Goal: Task Accomplishment & Management: Manage account settings

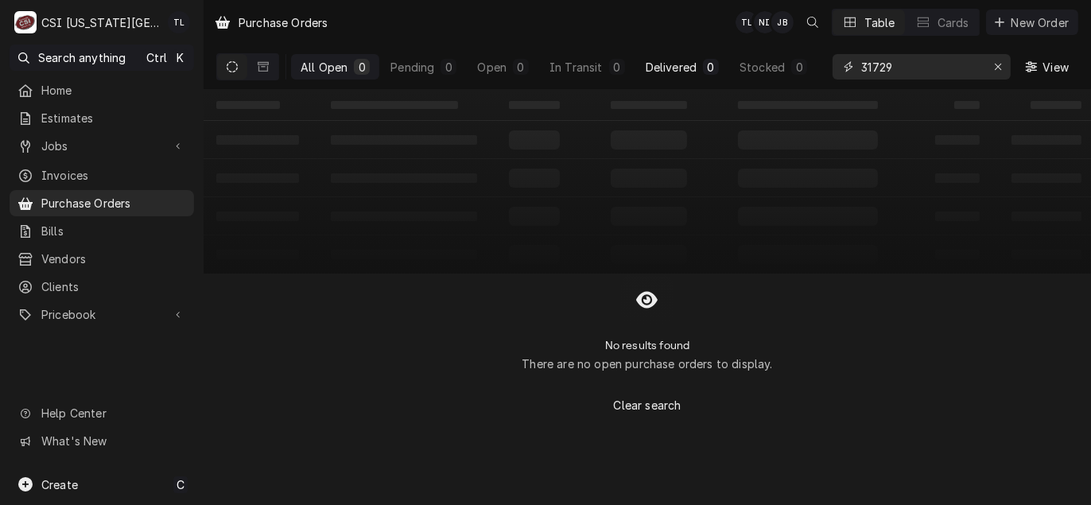
drag, startPoint x: 901, startPoint y: 59, endPoint x: 699, endPoint y: 76, distance: 202.6
click at [699, 76] on div "All Open 0 Pending 0 Open 0 In Transit 0 Delivered 0 Stocked 0 31729 View" at bounding box center [647, 67] width 862 height 45
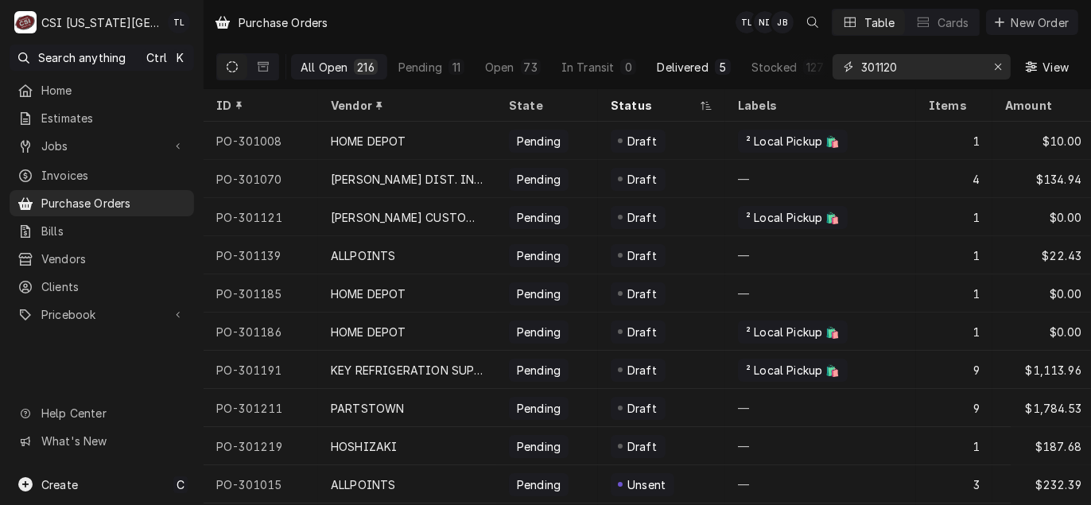
type input "301120"
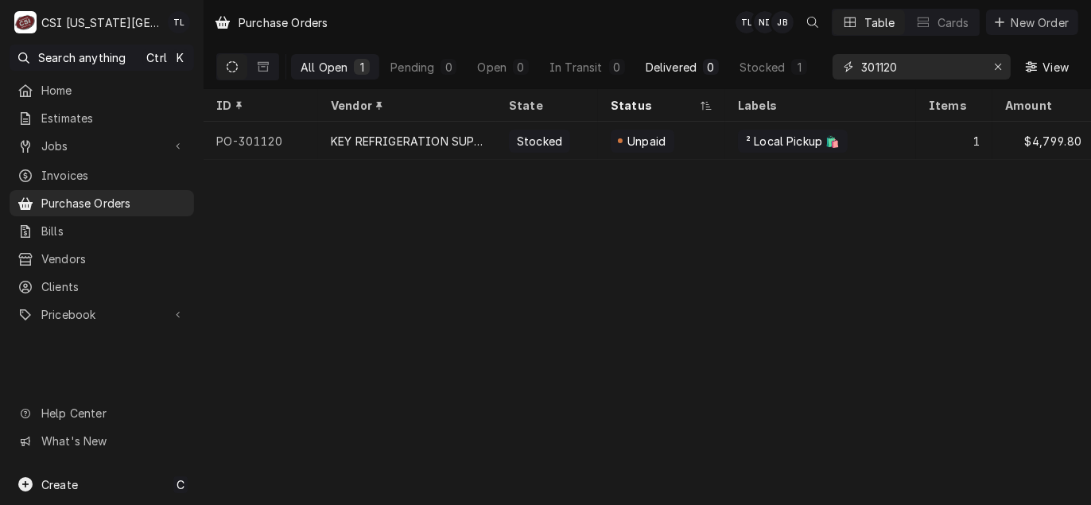
drag, startPoint x: 906, startPoint y: 67, endPoint x: 663, endPoint y: 61, distance: 242.6
click at [663, 61] on div "All Open 1 Pending 0 Open 0 In Transit 0 Delivered 0 Stocked 1 301120 View" at bounding box center [647, 67] width 862 height 45
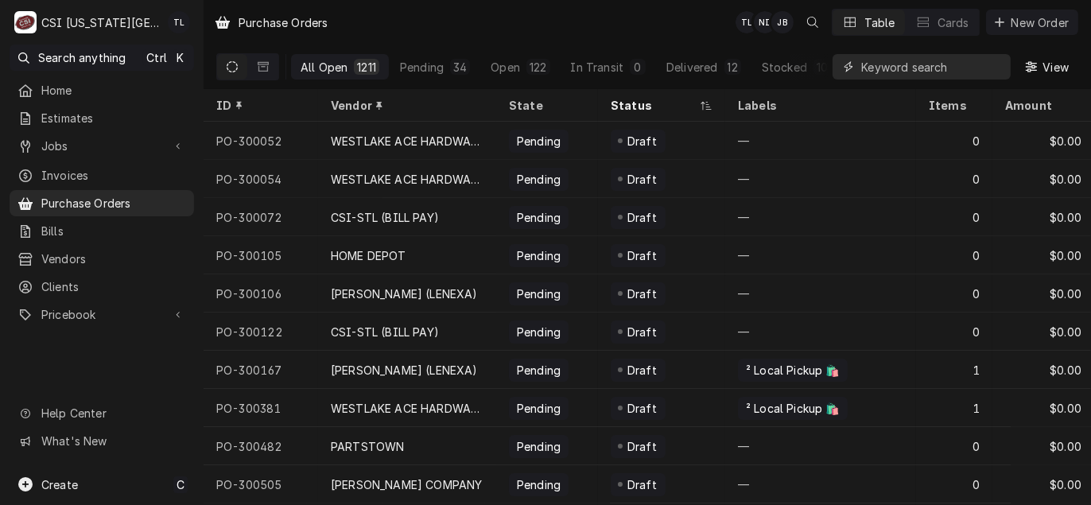
click at [949, 74] on input "Dynamic Content Wrapper" at bounding box center [932, 66] width 142 height 25
type input "301121"
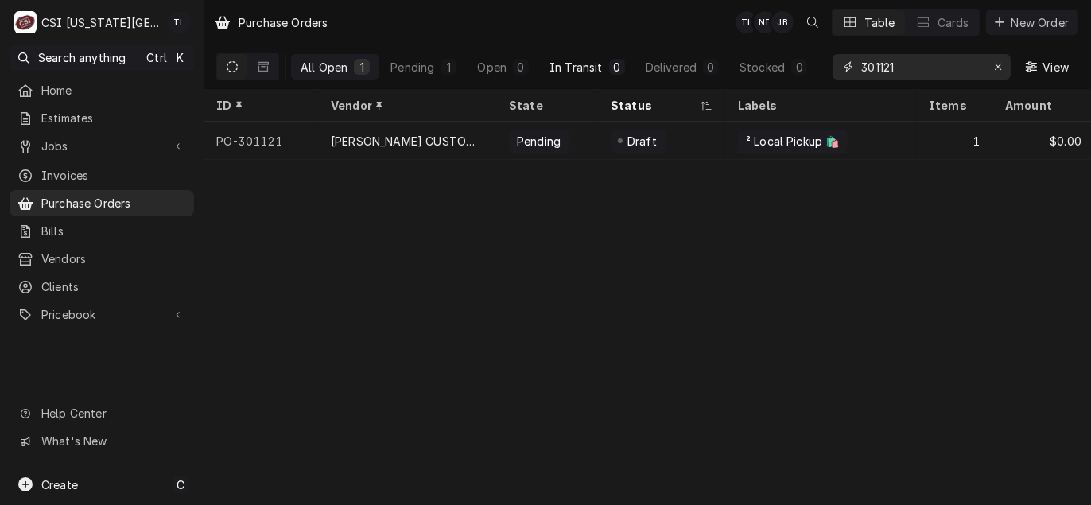
drag, startPoint x: 899, startPoint y: 68, endPoint x: 603, endPoint y: 52, distance: 296.2
click at [609, 53] on div "All Open 1 Pending 1 Open 0 In Transit 0 Delivered 0 Stocked 0 301121 View" at bounding box center [647, 67] width 862 height 45
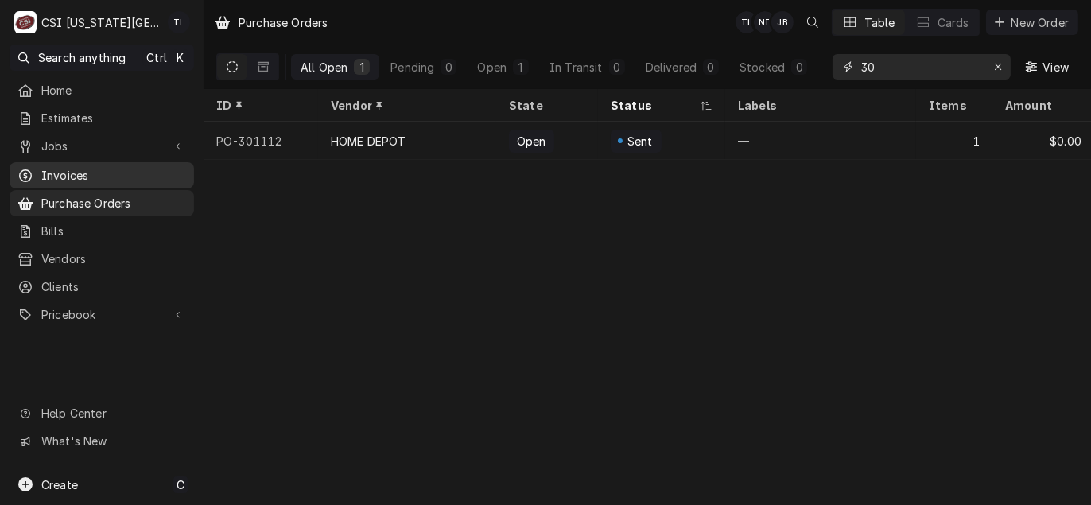
type input "3"
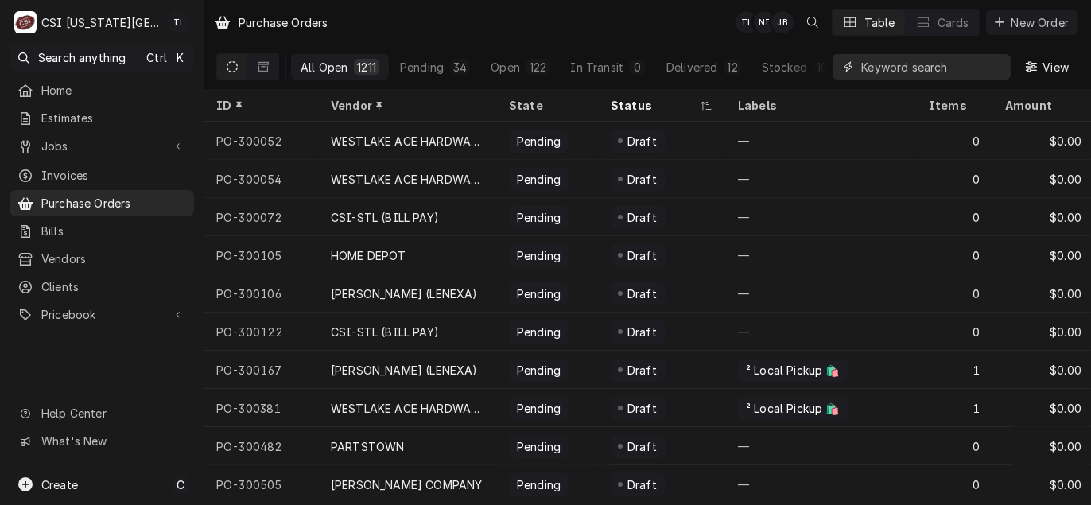
click at [962, 75] on input "Dynamic Content Wrapper" at bounding box center [932, 66] width 142 height 25
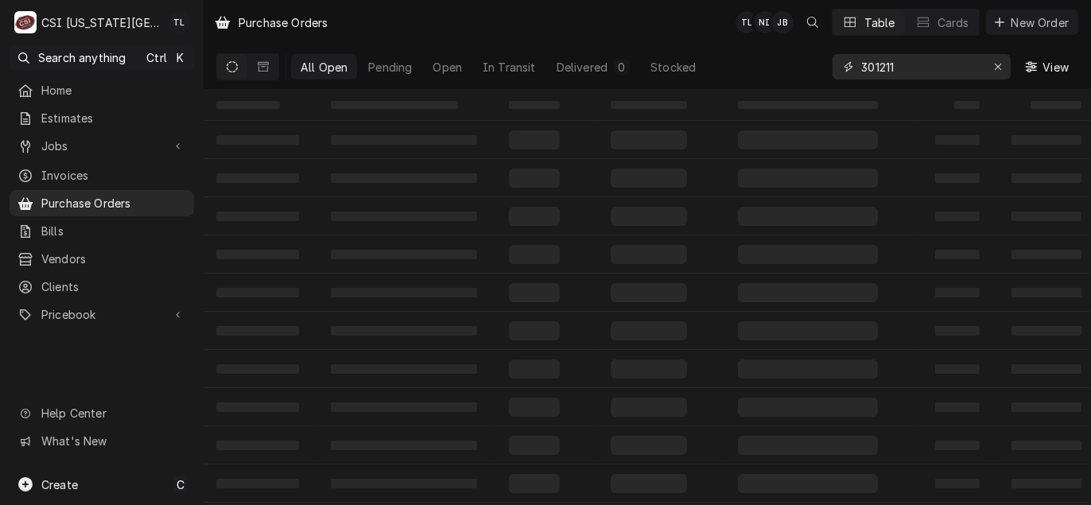
type input "301211"
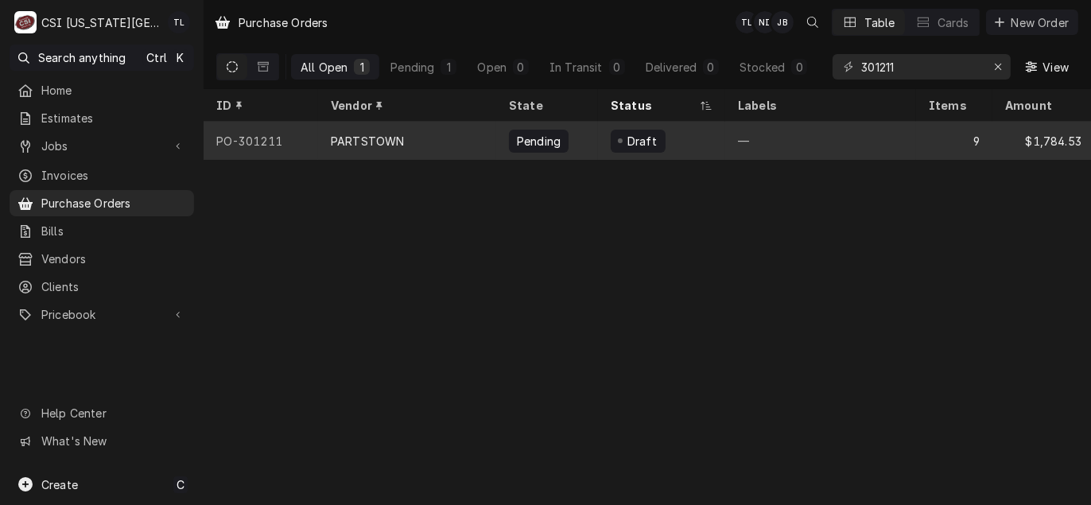
click at [362, 138] on div "PARTSTOWN" at bounding box center [367, 141] width 73 height 17
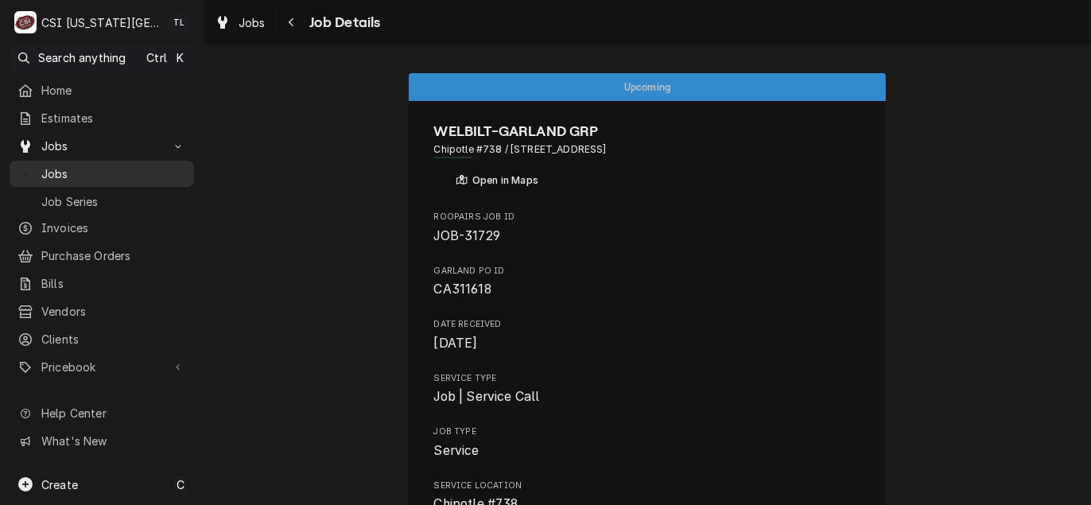
click at [57, 176] on span "Jobs" at bounding box center [113, 173] width 145 height 17
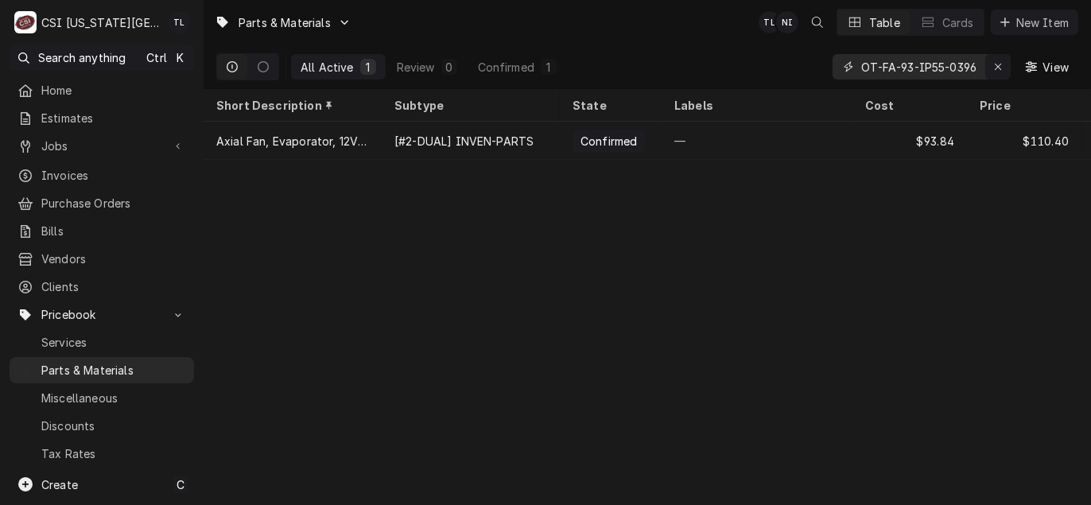
click at [991, 61] on div "Erase input" at bounding box center [998, 67] width 16 height 16
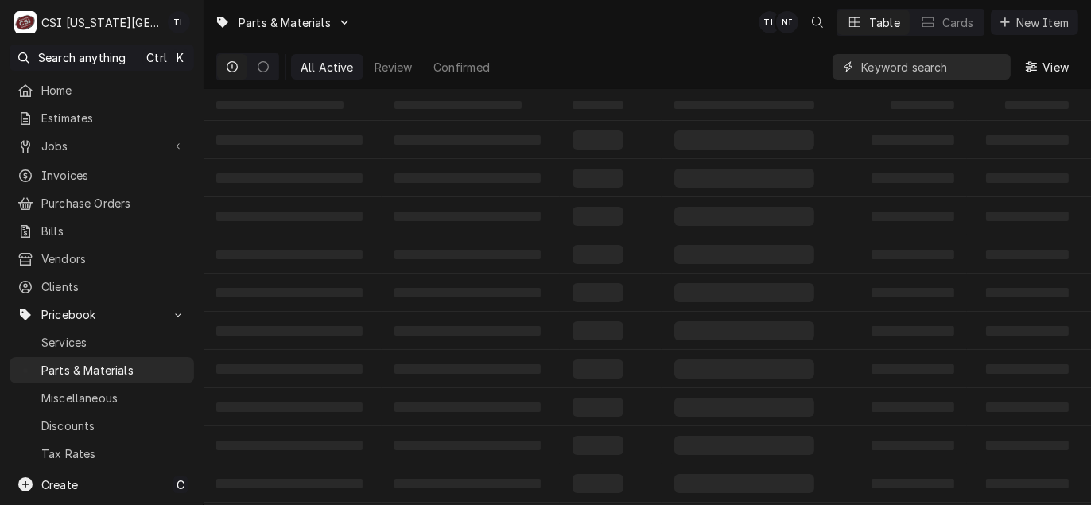
click at [931, 73] on input "Dynamic Content Wrapper" at bounding box center [932, 66] width 142 height 25
paste input "38316.1000"
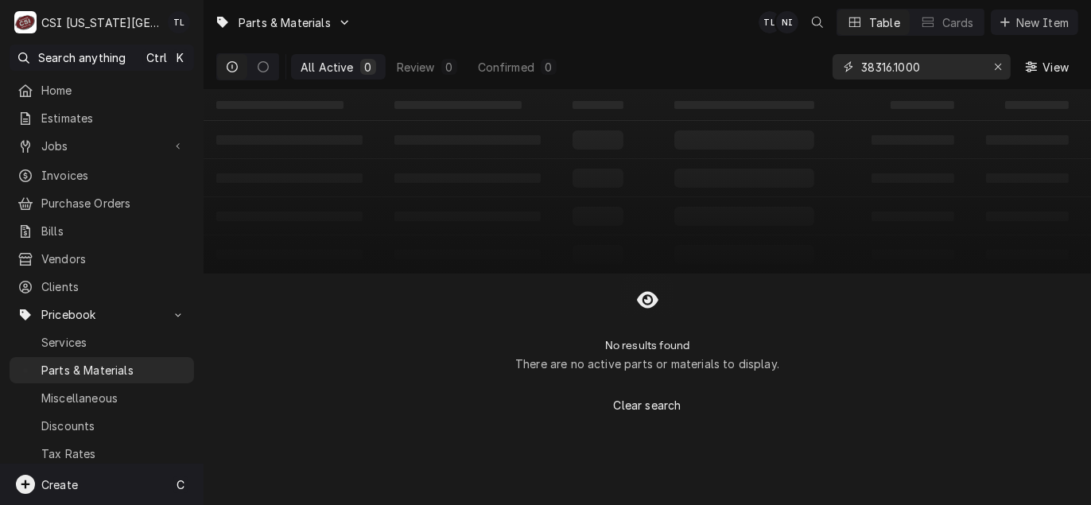
type input "38316.1000"
click at [61, 483] on span "Create" at bounding box center [59, 485] width 37 height 14
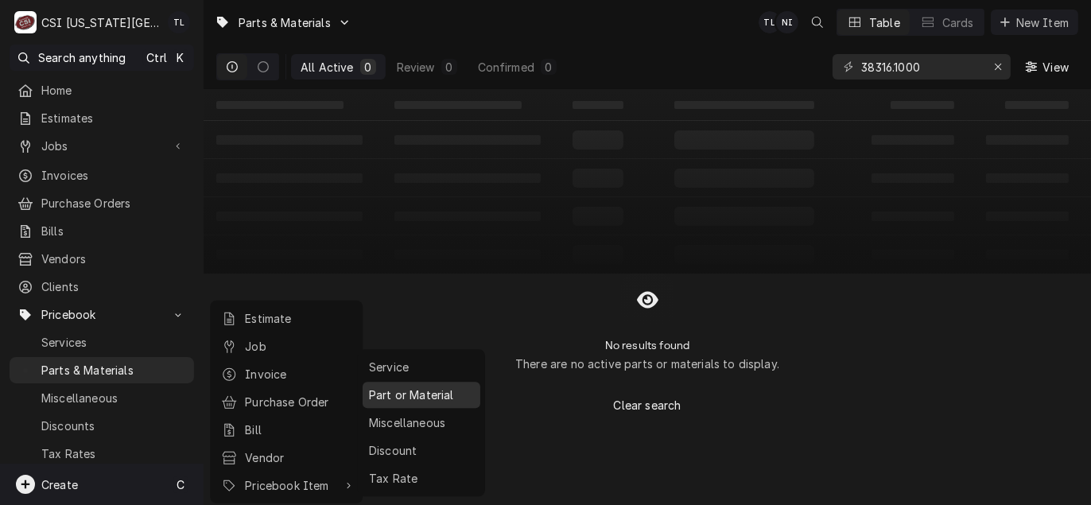
click at [417, 400] on div "Part or Material" at bounding box center [421, 395] width 111 height 20
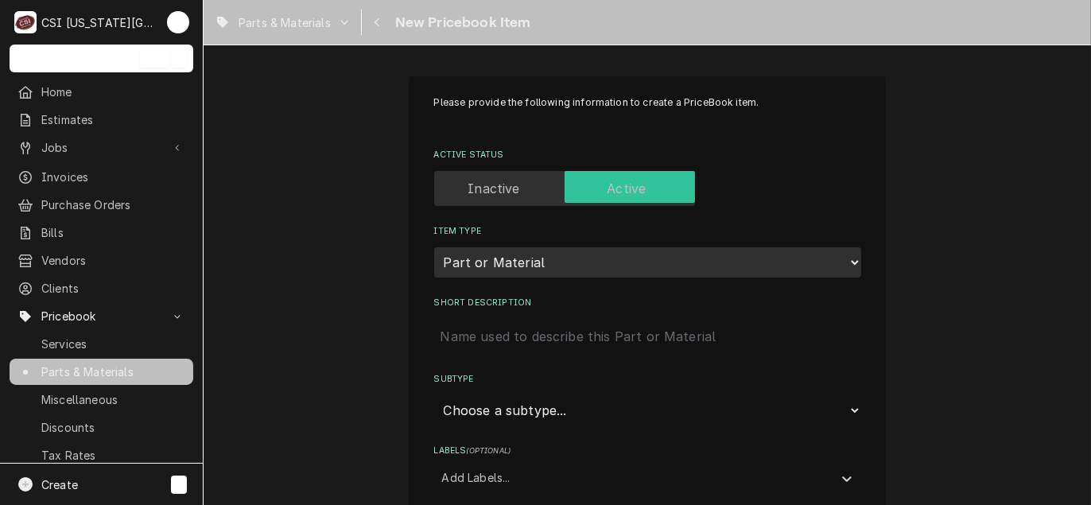
click at [538, 326] on input "Short Description" at bounding box center [647, 336] width 427 height 35
paste input "Air Pump Assembly with Leads, 12VDC"
type textarea "x"
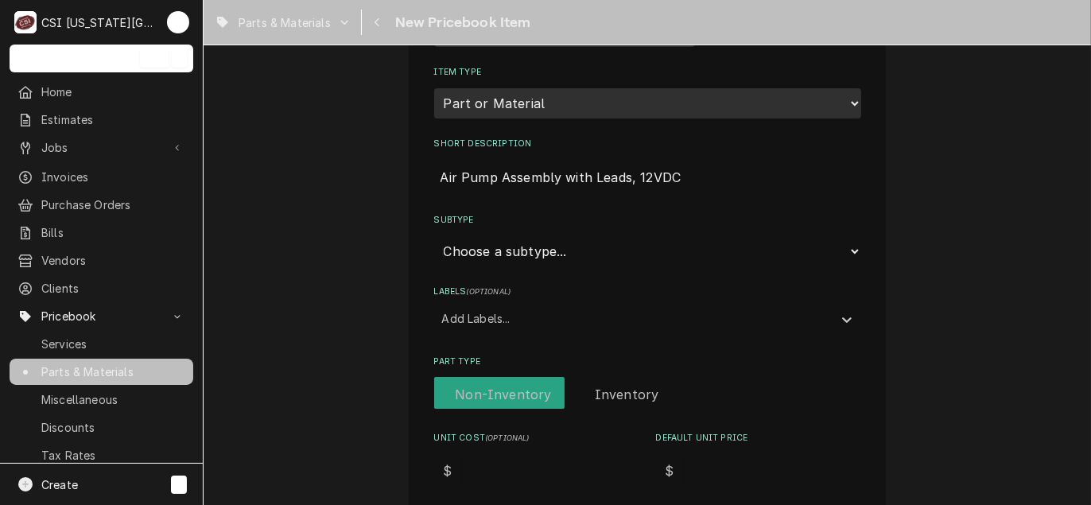
type input "Air Pump Assembly with Leads, 12VDC"
click at [527, 262] on select "Choose a subtype... [#2-DUAL] AFTERHRS-WH-CHG-2 [#2-DUAL] BEV-EQUIP [#2-DUAL] B…" at bounding box center [647, 251] width 427 height 30
select select "45"
click at [434, 236] on select "Choose a subtype... [#2-DUAL] AFTERHRS-WH-CHG-2 [#2-DUAL] BEV-EQUIP [#2-DUAL] B…" at bounding box center [647, 251] width 427 height 30
type textarea "x"
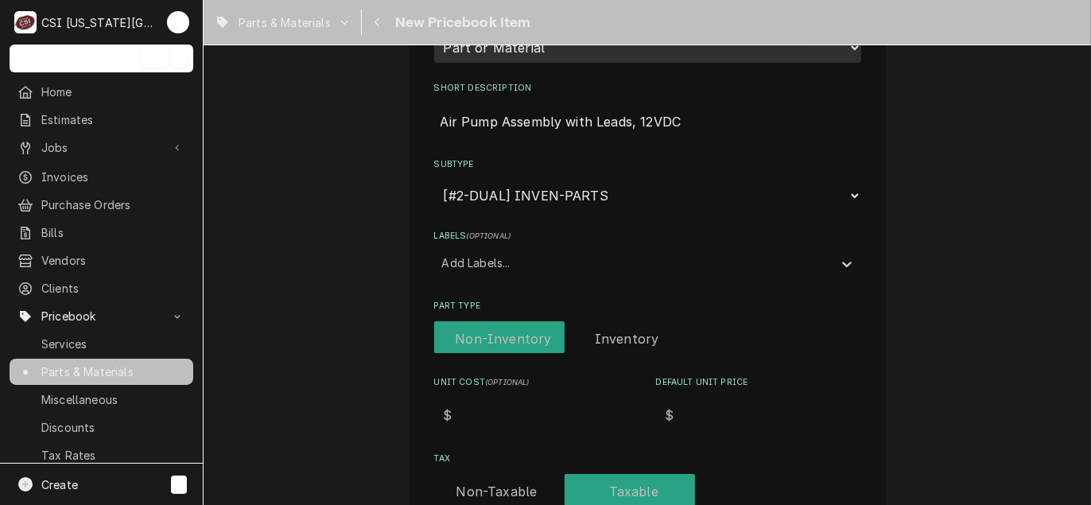
scroll to position [239, 0]
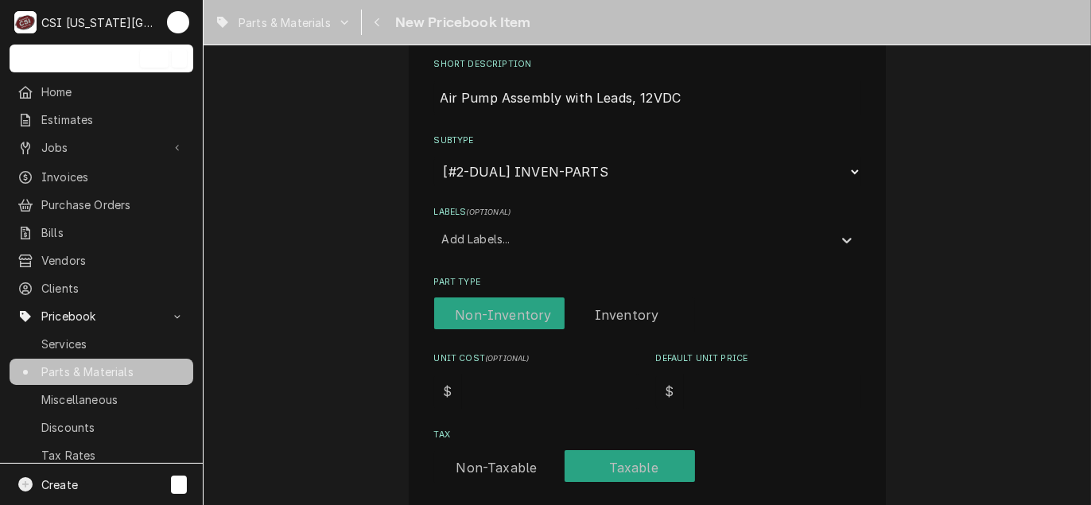
click at [619, 311] on label "Part Type" at bounding box center [564, 314] width 261 height 35
click at [619, 311] on input "Part Type" at bounding box center [564, 314] width 248 height 35
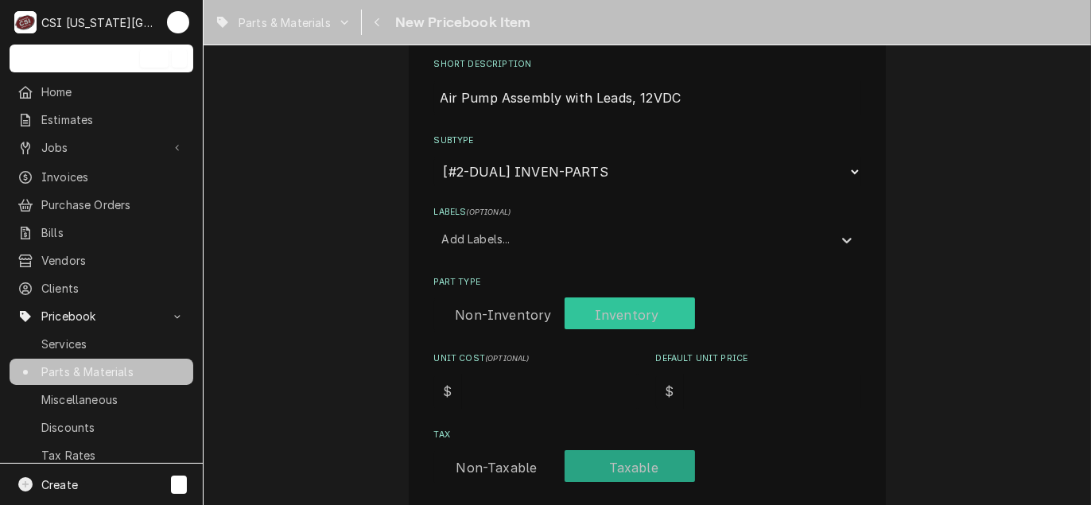
checkbox input "true"
click at [522, 395] on input "Unit Cost ( optional )" at bounding box center [550, 391] width 177 height 35
type textarea "x"
type input "1"
type textarea "x"
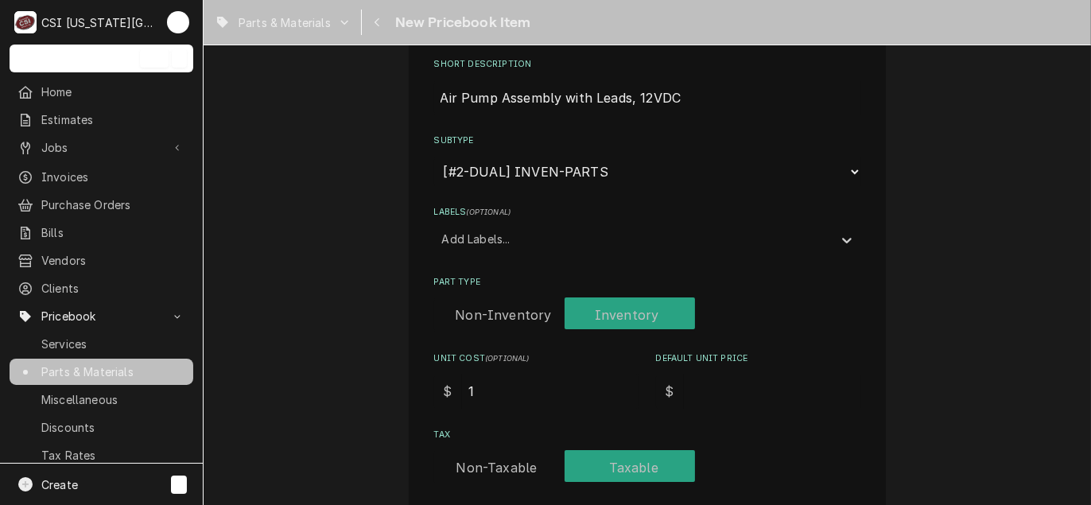
type input "16"
type textarea "x"
type input "16.0"
type textarea "x"
type input "16.08"
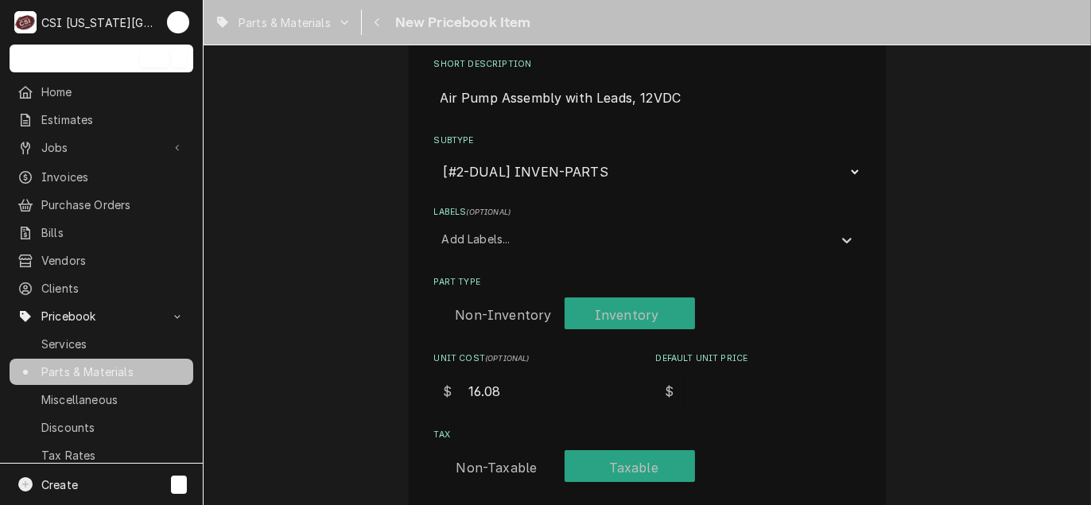
click at [721, 391] on input "Default Unit Price" at bounding box center [772, 391] width 177 height 35
type textarea "x"
type input "2"
type textarea "x"
type input "24"
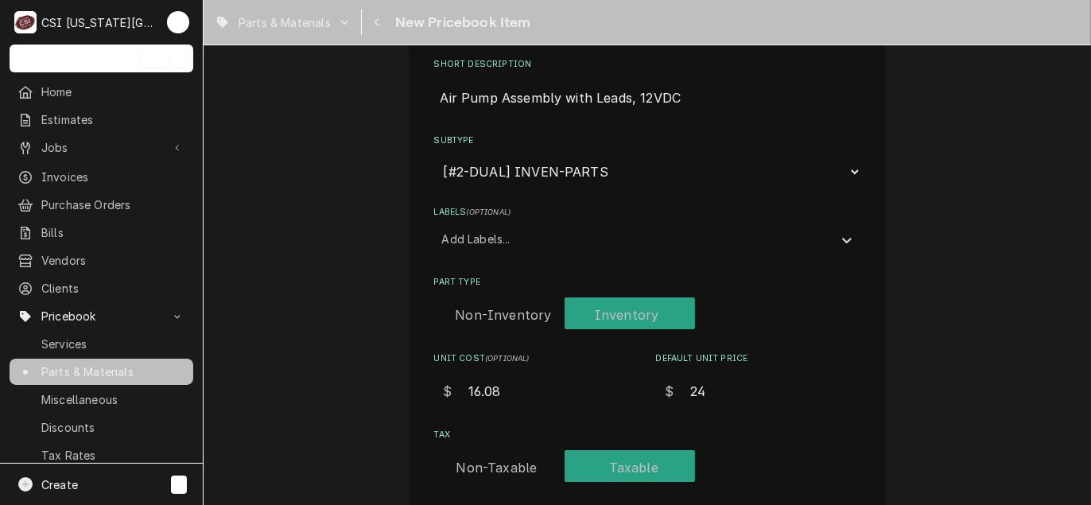
type textarea "x"
type input "24.0"
type textarea "x"
type input "24.00"
type textarea "x"
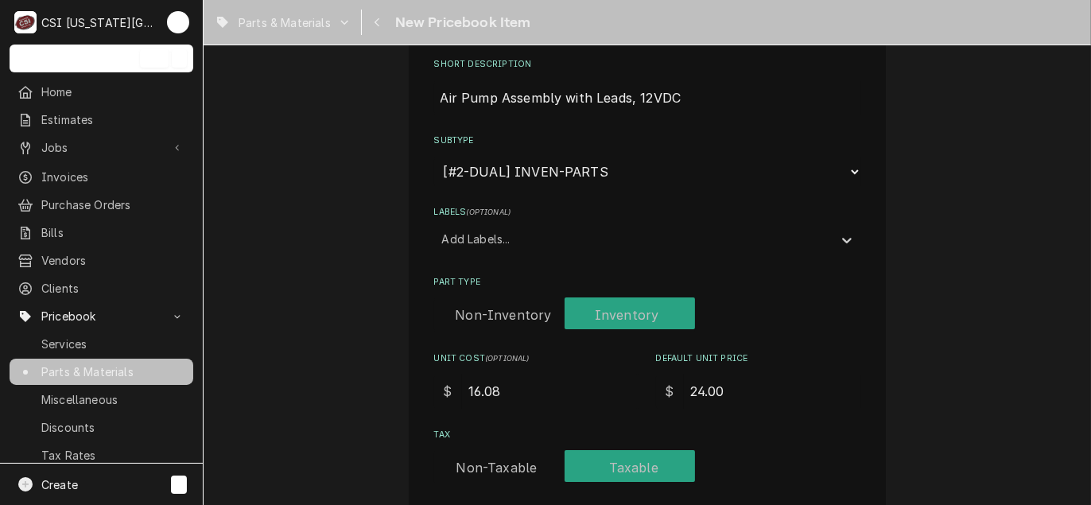
type input "24.0"
type textarea "x"
type input "24"
type textarea "x"
type input "2"
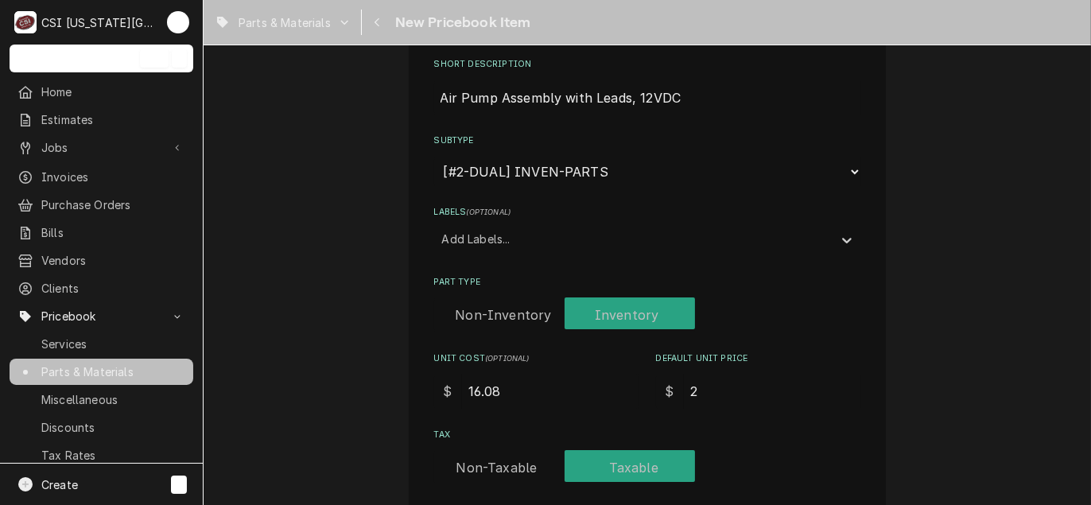
type textarea "x"
type input "3"
type textarea "x"
type input "32"
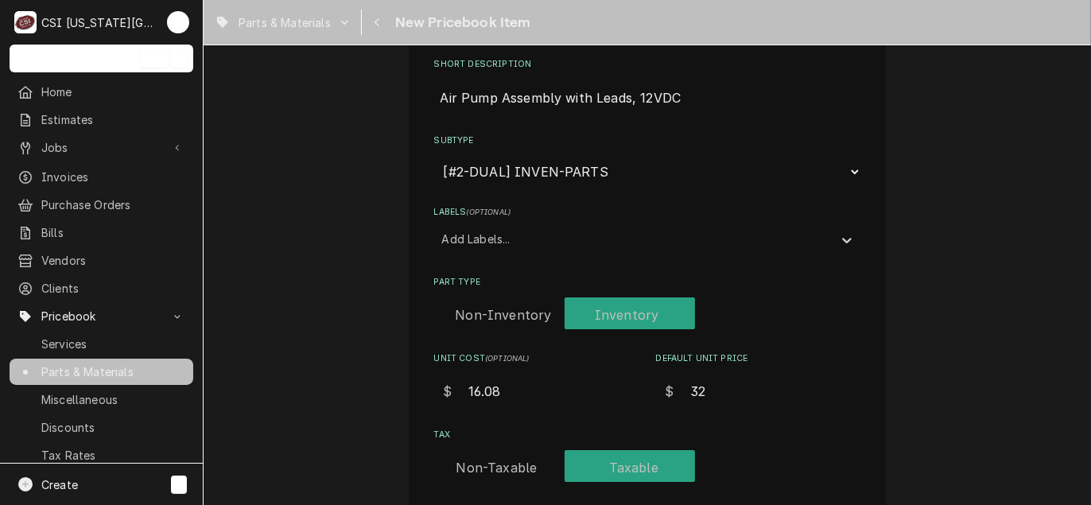
type textarea "x"
type input "32.1"
type textarea "x"
type input "32.16"
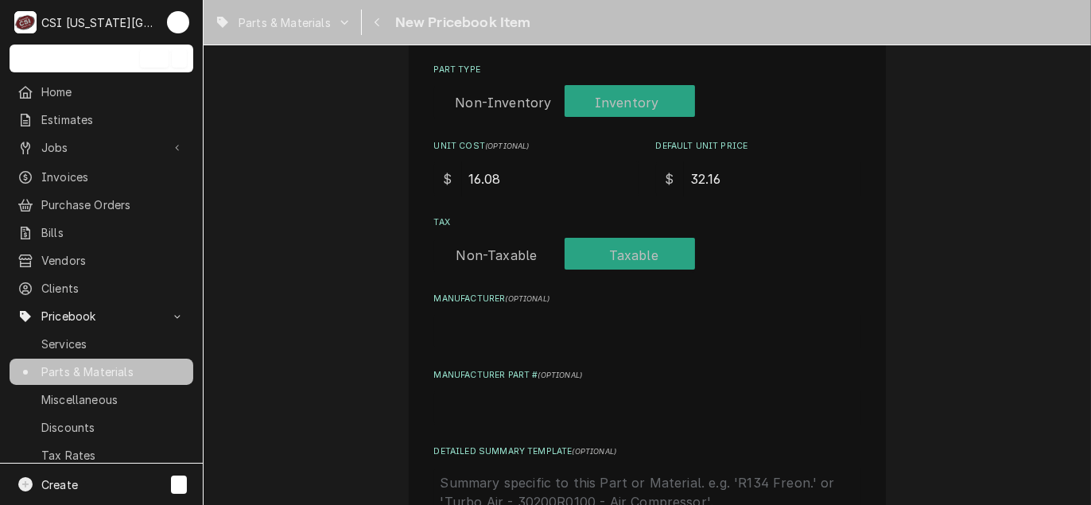
scroll to position [477, 0]
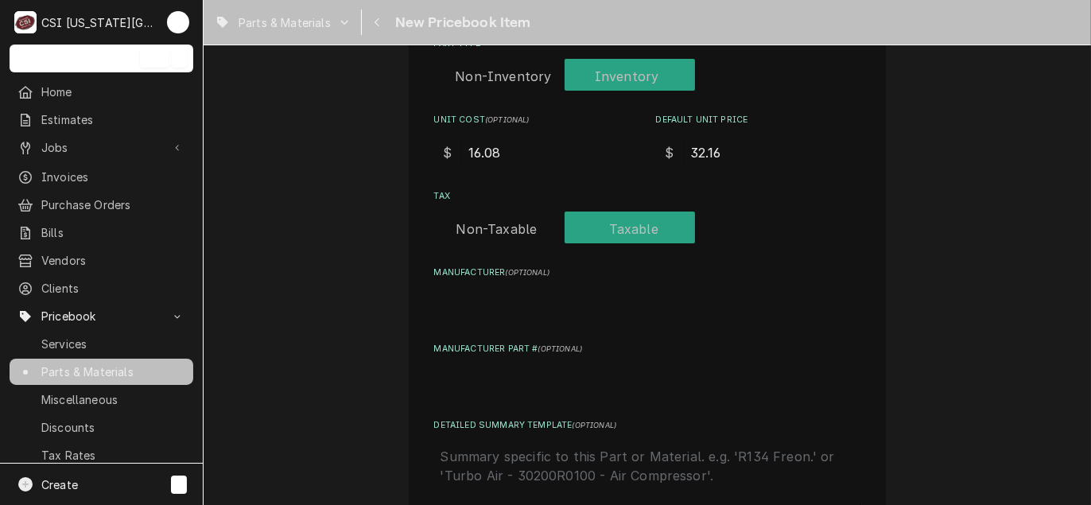
drag, startPoint x: 723, startPoint y: 149, endPoint x: 657, endPoint y: 155, distance: 66.3
click at [657, 155] on div "$ 32.16" at bounding box center [758, 152] width 205 height 35
click at [729, 153] on input "32.16" at bounding box center [772, 152] width 177 height 35
drag, startPoint x: 725, startPoint y: 153, endPoint x: 634, endPoint y: 149, distance: 91.6
click at [636, 149] on div "Unit Cost ( optional ) $ 16.08 Default Unit Price $ 32.16" at bounding box center [647, 142] width 427 height 56
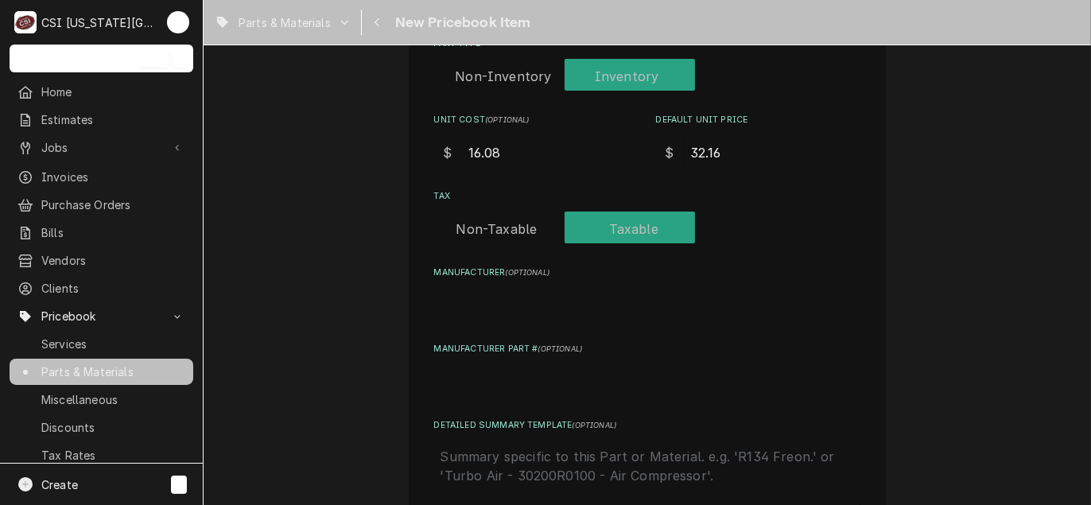
type textarea "x"
type input "2"
type textarea "x"
type input "24"
type textarea "x"
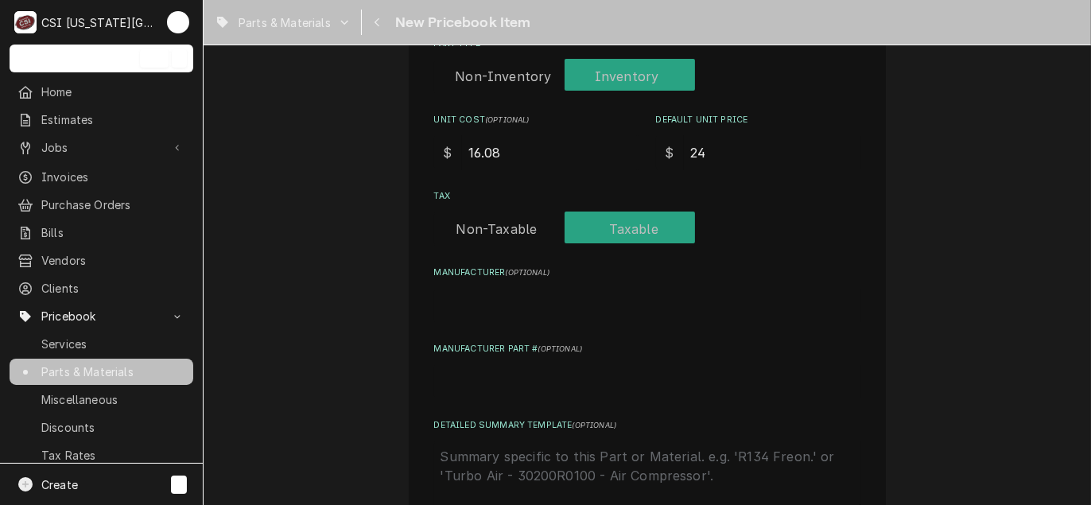
type input "24.0"
type textarea "x"
type input "24.00"
type textarea "x"
type input "24.0"
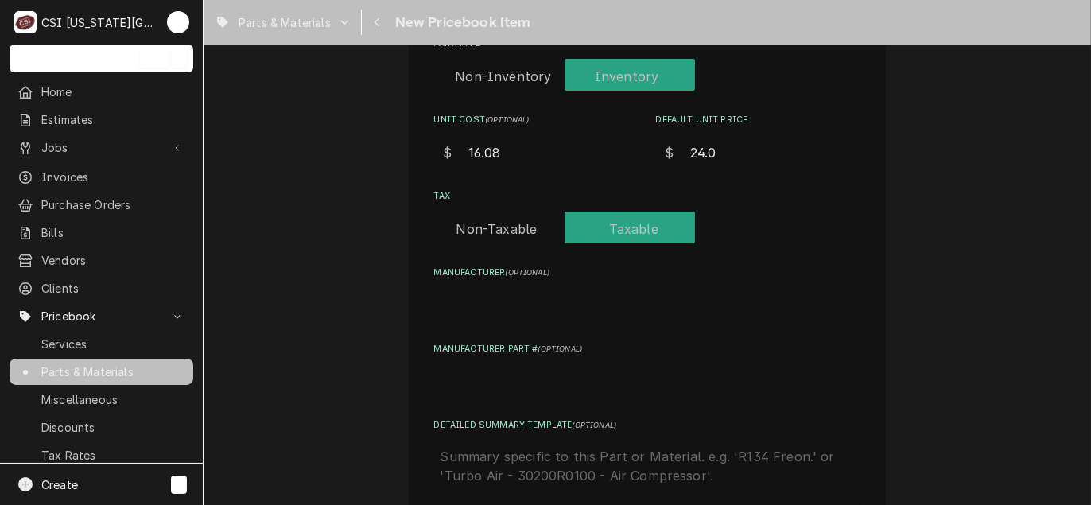
type textarea "x"
type input "24"
type textarea "x"
type input "2"
type textarea "x"
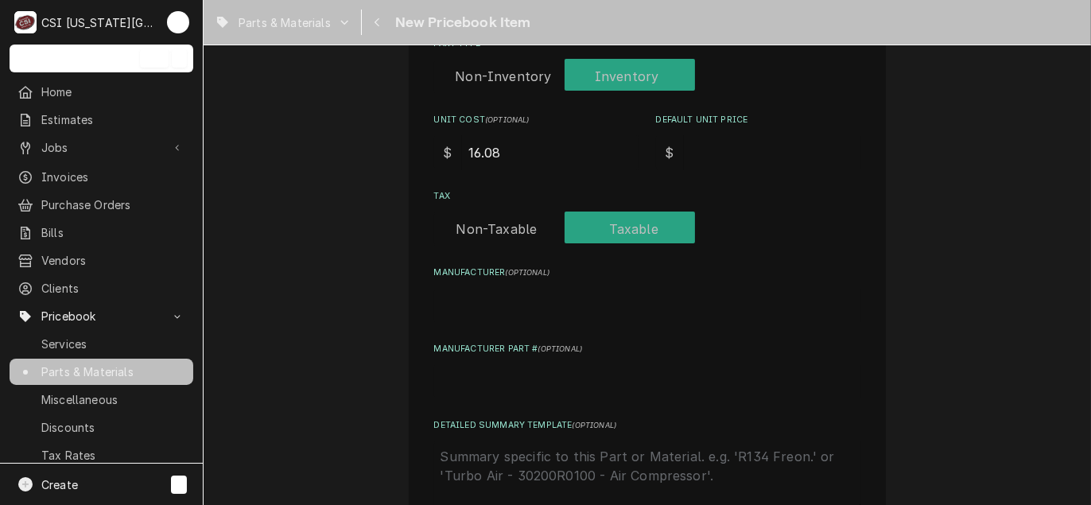
type textarea "x"
type input "3"
type textarea "x"
type input "32"
type textarea "x"
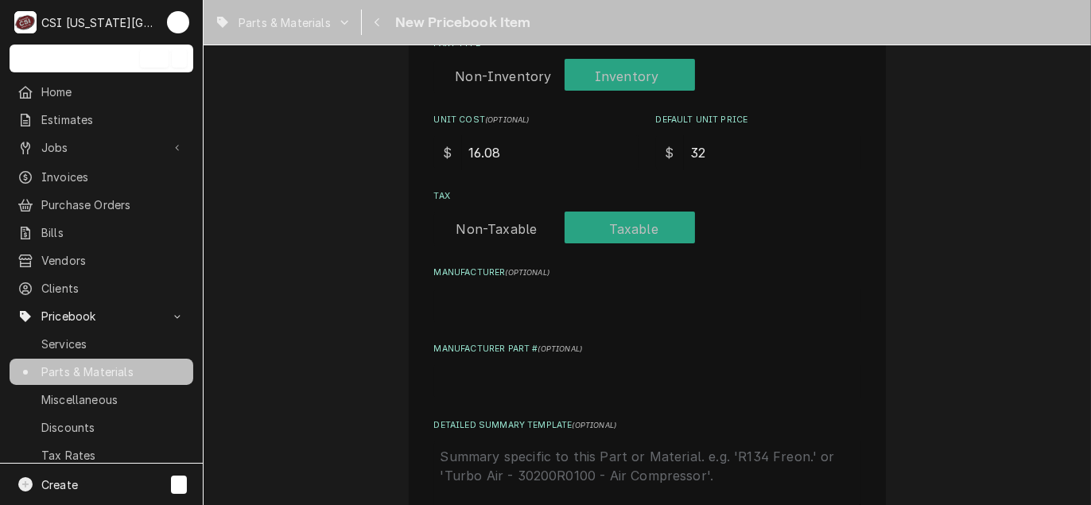
type input "32.1"
type textarea "x"
type input "32.16"
drag, startPoint x: 731, startPoint y: 151, endPoint x: 513, endPoint y: 138, distance: 219.1
click at [513, 138] on div "Unit Cost ( optional ) $ 16.08 Default Unit Price $ 32.16" at bounding box center [647, 142] width 427 height 56
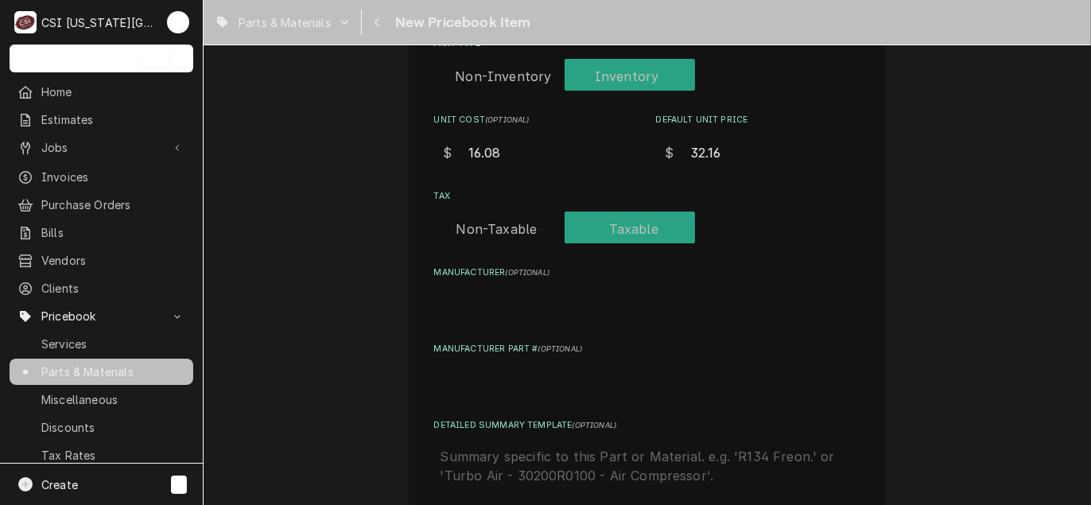
type textarea "x"
type input "2"
type textarea "x"
type input "24"
type textarea "x"
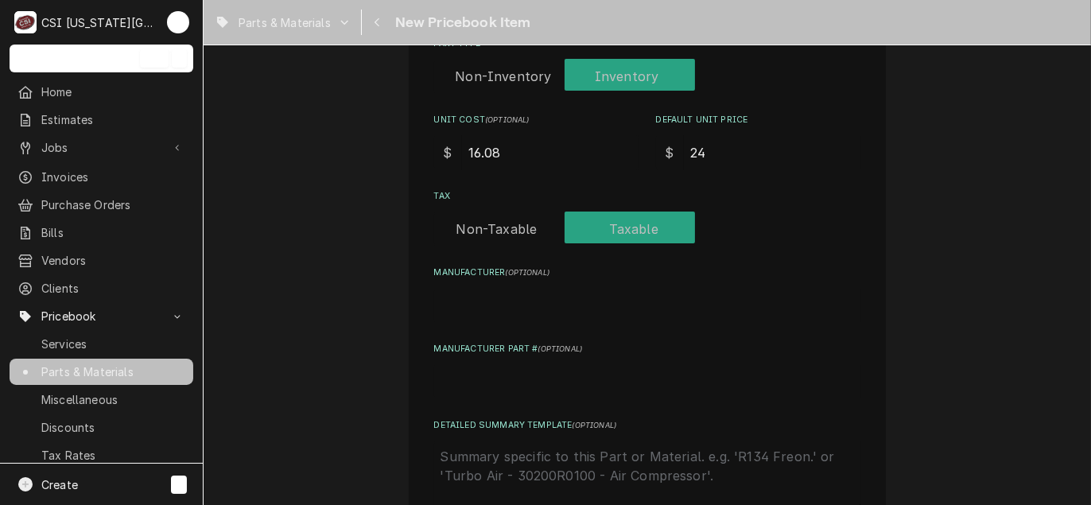
type input "24.0"
type textarea "x"
type input "24.00"
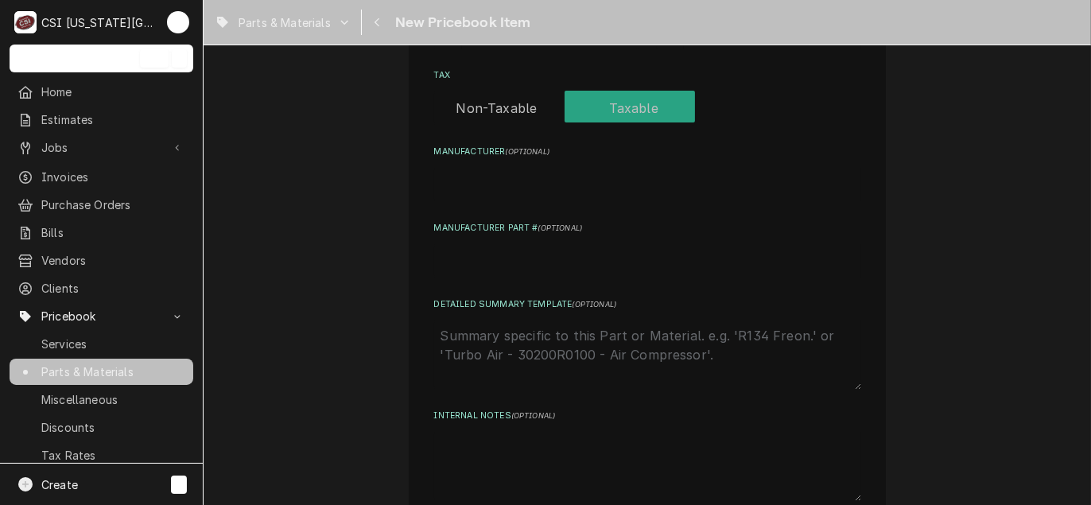
scroll to position [636, 0]
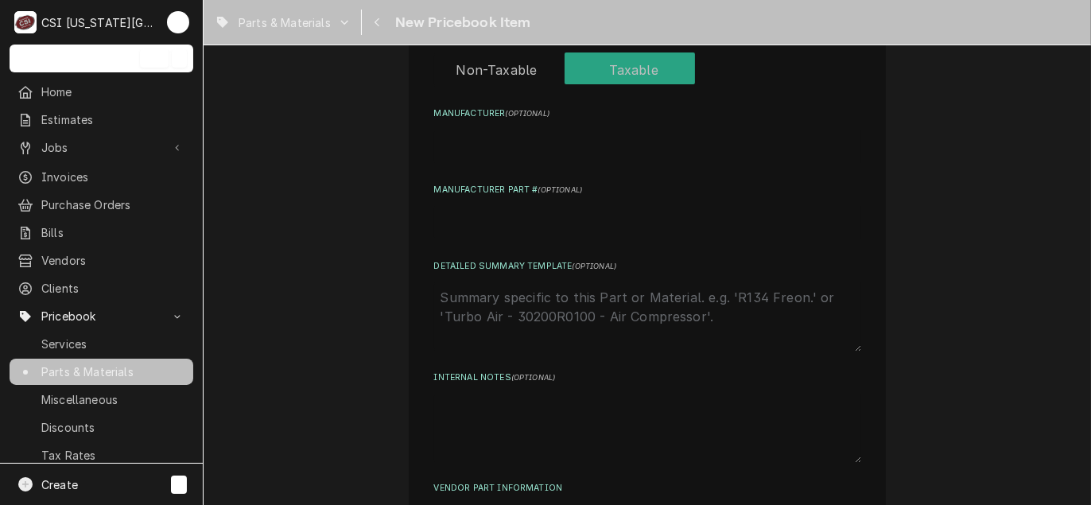
click at [469, 205] on input "Manufacturer Part # ( optional )" at bounding box center [647, 222] width 427 height 35
type textarea "x"
type input "B"
type textarea "x"
type input "BU"
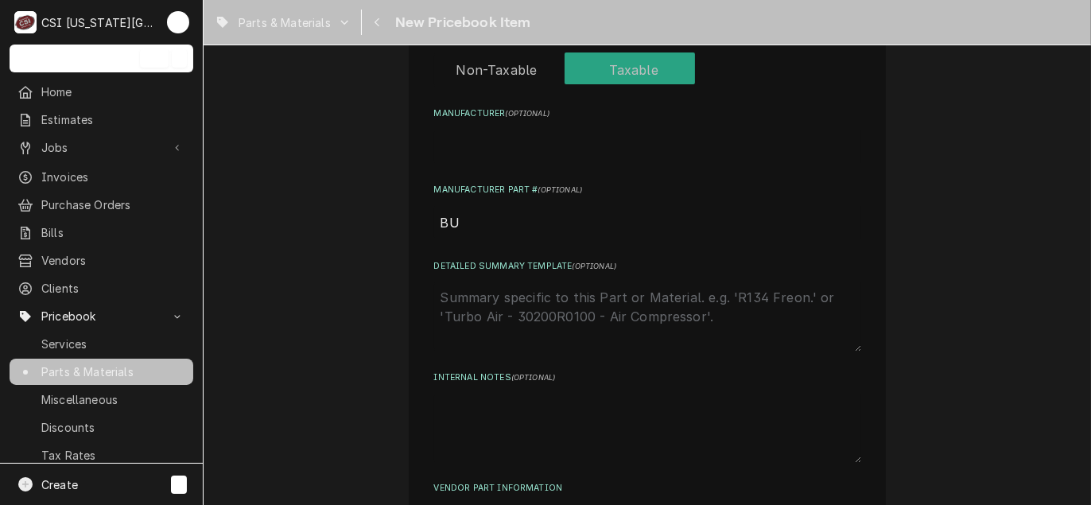
type textarea "x"
type input "BUN"
type textarea "x"
type input "BUN-"
click at [514, 231] on input "BUN-" at bounding box center [647, 222] width 427 height 35
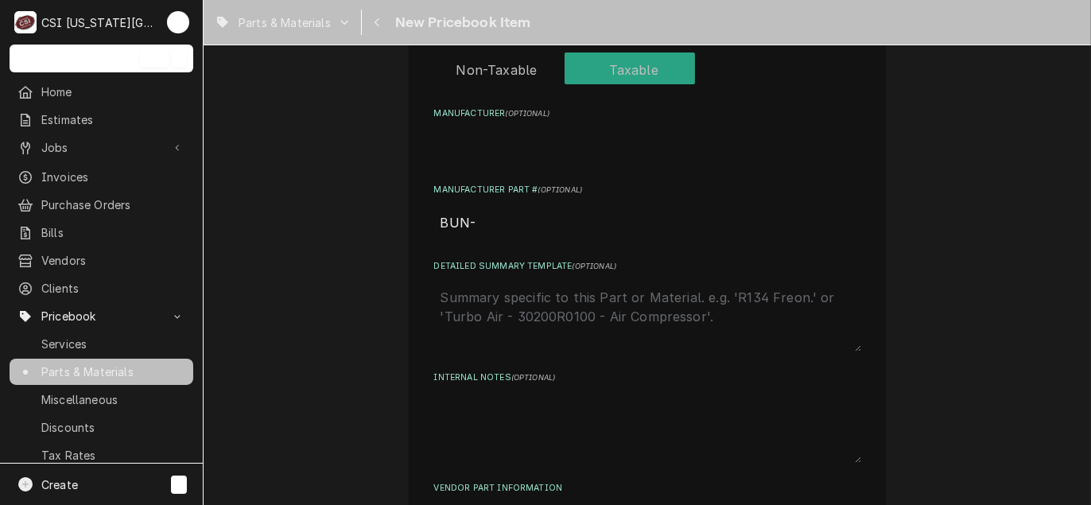
paste input "38316.1000"
type textarea "x"
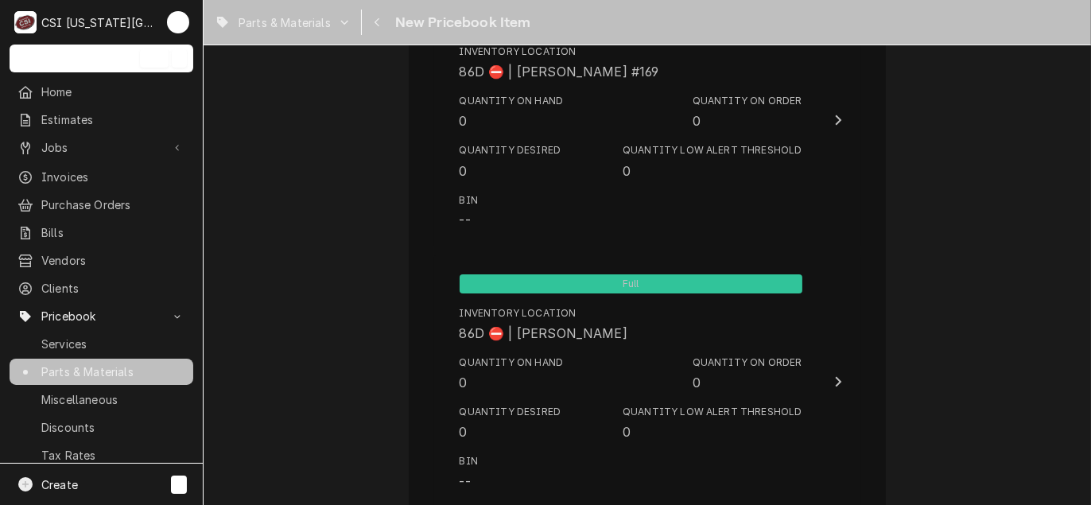
scroll to position [14909, 0]
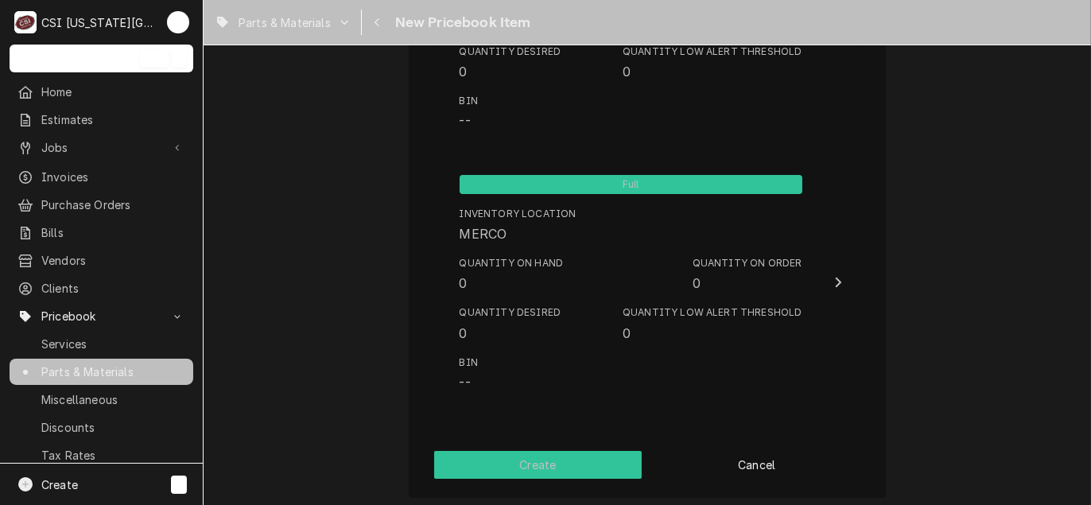
type input "BUN- 38316.1000"
click at [536, 451] on button "Create" at bounding box center [538, 465] width 208 height 28
type textarea "x"
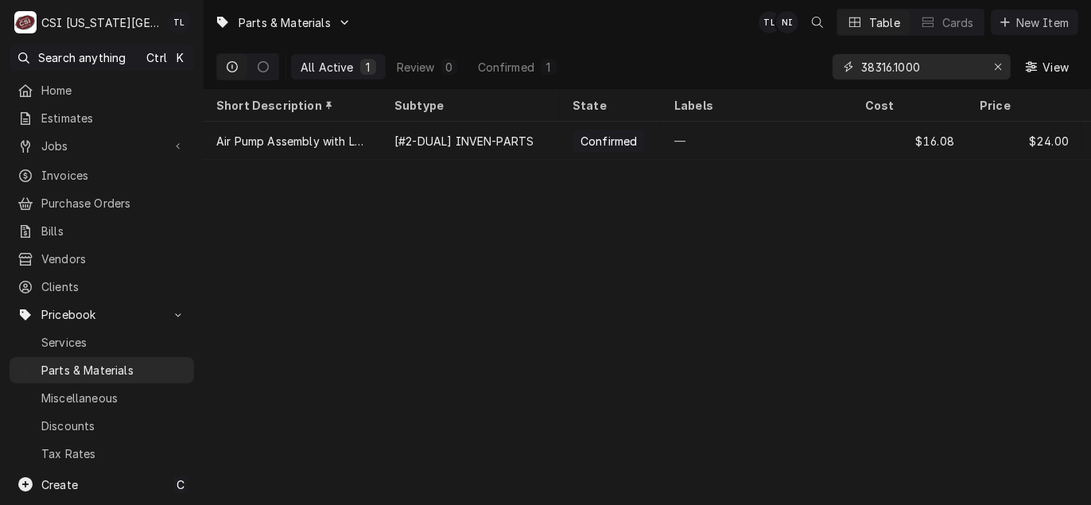
drag, startPoint x: 945, startPoint y: 67, endPoint x: 838, endPoint y: 71, distance: 107.4
click at [838, 71] on div "38316.1000" at bounding box center [921, 66] width 178 height 25
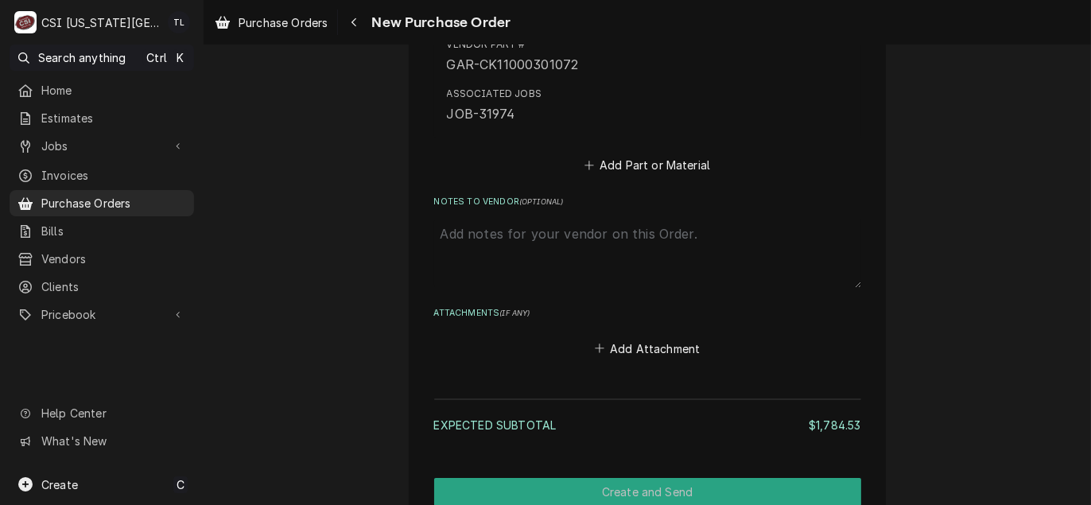
scroll to position [3772, 0]
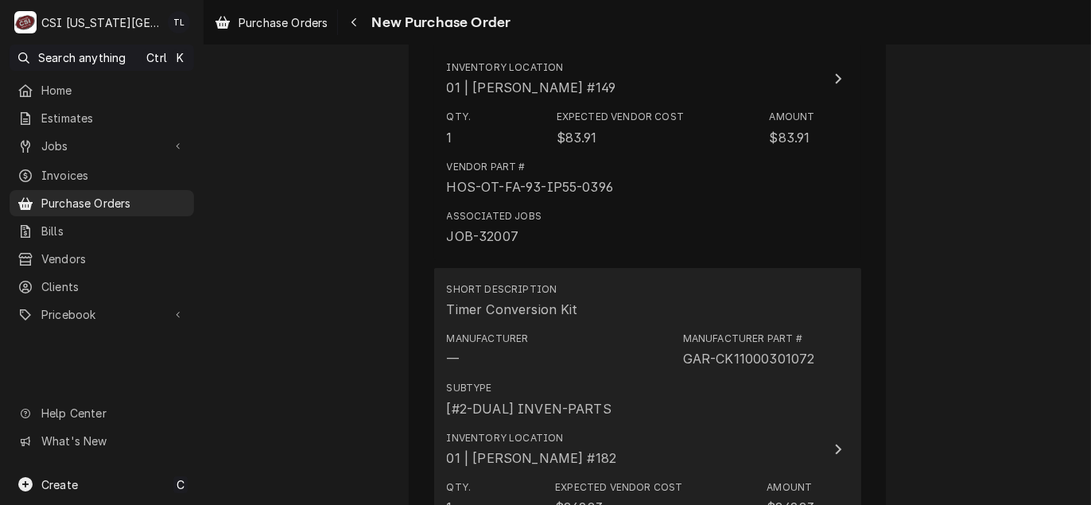
click at [634, 276] on div "Short Description Timer Conversion Kit Manufacturer — Manufacturer Part # GAR-C…" at bounding box center [631, 449] width 368 height 346
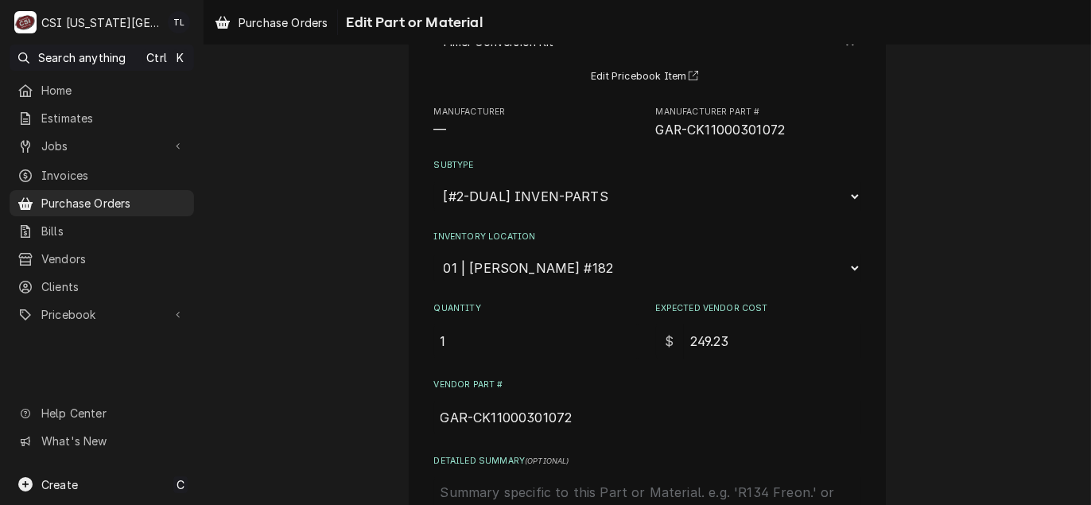
scroll to position [387, 0]
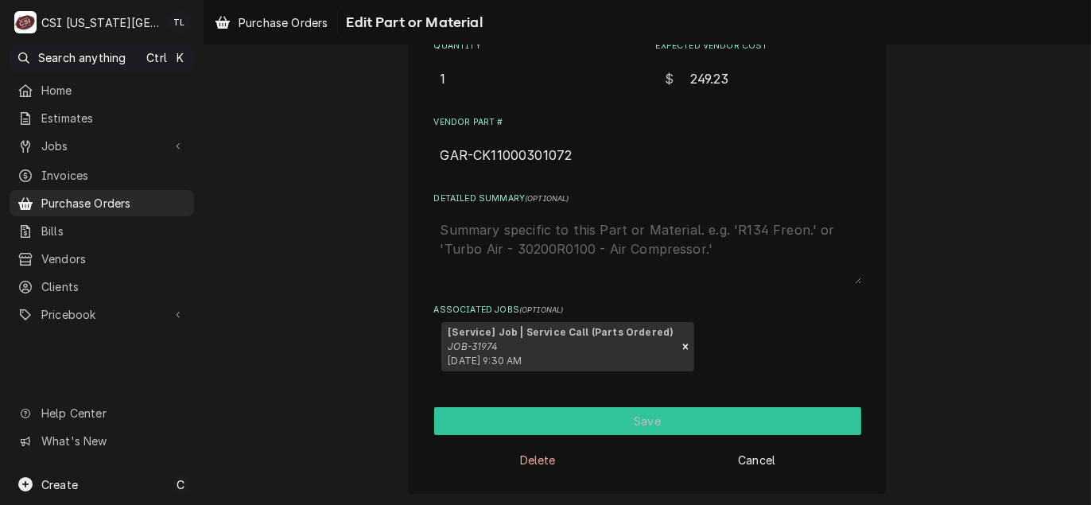
click at [650, 421] on button "Save" at bounding box center [647, 421] width 427 height 28
type textarea "x"
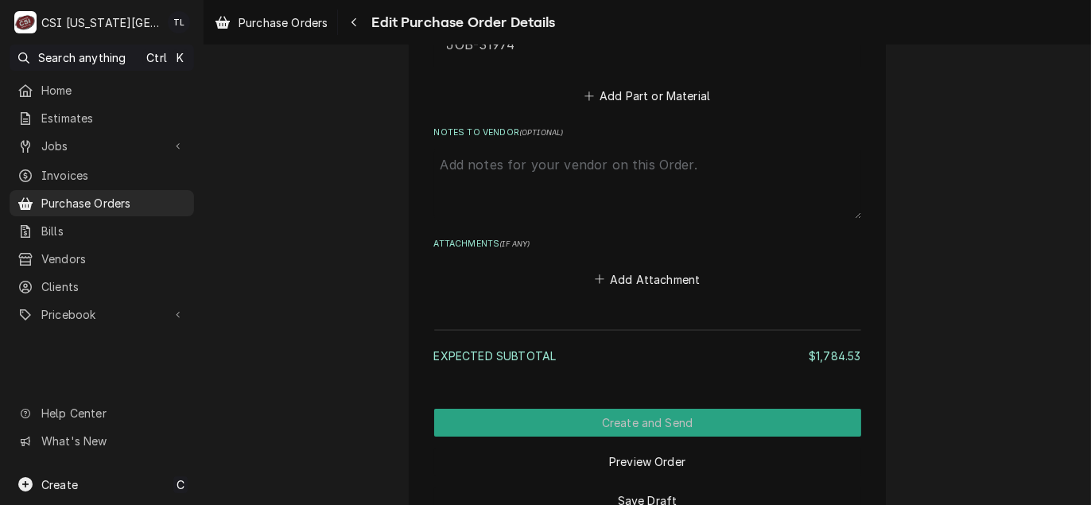
scroll to position [3931, 0]
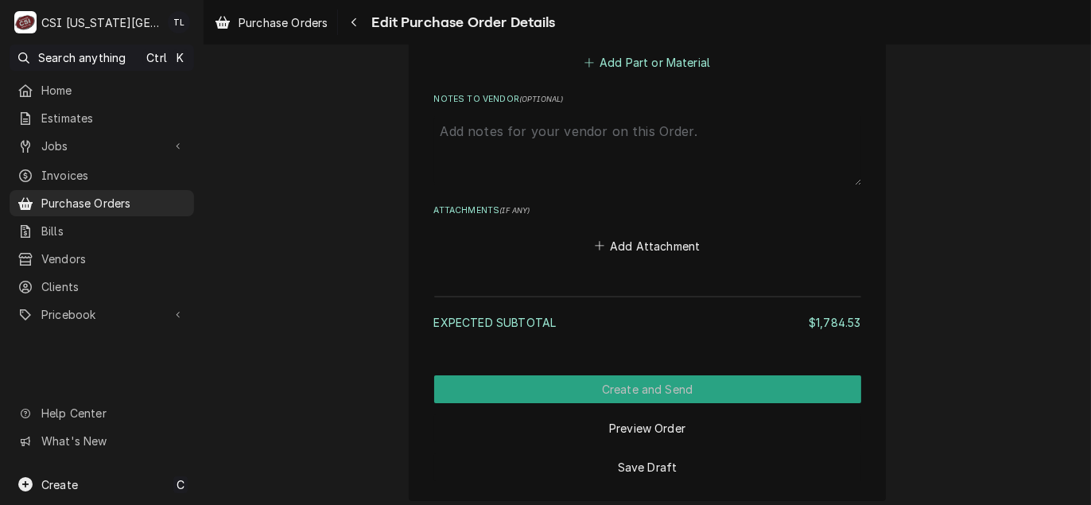
click at [631, 59] on button "Add Part or Material" at bounding box center [646, 63] width 131 height 22
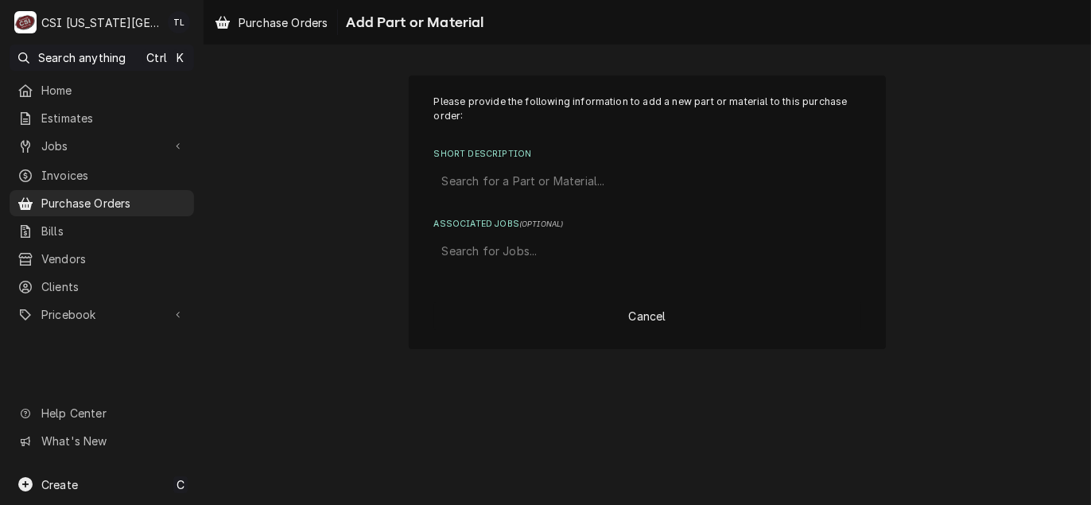
click at [554, 176] on div "Short Description" at bounding box center [647, 181] width 411 height 29
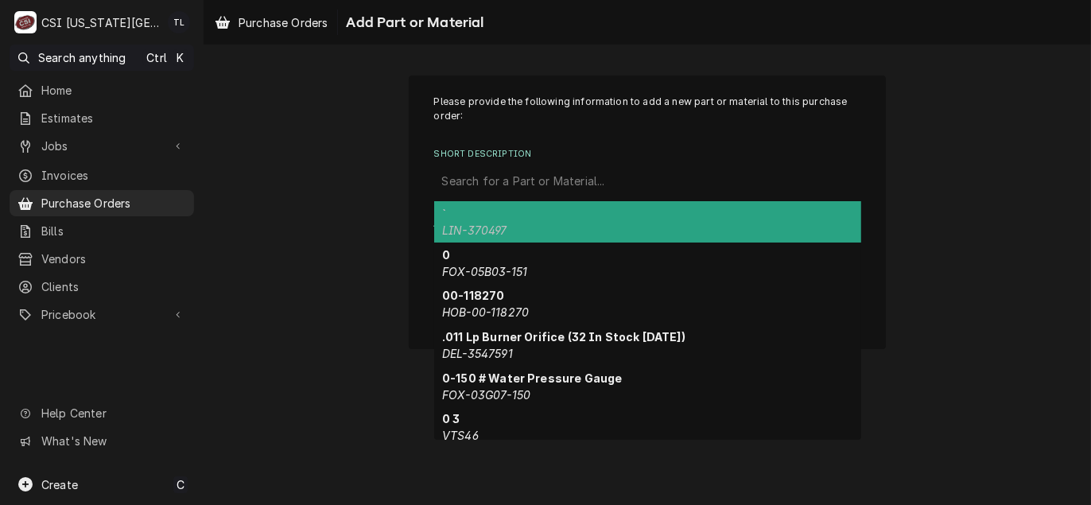
paste input "38316.1000"
type input "38316.1000"
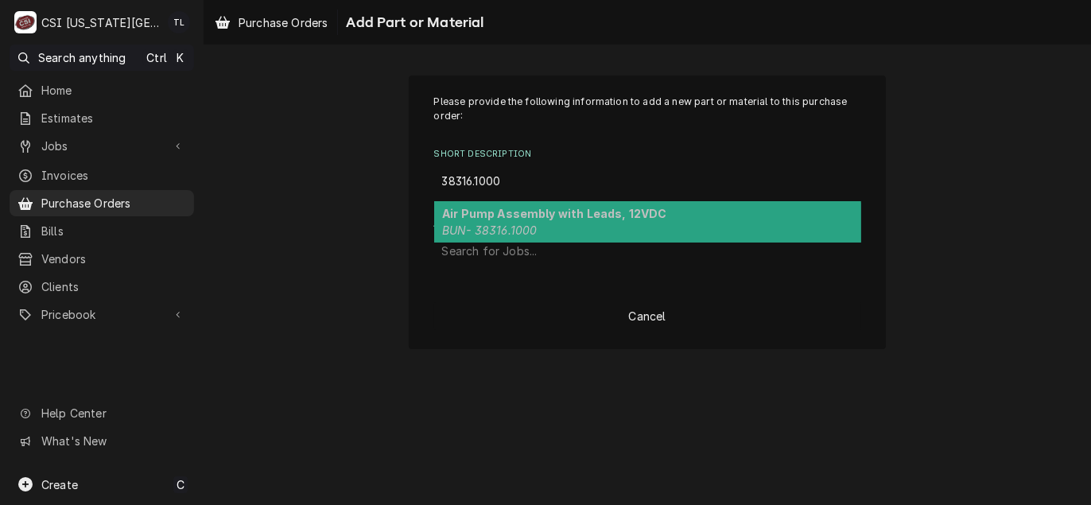
click at [541, 210] on strong "Air Pump Assembly with Leads, 12VDC" at bounding box center [554, 214] width 225 height 14
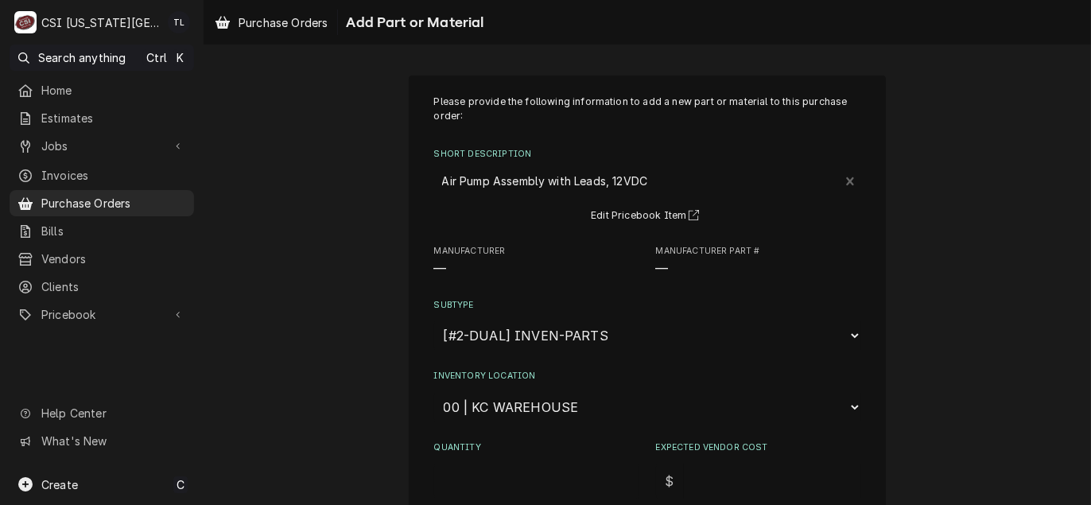
type textarea "x"
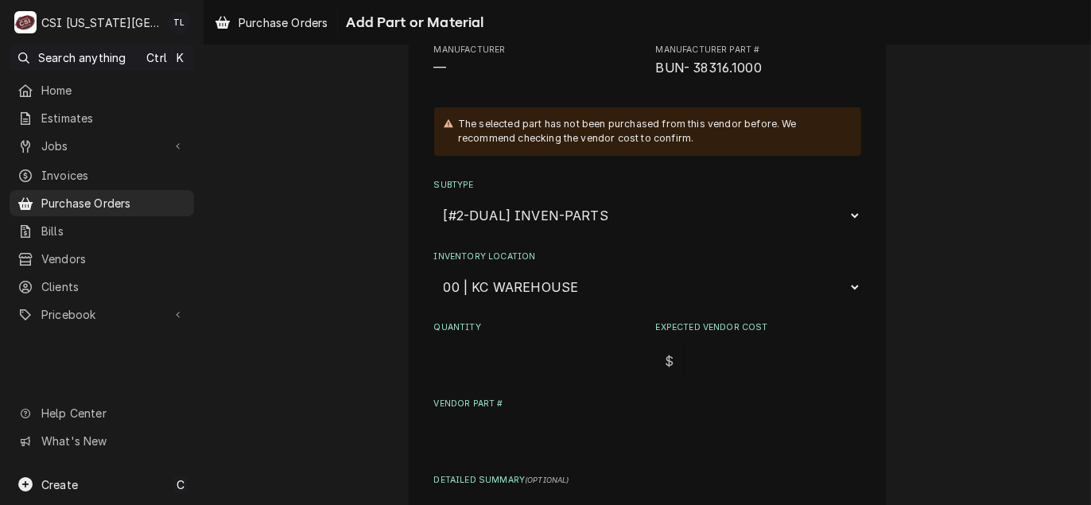
scroll to position [239, 0]
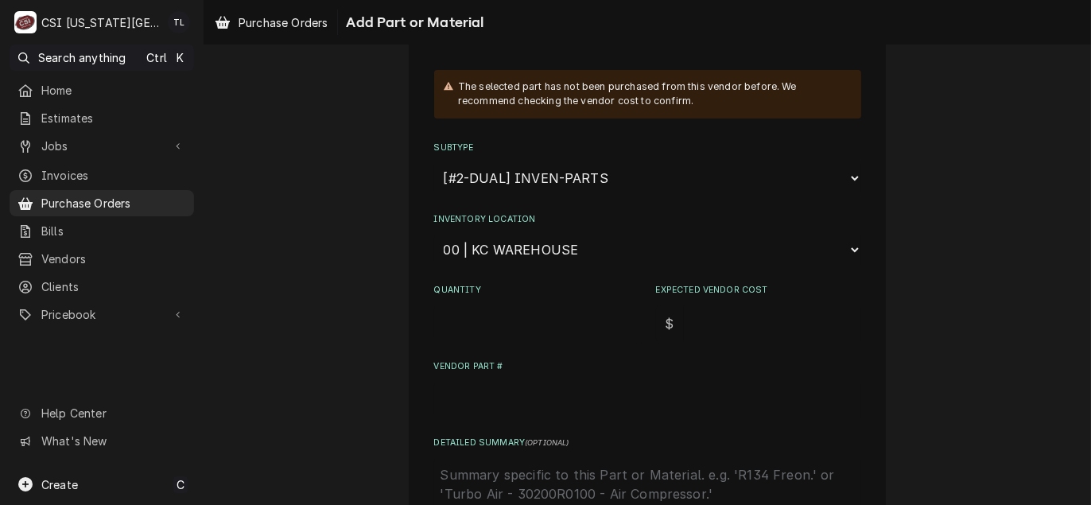
click at [554, 241] on select "Choose a location... 00 | KC WAREHOUSE 00 | MAIN WAREHOUSE 01 | BRIAN BREAZIER …" at bounding box center [647, 250] width 427 height 30
select select "2798"
click at [434, 235] on select "Choose a location... 00 | KC WAREHOUSE 00 | MAIN WAREHOUSE 01 | BRIAN BREAZIER …" at bounding box center [647, 250] width 427 height 30
click at [518, 299] on div "Quantity" at bounding box center [536, 312] width 205 height 56
click at [514, 303] on div "Quantity" at bounding box center [536, 312] width 205 height 56
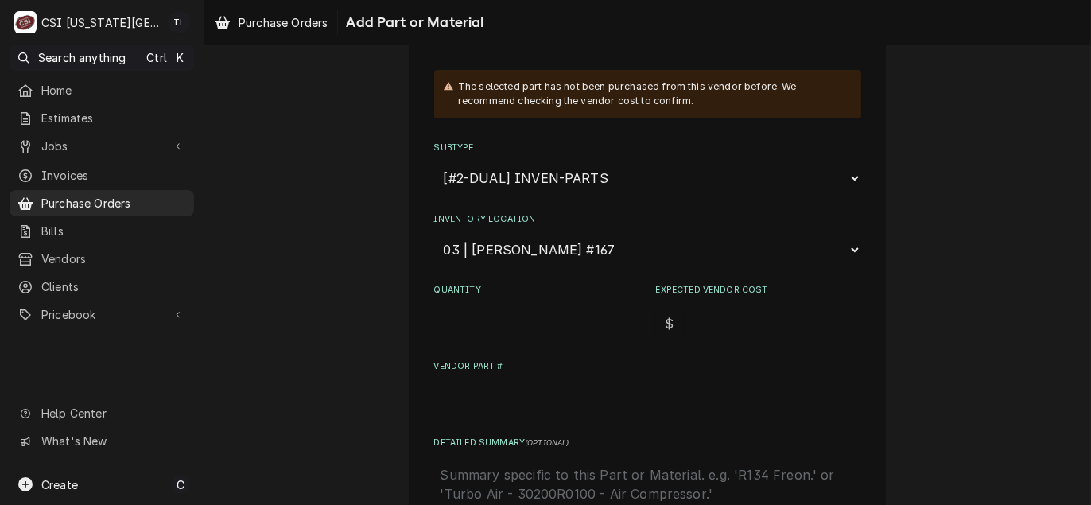
click at [503, 309] on input "Quantity" at bounding box center [536, 323] width 205 height 35
type textarea "x"
type input "1"
click at [686, 318] on input "Expected Vendor Cost" at bounding box center [772, 323] width 177 height 35
type textarea "x"
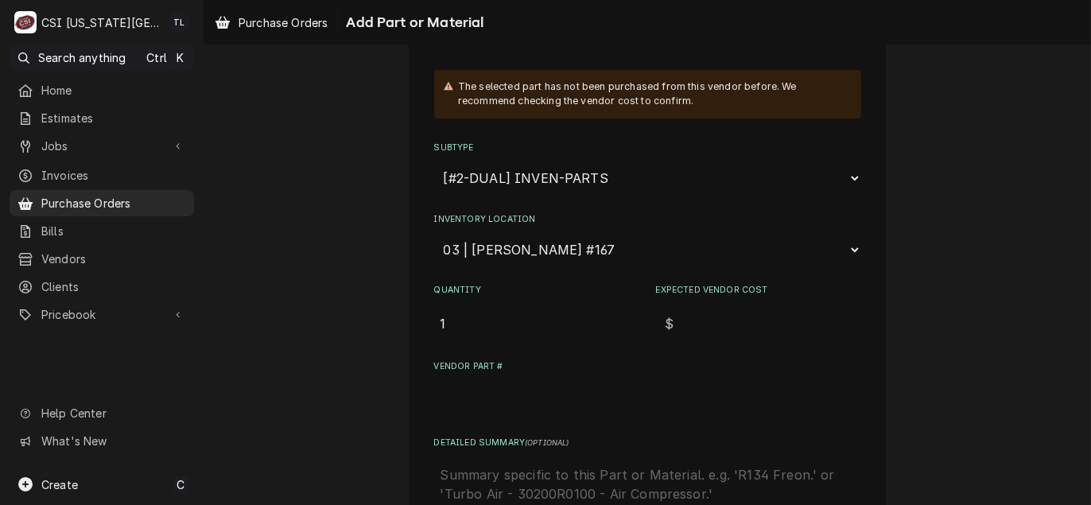
type input "1"
type textarea "x"
type input "16"
type textarea "x"
type input "16.0"
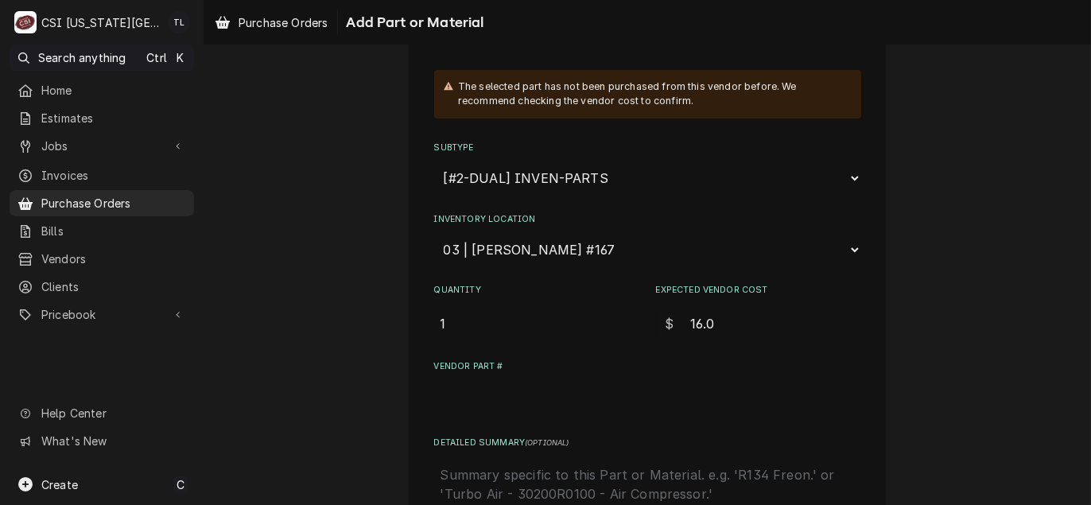
type textarea "x"
type input "16.08"
click at [491, 389] on input "Vendor Part #" at bounding box center [647, 399] width 427 height 35
type textarea "x"
type input "B"
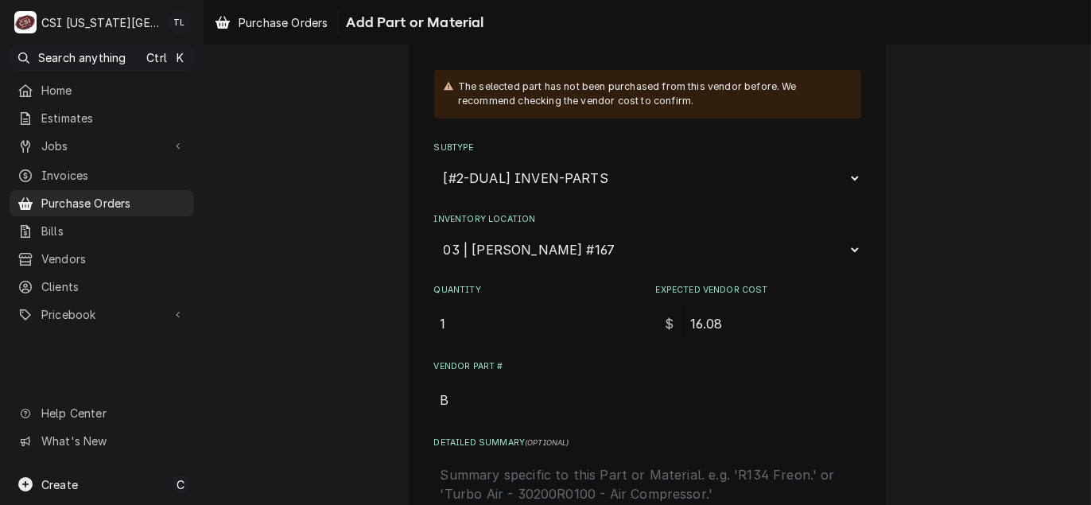
type textarea "x"
type input "BU"
type textarea "x"
type input "BUN"
type textarea "x"
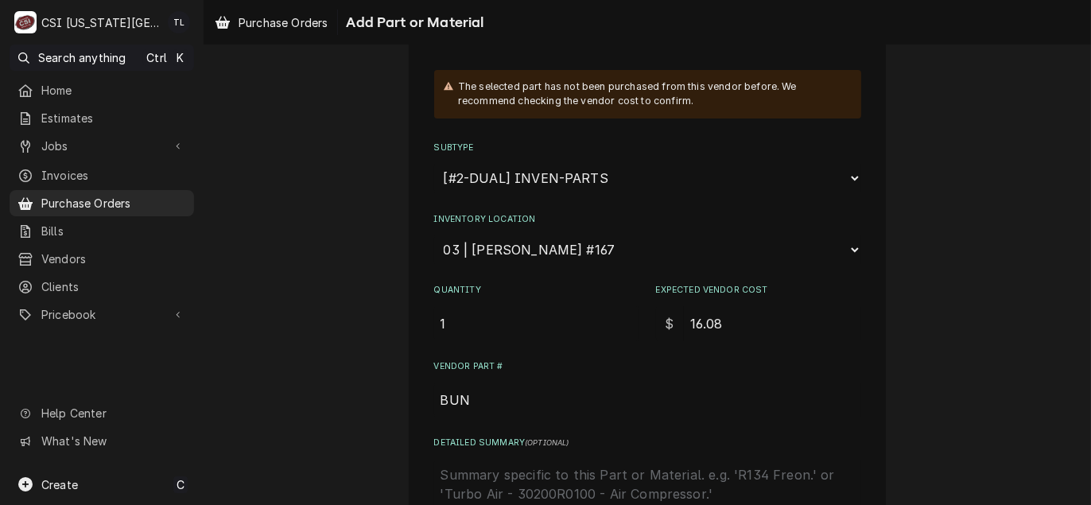
type input "BUN)"
type textarea "x"
type input "BUN"
type textarea "x"
type input "BUN)"
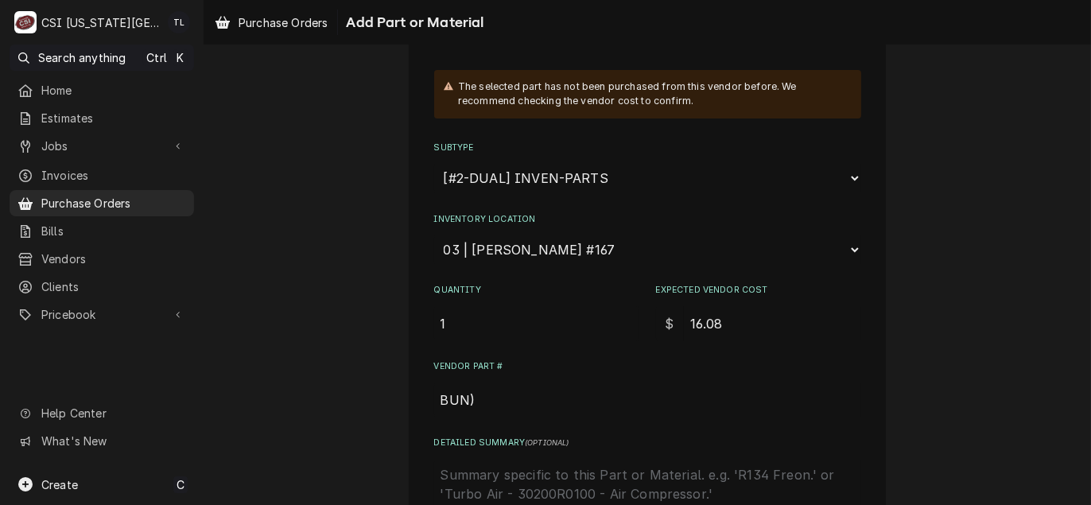
type textarea "x"
type input "BUN"
type textarea "x"
type input "BUN_"
type textarea "x"
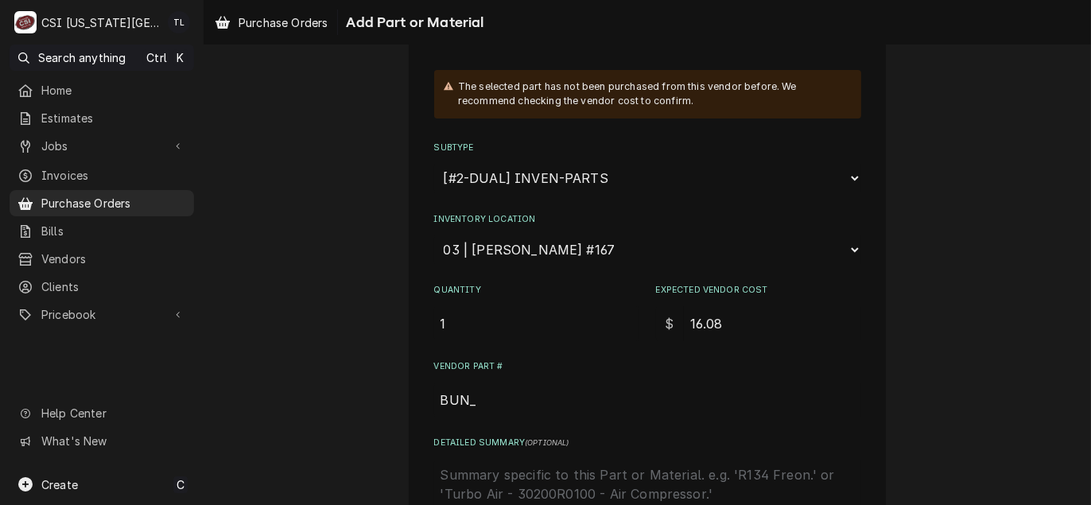
type input "BUN"
type textarea "x"
type input "BUN-"
paste input "38316.1000"
type textarea "x"
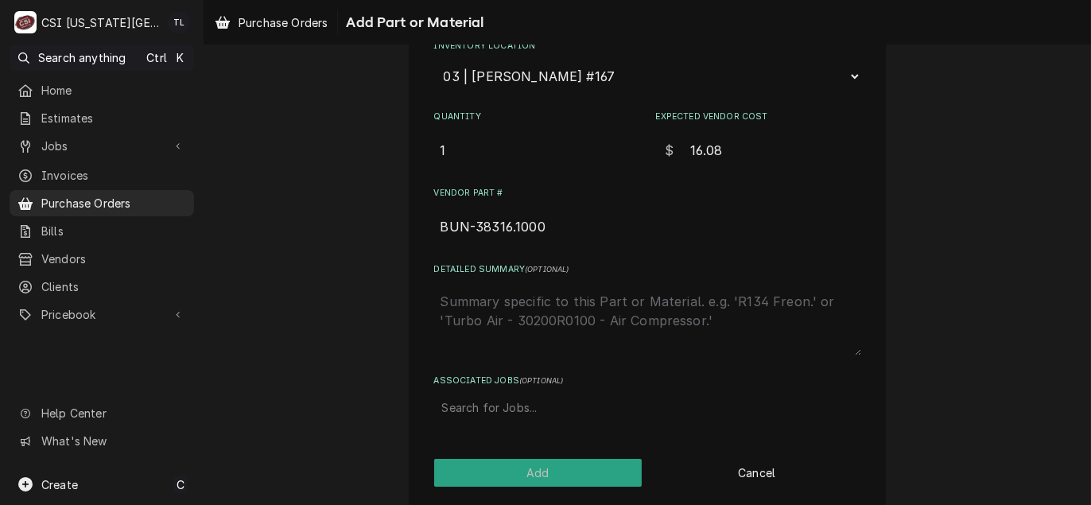
scroll to position [424, 0]
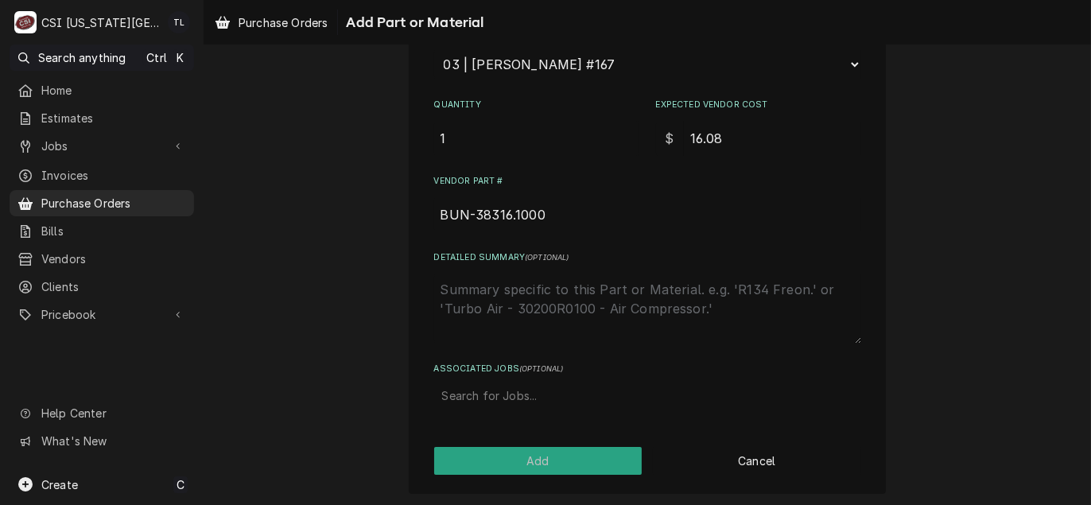
type input "BUN-38316.1000"
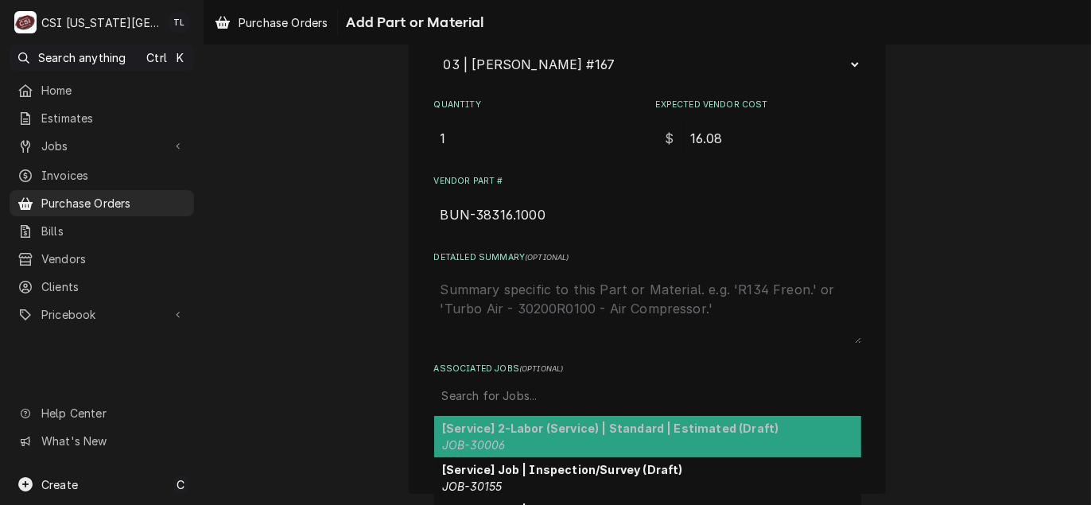
click at [509, 385] on div "Associated Jobs" at bounding box center [647, 396] width 411 height 29
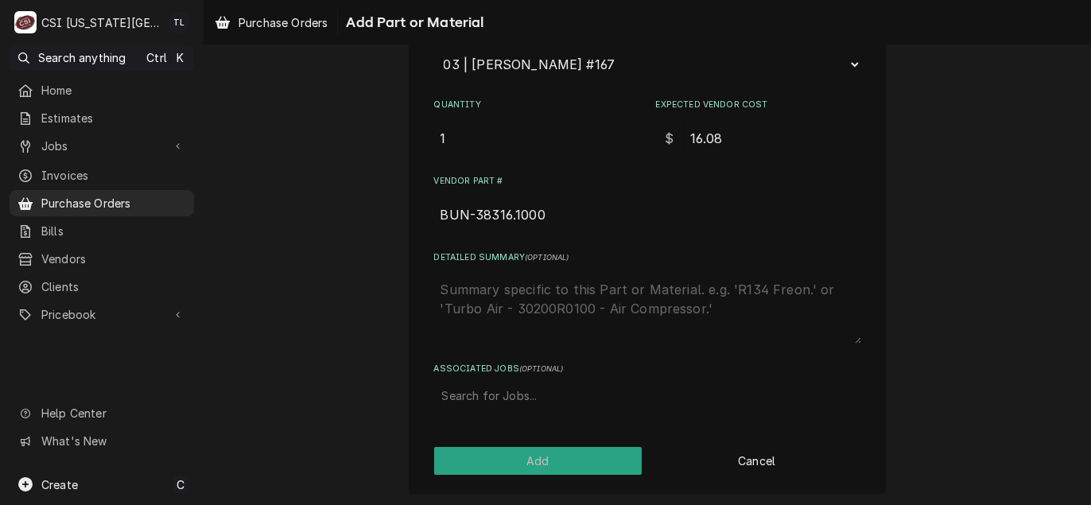
click at [503, 390] on div "Associated Jobs" at bounding box center [647, 396] width 411 height 29
type input "31984"
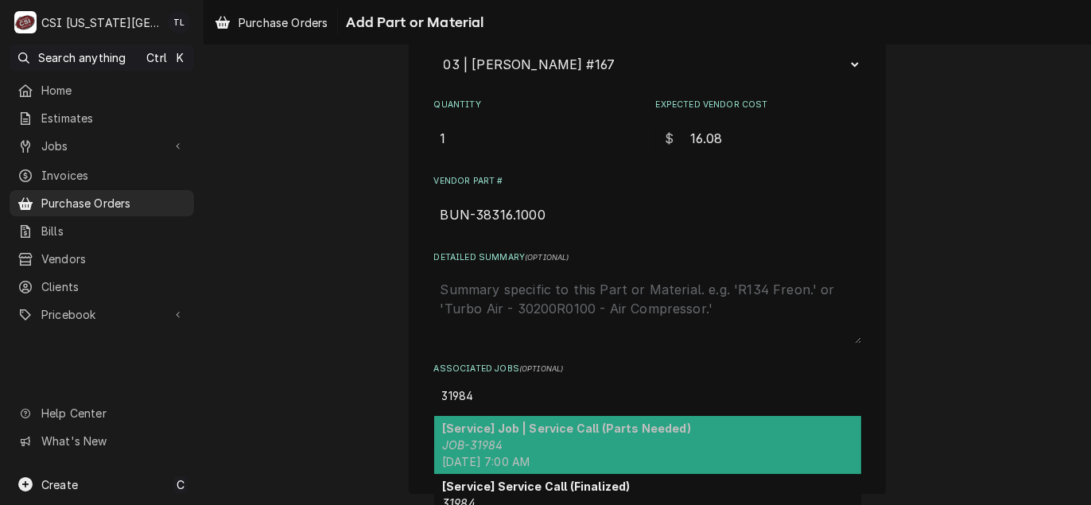
click at [475, 429] on strong "[Service] Job | Service Call (Parts Needed)" at bounding box center [566, 428] width 249 height 14
type textarea "x"
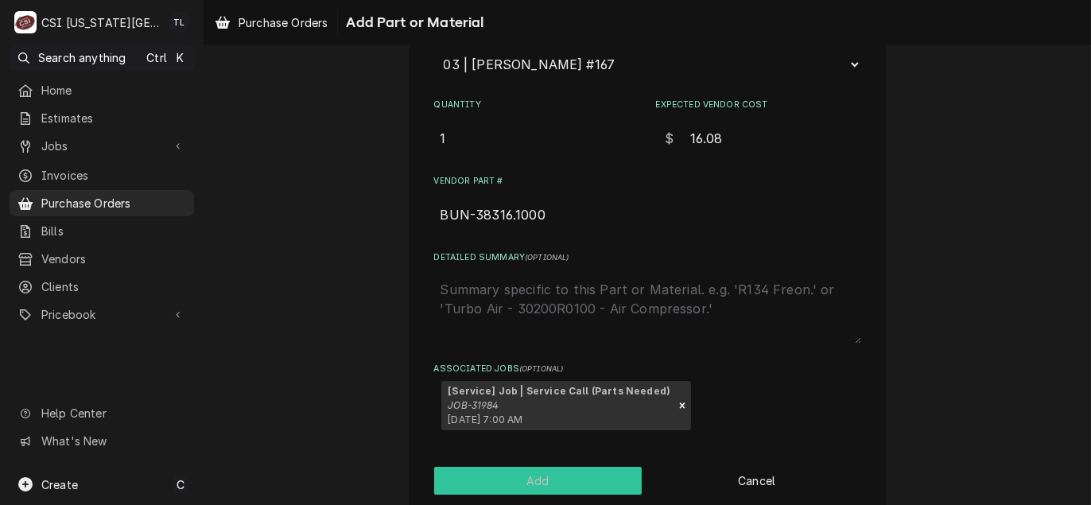
click at [534, 482] on button "Add" at bounding box center [538, 481] width 208 height 28
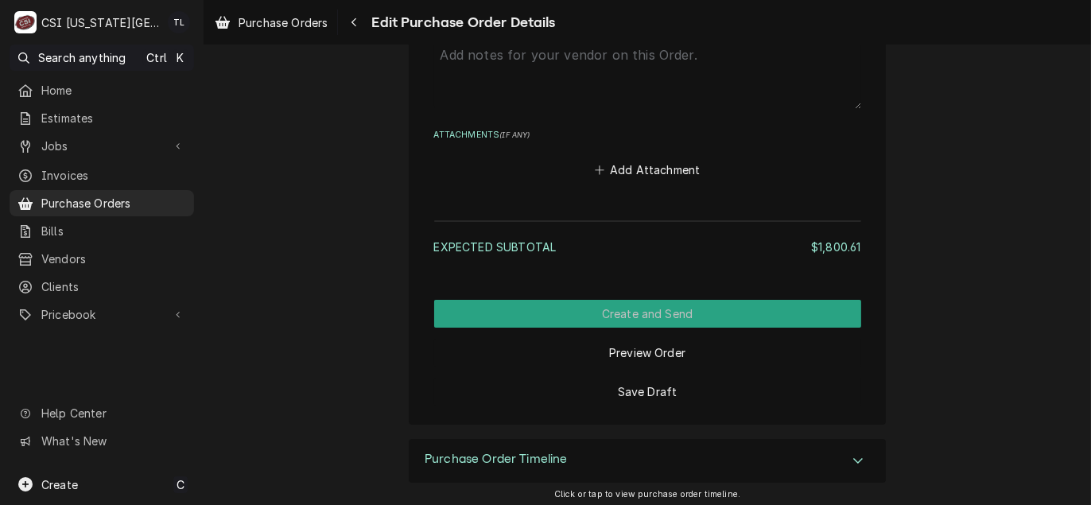
scroll to position [4377, 0]
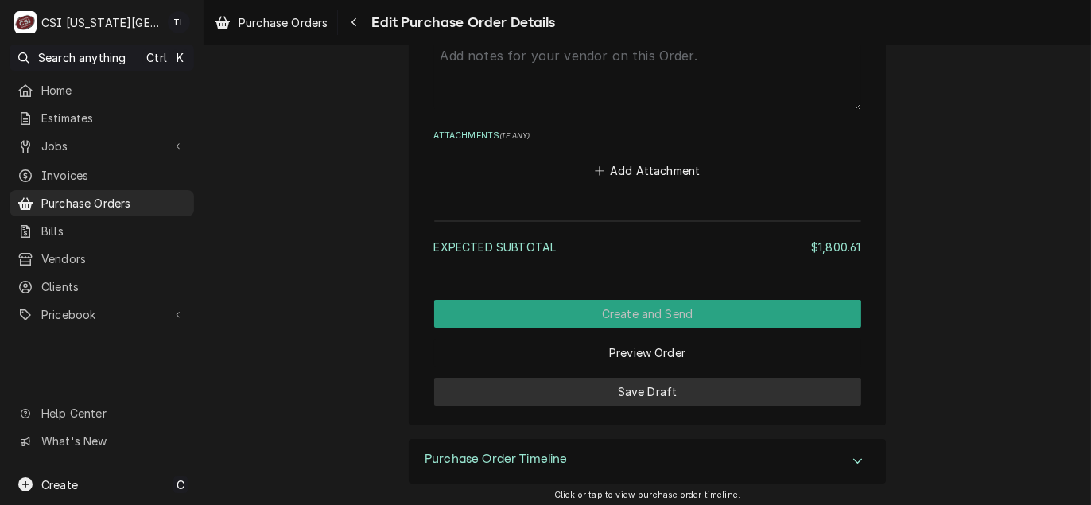
click at [648, 391] on button "Save Draft" at bounding box center [647, 392] width 427 height 28
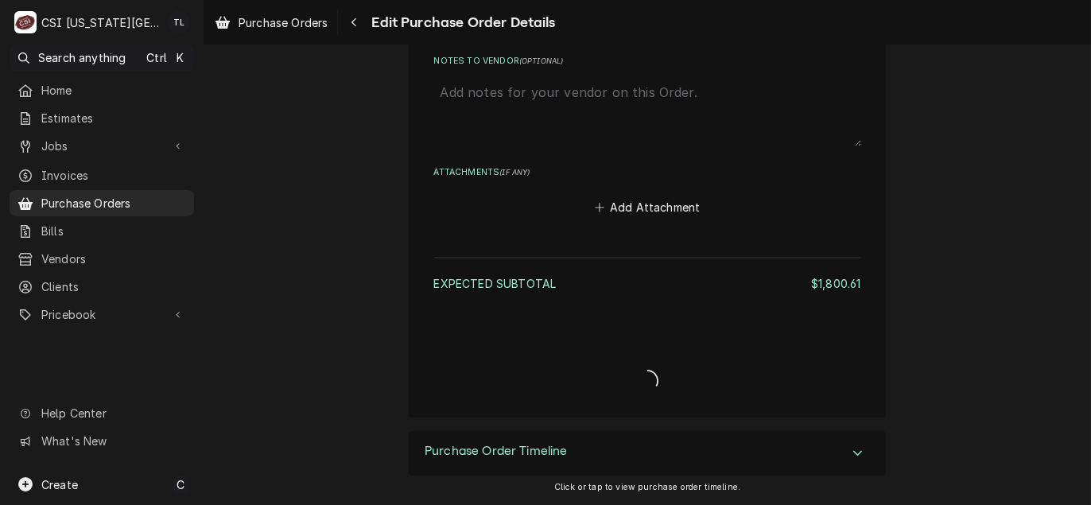
scroll to position [4337, 0]
type textarea "x"
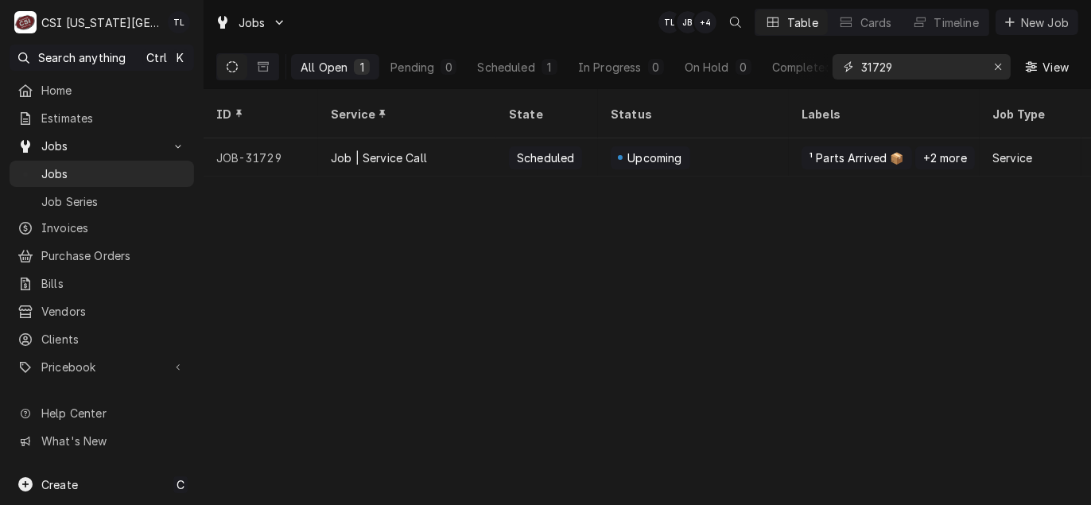
drag, startPoint x: 918, startPoint y: 63, endPoint x: 708, endPoint y: 53, distance: 210.9
click at [708, 53] on div "All Open 1 Pending 0 Scheduled 1 In Progress 0 On Hold 0 Completed 0 31729 View" at bounding box center [647, 67] width 862 height 45
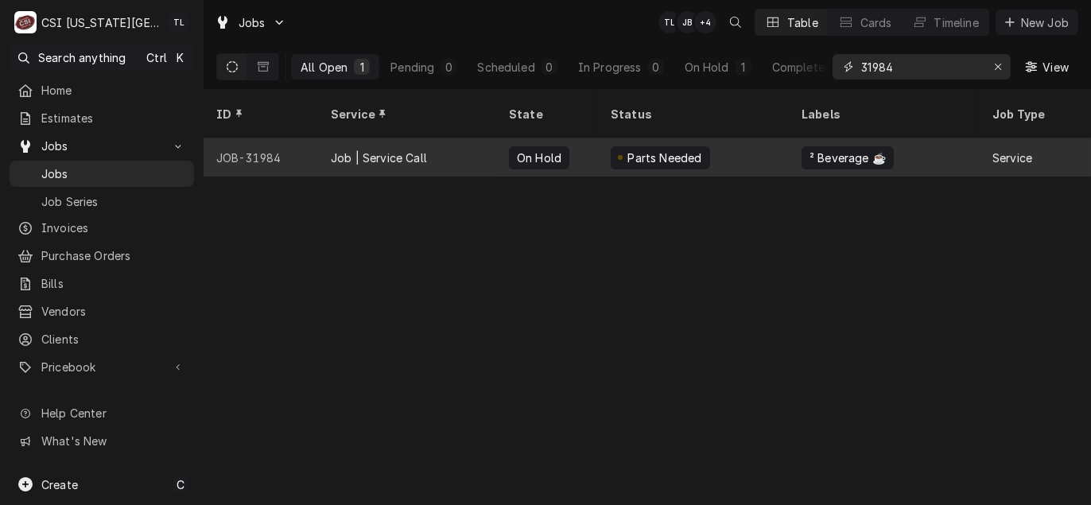
type input "31984"
click at [415, 149] on div "Job | Service Call" at bounding box center [379, 157] width 96 height 17
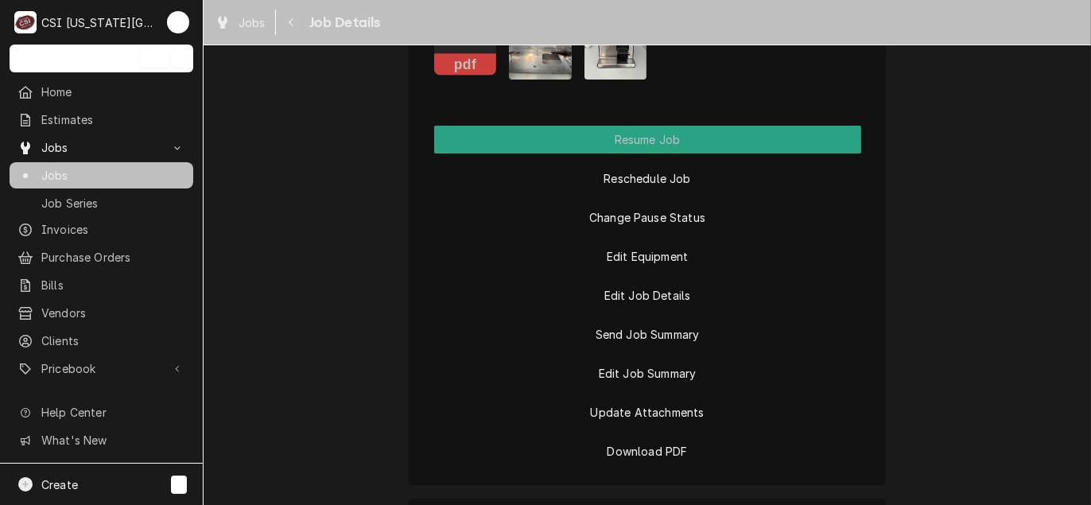
scroll to position [2385, 0]
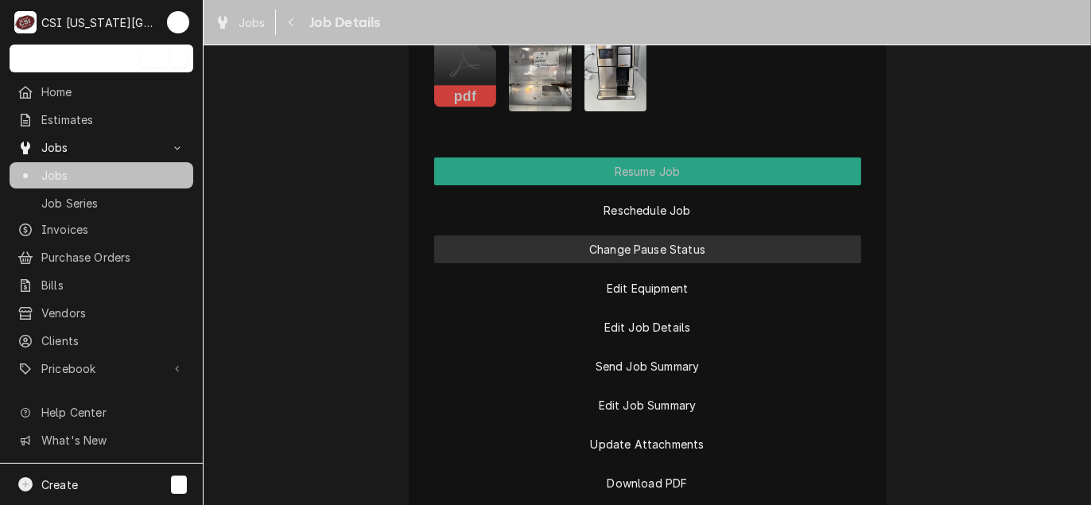
click at [656, 235] on button "Change Pause Status" at bounding box center [647, 249] width 427 height 28
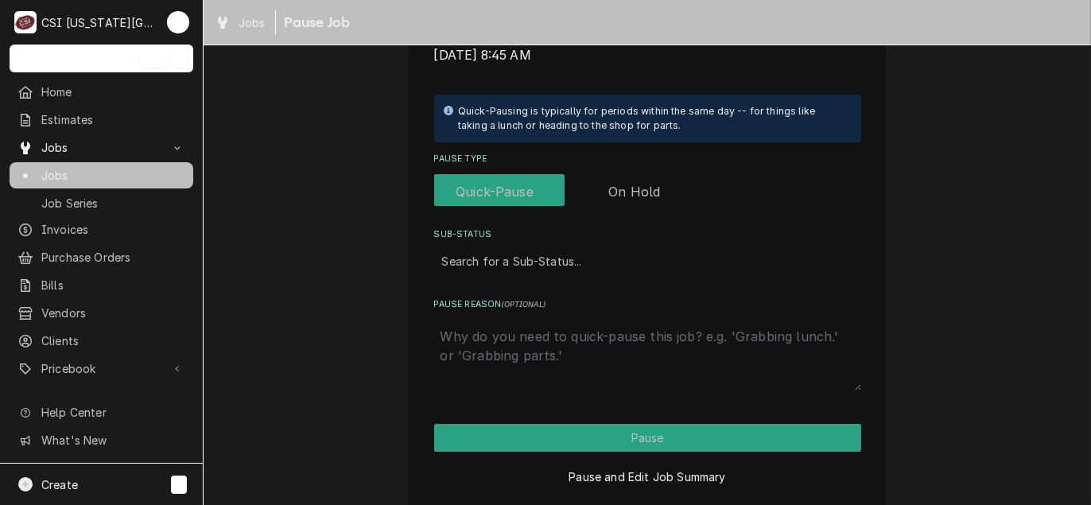
scroll to position [349, 0]
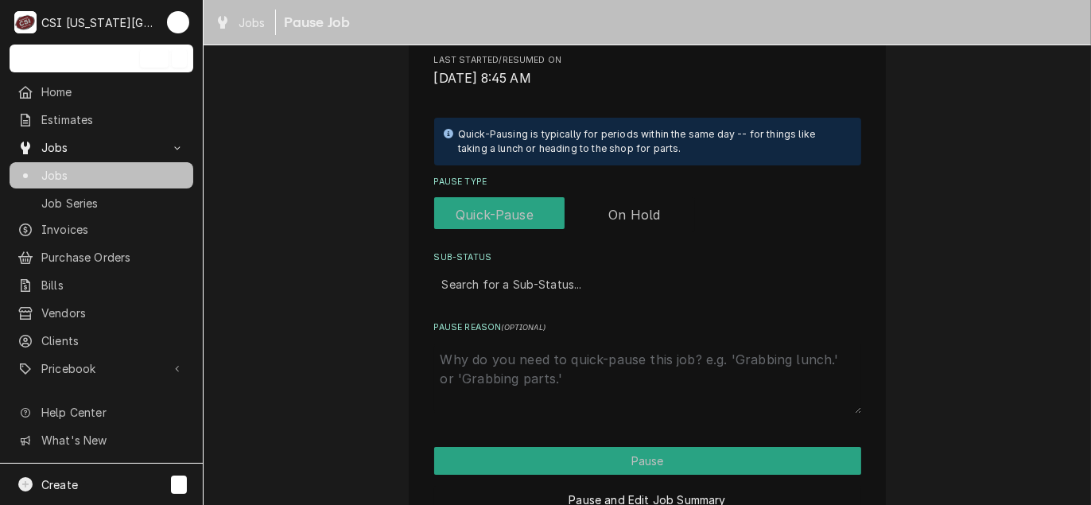
click at [634, 210] on label "Pause Type" at bounding box center [564, 214] width 261 height 35
click at [634, 210] on input "Pause Type" at bounding box center [564, 214] width 248 height 35
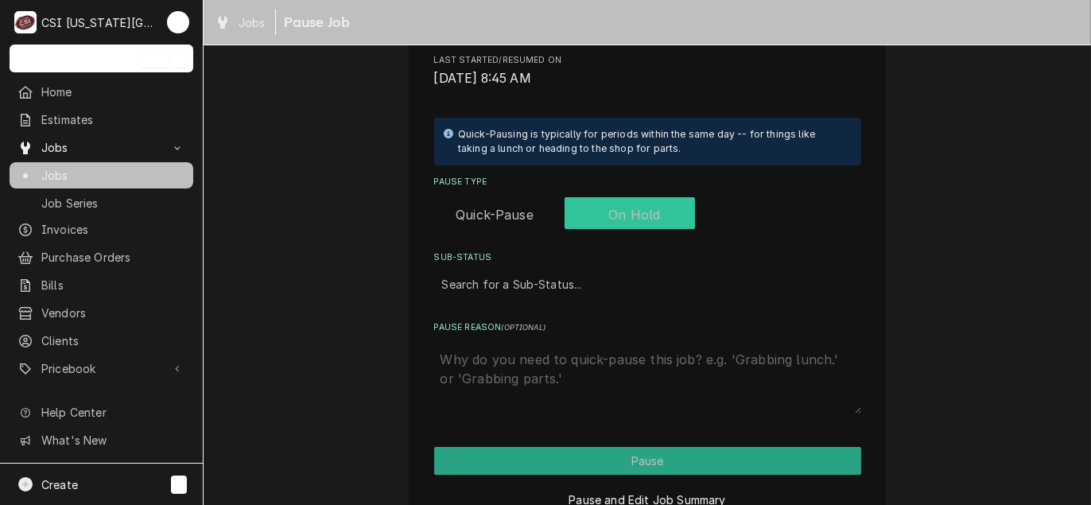
checkbox input "true"
click at [533, 293] on div "Sub-Status" at bounding box center [647, 284] width 411 height 29
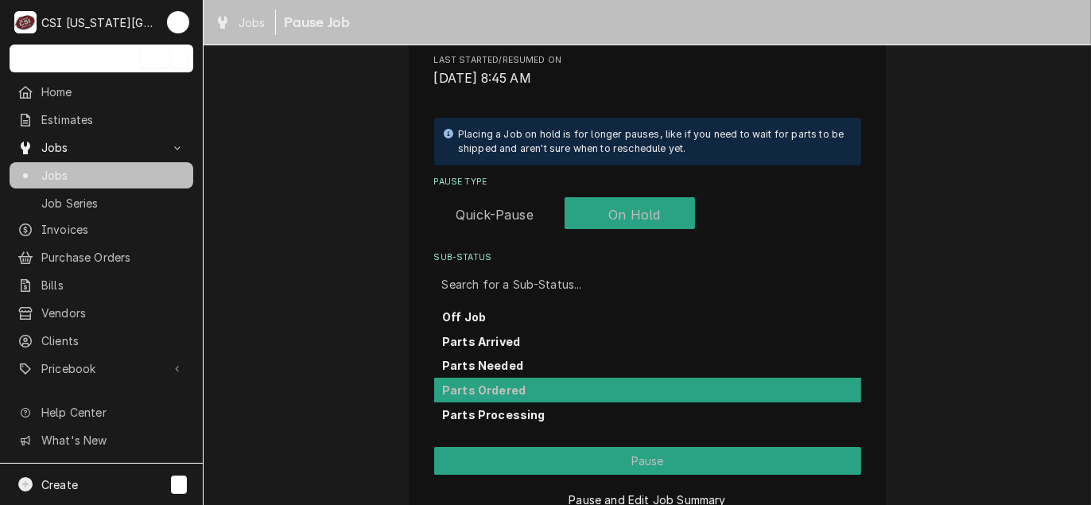
click at [490, 386] on strong "Parts Ordered" at bounding box center [483, 390] width 83 height 14
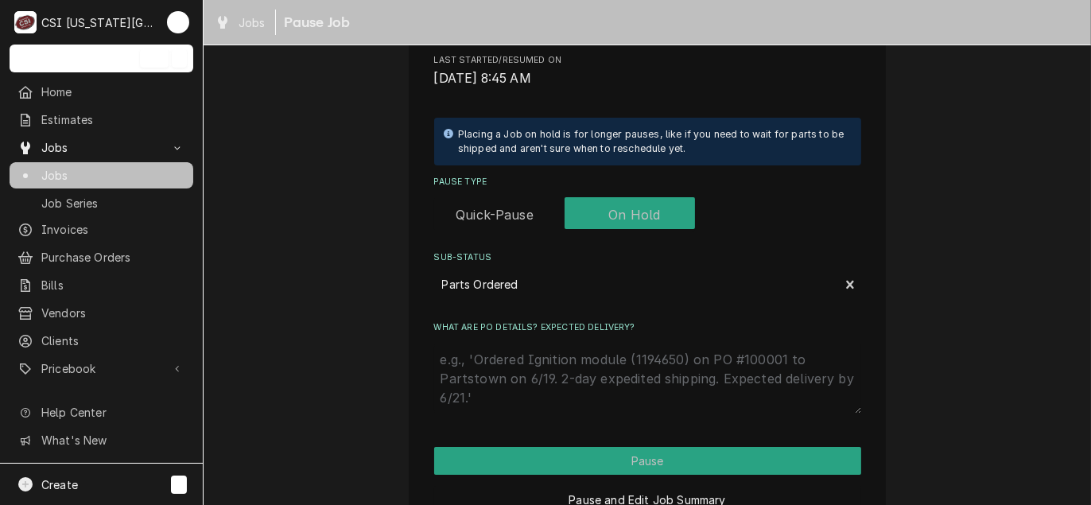
click at [493, 359] on textarea "What are PO details? Expected delivery?" at bounding box center [647, 378] width 427 height 70
type textarea "x"
type textarea "p"
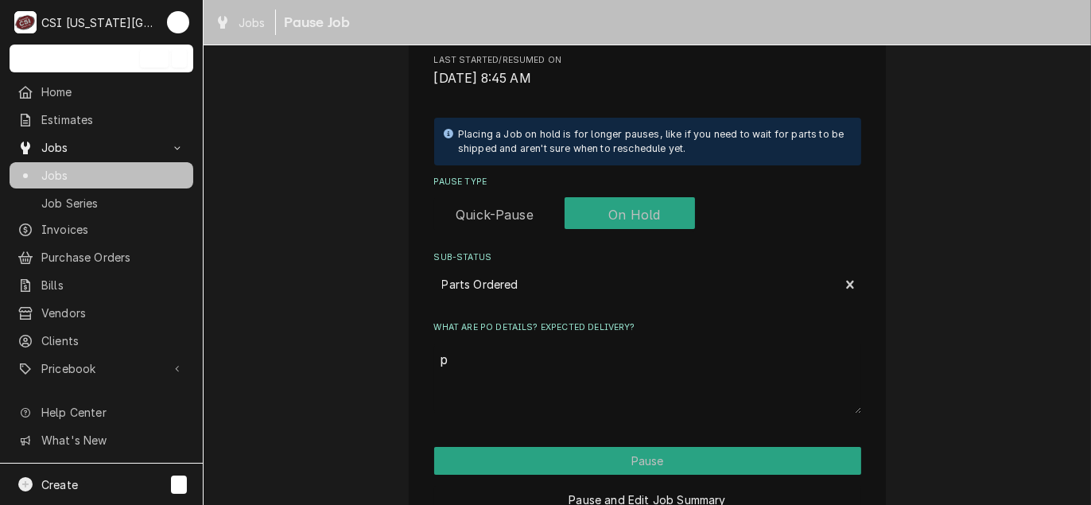
type textarea "x"
type textarea "pa"
type textarea "x"
type textarea "par"
type textarea "x"
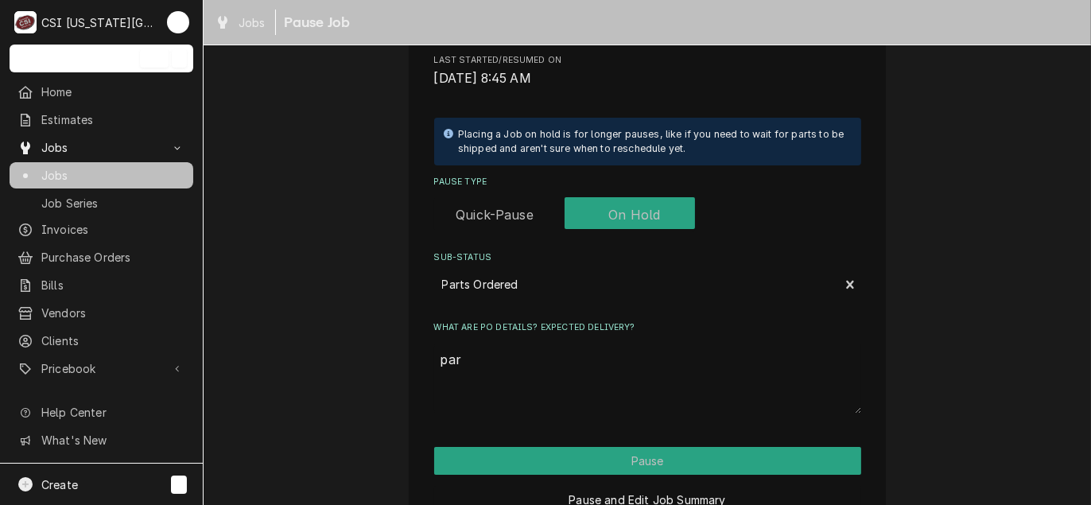
type textarea "pars"
type textarea "x"
type textarea "pars"
type textarea "x"
type textarea "pars o"
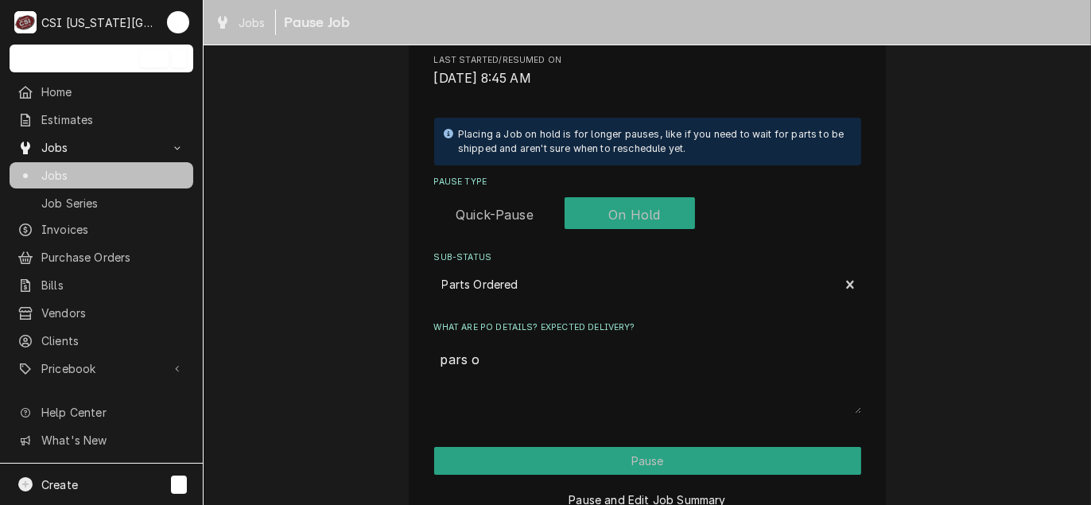
type textarea "x"
type textarea "pars or"
type textarea "x"
type textarea "pars o"
type textarea "x"
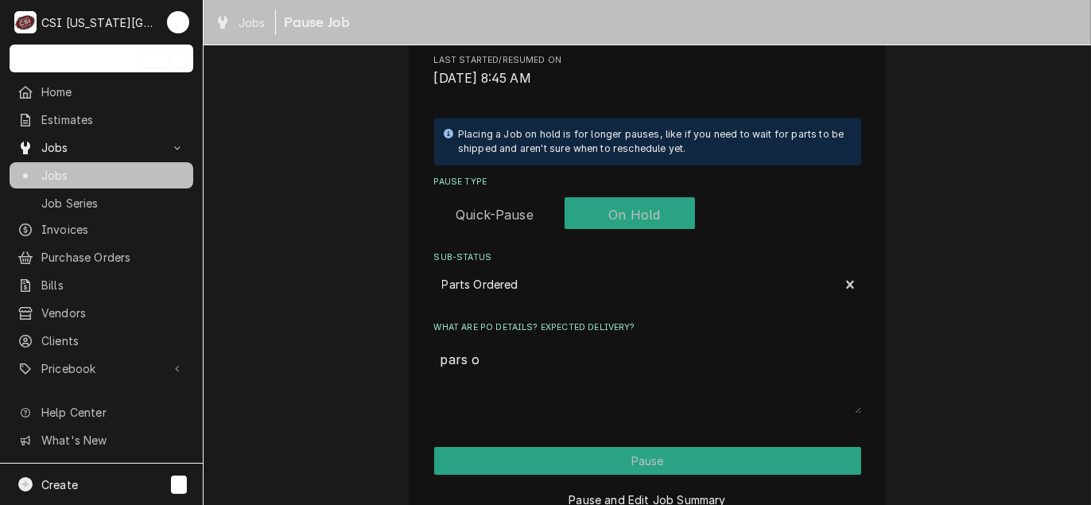
type textarea "pars"
type textarea "x"
type textarea "pars"
type textarea "x"
type textarea "par"
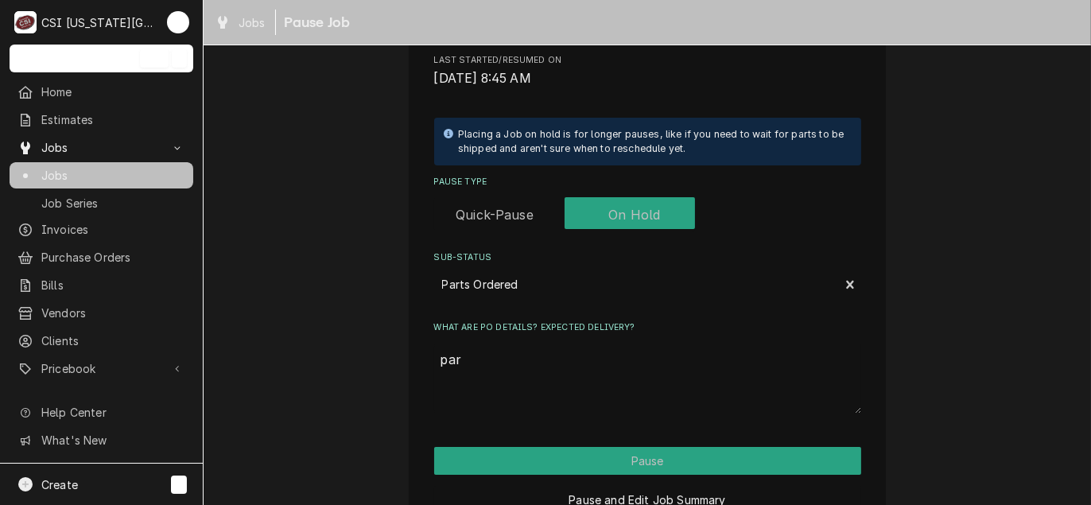
type textarea "x"
type textarea "part"
type textarea "x"
type textarea "parts"
type textarea "x"
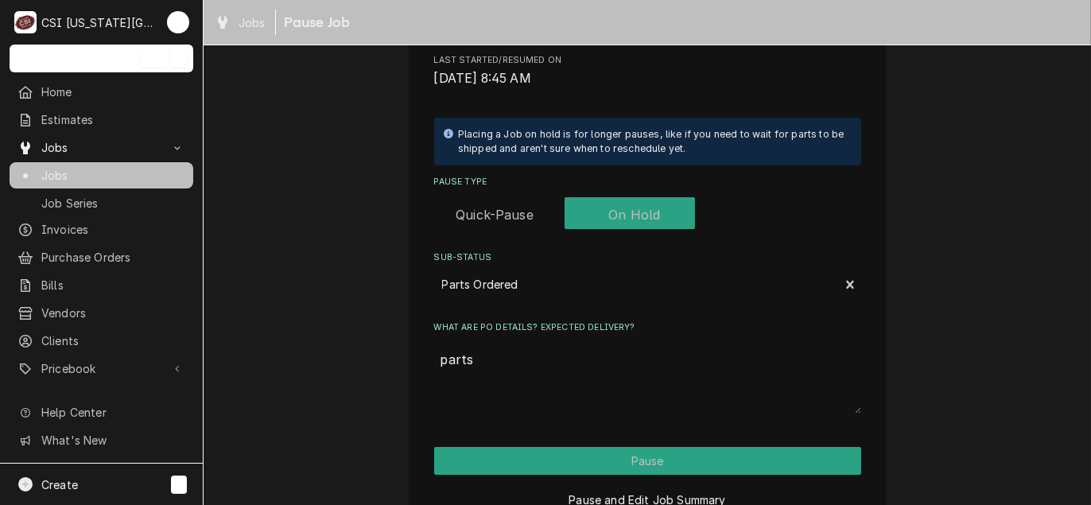
type textarea "parts"
type textarea "x"
type textarea "parts o"
type textarea "x"
type textarea "parts or"
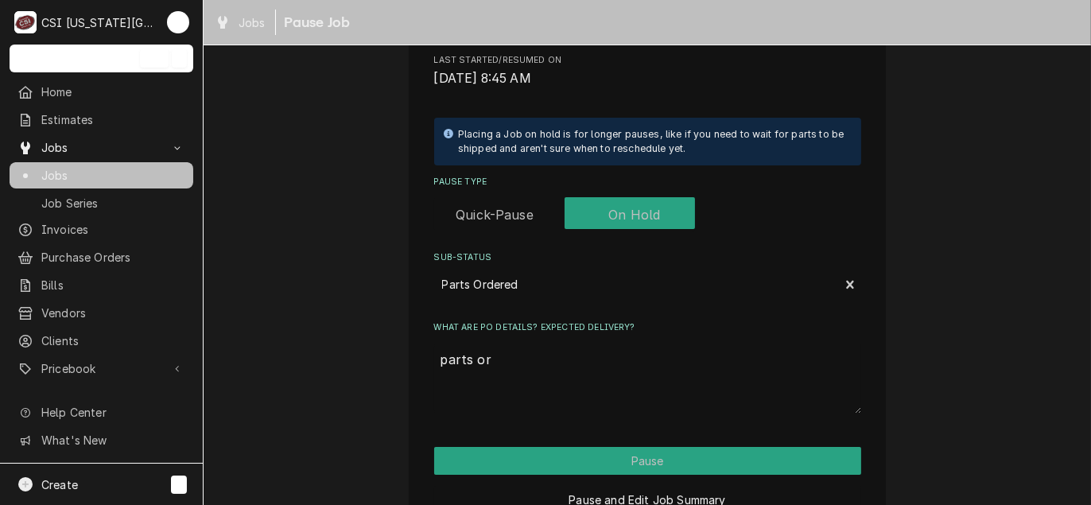
type textarea "x"
type textarea "parts ord"
type textarea "x"
type textarea "parts orde"
type textarea "x"
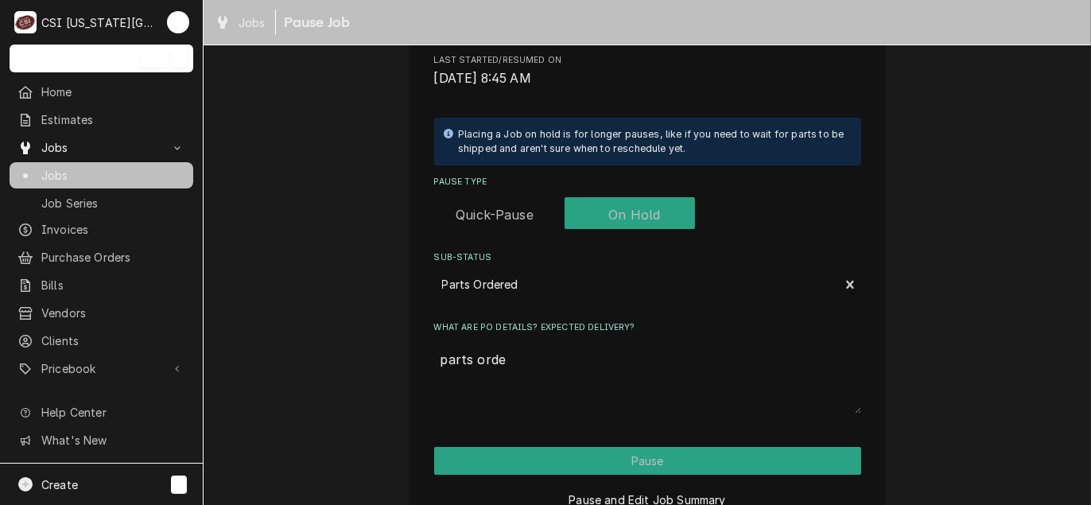
type textarea "parts order"
type textarea "x"
type textarea "parts ordere"
type textarea "x"
type textarea "parts ordered"
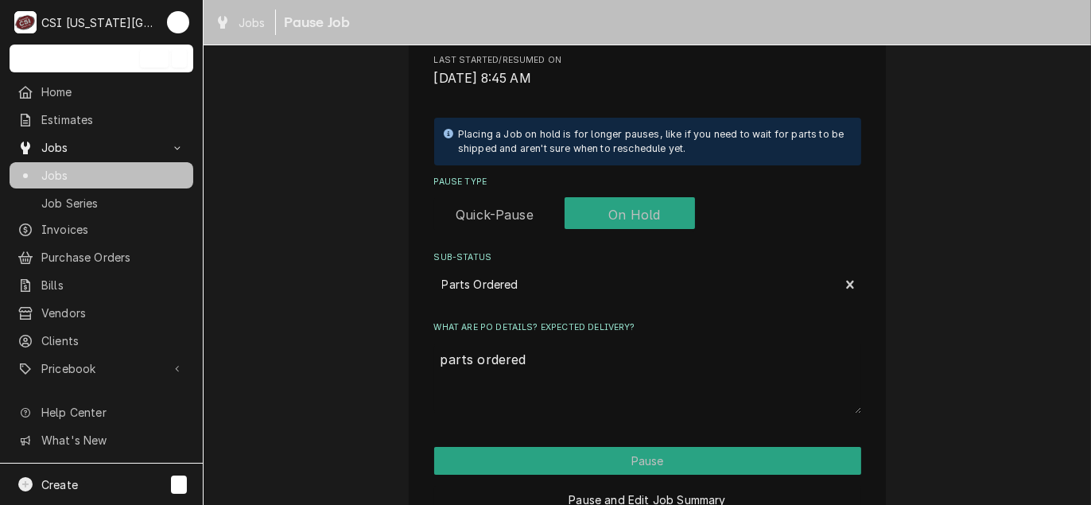
type textarea "x"
type textarea "parts ordered"
type textarea "x"
type textarea "parts ordered o"
type textarea "x"
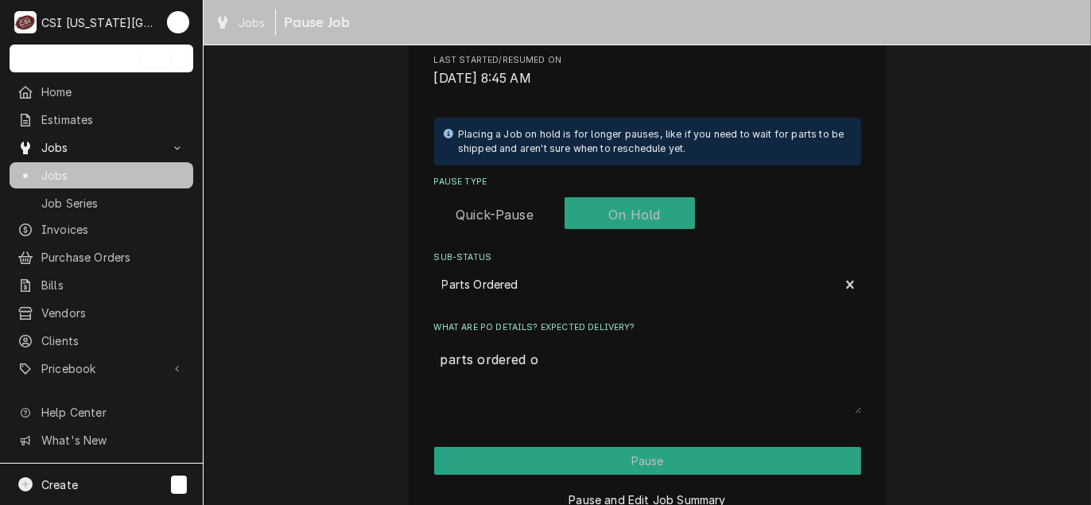
type textarea "parts ordered on"
type textarea "x"
type textarea "parts ordered on"
type textarea "x"
type textarea "parts ordered on p"
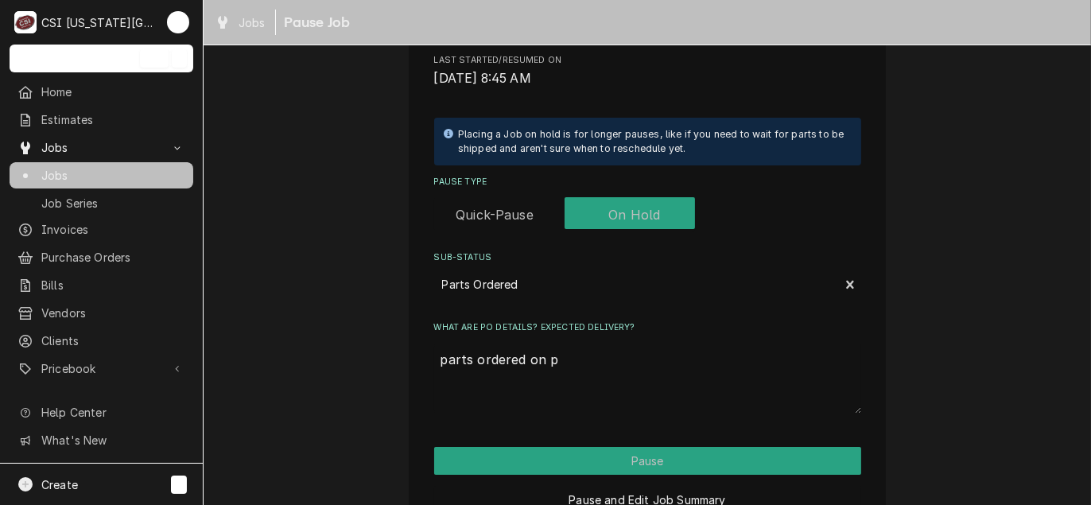
type textarea "x"
type textarea "parts ordered on po"
type textarea "x"
type textarea "parts ordered on po"
type textarea "x"
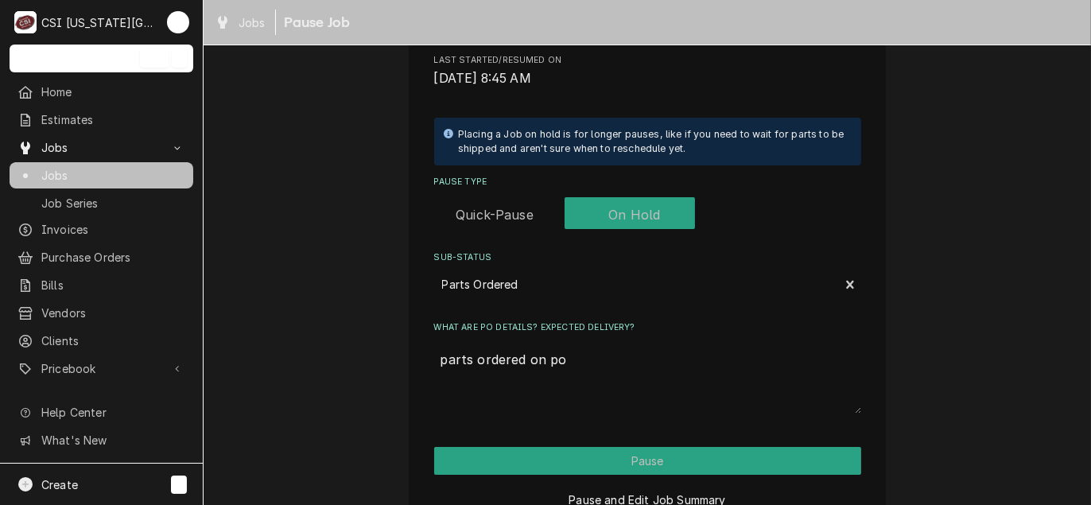
type textarea "parts ordered on po 3"
type textarea "x"
type textarea "parts ordered on po 30"
type textarea "x"
type textarea "parts ordered on po 301"
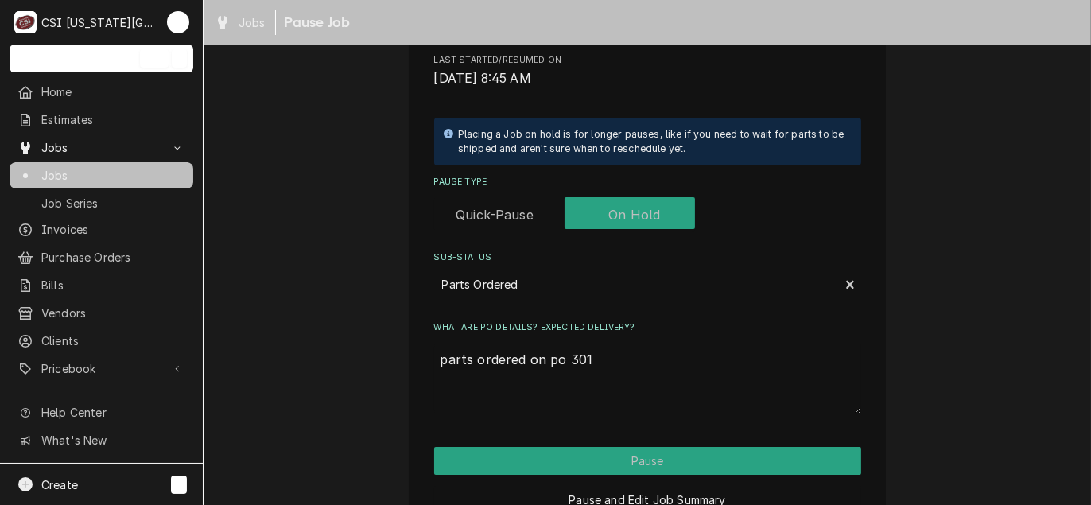
type textarea "x"
type textarea "parts ordered on po 3012"
type textarea "x"
type textarea "parts ordered on po 30121"
type textarea "x"
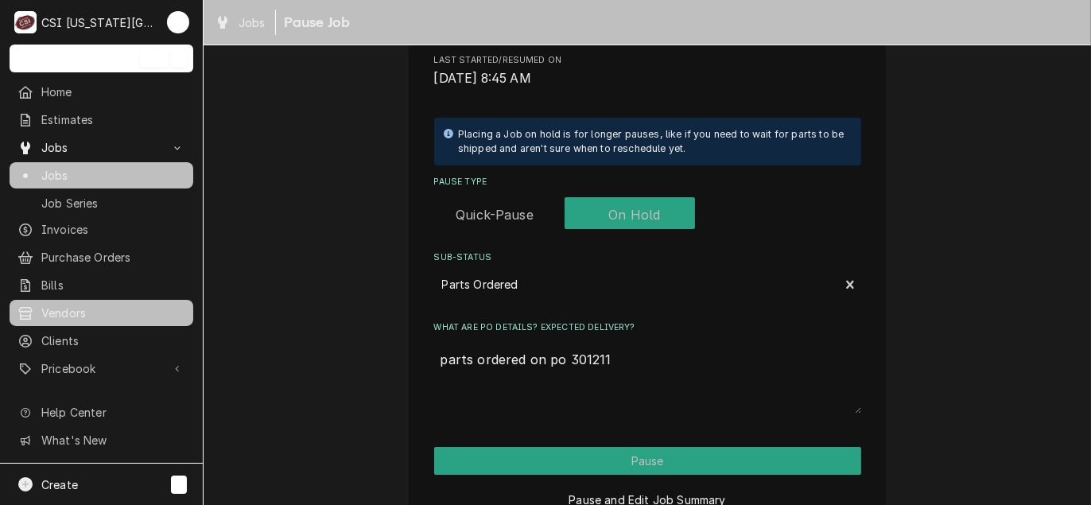
type textarea "parts ordered on po 301211"
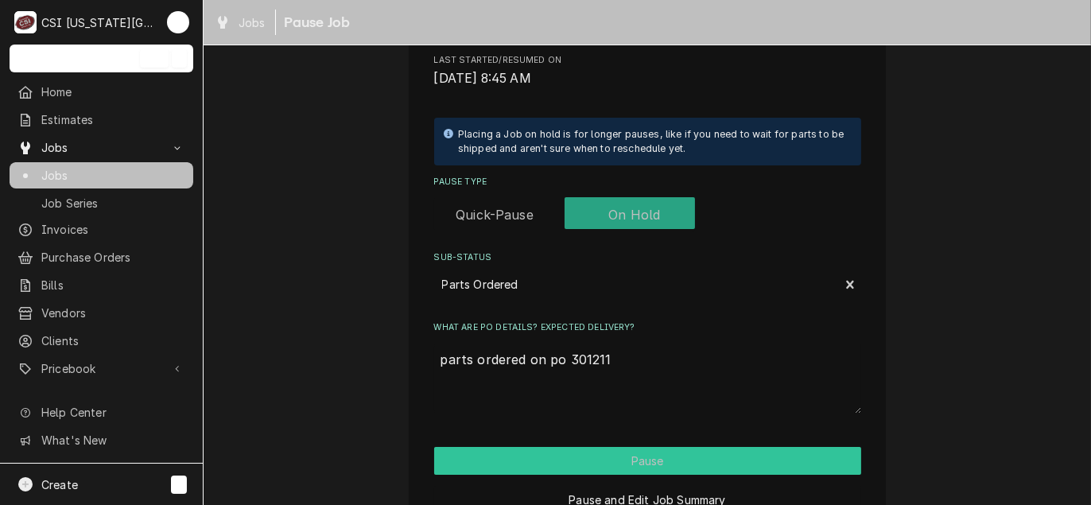
click at [557, 457] on button "Pause" at bounding box center [647, 461] width 427 height 28
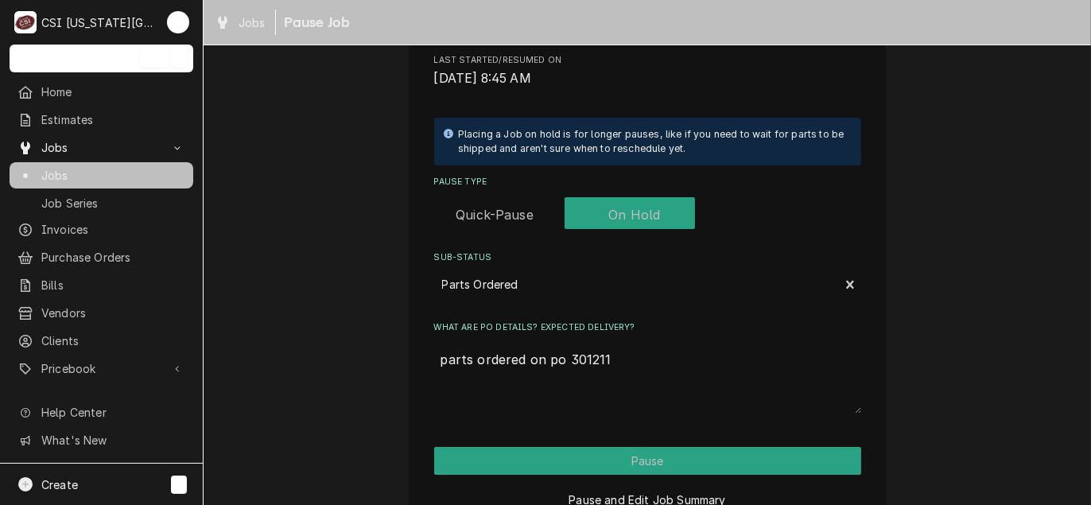
type textarea "x"
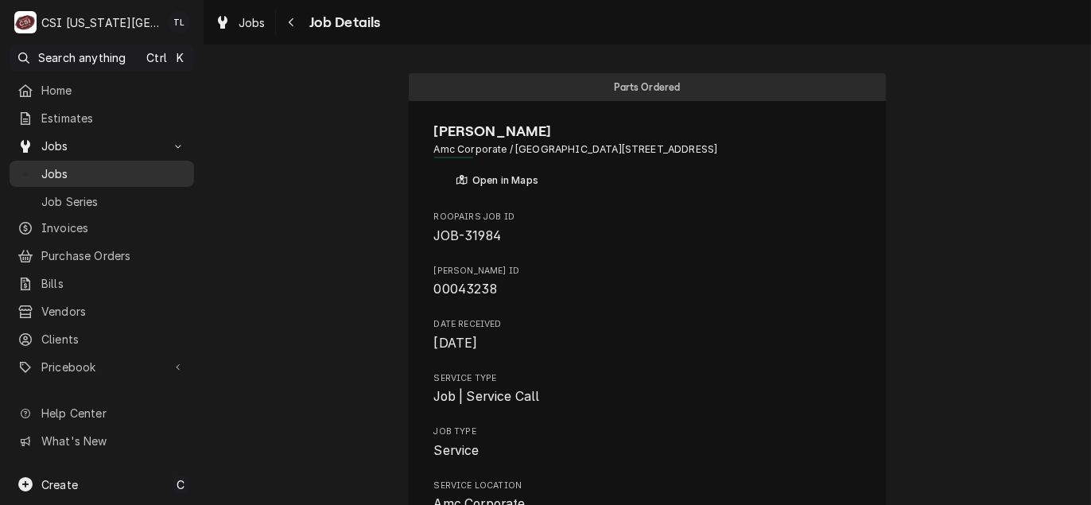
click at [64, 171] on span "Jobs" at bounding box center [113, 173] width 145 height 17
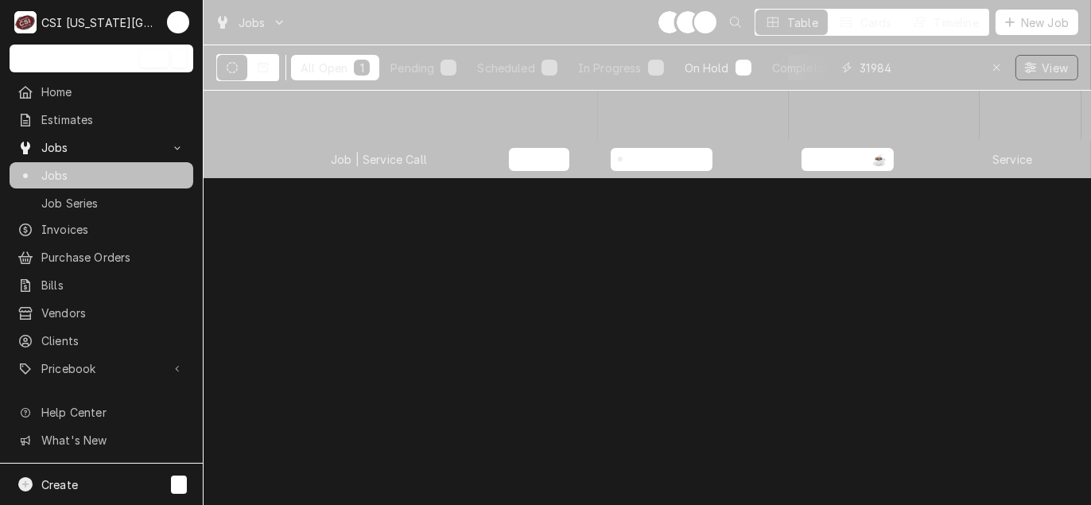
drag, startPoint x: 921, startPoint y: 69, endPoint x: 736, endPoint y: 54, distance: 185.1
click at [736, 54] on div "All Open 1 Pending 0 Scheduled 0 In Progress 0 On Hold 1 Completed 0 31984 View" at bounding box center [647, 67] width 862 height 45
type input "31954"
click at [359, 151] on div "Job | Service Call" at bounding box center [379, 159] width 96 height 17
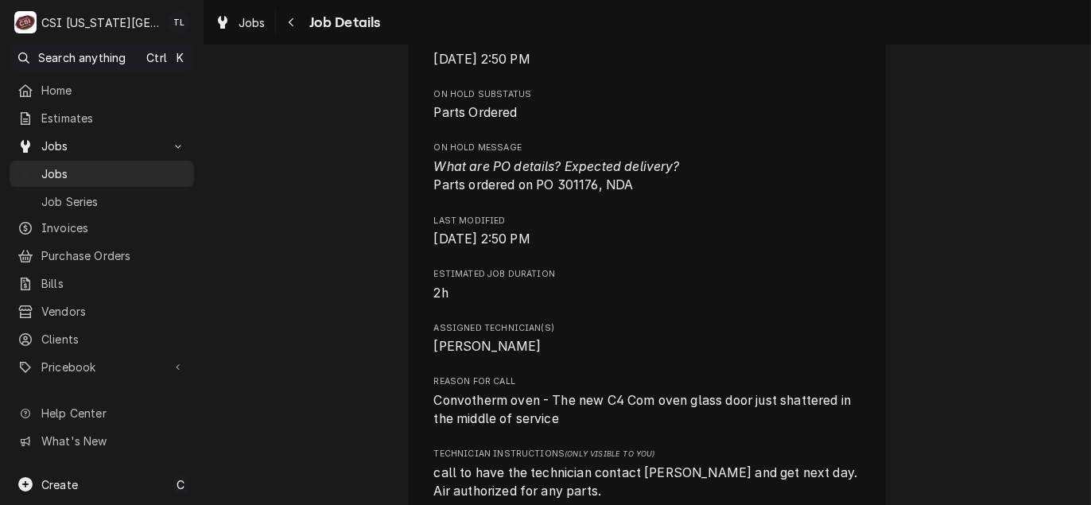
scroll to position [1193, 0]
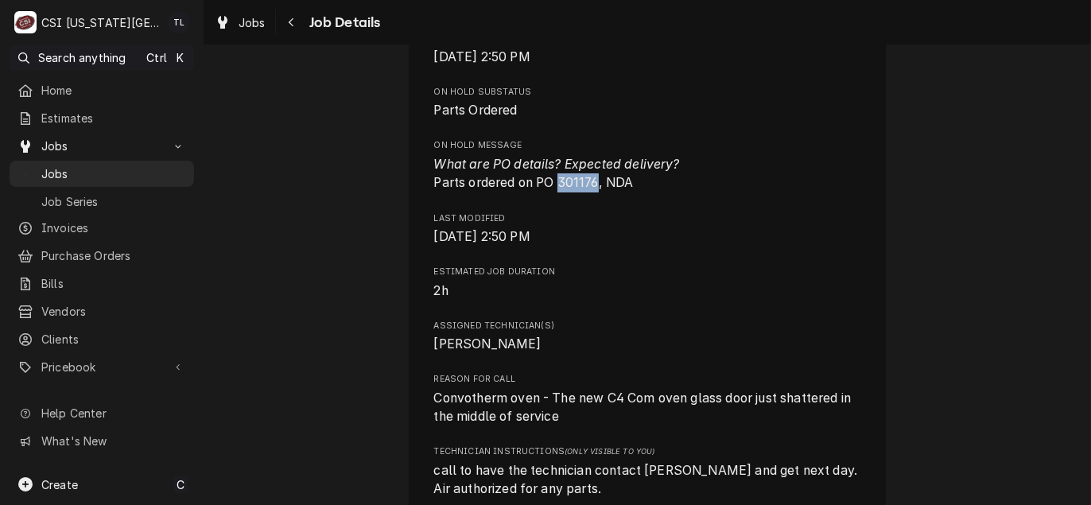
drag, startPoint x: 557, startPoint y: 202, endPoint x: 592, endPoint y: 196, distance: 36.2
click at [592, 191] on span "What are PO details? Expected delivery? Parts ordered on PO 301176, NDA" at bounding box center [557, 174] width 246 height 34
copy span "301176"
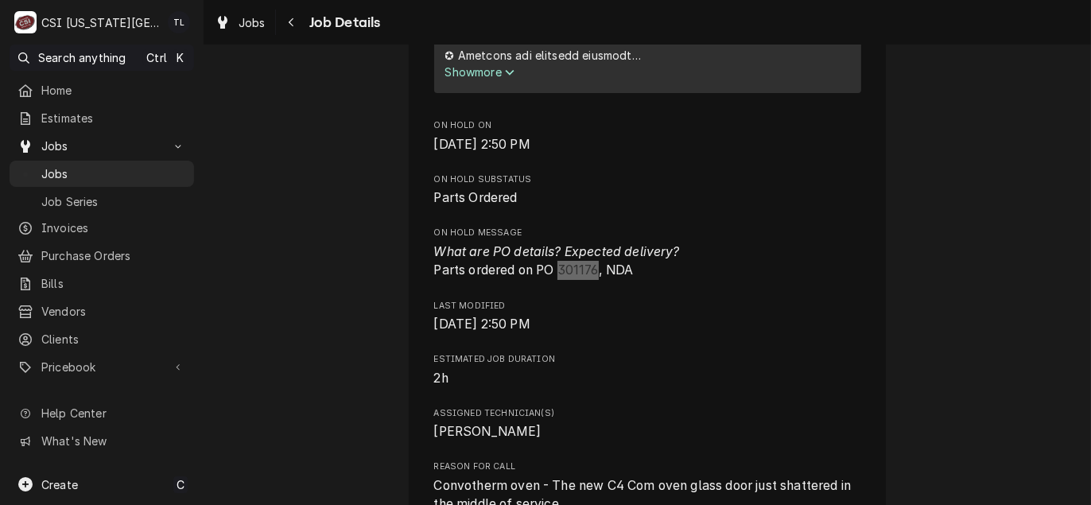
scroll to position [1113, 0]
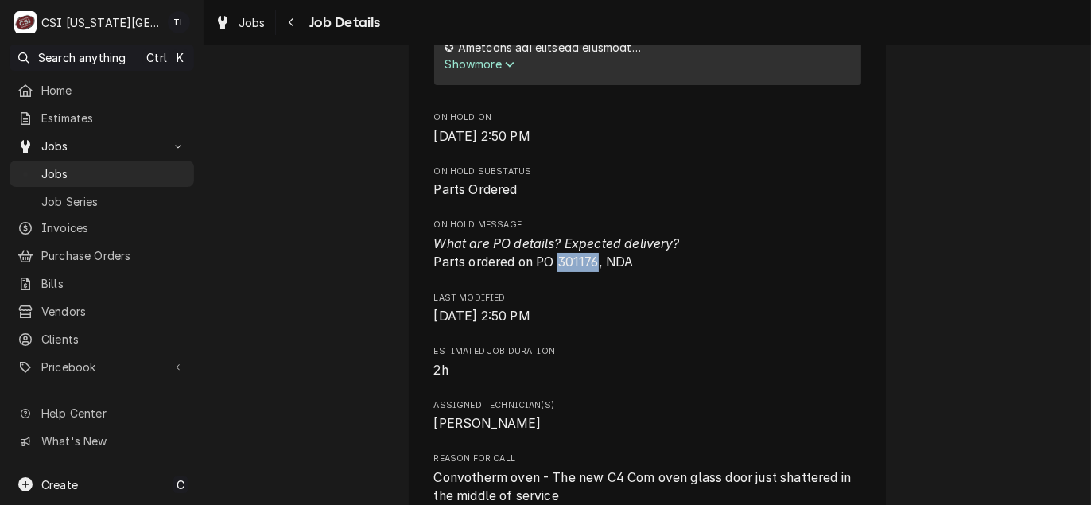
copy span "301176"
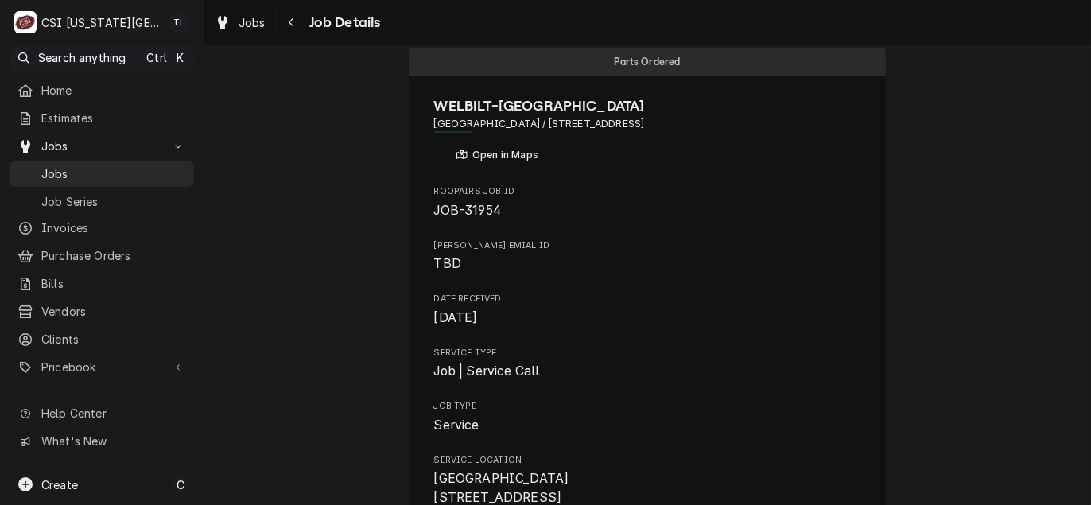
scroll to position [0, 0]
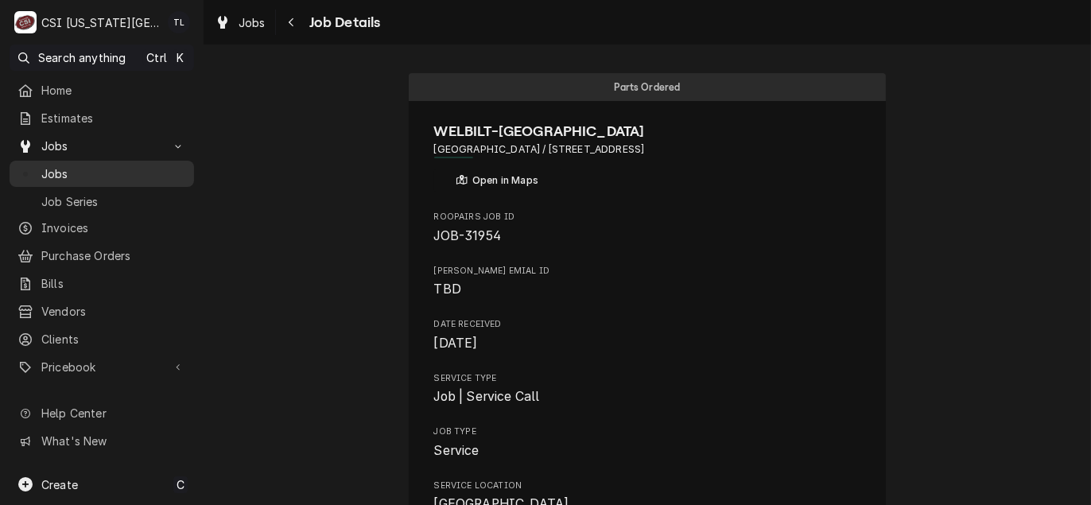
click at [102, 176] on span "Jobs" at bounding box center [113, 173] width 145 height 17
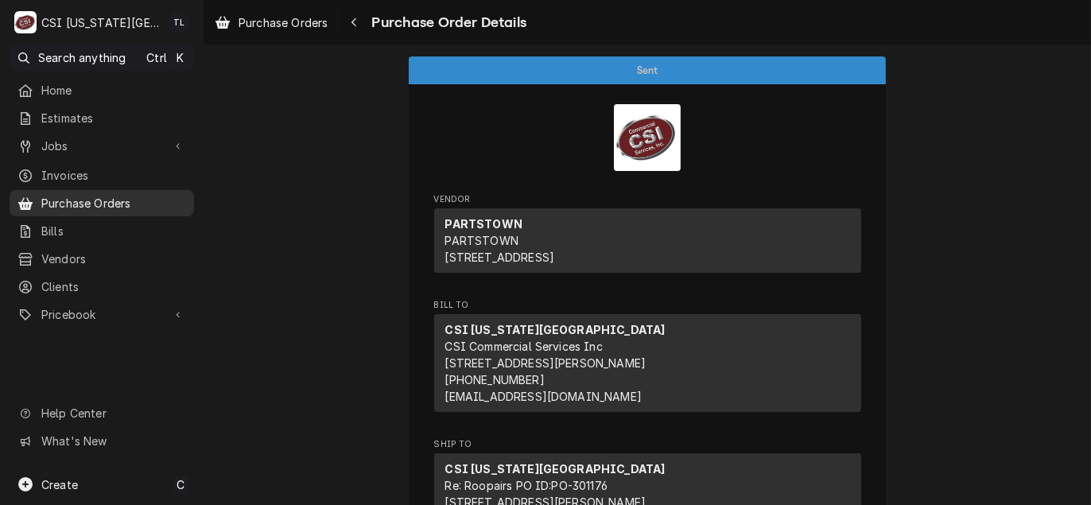
click at [72, 198] on span "Purchase Orders" at bounding box center [113, 203] width 145 height 17
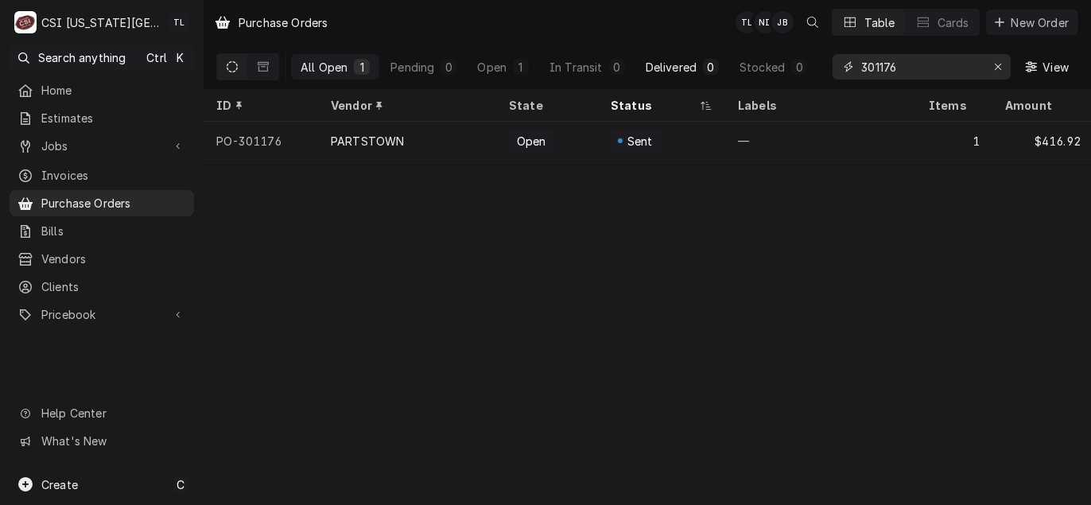
drag, startPoint x: 948, startPoint y: 67, endPoint x: 725, endPoint y: 63, distance: 222.6
click at [727, 64] on div "All Open 1 Pending 0 Open 1 In Transit 0 Delivered 0 Stocked 0 301176 View" at bounding box center [647, 67] width 862 height 45
paste input "095"
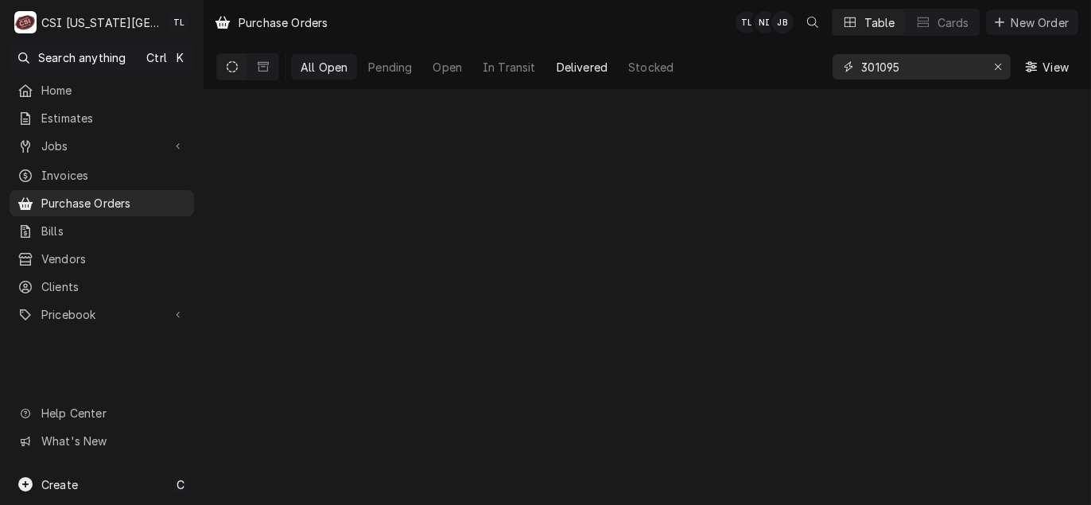
type input "301095"
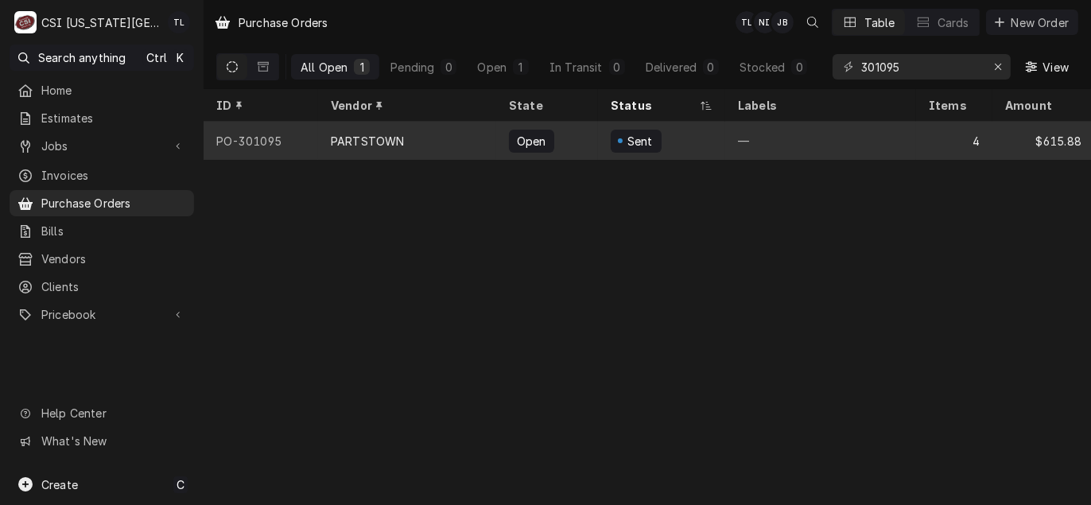
click at [367, 136] on div "PARTSTOWN" at bounding box center [367, 141] width 73 height 17
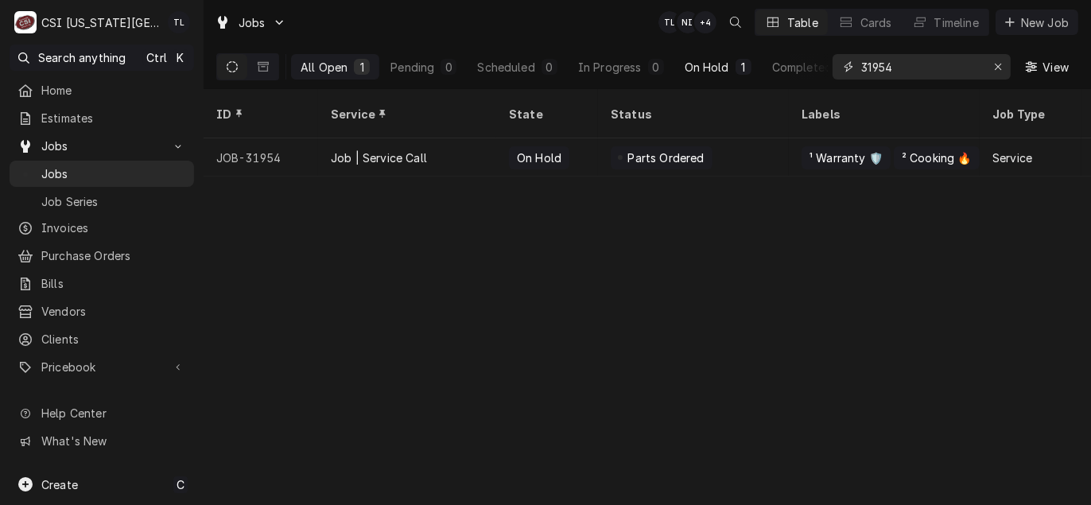
drag, startPoint x: 937, startPoint y: 64, endPoint x: 704, endPoint y: 60, distance: 232.2
click at [704, 60] on div "All Open 1 Pending 0 Scheduled 0 In Progress 0 On Hold 1 Completed 0 31954 View" at bounding box center [647, 67] width 862 height 45
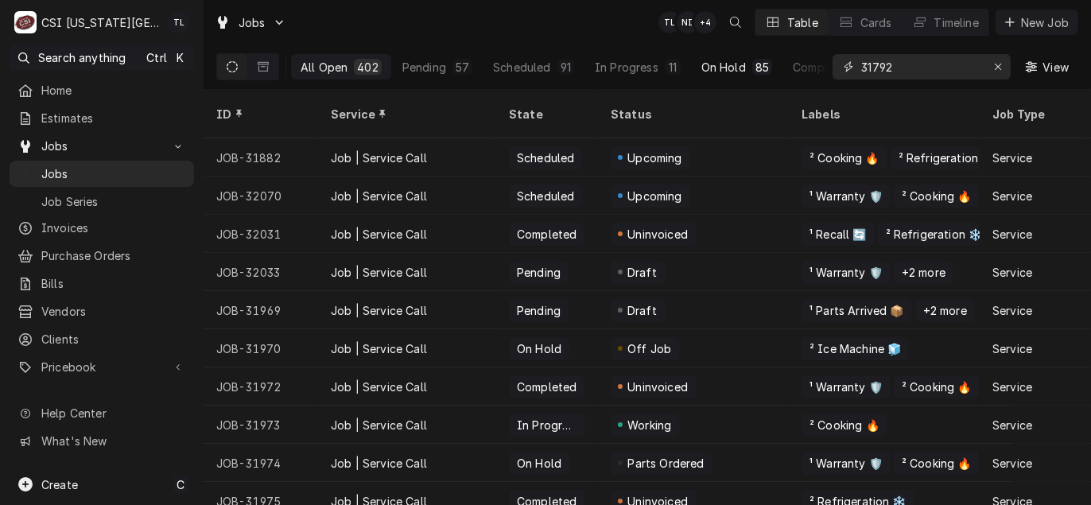
type input "31792"
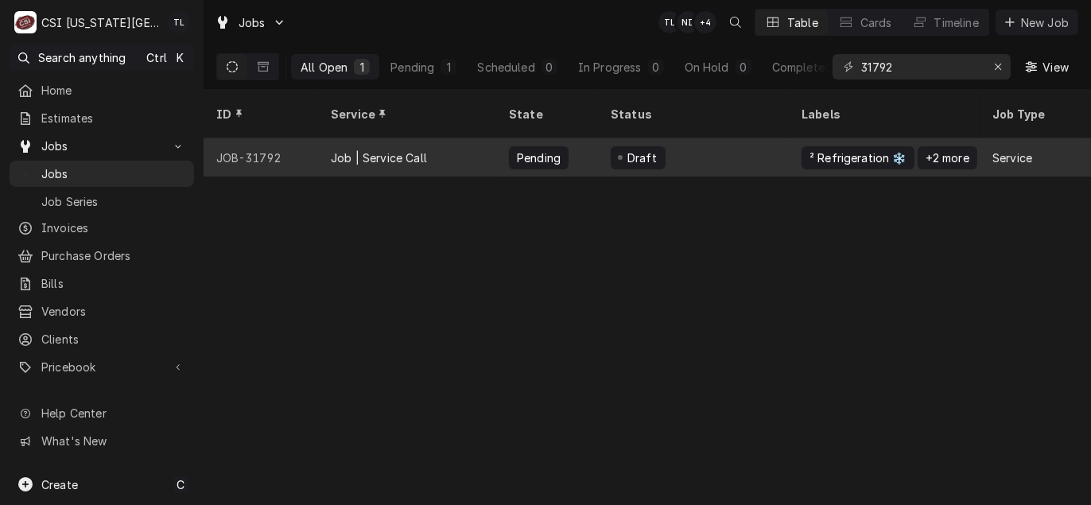
click at [406, 149] on div "Job | Service Call" at bounding box center [379, 157] width 96 height 17
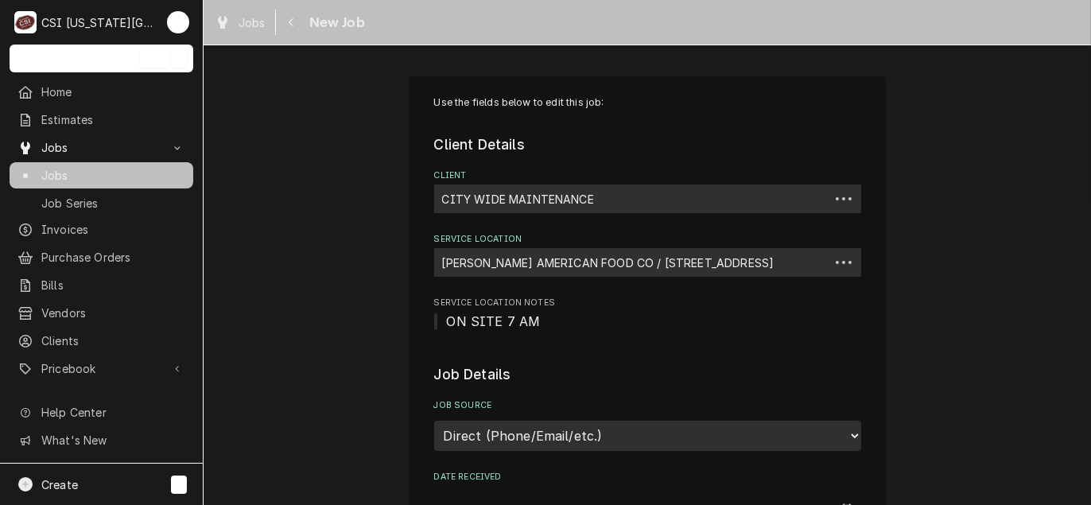
type textarea "x"
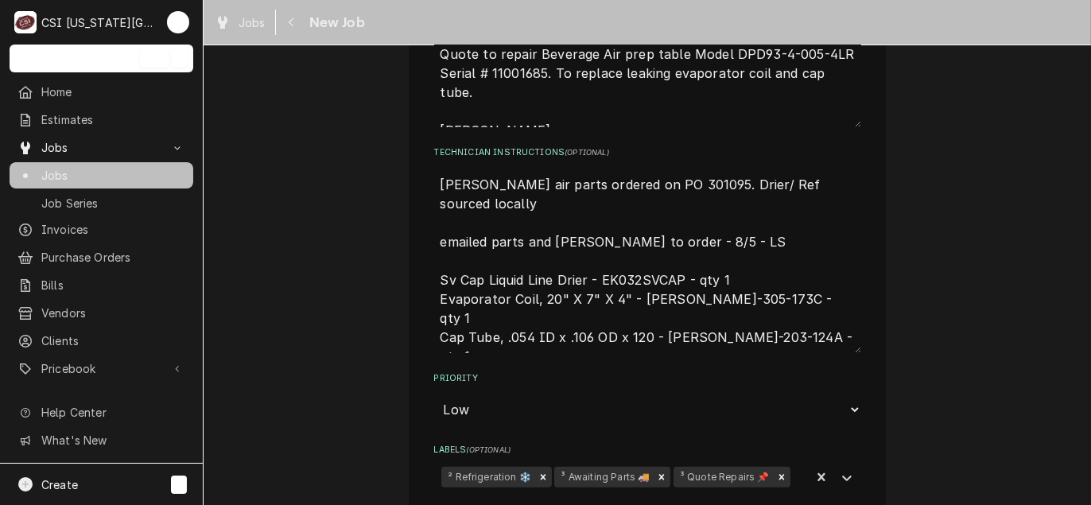
scroll to position [636, 0]
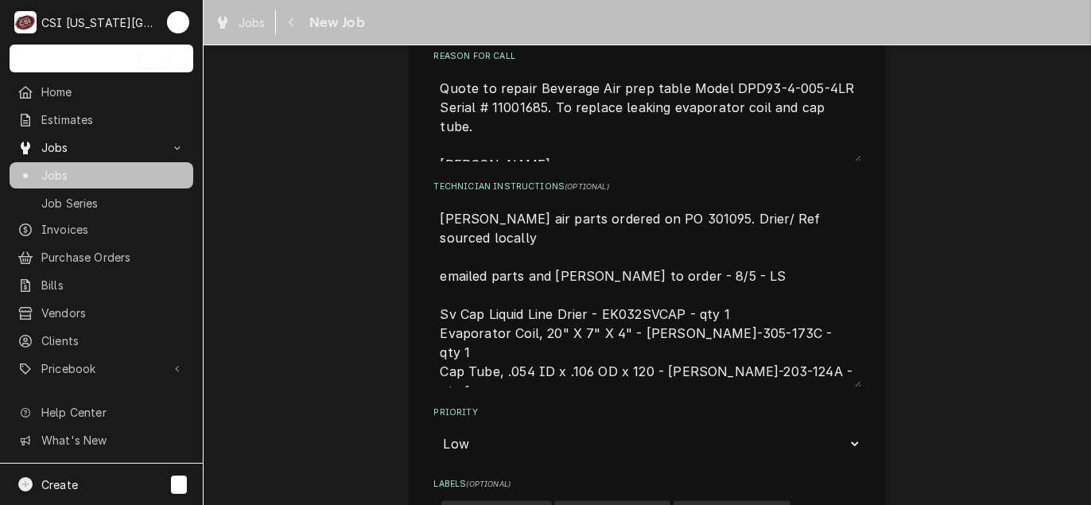
drag, startPoint x: 610, startPoint y: 216, endPoint x: 650, endPoint y: 219, distance: 39.8
click at [650, 219] on textarea "[PERSON_NAME] air parts ordered on PO 301095. Drier/ Ref sourced locally emaile…" at bounding box center [647, 295] width 427 height 184
click at [81, 176] on span "Jobs" at bounding box center [113, 175] width 144 height 17
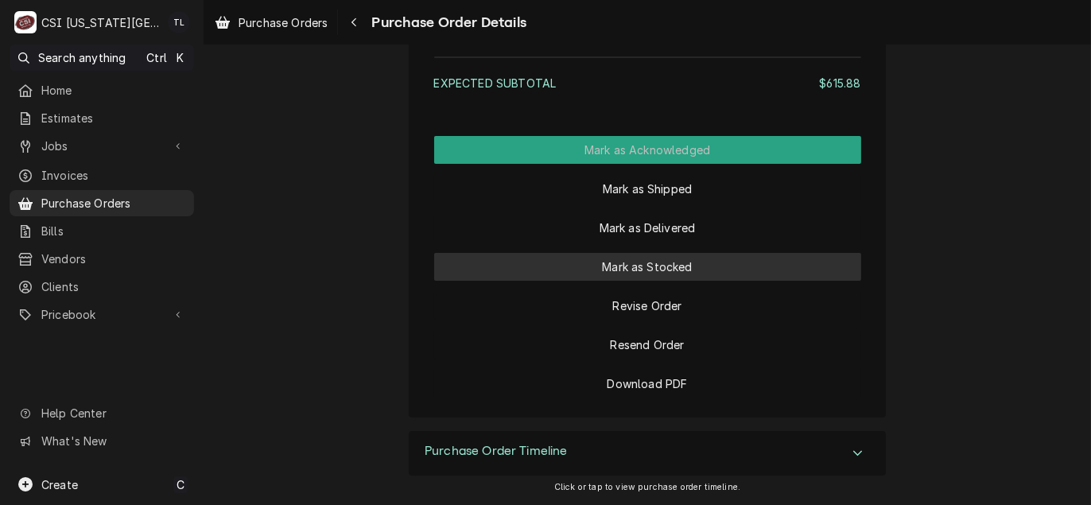
scroll to position [2393, 0]
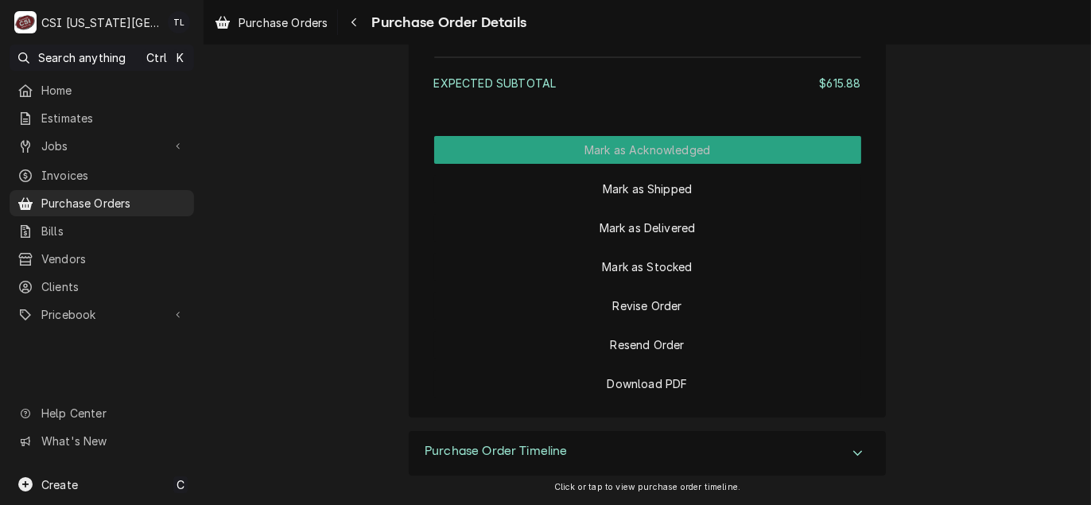
click at [867, 450] on div "Purchase Order Timeline" at bounding box center [647, 453] width 477 height 45
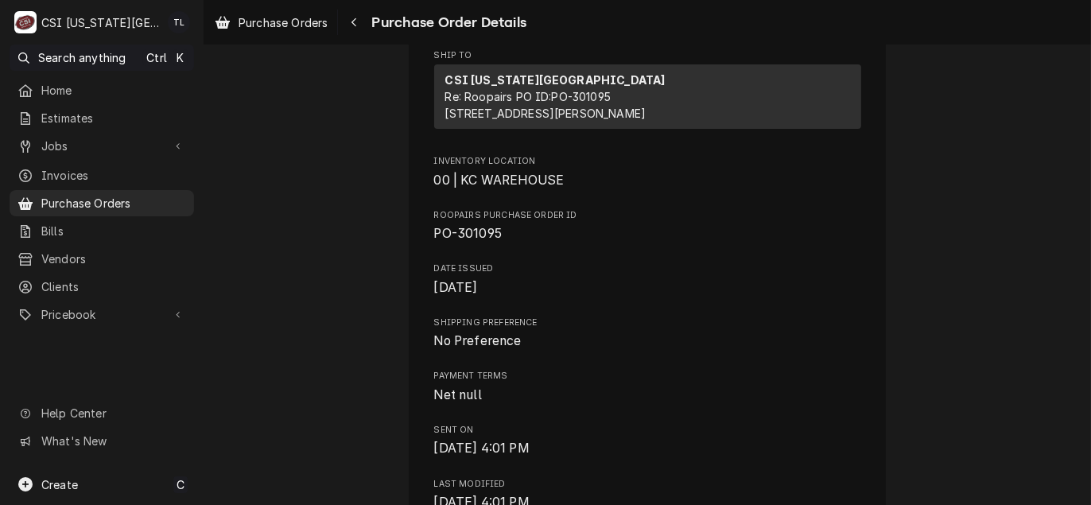
scroll to position [318, 0]
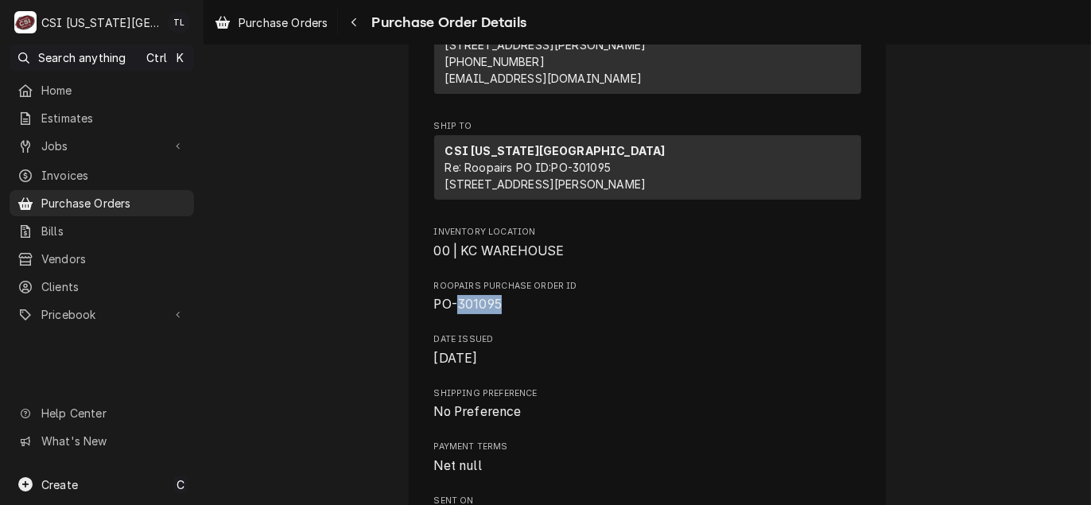
drag, startPoint x: 502, startPoint y: 355, endPoint x: 451, endPoint y: 356, distance: 51.7
click at [451, 314] on span "PO-301095" at bounding box center [647, 304] width 427 height 19
drag, startPoint x: 451, startPoint y: 356, endPoint x: 526, endPoint y: 365, distance: 76.0
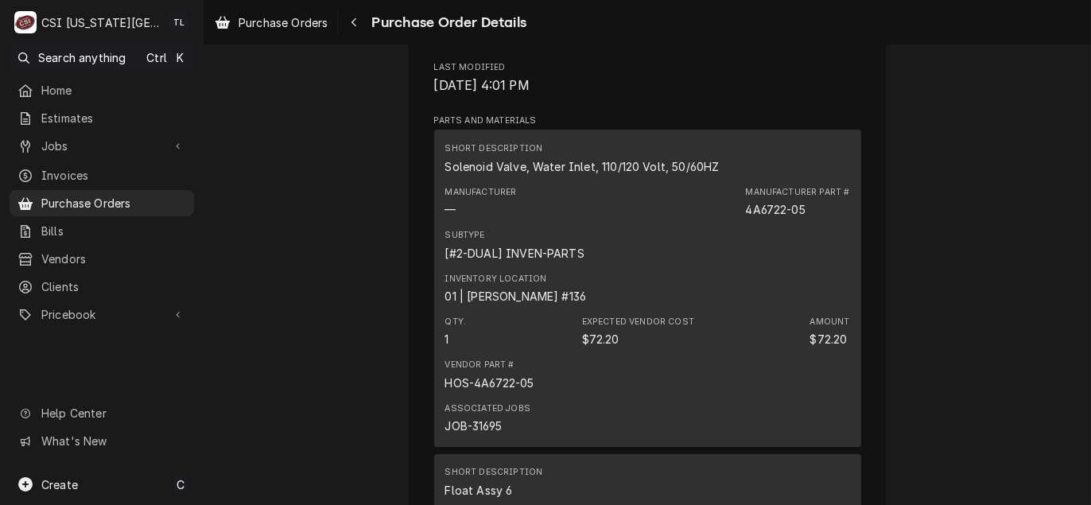
scroll to position [429, 0]
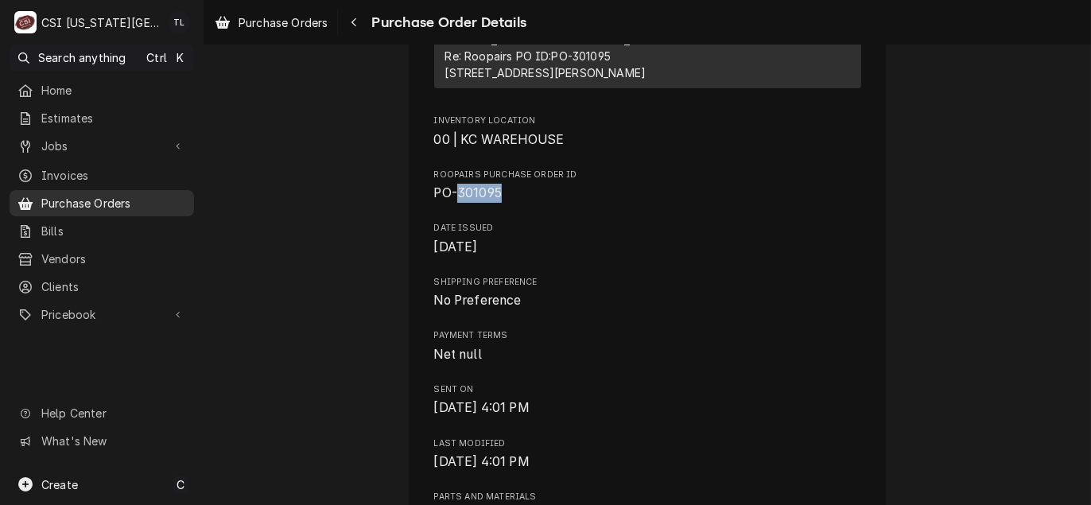
click at [107, 198] on span "Purchase Orders" at bounding box center [113, 203] width 145 height 17
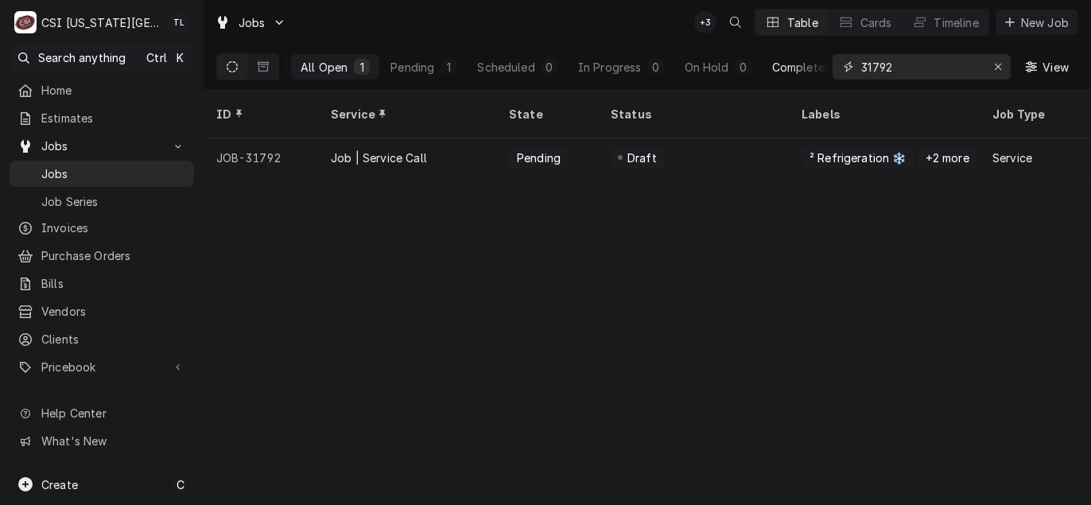
drag, startPoint x: 924, startPoint y: 71, endPoint x: 766, endPoint y: 59, distance: 157.9
click at [766, 59] on div "All Open 1 Pending 1 Scheduled 0 In Progress 0 On Hold 0 Completed 0 31792 View" at bounding box center [647, 67] width 862 height 45
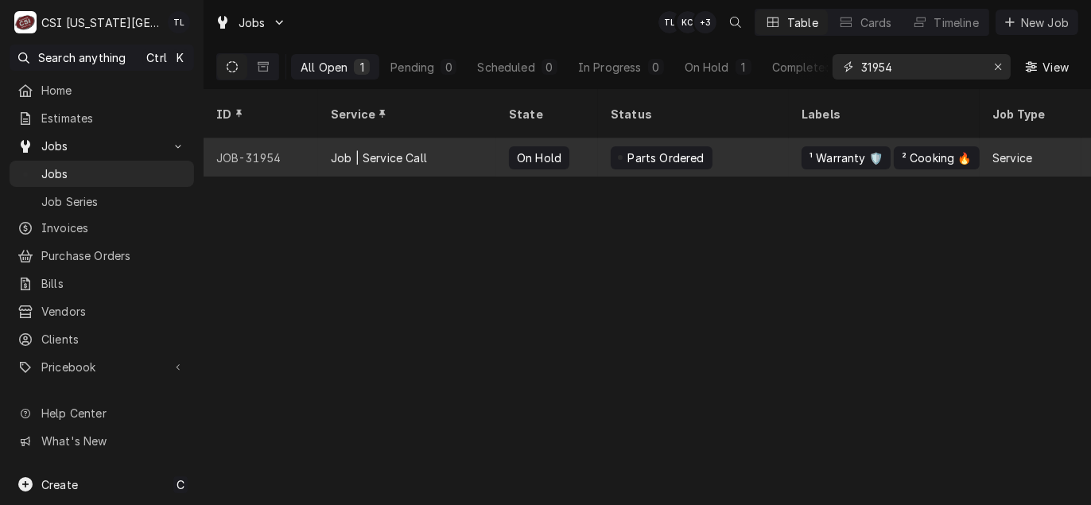
type input "31954"
click at [343, 149] on div "Job | Service Call" at bounding box center [379, 157] width 96 height 17
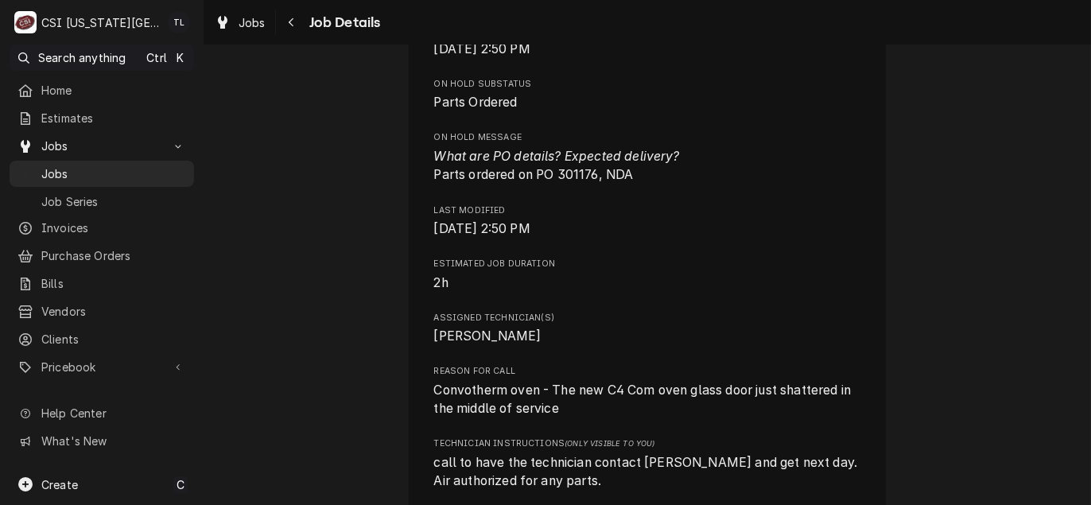
scroll to position [1193, 0]
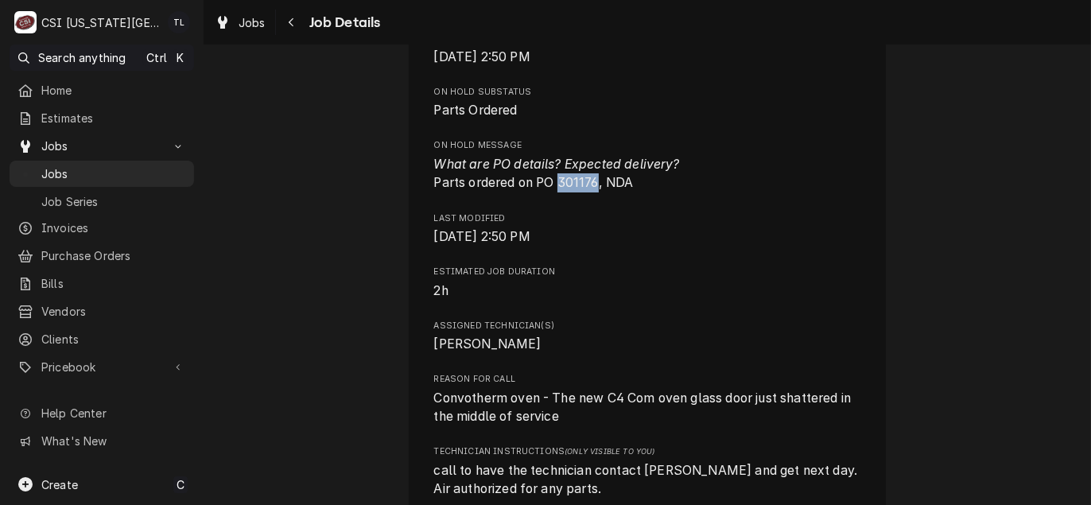
drag, startPoint x: 554, startPoint y: 199, endPoint x: 592, endPoint y: 201, distance: 38.2
click at [592, 191] on span "What are PO details? Expected delivery? Parts ordered on PO 301176, NDA" at bounding box center [557, 174] width 246 height 34
drag, startPoint x: 592, startPoint y: 201, endPoint x: 580, endPoint y: 202, distance: 12.7
copy span "301176"
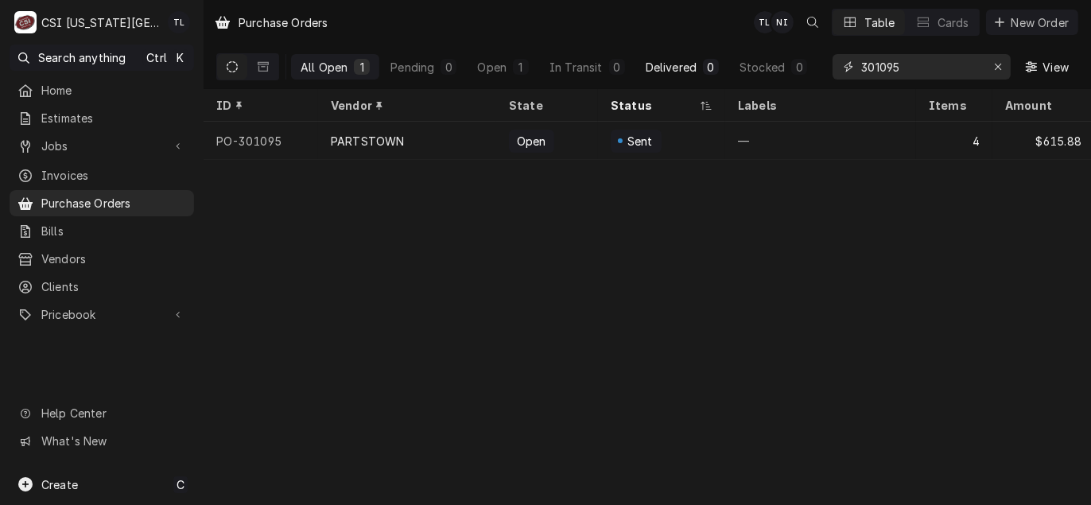
drag, startPoint x: 923, startPoint y: 64, endPoint x: 716, endPoint y: 76, distance: 207.1
click at [716, 76] on div "All Open 1 Pending 0 Open 1 In Transit 0 Delivered 0 Stocked 0 301095 View" at bounding box center [647, 67] width 862 height 45
paste input "301379"
type input "301379"
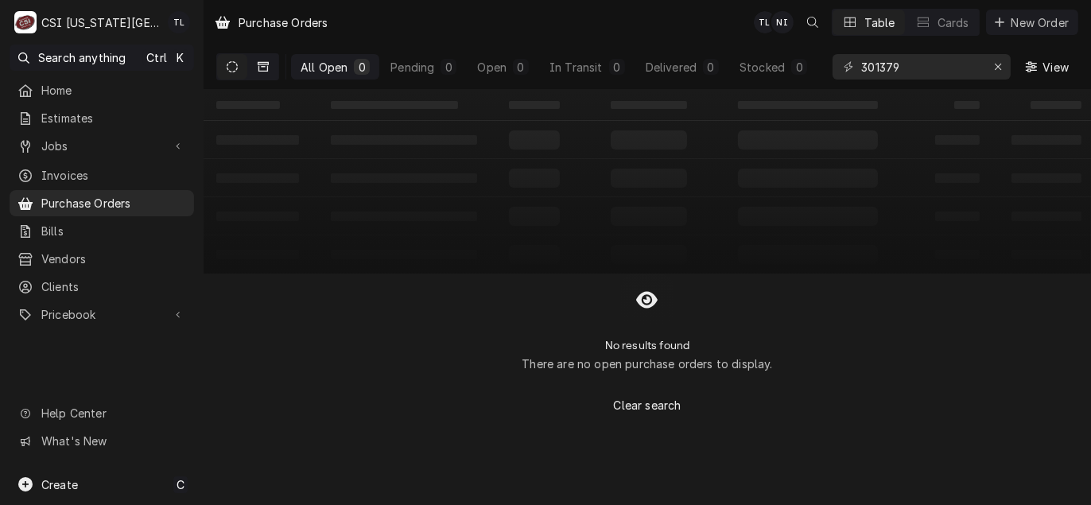
click at [268, 67] on icon "Dynamic Content Wrapper" at bounding box center [263, 66] width 11 height 11
click at [242, 70] on button "Dynamic Content Wrapper" at bounding box center [232, 66] width 30 height 25
click at [103, 179] on span "Invoices" at bounding box center [113, 175] width 145 height 17
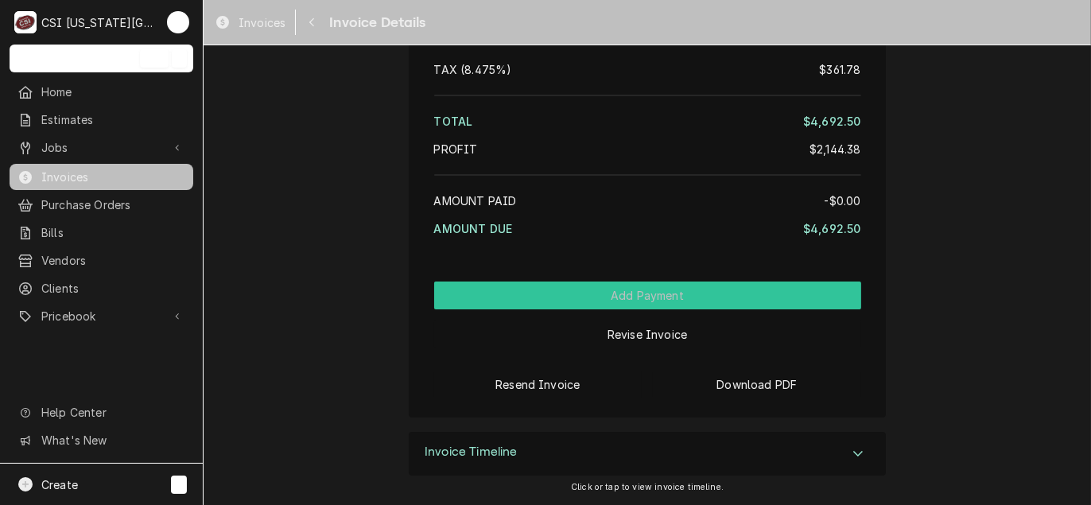
scroll to position [2421, 0]
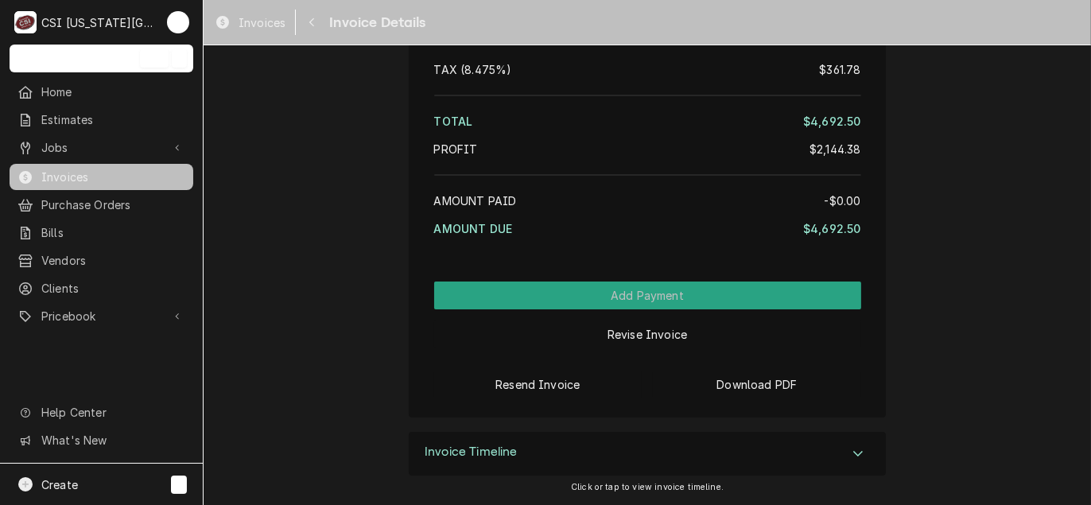
click at [849, 445] on div "Accordion Header" at bounding box center [858, 453] width 24 height 19
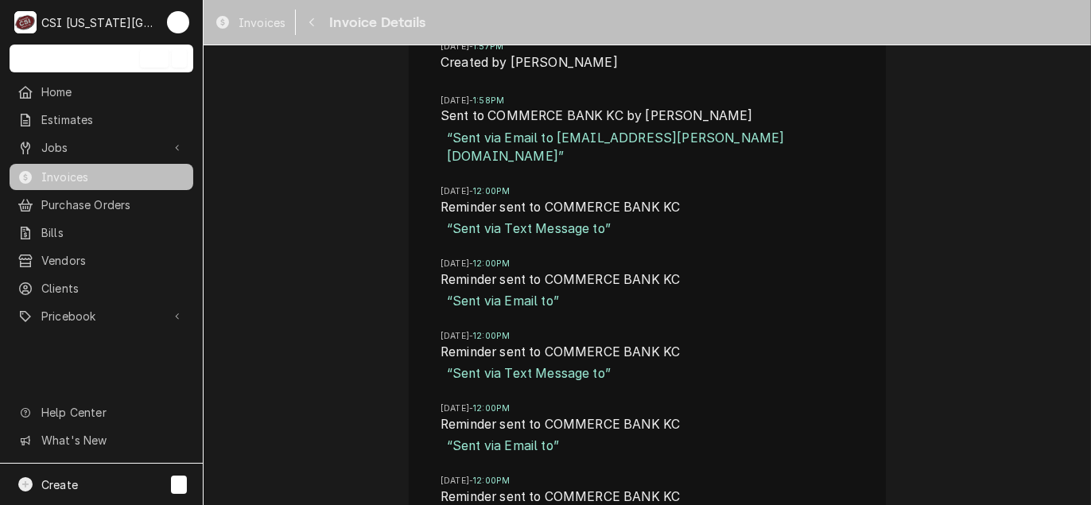
scroll to position [2926, 0]
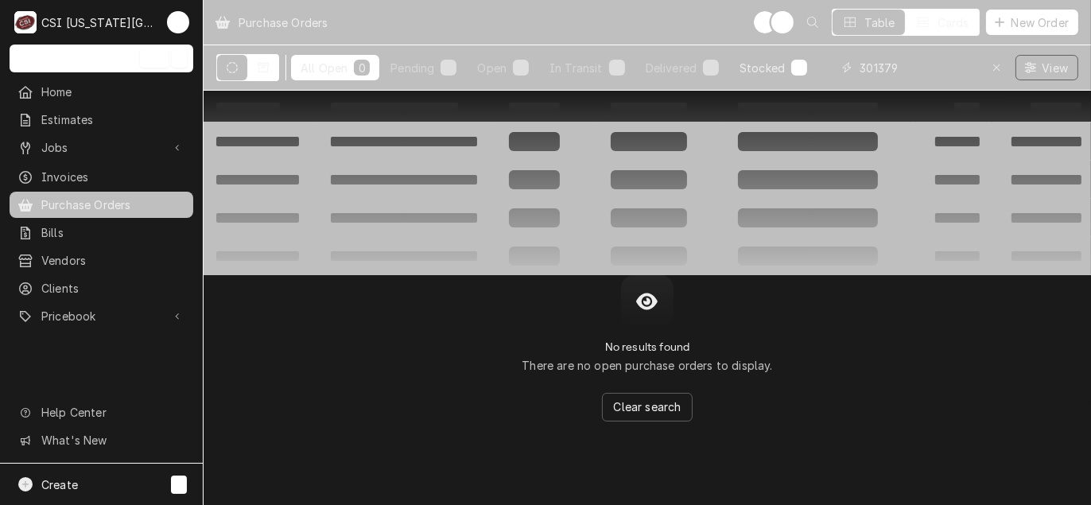
drag, startPoint x: 929, startPoint y: 70, endPoint x: 770, endPoint y: 64, distance: 159.9
click at [770, 64] on div "All Open 0 Pending 0 Open 0 In Transit 0 Delivered 0 Stocked 0 301379 View" at bounding box center [647, 67] width 862 height 45
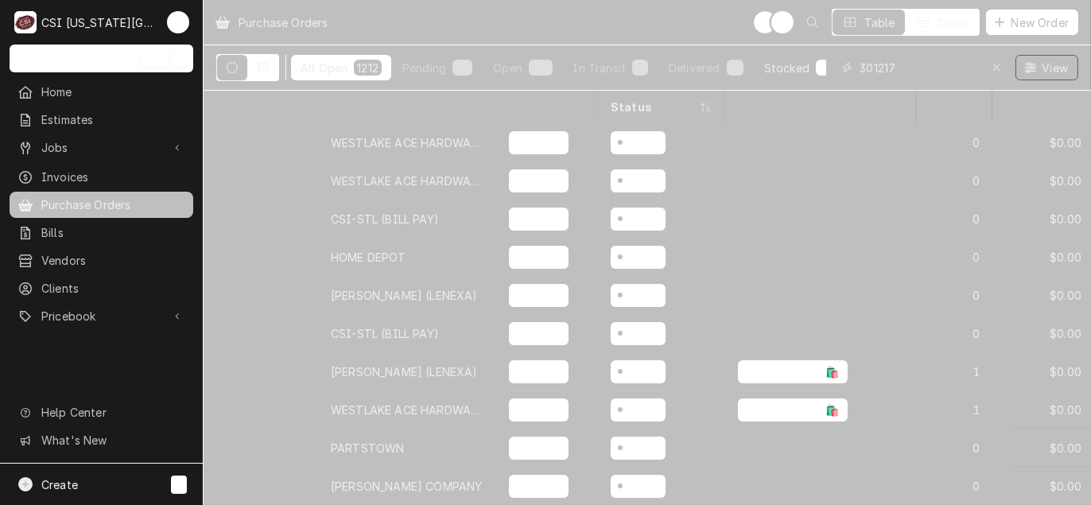
type input "301217"
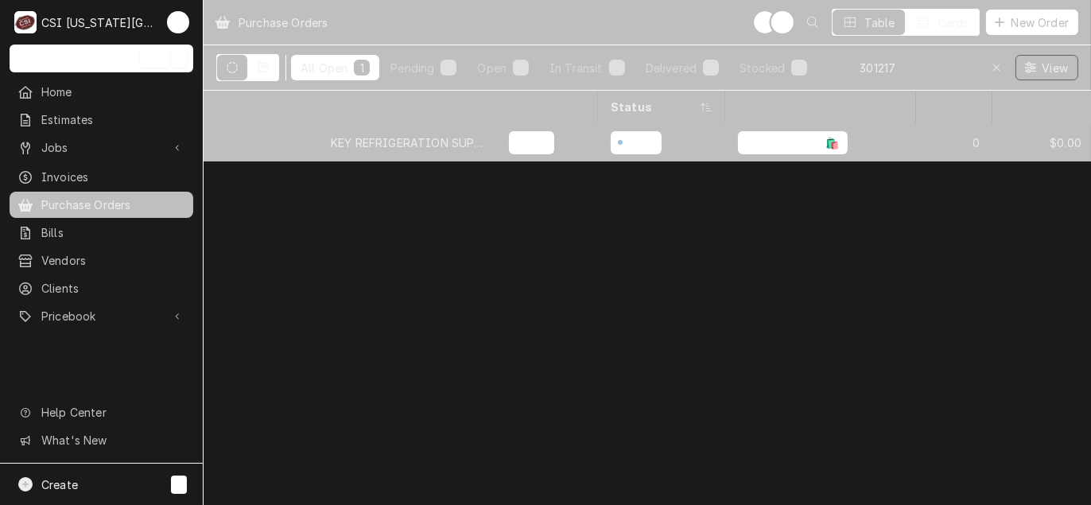
click at [389, 134] on div "KEY REFRIGERATION SUPPLY" at bounding box center [407, 142] width 153 height 17
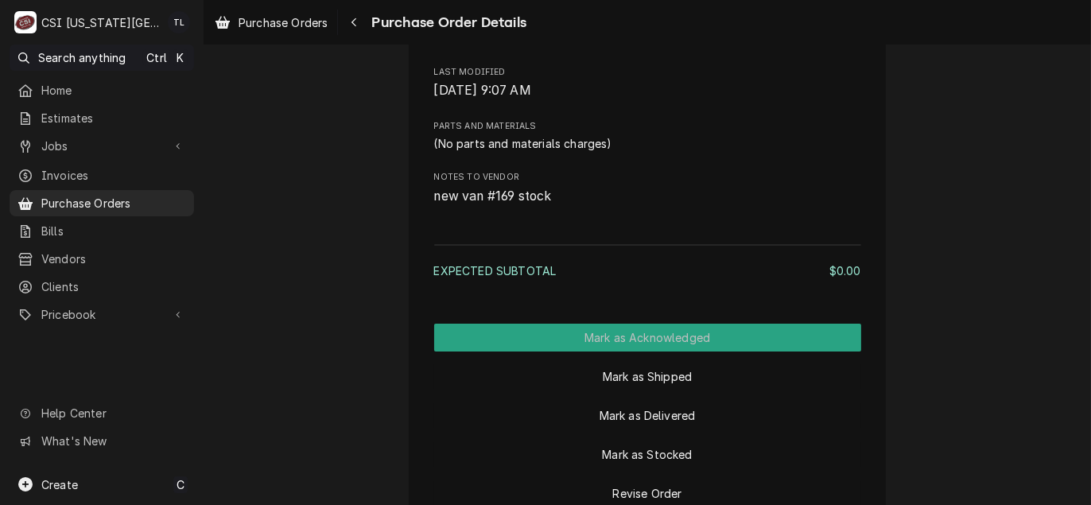
scroll to position [1112, 0]
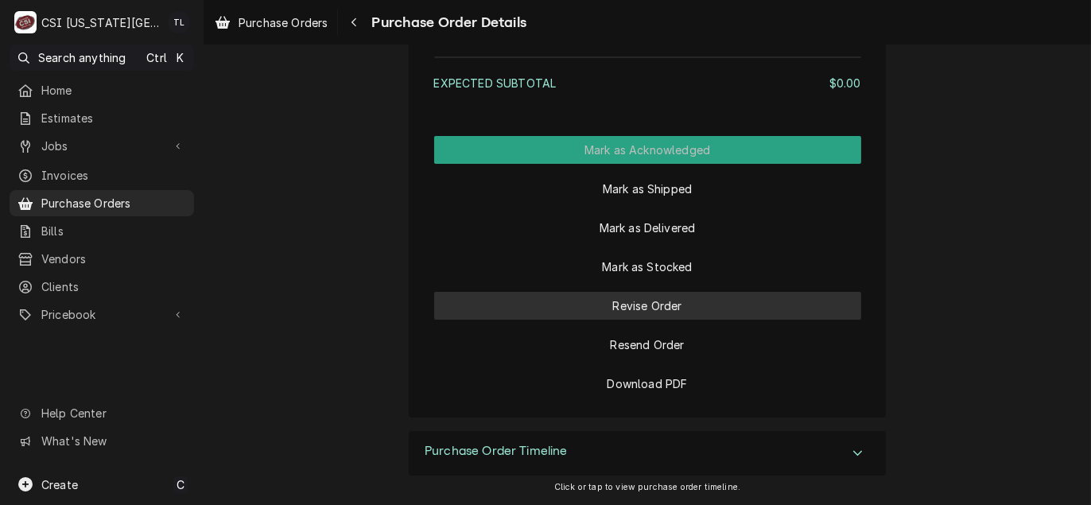
click at [641, 313] on button "Revise Order" at bounding box center [647, 306] width 427 height 28
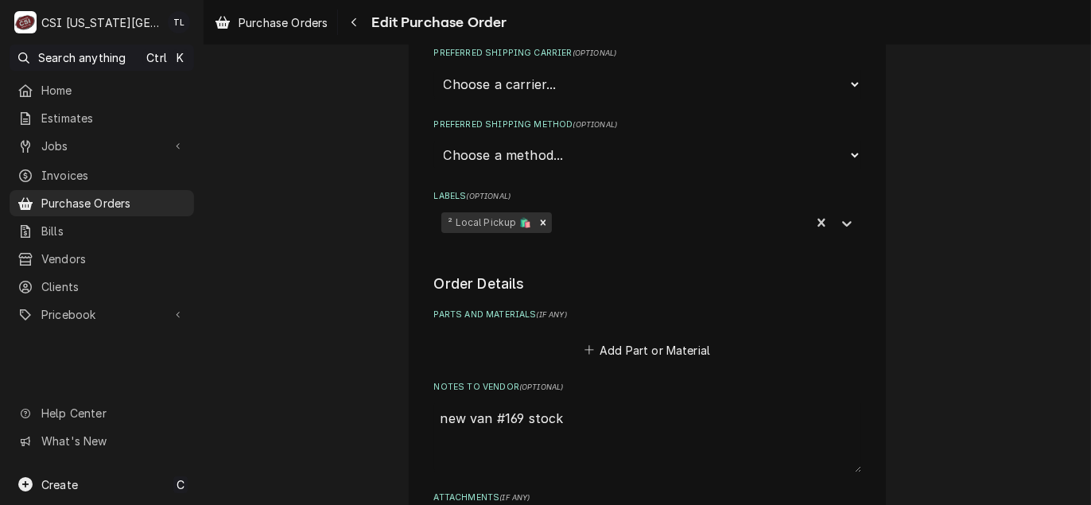
scroll to position [477, 0]
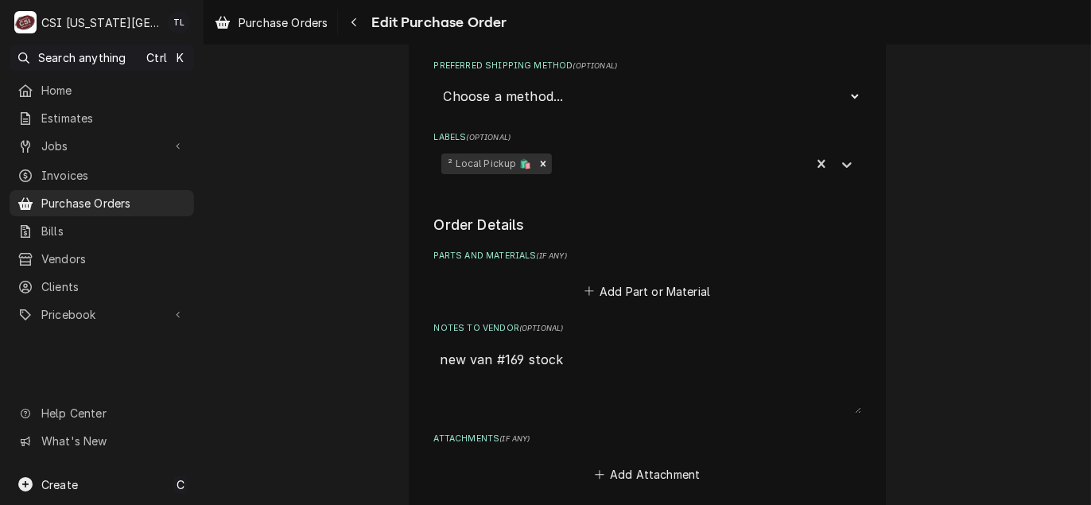
type textarea "x"
click at [655, 282] on button "Add Part or Material" at bounding box center [646, 291] width 131 height 22
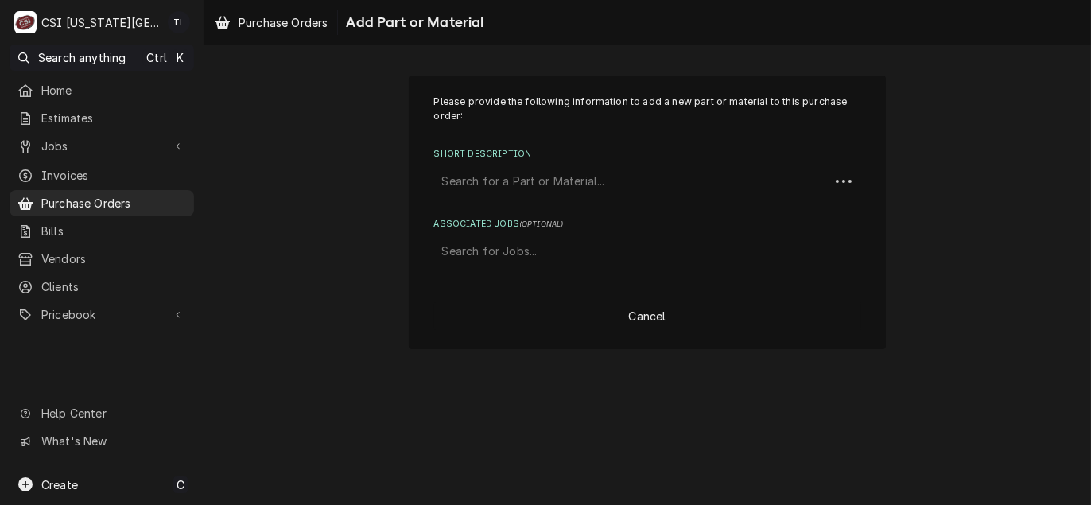
click at [557, 176] on div "Short Description" at bounding box center [631, 181] width 379 height 29
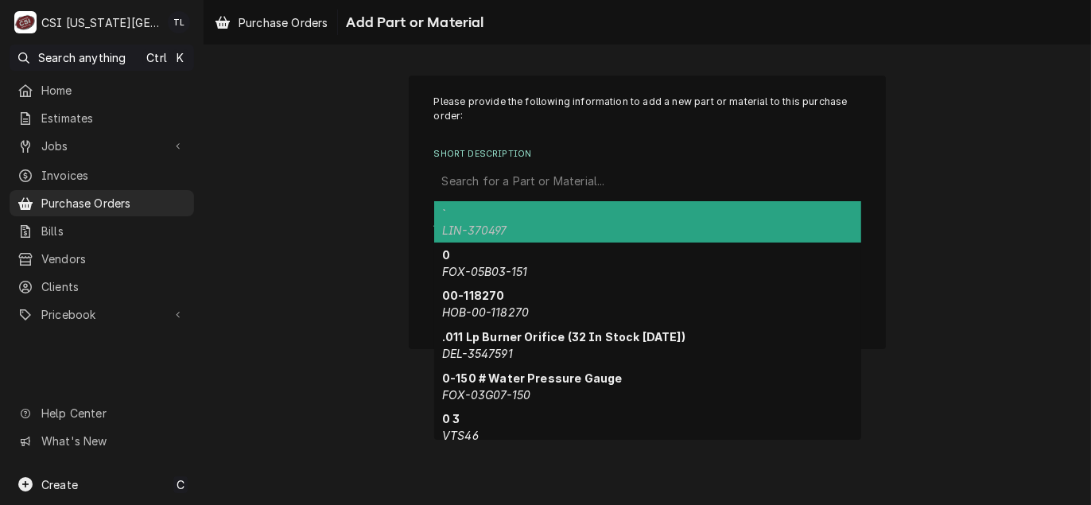
paste input "45GG20AJ"
type input "45GG20AJ"
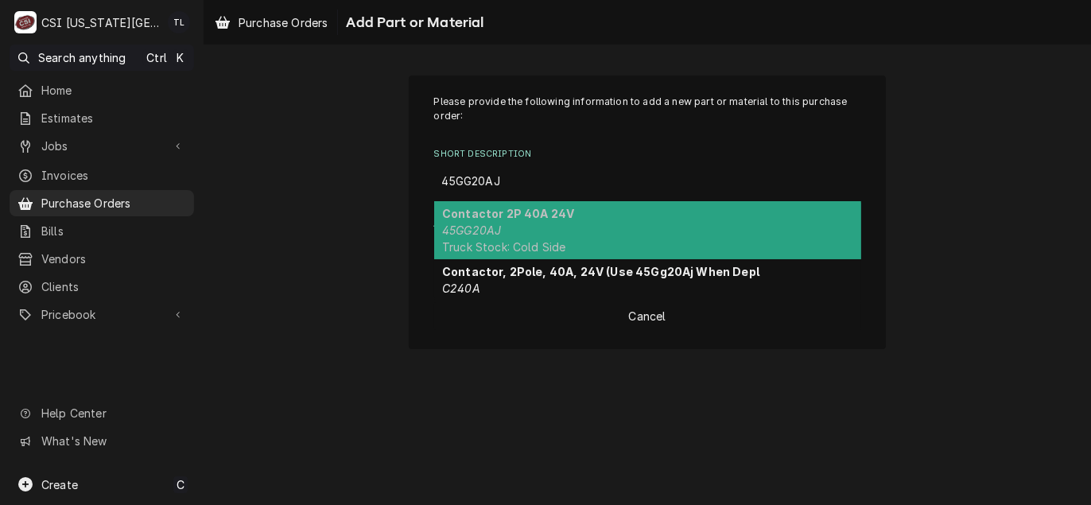
click at [553, 220] on div "Contactor 2P 40A 24V 45GG20AJ Truck Stock: Cold Side" at bounding box center [647, 230] width 427 height 58
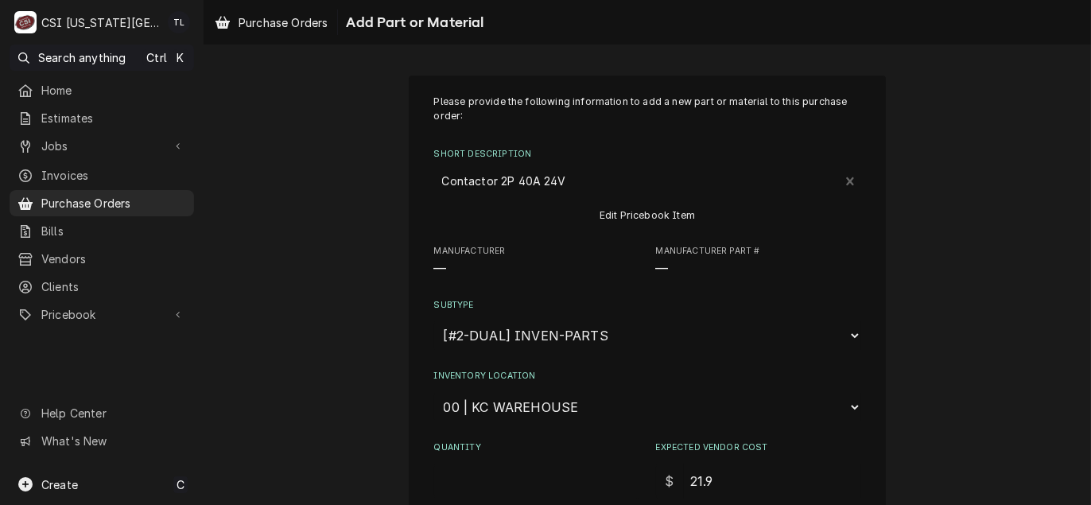
type textarea "x"
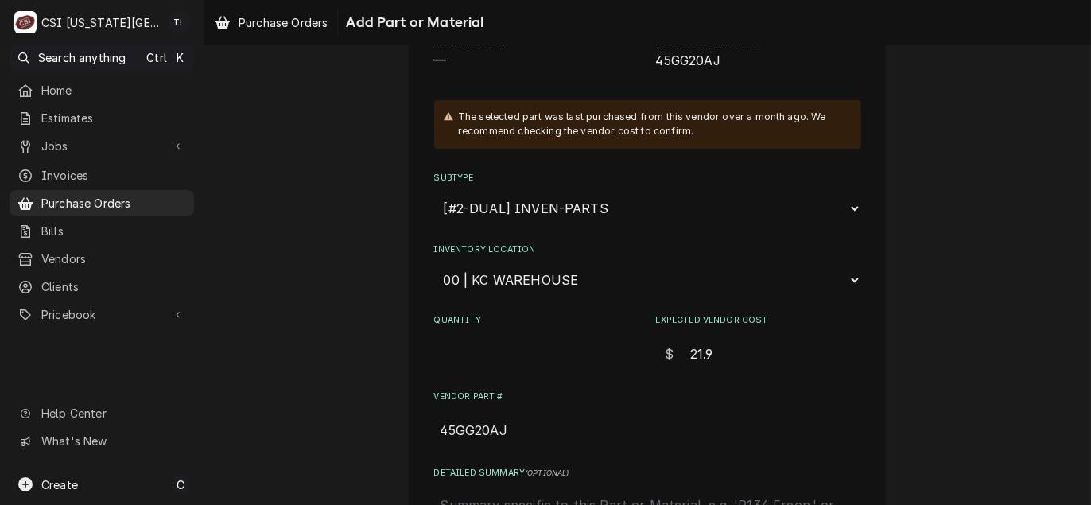
scroll to position [239, 0]
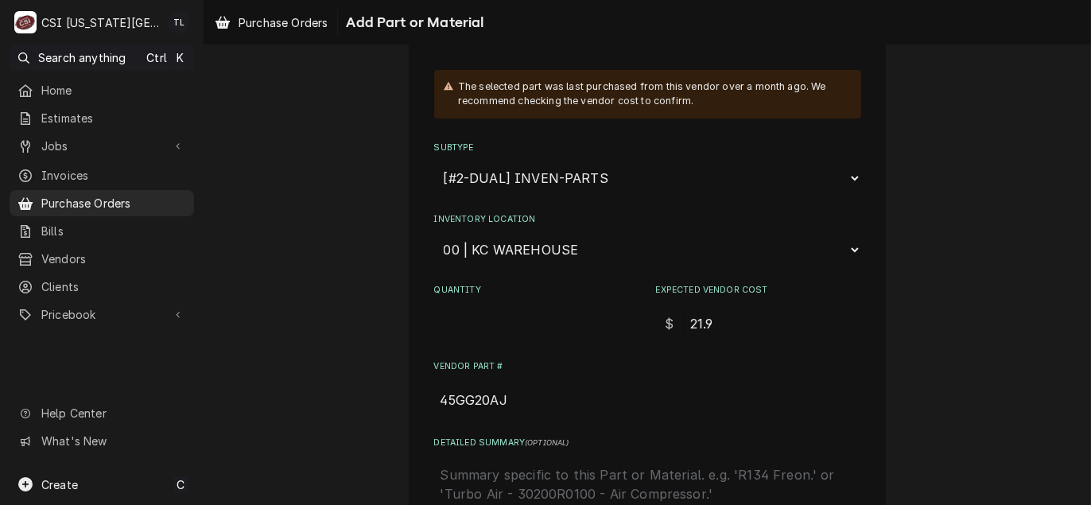
click at [559, 254] on select "Choose a location... 00 | KC WAREHOUSE 00 | MAIN WAREHOUSE 01 | BRIAN BREAZIER …" at bounding box center [647, 250] width 427 height 30
select select "2784"
click at [434, 235] on select "Choose a location... 00 | KC WAREHOUSE 00 | MAIN WAREHOUSE 01 | BRIAN BREAZIER …" at bounding box center [647, 250] width 427 height 30
type textarea "x"
click at [545, 245] on select "Choose a location... 00 | KC WAREHOUSE 00 | MAIN WAREHOUSE 01 | BRIAN BREAZIER …" at bounding box center [647, 250] width 427 height 30
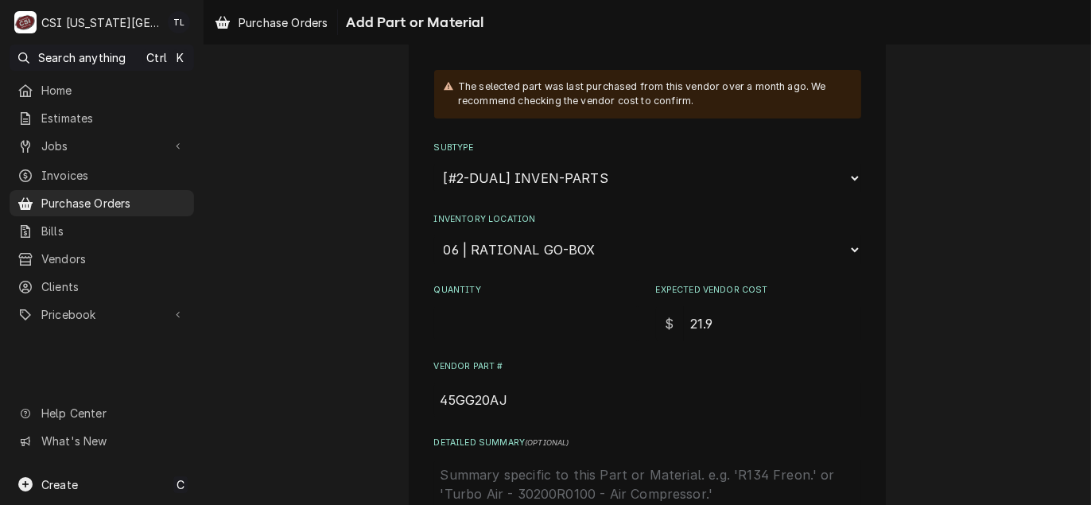
select select "2694"
click at [434, 235] on select "Choose a location... 00 | KC WAREHOUSE 00 | MAIN WAREHOUSE 01 | BRIAN BREAZIER …" at bounding box center [647, 250] width 427 height 30
type textarea "x"
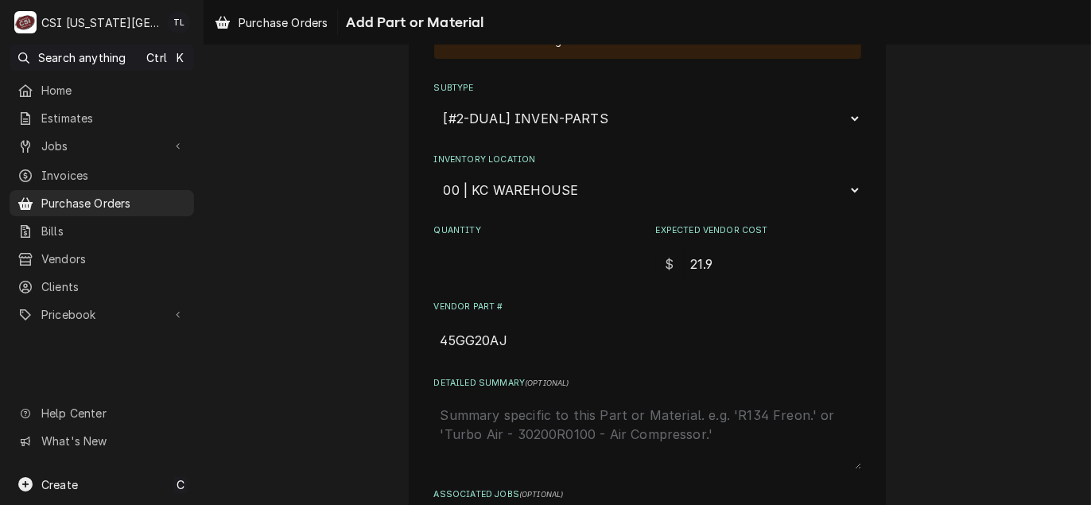
scroll to position [424, 0]
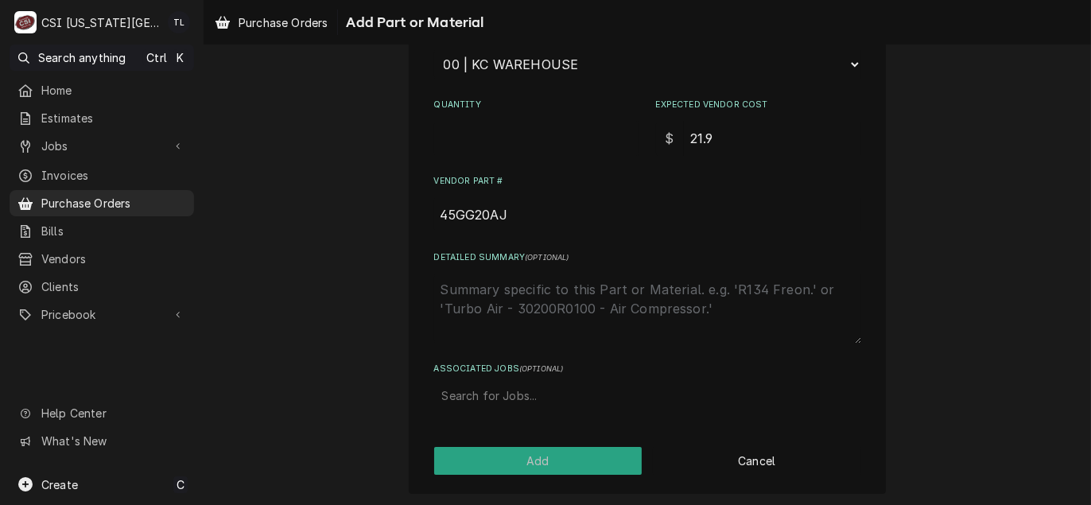
click at [512, 399] on div "Associated Jobs" at bounding box center [647, 396] width 411 height 29
type input "v"
click at [336, 195] on div "Please provide the following information to add a new part or material to this …" at bounding box center [647, 72] width 887 height 871
click at [549, 471] on button "Add" at bounding box center [538, 461] width 208 height 28
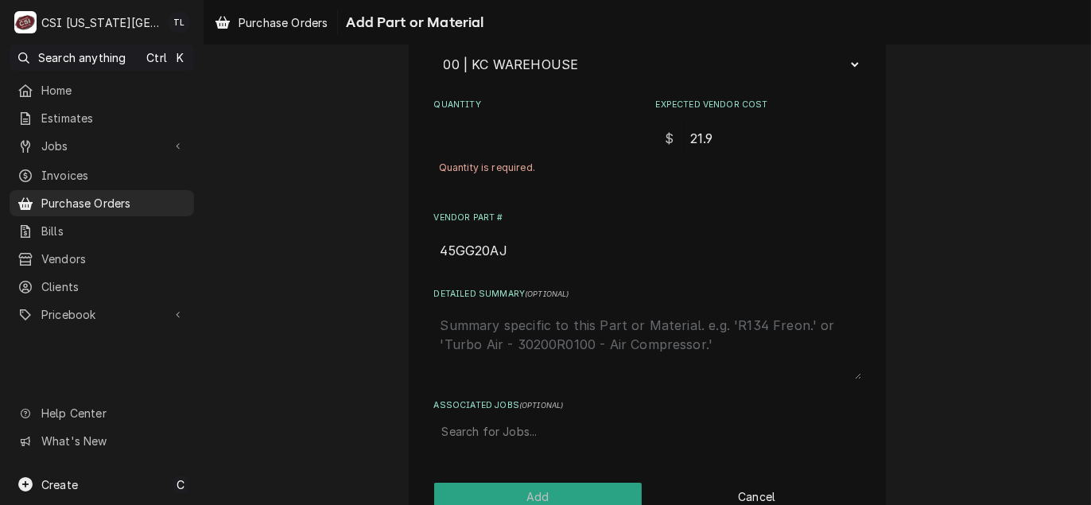
click at [526, 169] on div "Quantity is required." at bounding box center [536, 168] width 205 height 25
drag, startPoint x: 526, startPoint y: 169, endPoint x: 455, endPoint y: 126, distance: 83.4
click at [455, 126] on input "Quantity" at bounding box center [536, 138] width 205 height 35
type textarea "x"
type input "1"
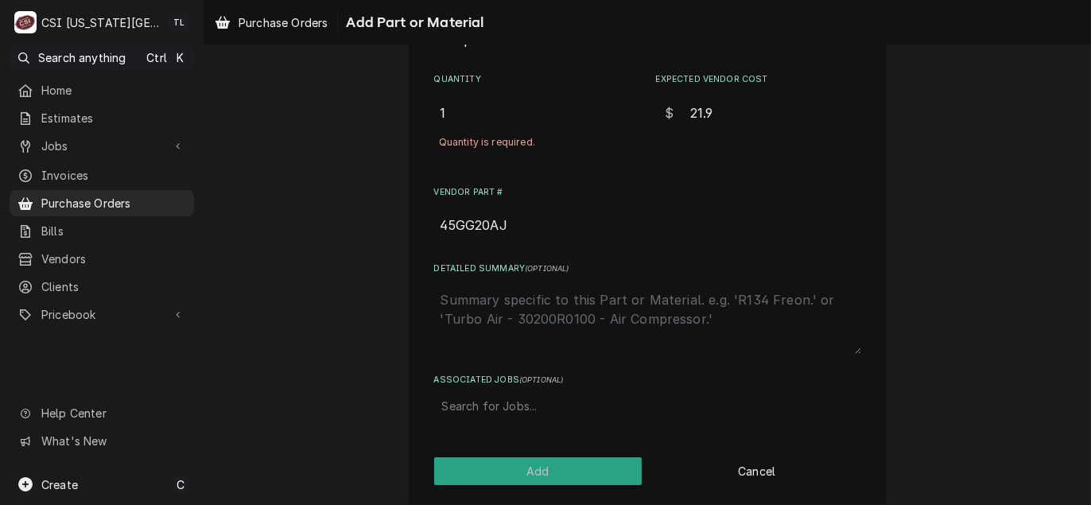
scroll to position [460, 0]
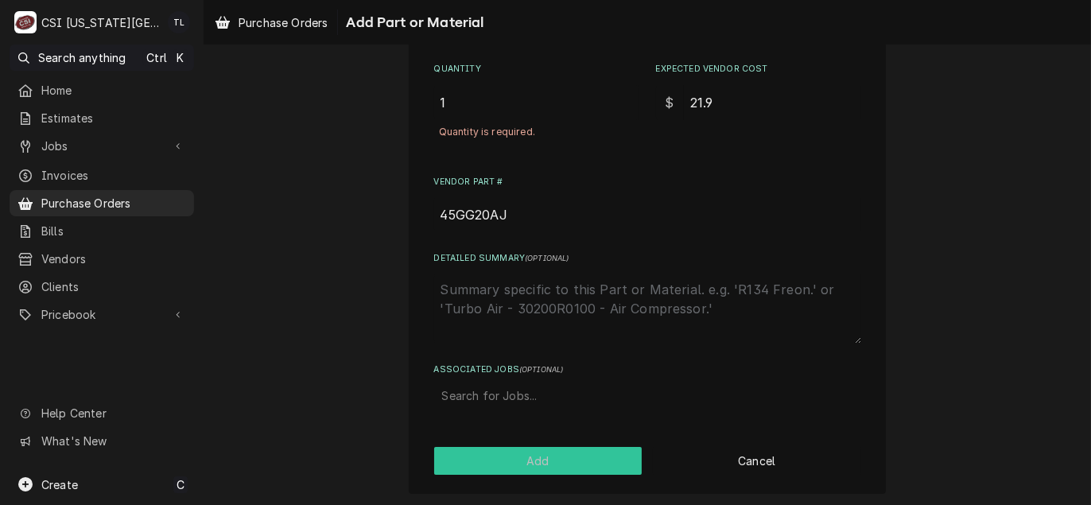
click at [502, 455] on button "Add" at bounding box center [538, 461] width 208 height 28
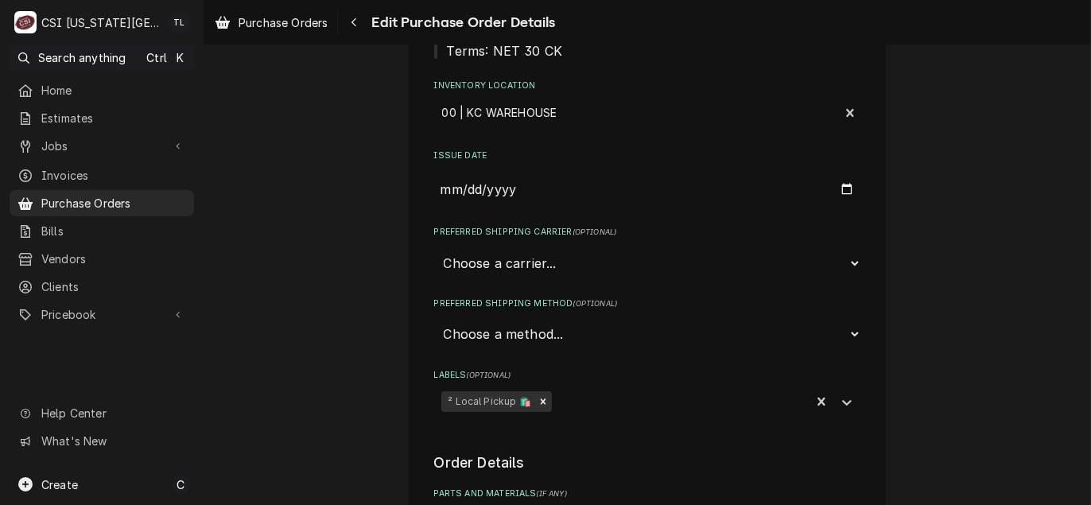
scroll to position [239, 0]
click at [502, 113] on div "Inventory Location" at bounding box center [637, 113] width 390 height 29
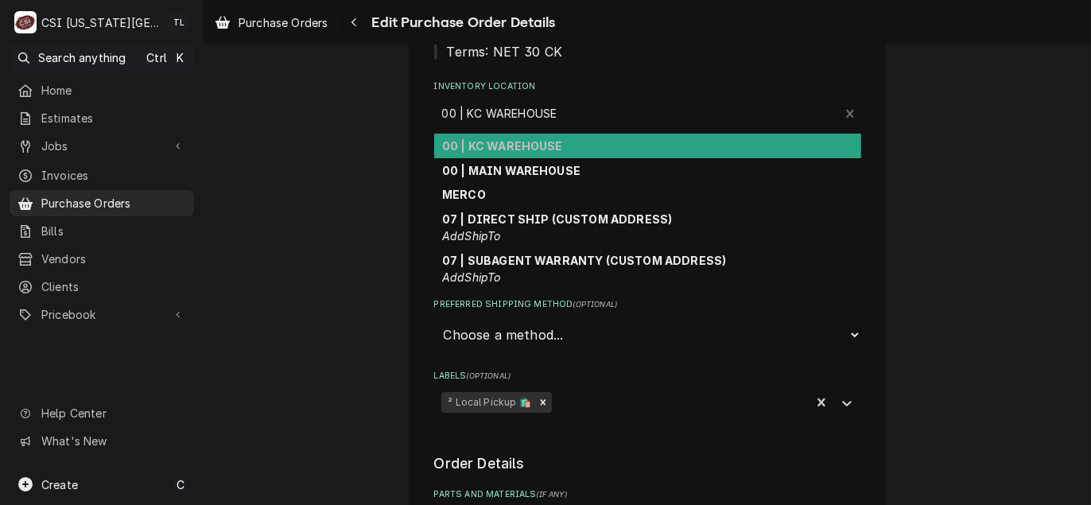
click at [521, 154] on div "00 | KC WAREHOUSE" at bounding box center [647, 146] width 427 height 25
type textarea "x"
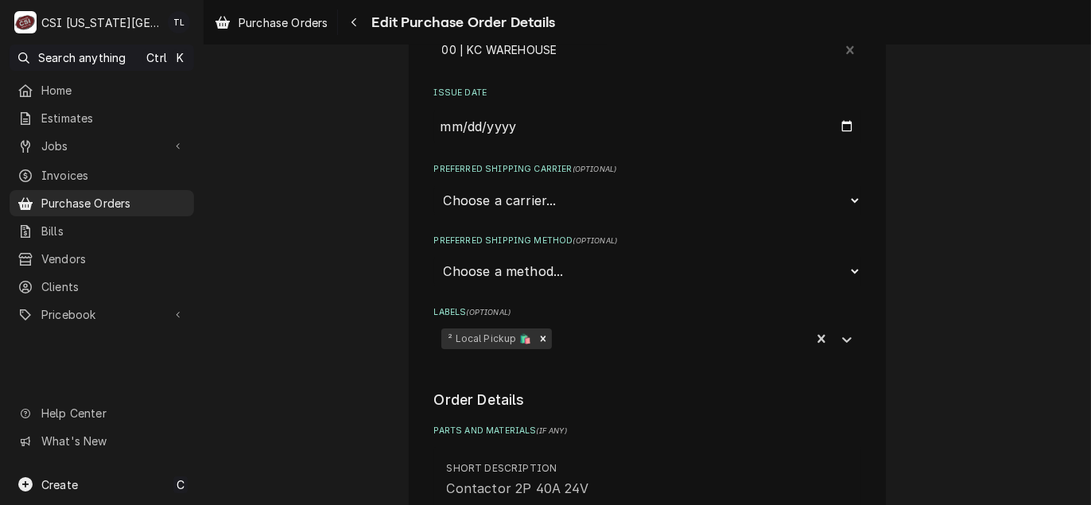
scroll to position [398, 0]
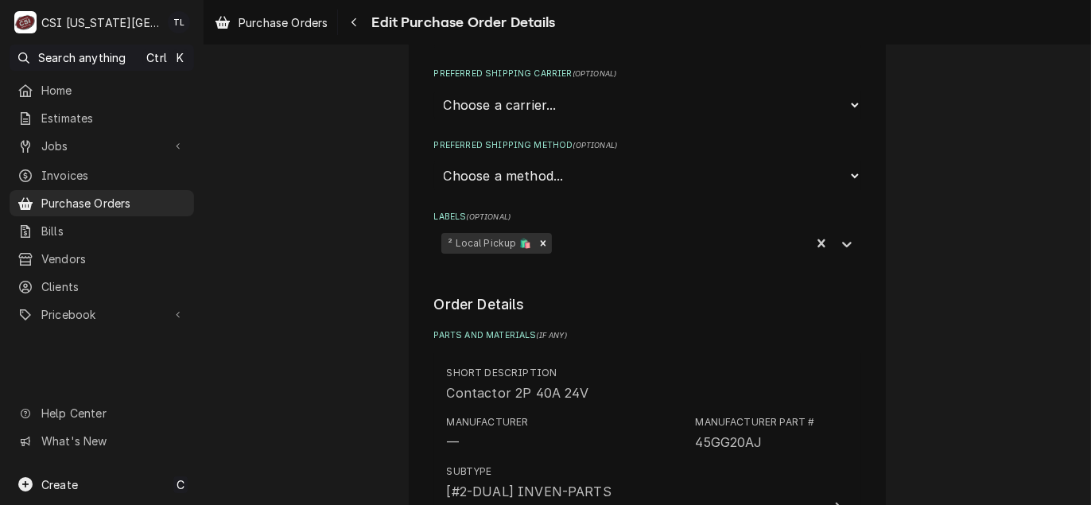
click at [552, 112] on select "Choose a carrier... U.S. Postal Service Stamps.com FedEx UPS DHL Express DHL EC…" at bounding box center [647, 105] width 427 height 30
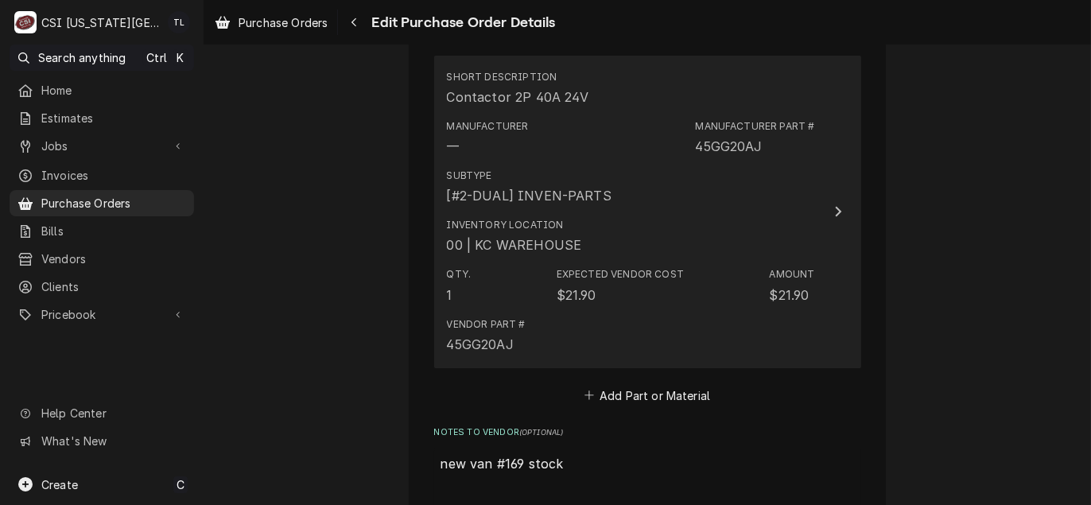
scroll to position [795, 0]
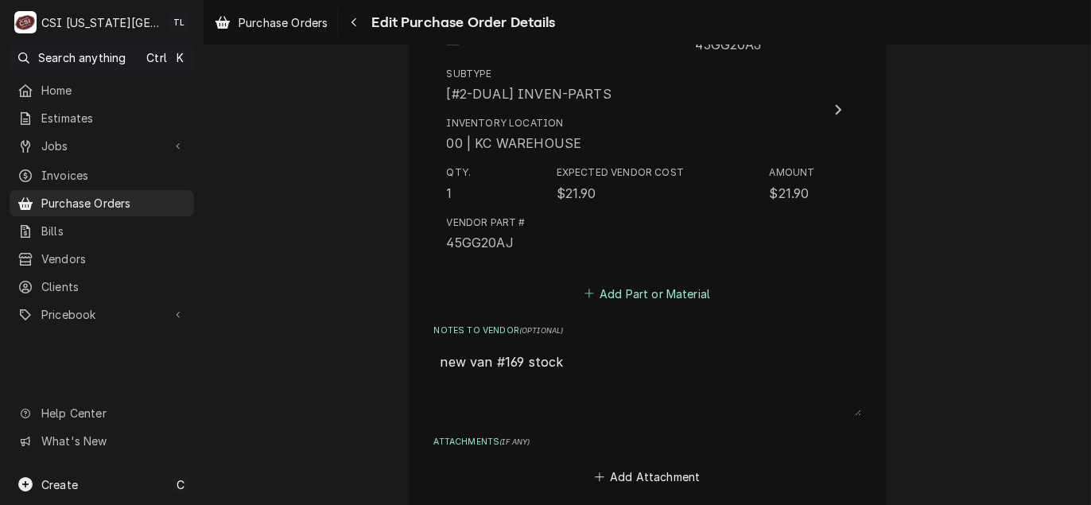
click at [632, 297] on button "Add Part or Material" at bounding box center [646, 293] width 131 height 22
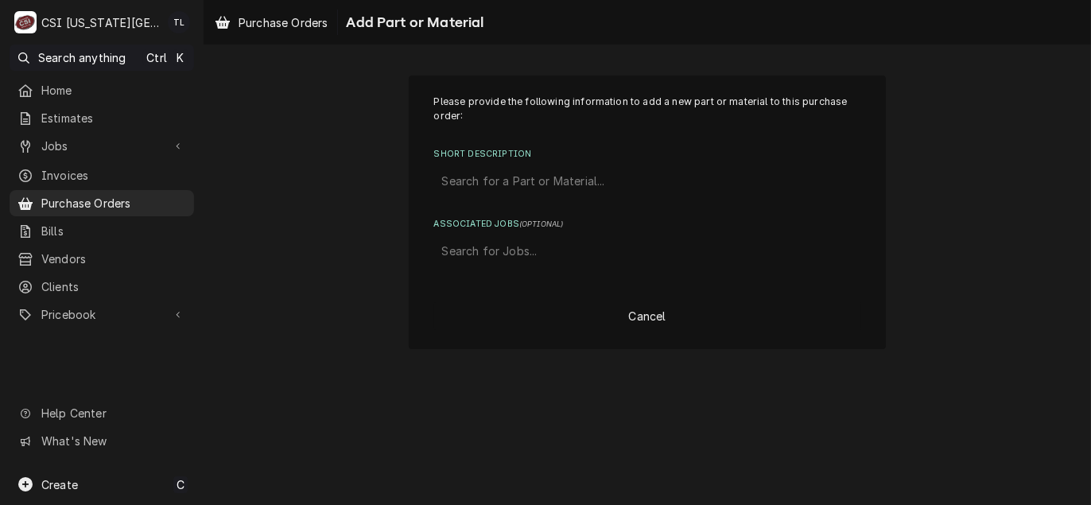
click at [546, 170] on div "Short Description" at bounding box center [647, 181] width 411 height 29
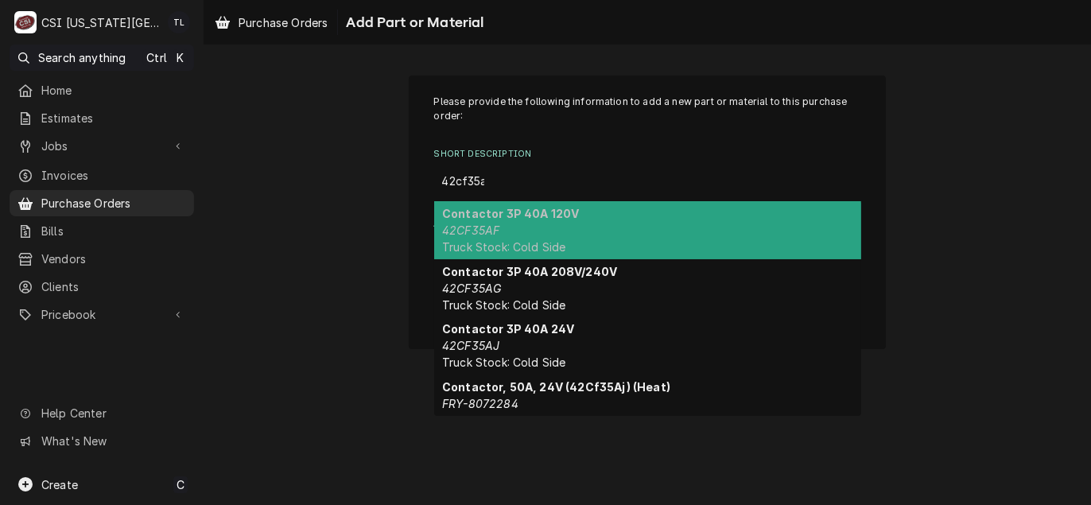
type input "42cf35aj"
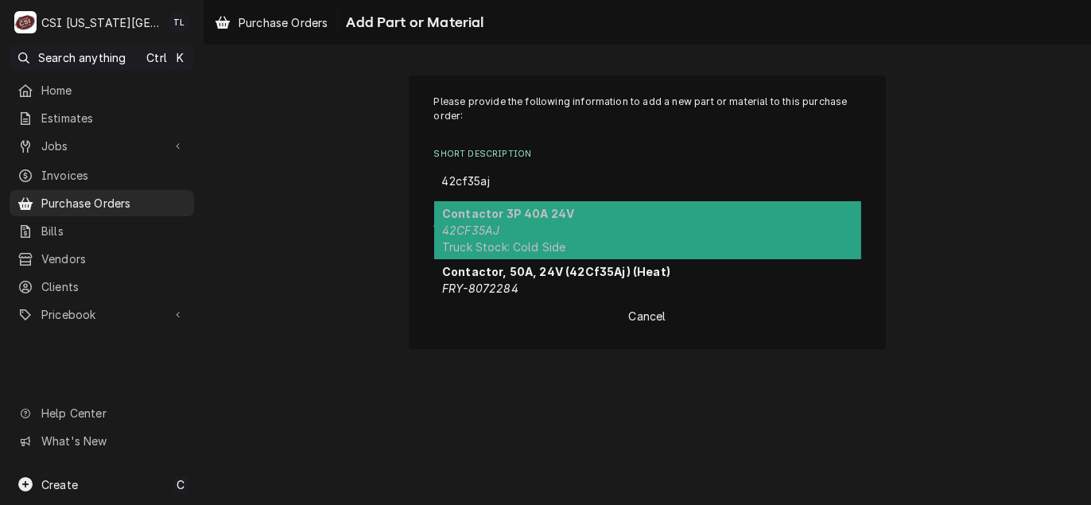
click at [529, 240] on span "Truck Stock: Cold Side" at bounding box center [504, 247] width 124 height 14
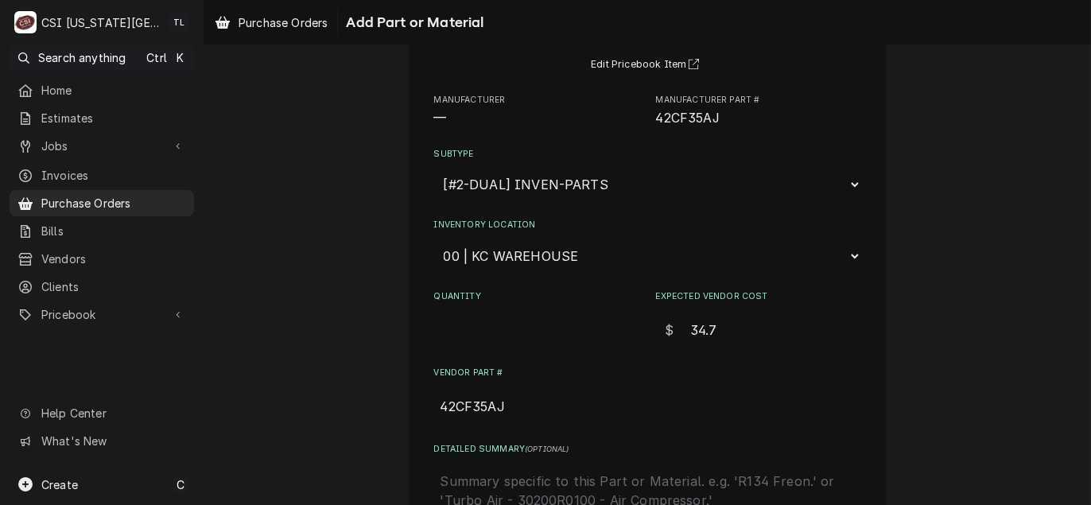
scroll to position [159, 0]
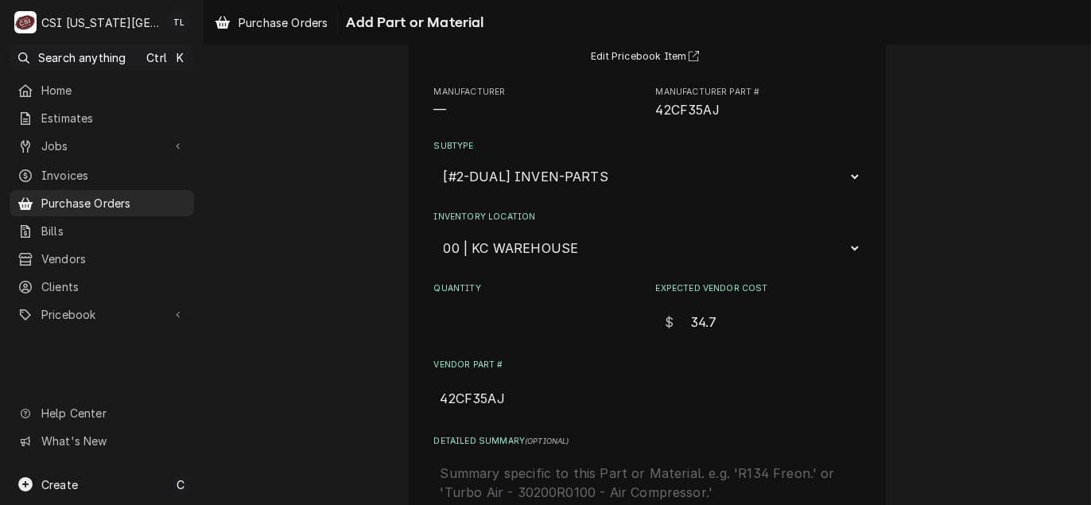
click at [541, 256] on select "Choose a location... 00 | KC WAREHOUSE 00 | MAIN WAREHOUSE 01 | BRIAN BREAZIER …" at bounding box center [647, 248] width 427 height 30
click at [364, 86] on div "Please provide the following information to add a new part or material to this …" at bounding box center [647, 296] width 887 height 789
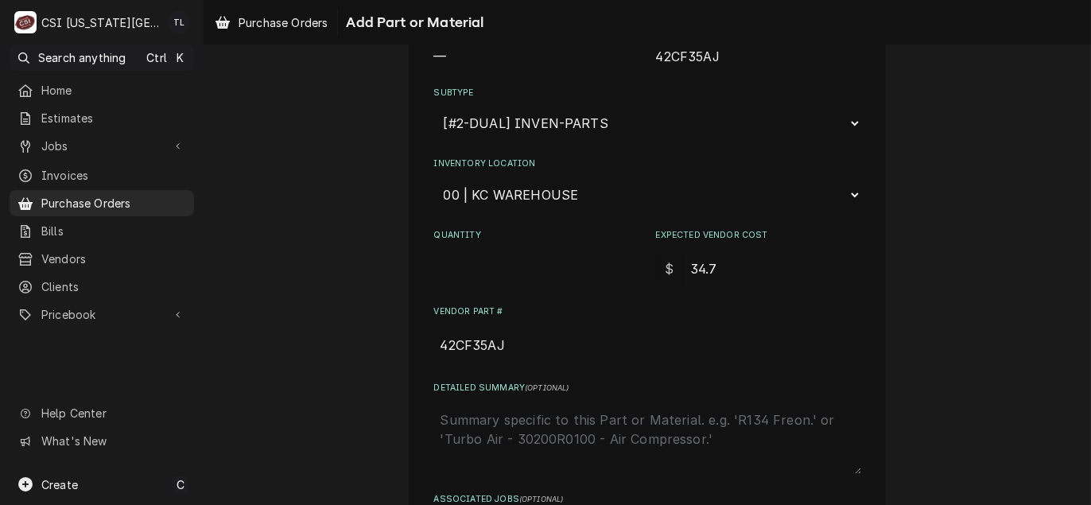
scroll to position [239, 0]
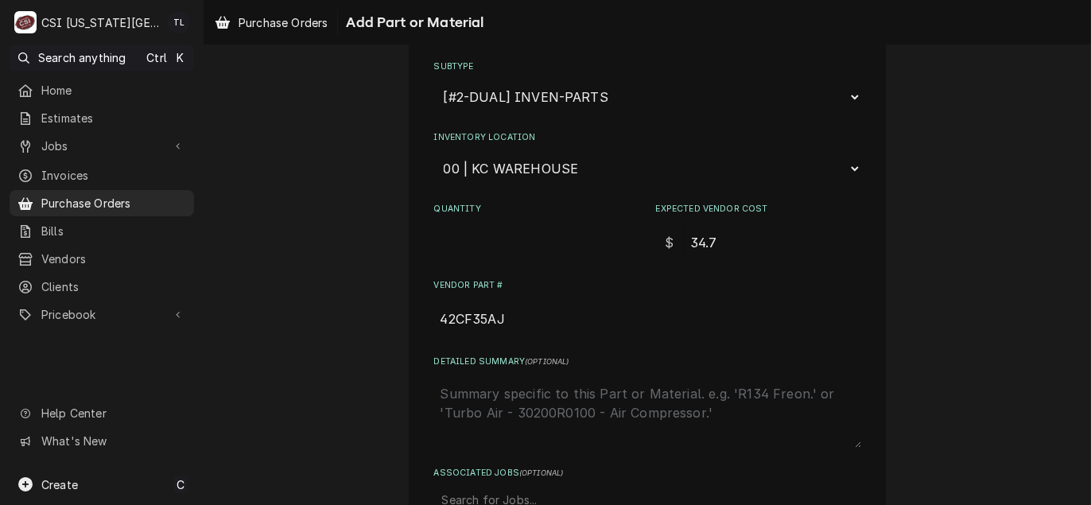
click at [473, 250] on input "Quantity" at bounding box center [536, 242] width 205 height 35
type textarea "x"
type input "1"
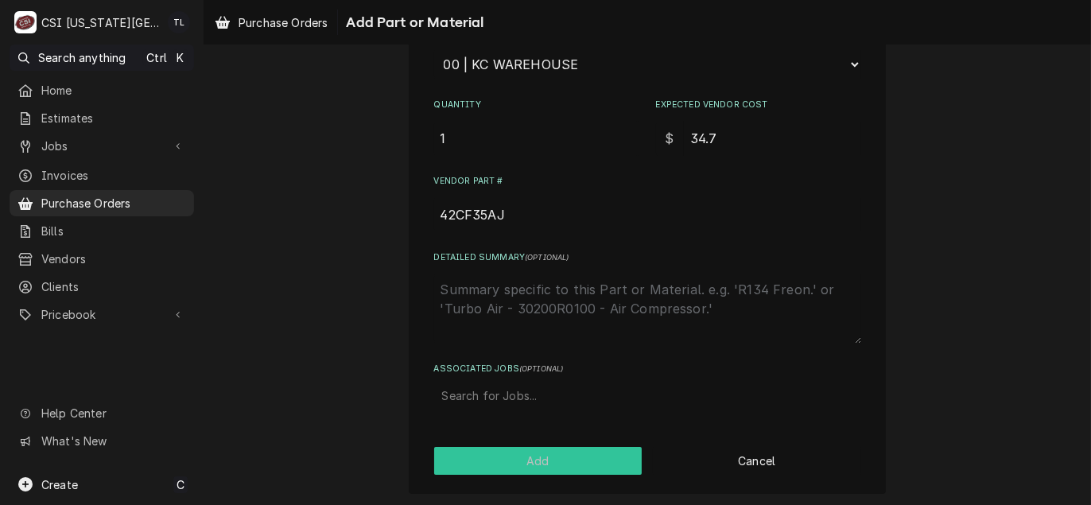
click at [557, 456] on button "Add" at bounding box center [538, 461] width 208 height 28
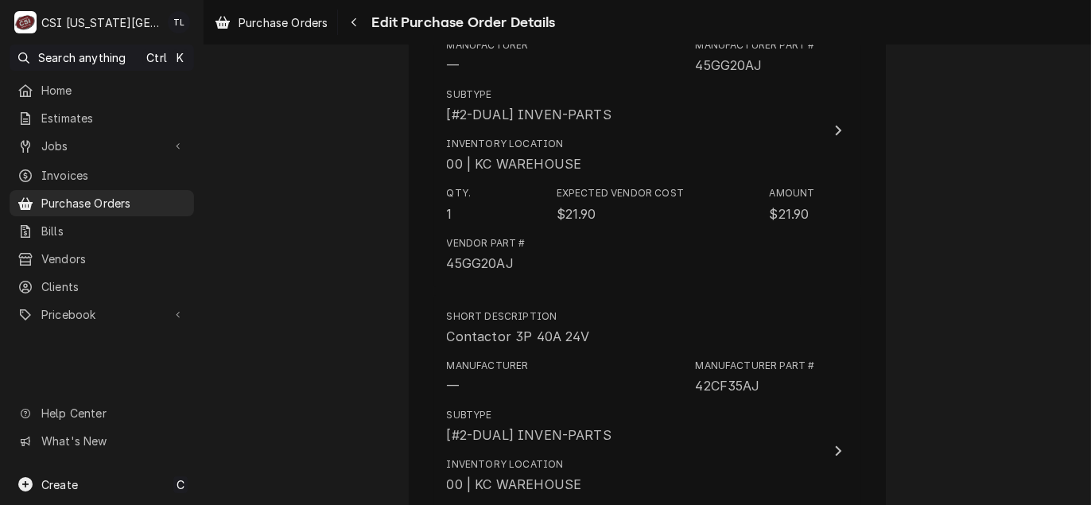
scroll to position [774, 0]
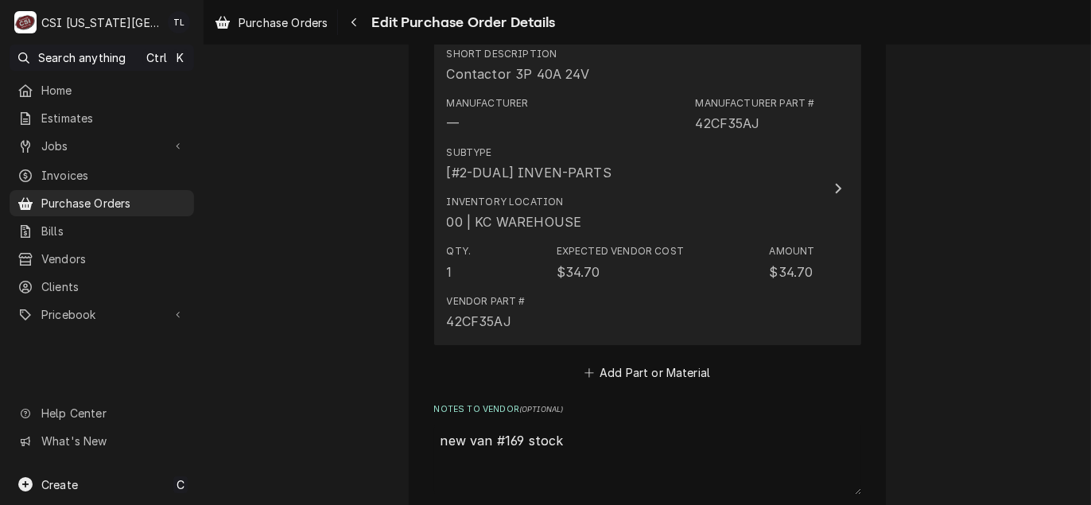
click at [606, 320] on div "Vendor Part # 42CF35AJ" at bounding box center [631, 312] width 368 height 49
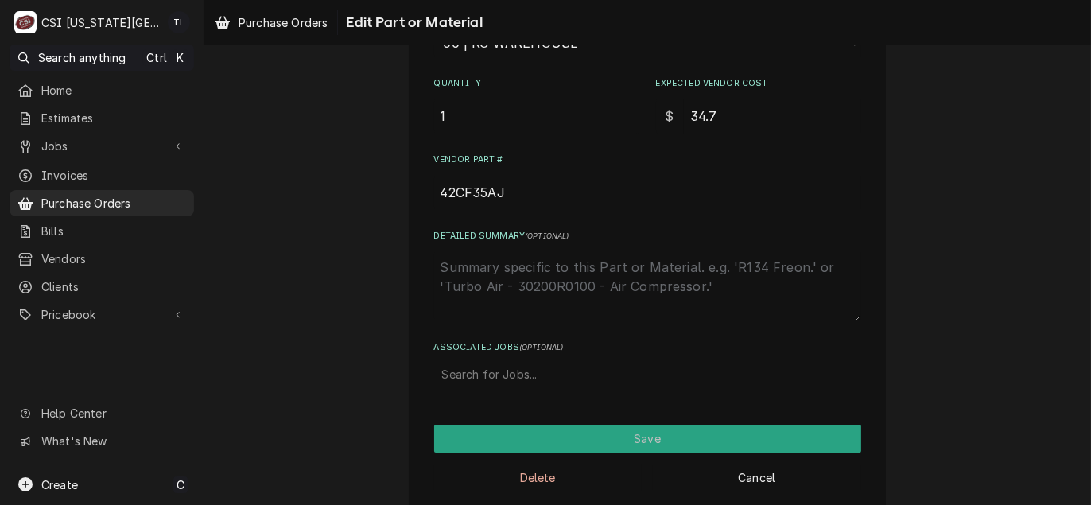
scroll to position [367, 0]
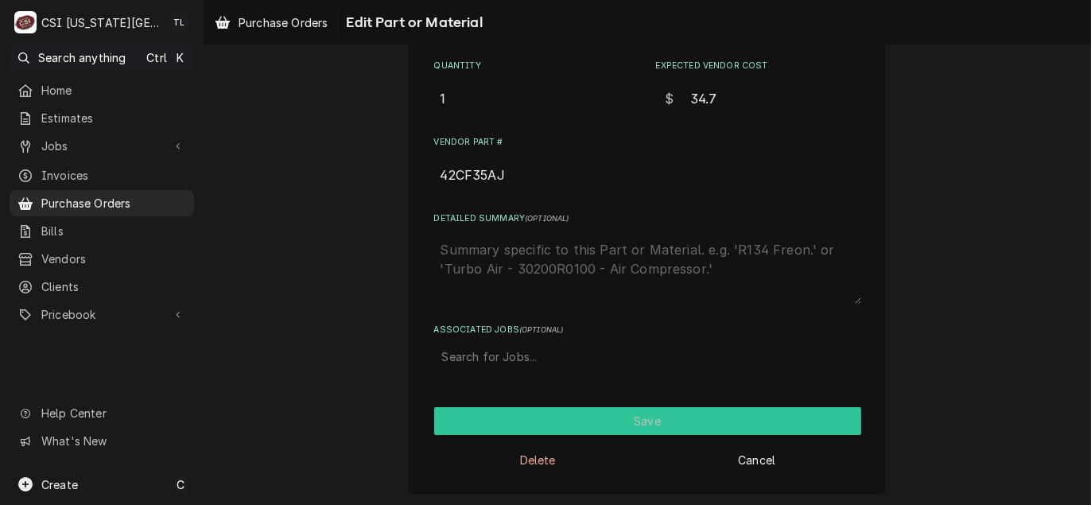
click at [601, 430] on button "Save" at bounding box center [647, 421] width 427 height 28
type textarea "x"
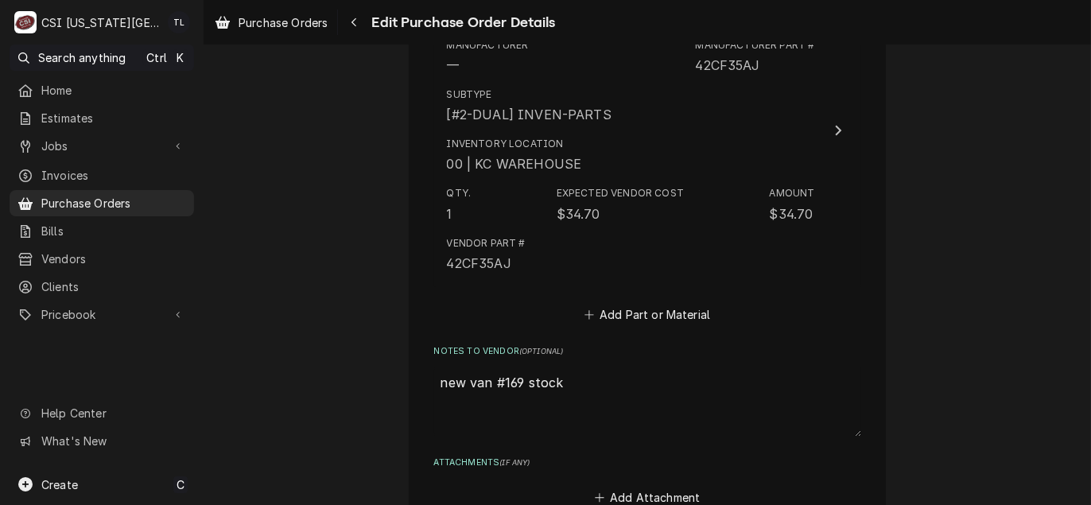
scroll to position [1120, 0]
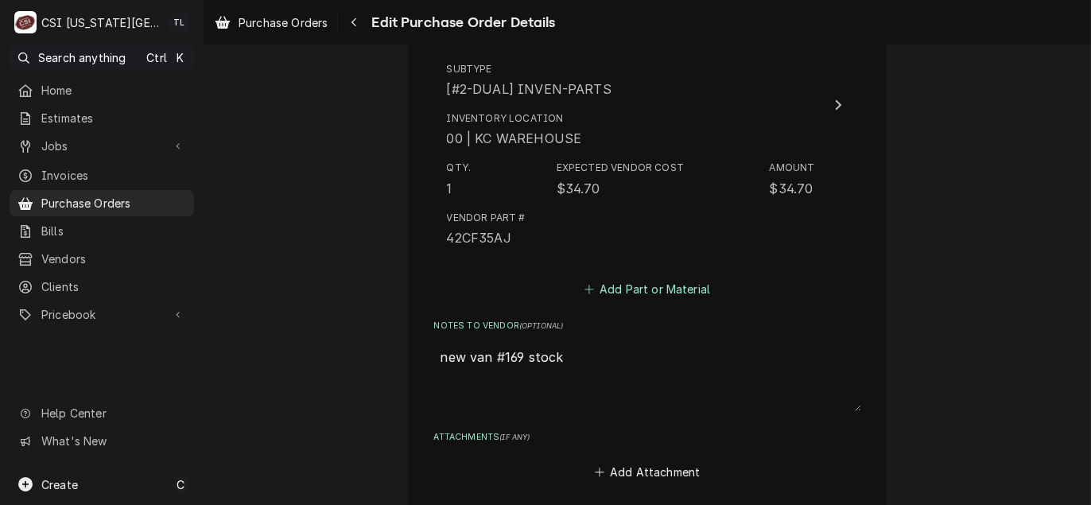
click at [650, 291] on button "Add Part or Material" at bounding box center [646, 288] width 131 height 22
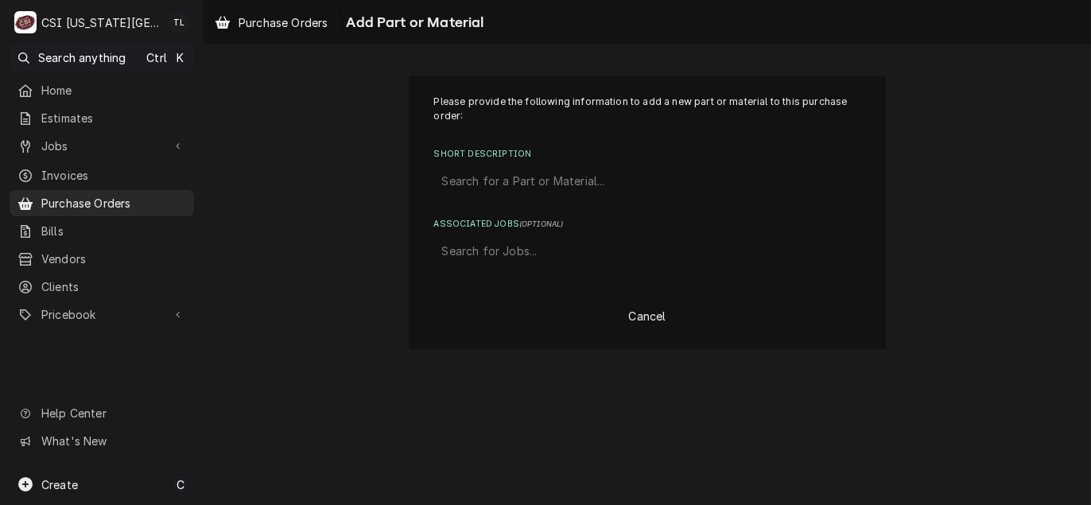
click at [477, 180] on div "Short Description" at bounding box center [647, 181] width 411 height 29
type input "5709l"
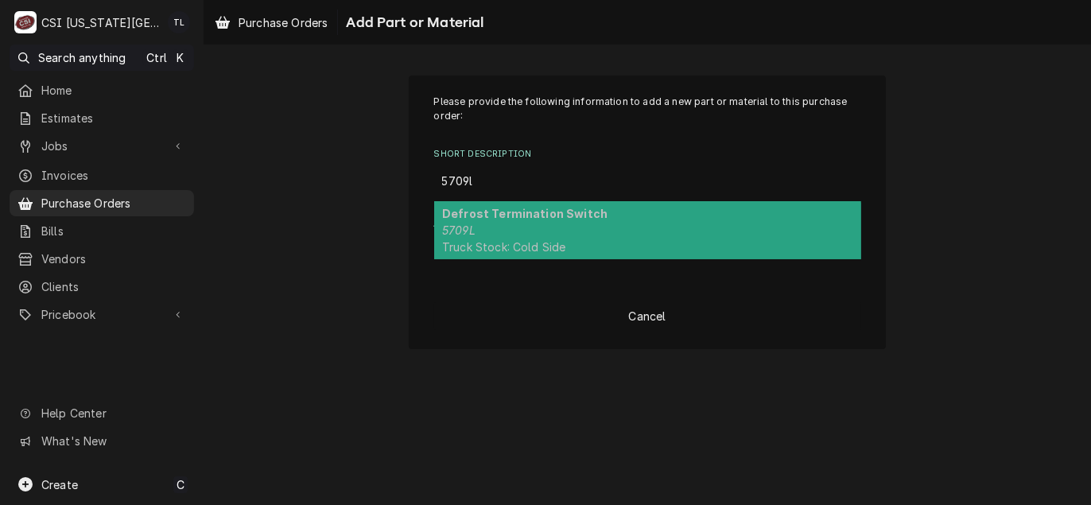
click at [487, 238] on div "Defrost Termination Switch 5709L Truck Stock: Cold Side" at bounding box center [647, 230] width 427 height 58
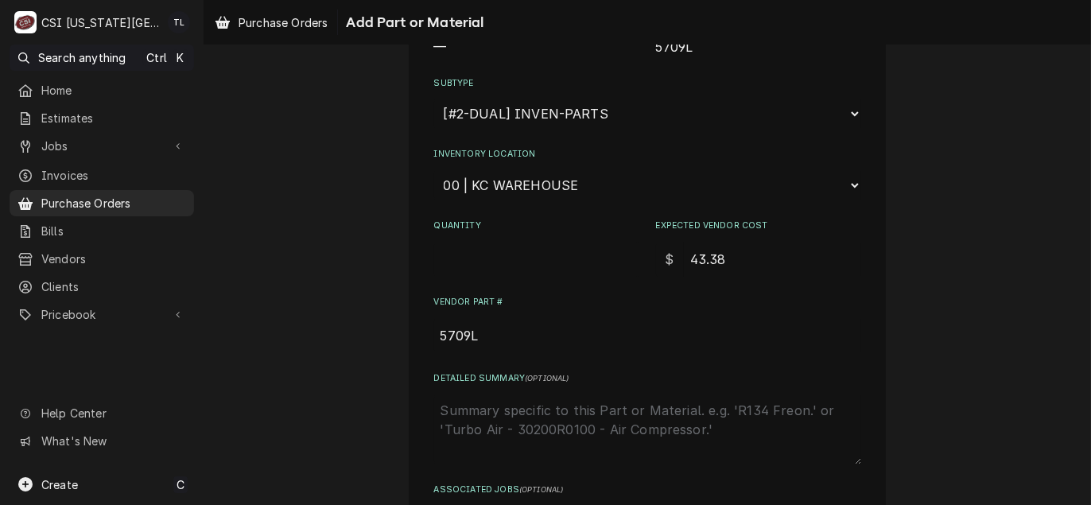
scroll to position [239, 0]
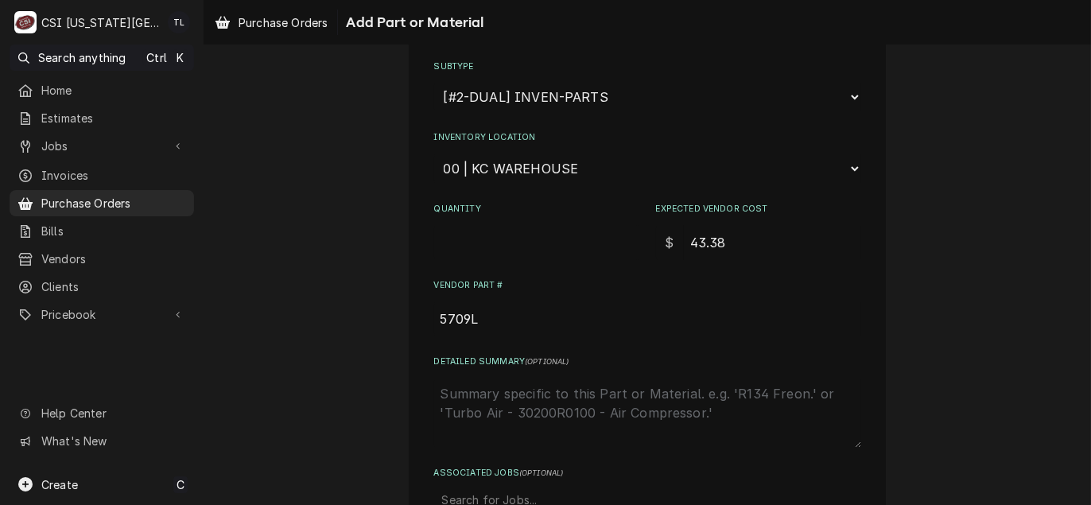
click at [473, 232] on input "Quantity" at bounding box center [536, 242] width 205 height 35
type textarea "x"
type input "1"
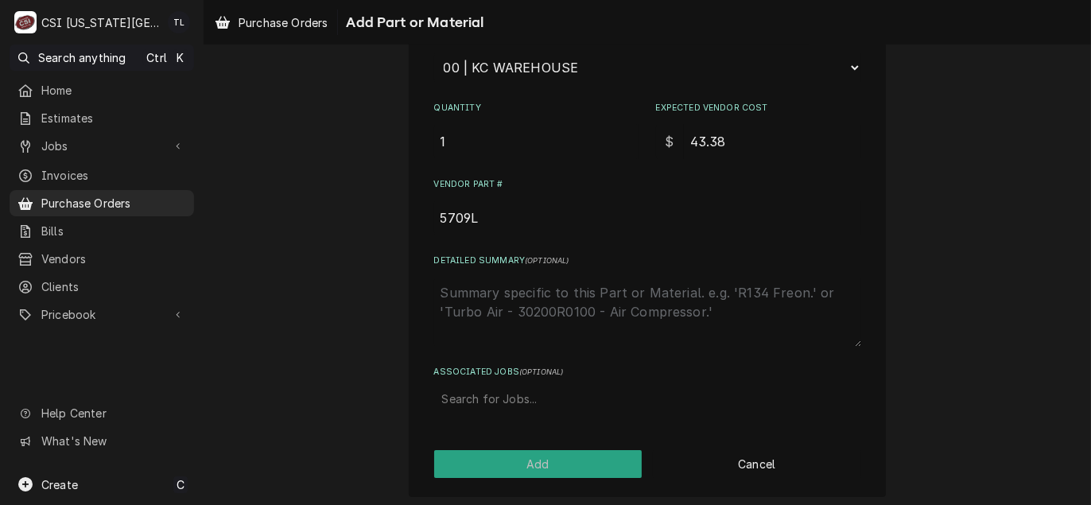
scroll to position [343, 0]
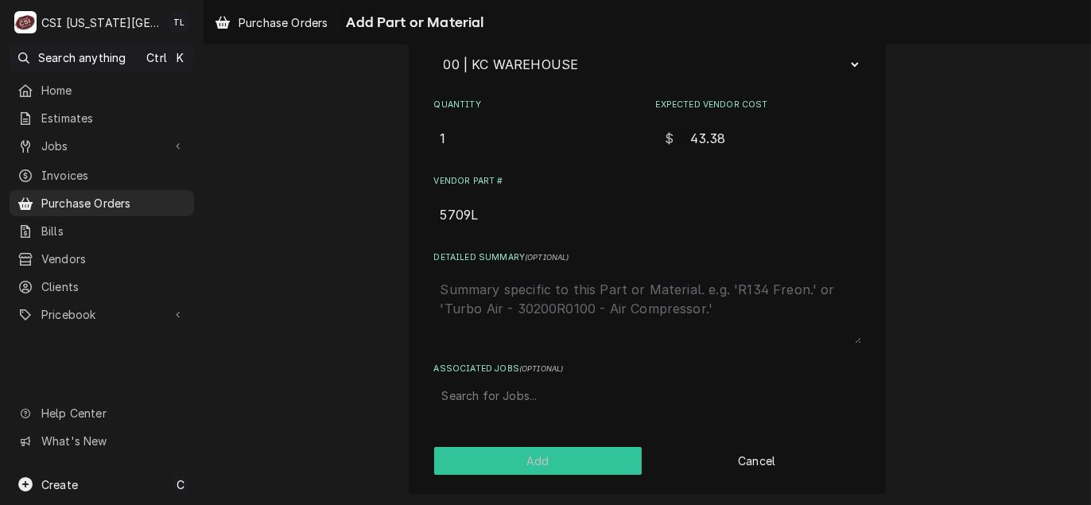
click at [529, 452] on button "Add" at bounding box center [538, 461] width 208 height 28
type textarea "x"
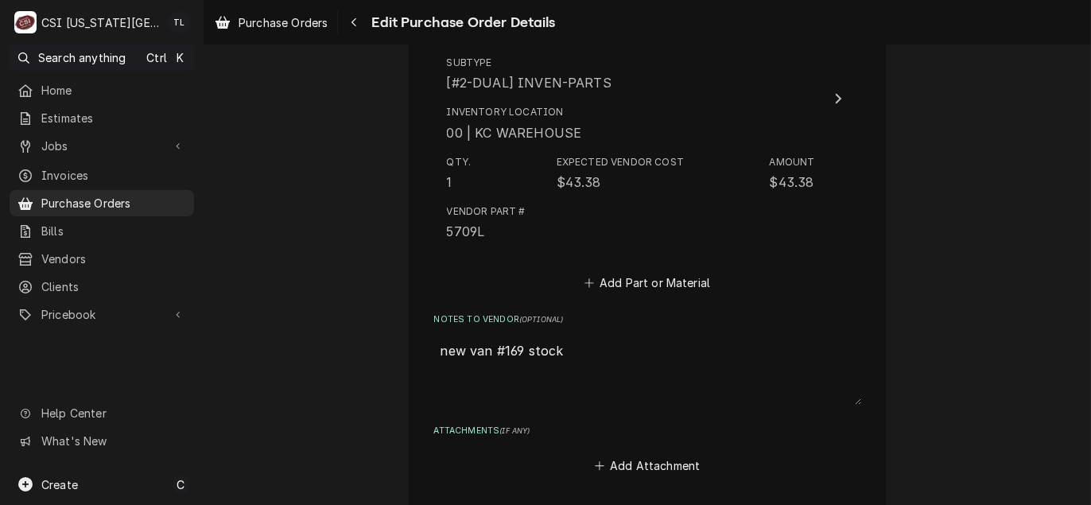
scroll to position [1516, 0]
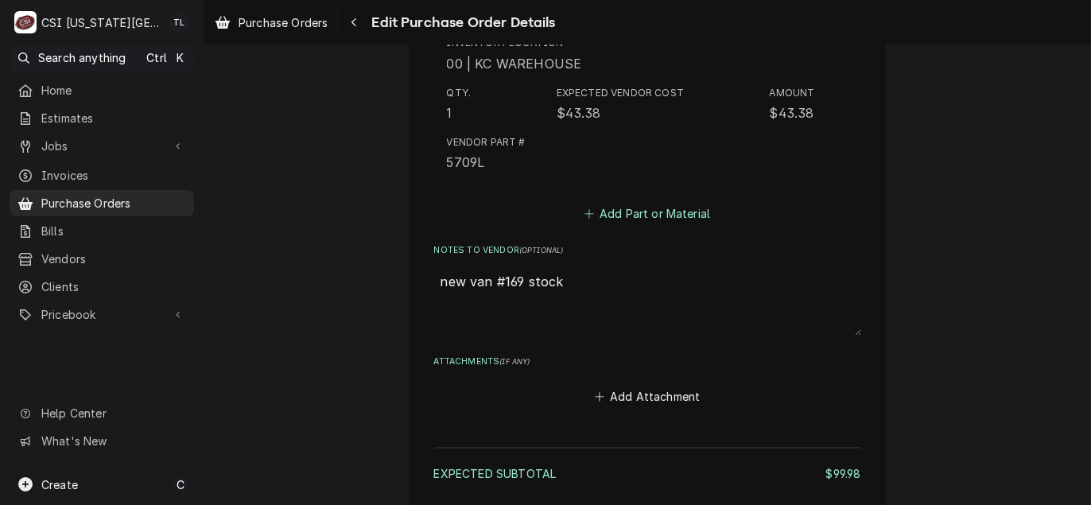
click at [656, 208] on button "Add Part or Material" at bounding box center [646, 213] width 131 height 22
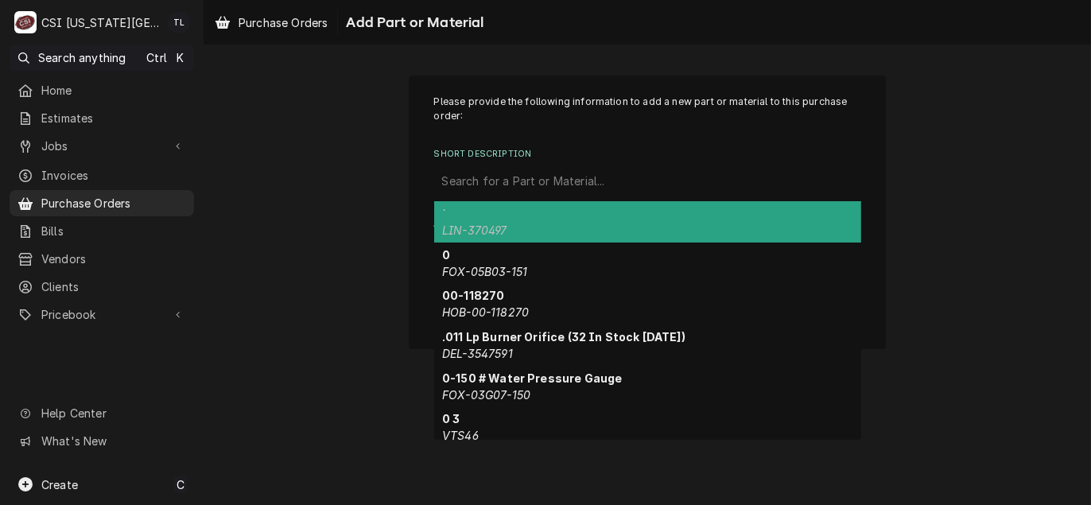
click at [524, 180] on div "Short Description" at bounding box center [647, 181] width 411 height 29
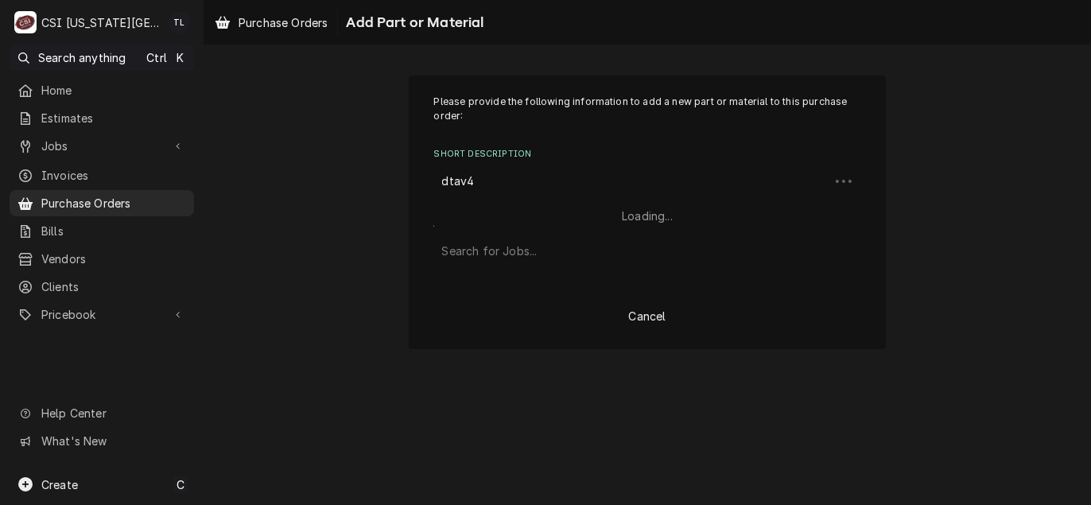
type input "dtav40"
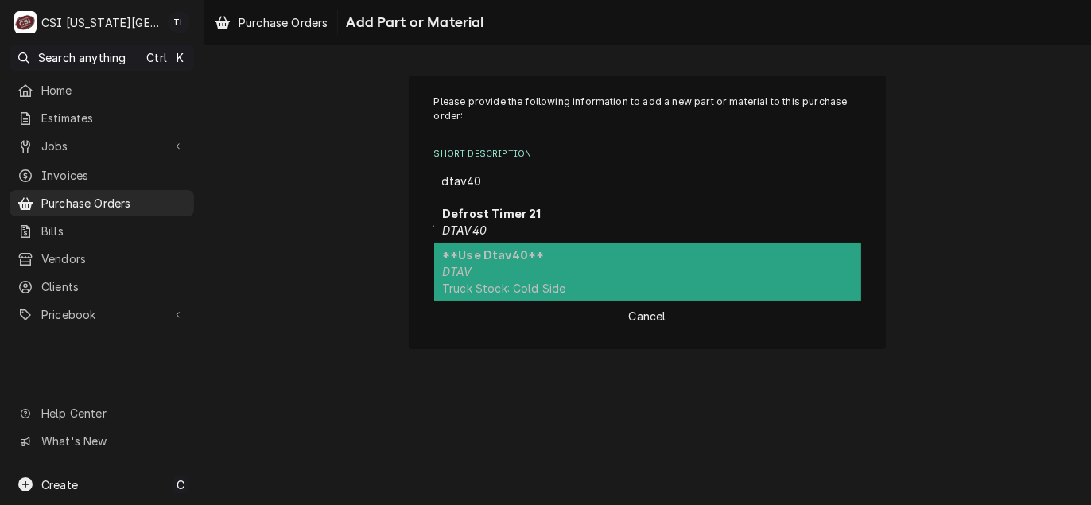
click at [518, 250] on strong "**Use Dtav40**" at bounding box center [493, 255] width 102 height 14
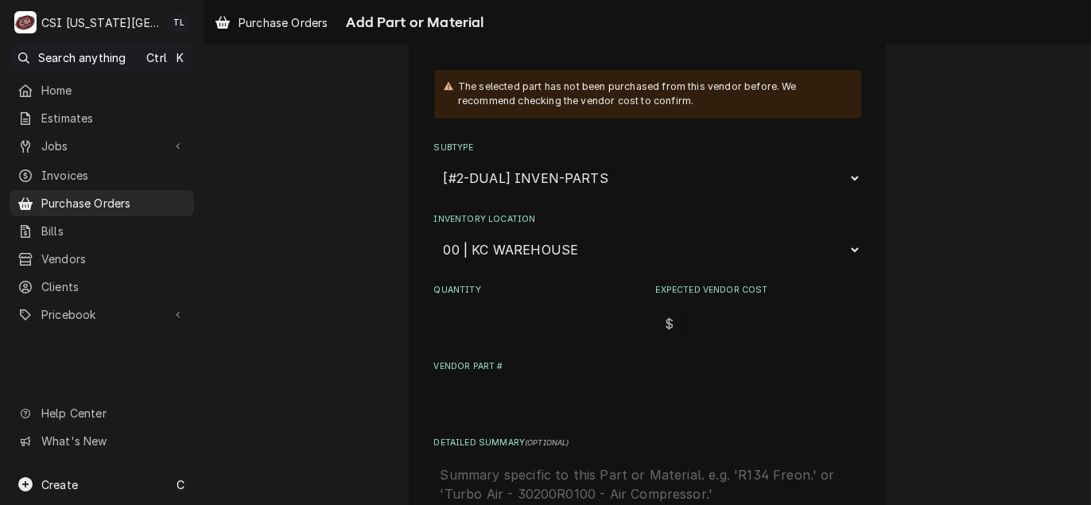
scroll to position [318, 0]
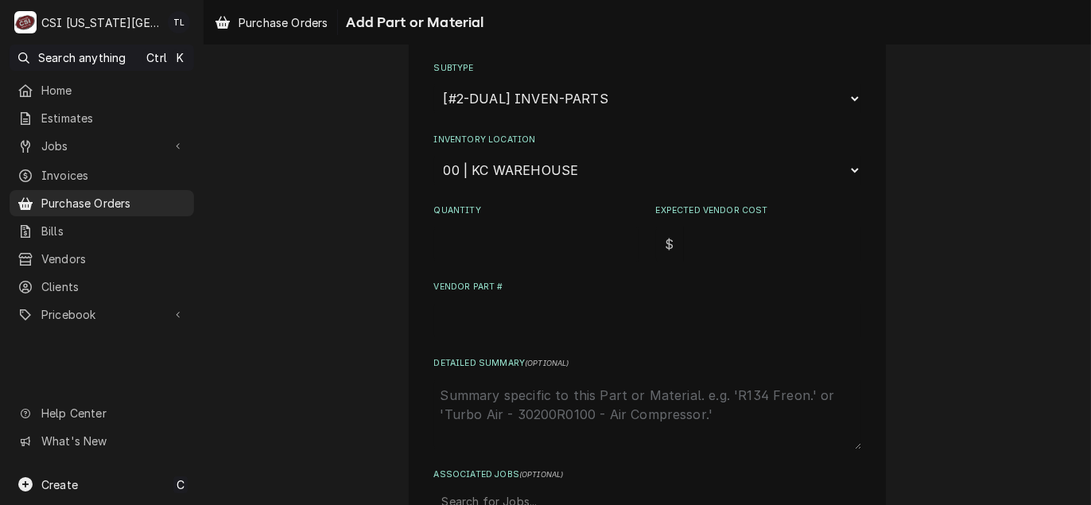
click at [550, 316] on input "Vendor Part #" at bounding box center [647, 320] width 427 height 35
click at [557, 246] on input "Quantity" at bounding box center [536, 244] width 205 height 35
type textarea "x"
type input "1"
click at [720, 242] on input "Expected Vendor Cost" at bounding box center [772, 244] width 177 height 35
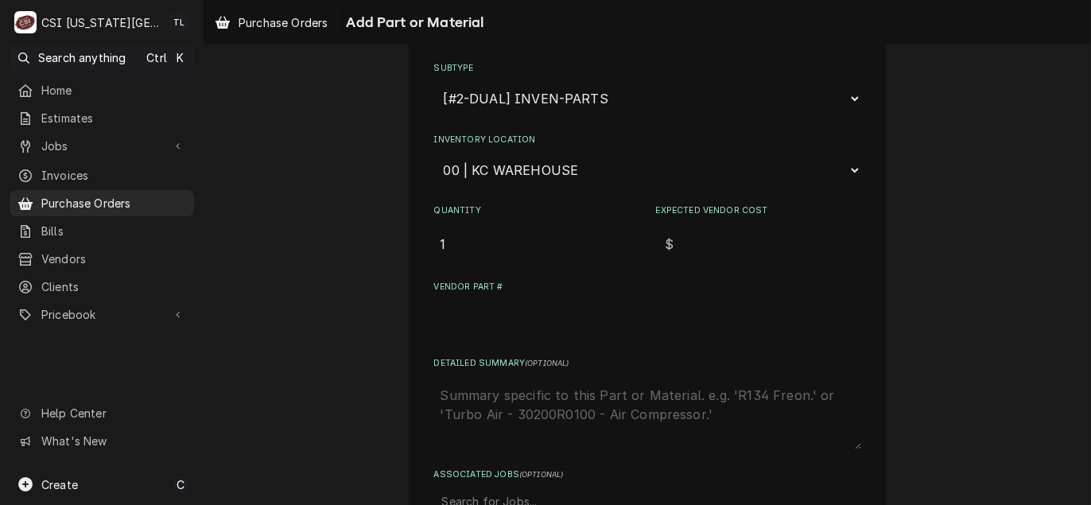
type textarea "x"
type input "1"
type textarea "x"
type input "14"
type textarea "x"
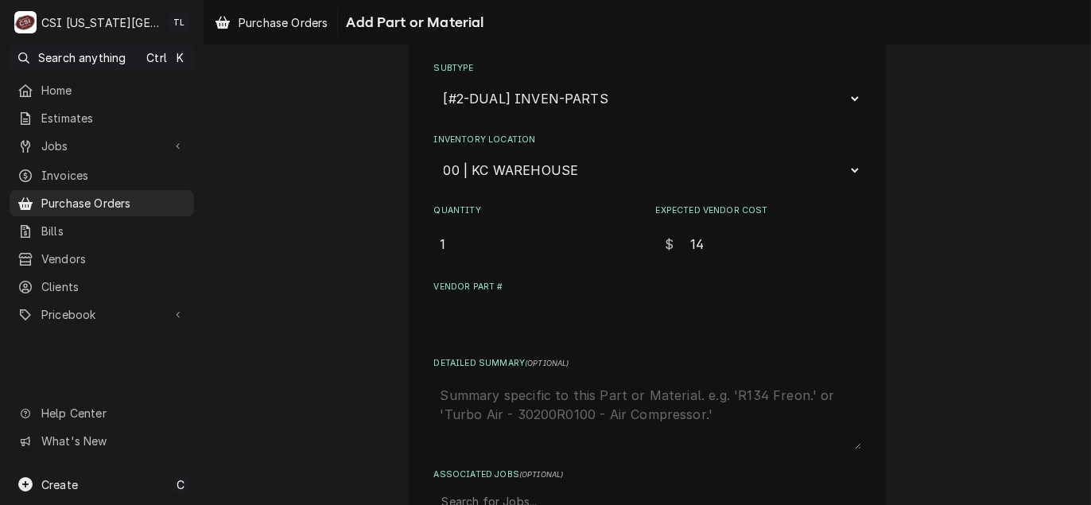
type input "147"
type textarea "x"
type input "147.8"
type textarea "x"
type input "147.80"
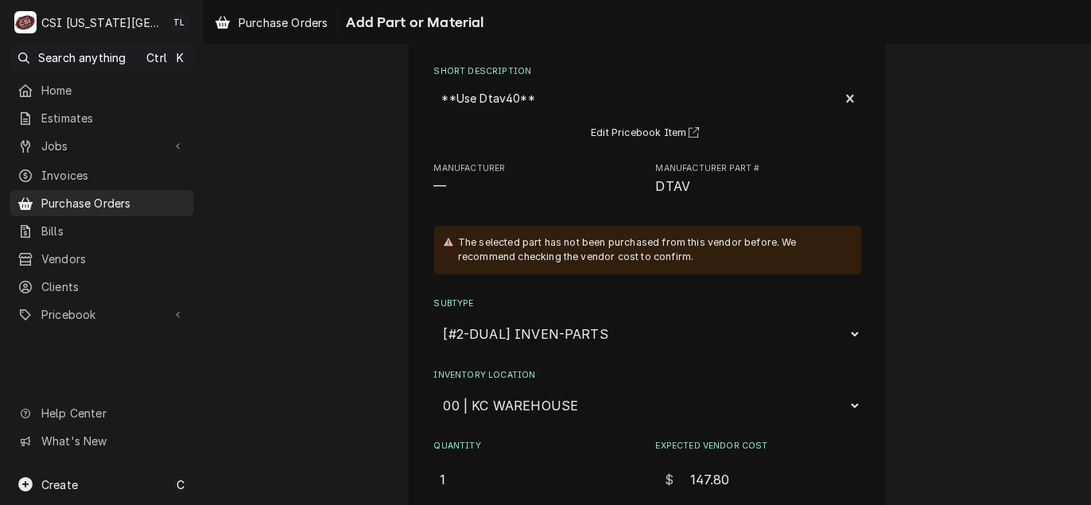
scroll to position [80, 0]
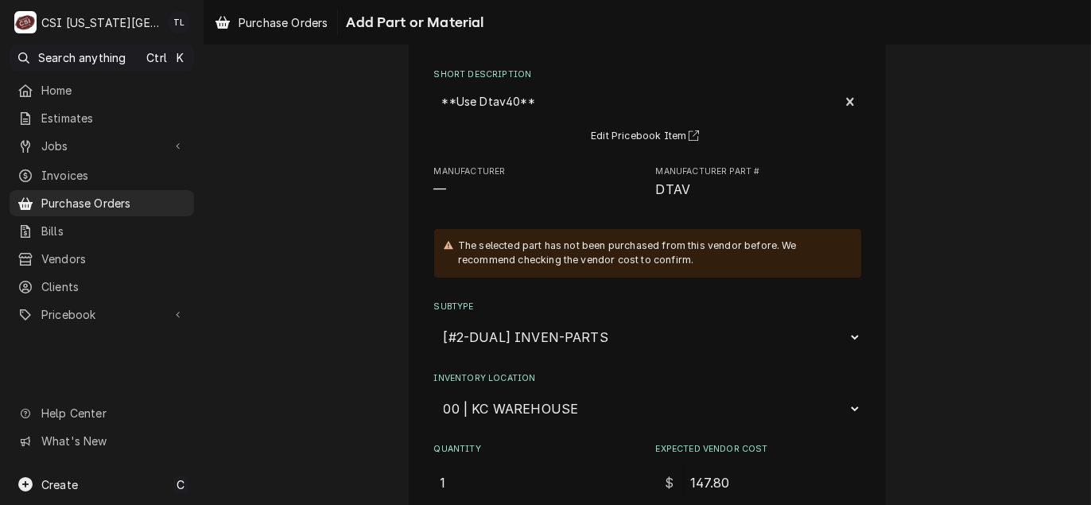
drag, startPoint x: 673, startPoint y: 196, endPoint x: 681, endPoint y: 195, distance: 8.0
click at [676, 196] on span "DTAV" at bounding box center [673, 189] width 35 height 15
drag, startPoint x: 689, startPoint y: 194, endPoint x: 641, endPoint y: 189, distance: 47.9
click at [641, 189] on div "Manufacturer — Manufacturer Part # DTAV" at bounding box center [647, 182] width 427 height 34
click at [678, 198] on span "DTAV" at bounding box center [758, 189] width 205 height 19
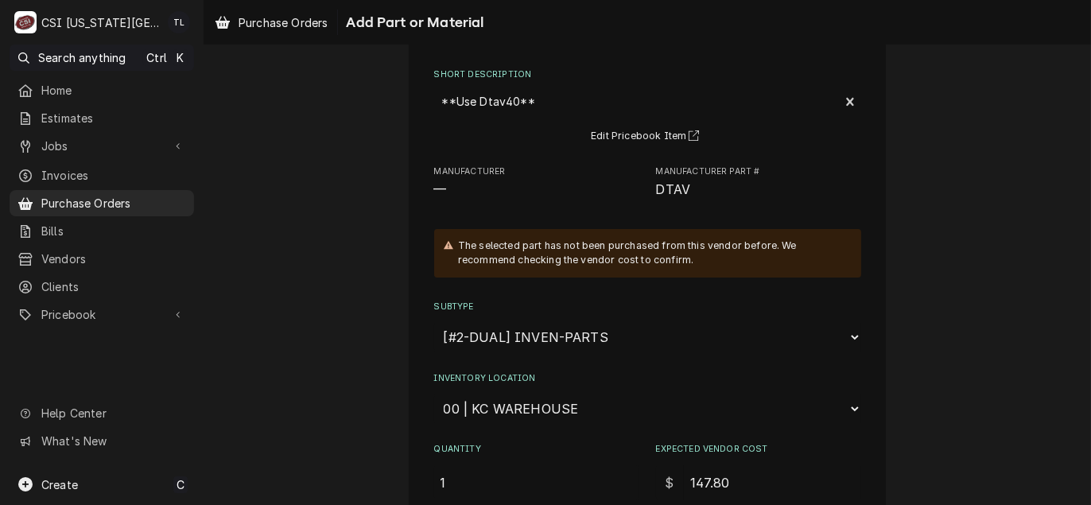
click at [678, 198] on span "DTAV" at bounding box center [758, 189] width 205 height 19
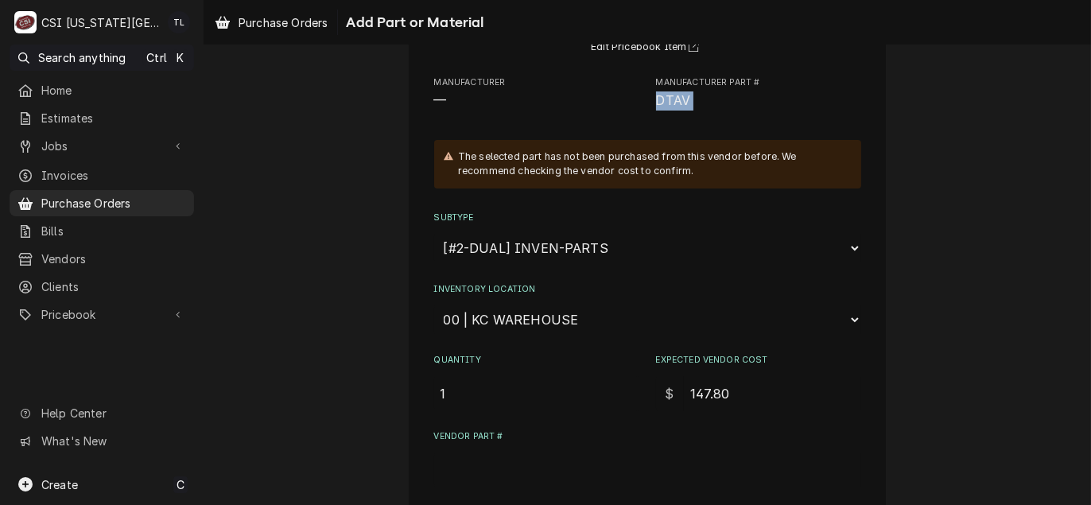
scroll to position [398, 0]
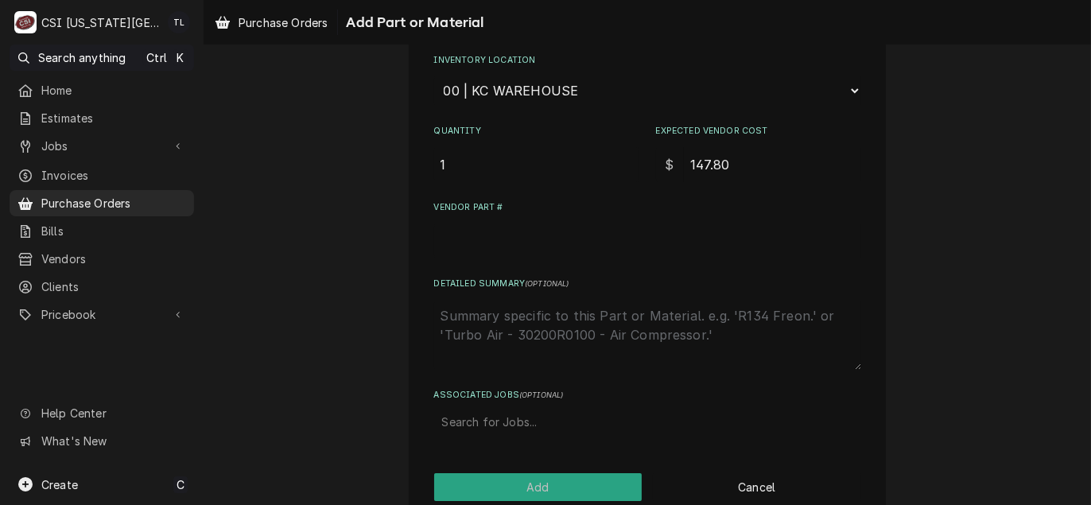
click at [515, 239] on input "Vendor Part #" at bounding box center [647, 240] width 427 height 35
paste input "DTAV"
type textarea "x"
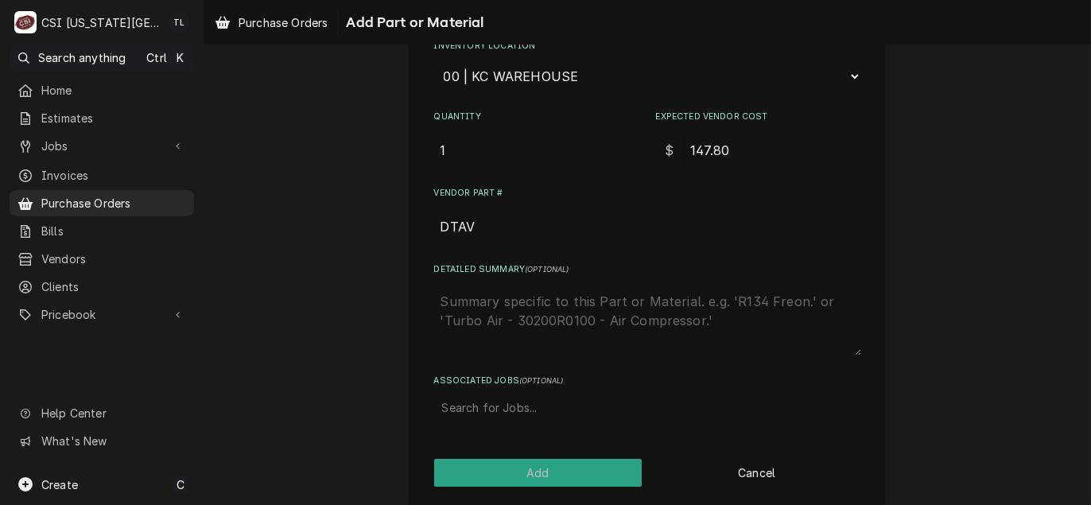
scroll to position [424, 0]
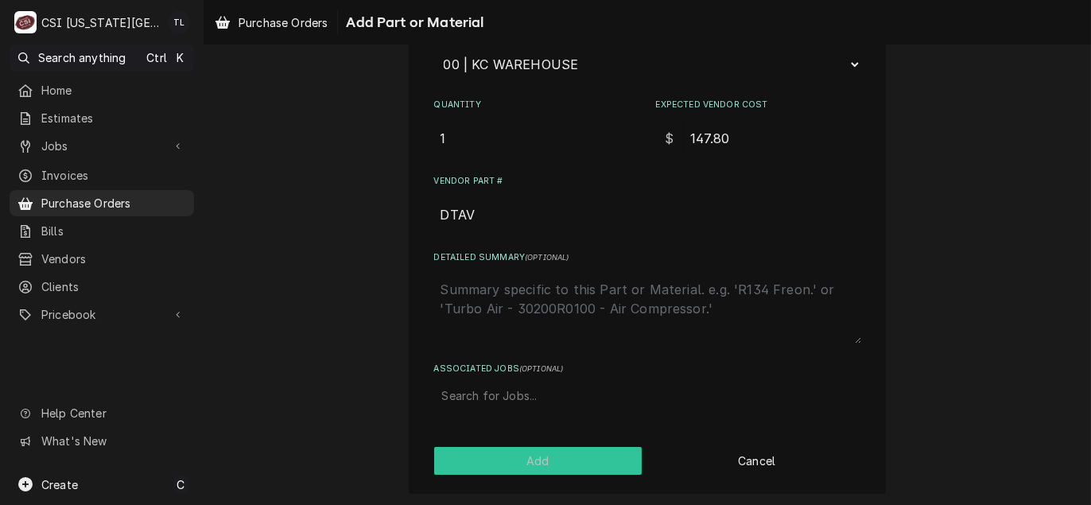
type input "DTAV"
click at [535, 456] on button "Add" at bounding box center [538, 461] width 208 height 28
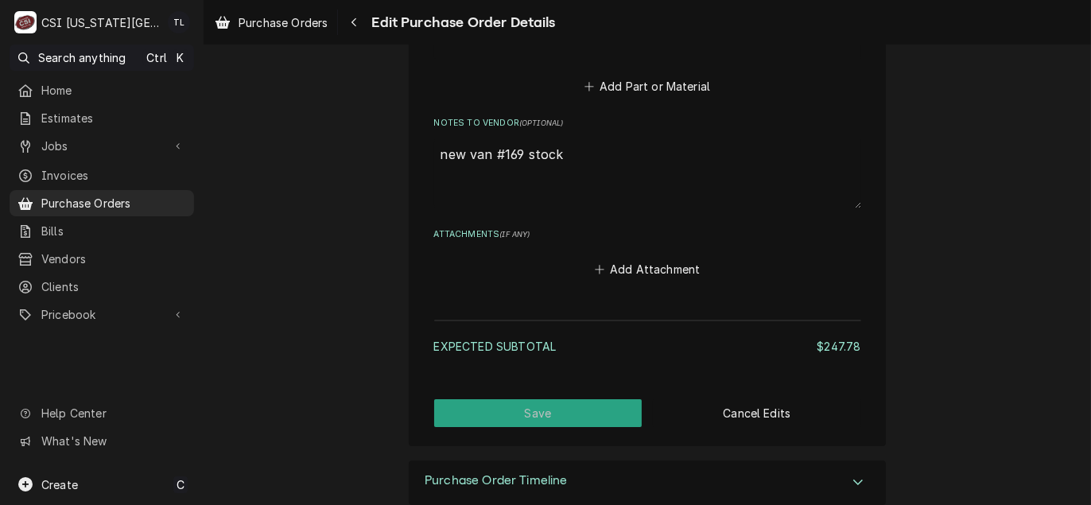
scroll to position [1989, 0]
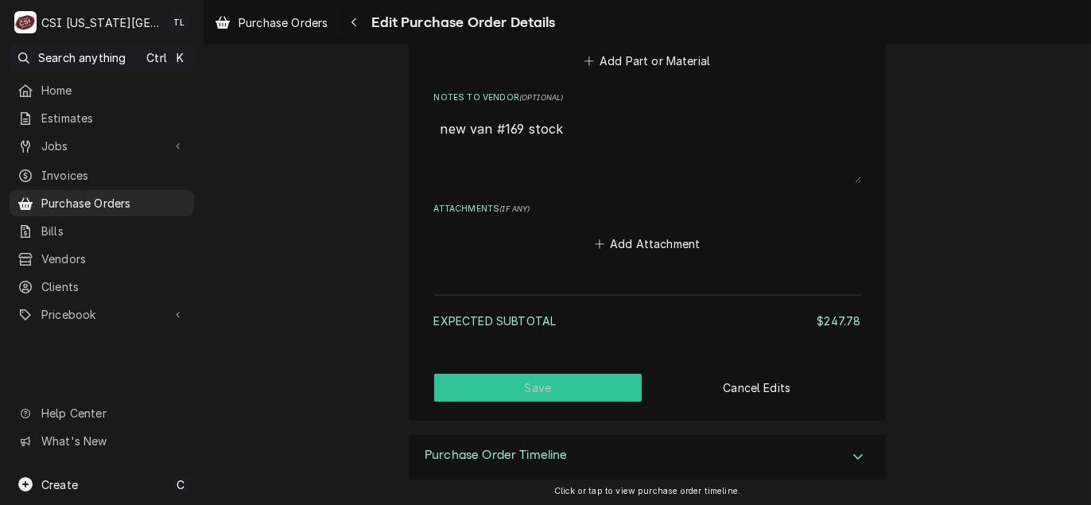
click at [551, 391] on button "Save" at bounding box center [538, 388] width 208 height 28
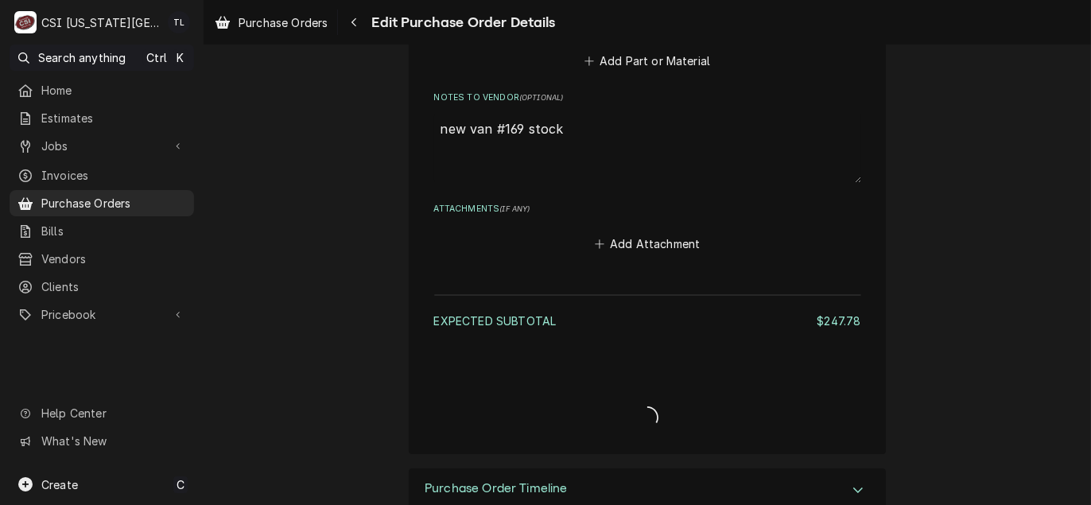
type textarea "x"
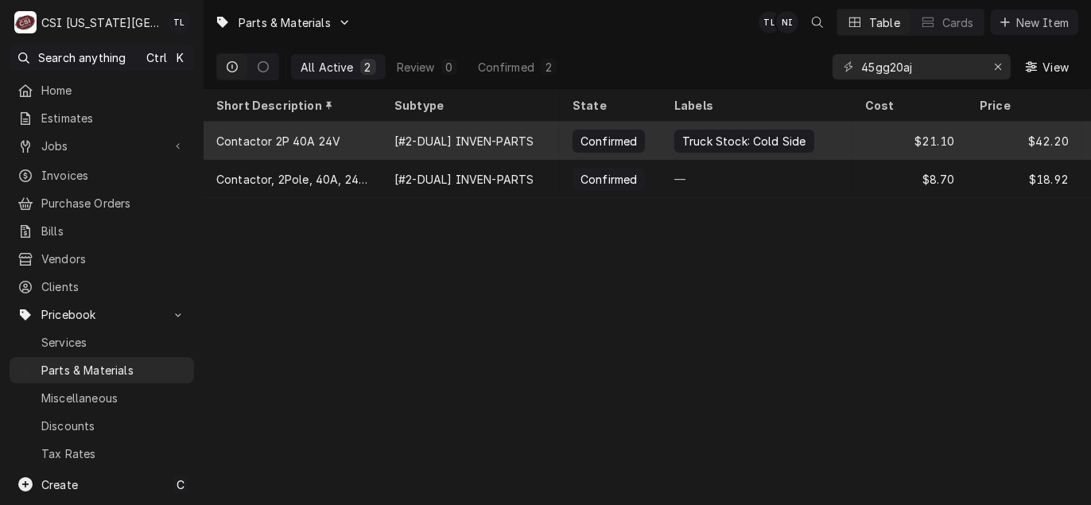
type input "45gg20aj"
click at [342, 142] on div "Contactor 2P 40A 24V" at bounding box center [293, 141] width 178 height 38
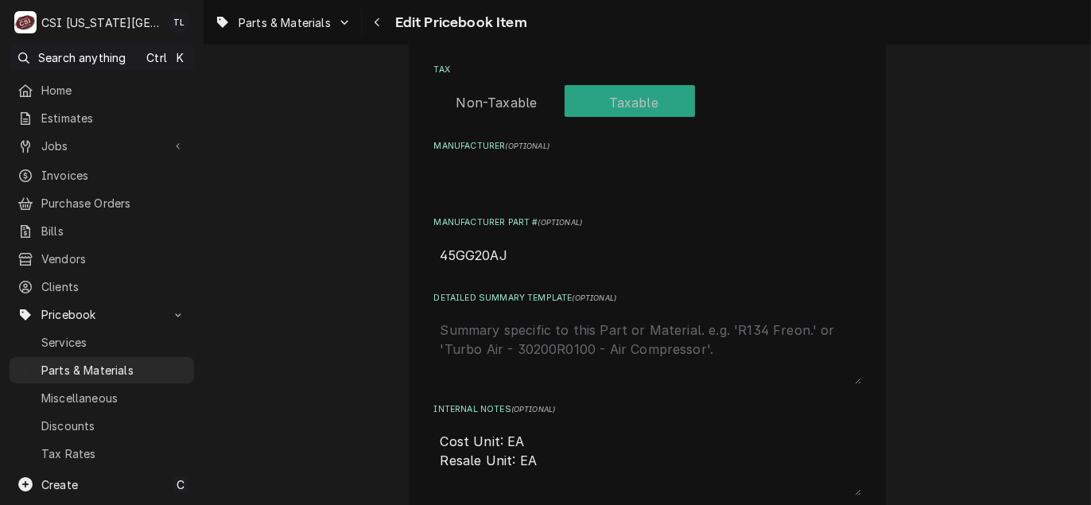
scroll to position [477, 0]
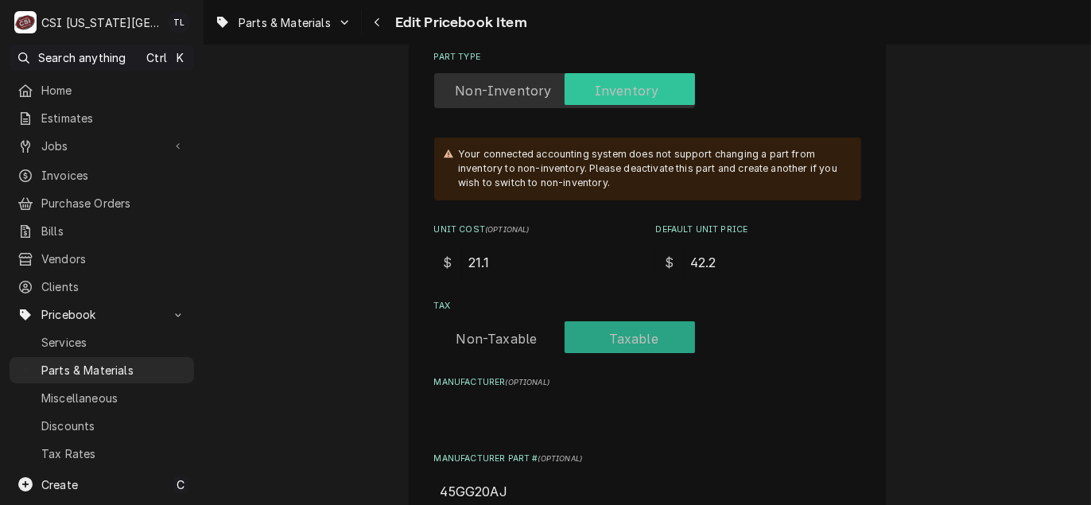
drag, startPoint x: 510, startPoint y: 258, endPoint x: 229, endPoint y: 243, distance: 281.1
type textarea "x"
type input "3"
type textarea "x"
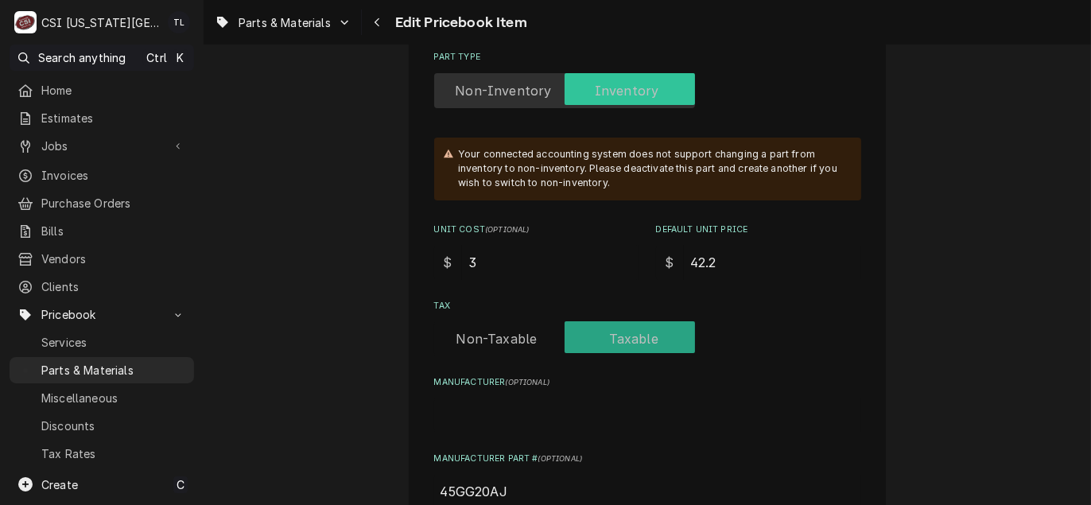
type input "31"
type textarea "x"
type input "31.9"
type textarea "x"
type input "31.90"
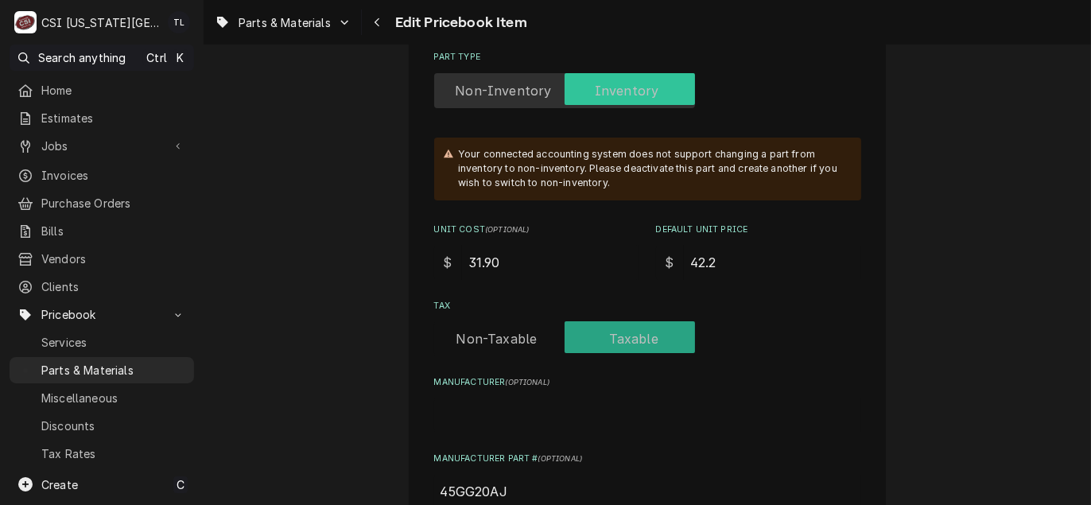
type textarea "x"
type input "31.9"
type textarea "x"
type input "31"
type textarea "x"
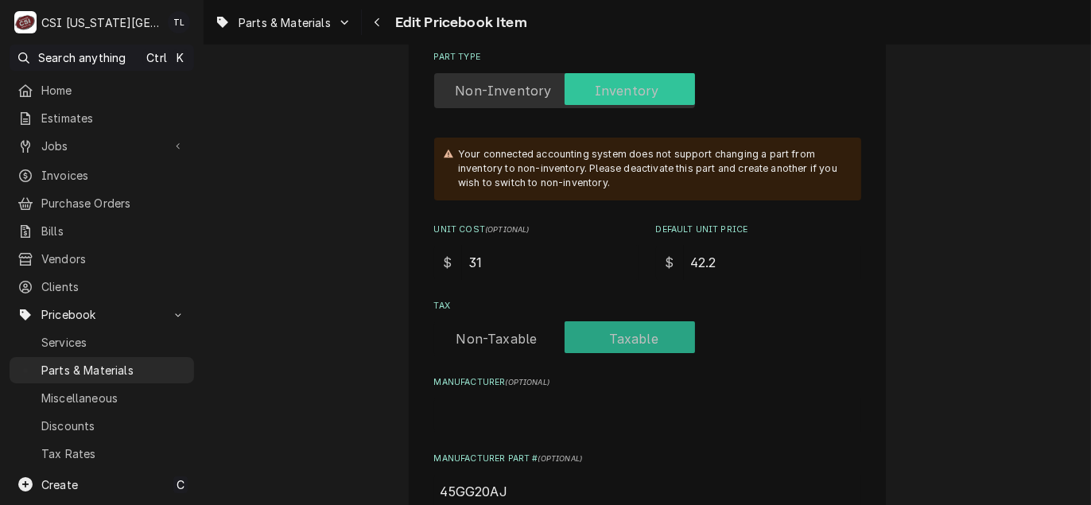
type input "3"
type textarea "x"
type input "2"
type textarea "x"
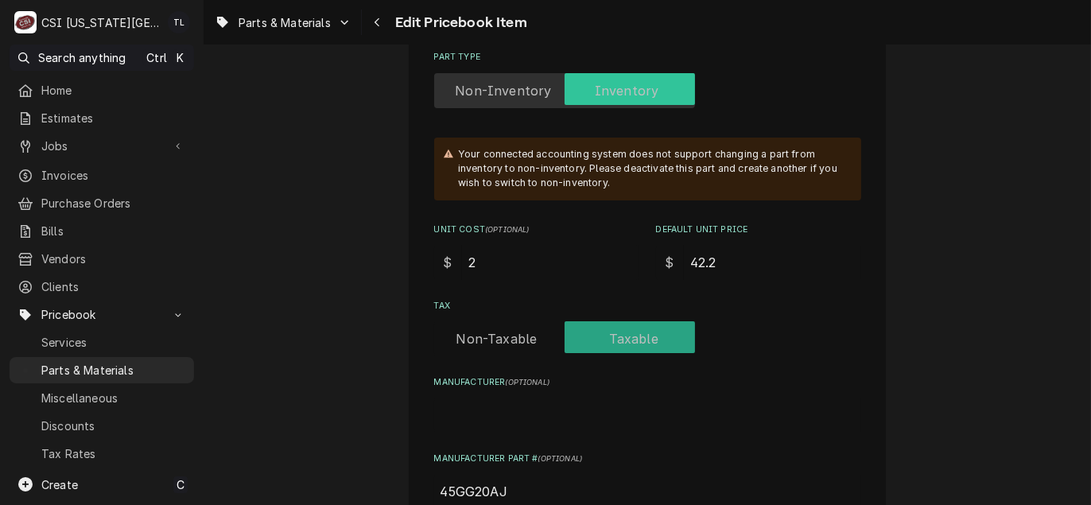
type input "21"
type textarea "x"
type input "21.9"
type textarea "x"
type input "21.90"
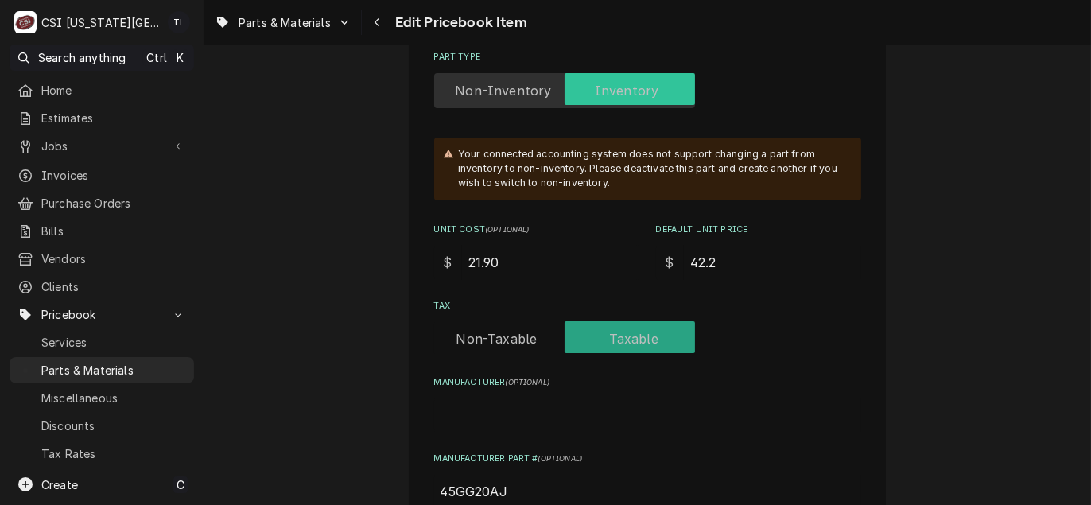
type textarea "x"
type input "21.901"
type textarea "x"
type input "21.90"
drag, startPoint x: 731, startPoint y: 256, endPoint x: 568, endPoint y: 234, distance: 164.5
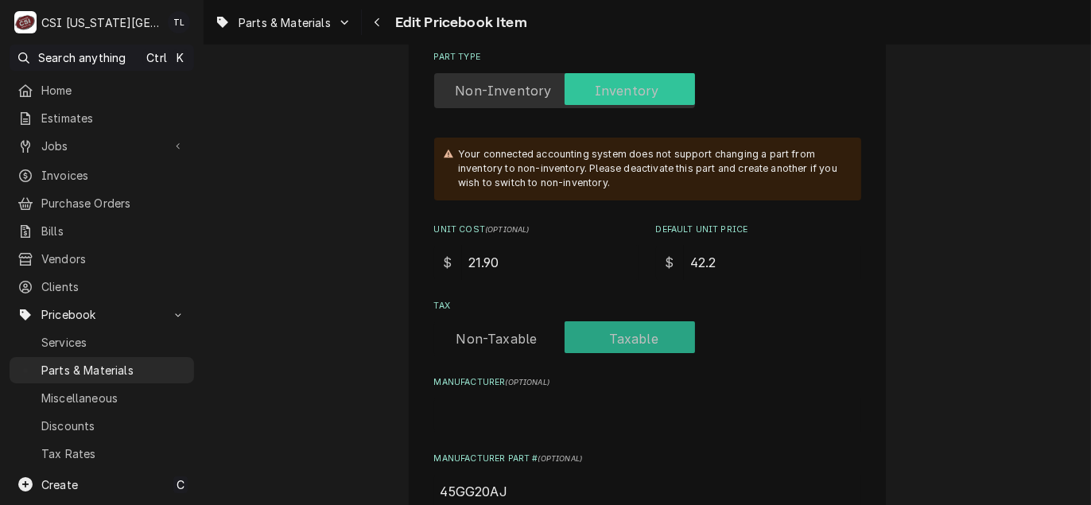
click at [568, 234] on div "Unit Cost ( optional ) $ 21.90 Default Unit Price $ 42.2" at bounding box center [647, 251] width 427 height 56
type textarea "x"
click at [706, 258] on input "Default Unit Price" at bounding box center [772, 262] width 177 height 35
type textarea "x"
type input "4"
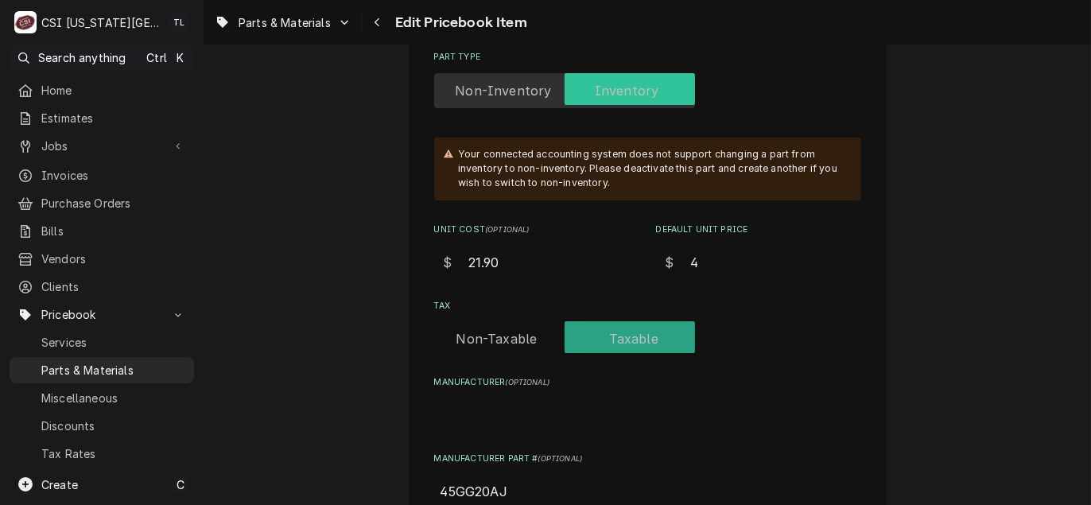
type textarea "x"
type input "43"
type textarea "x"
type input "43.8"
type textarea "x"
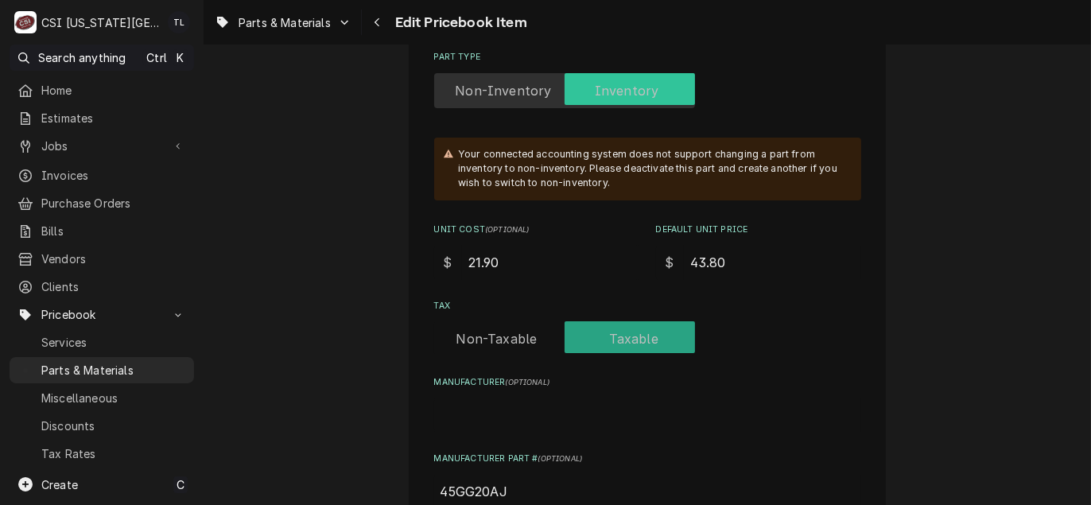
type input "43.80"
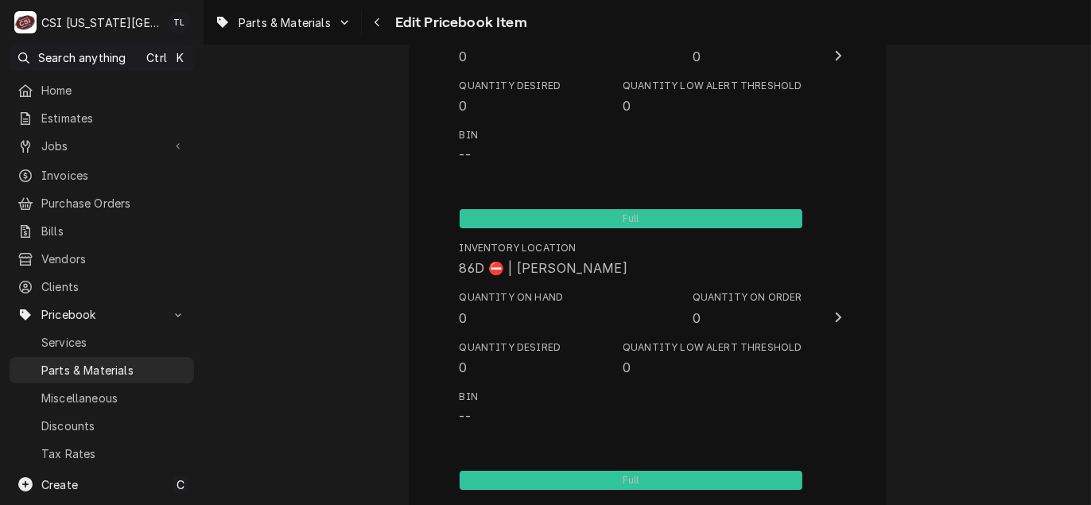
scroll to position [15516, 0]
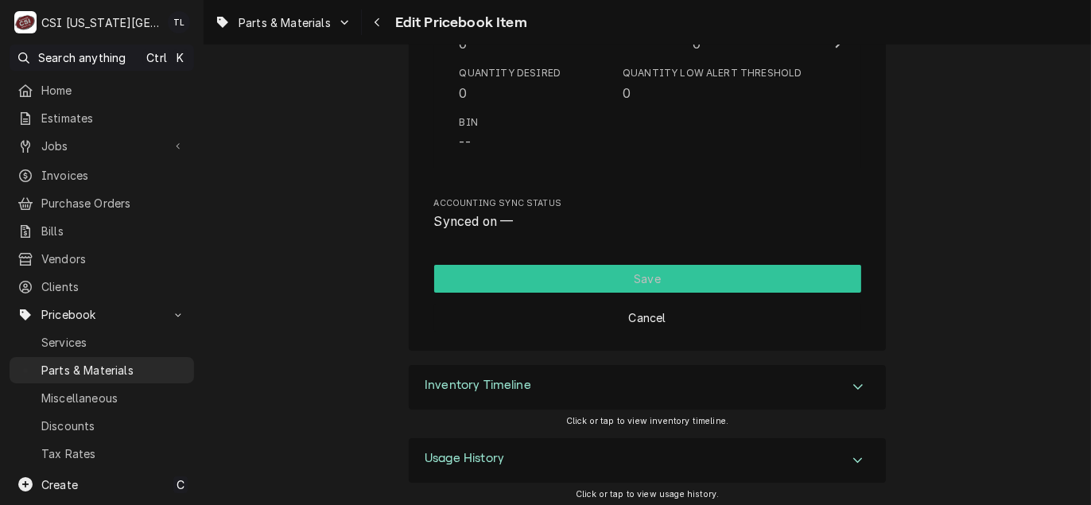
click at [681, 273] on button "Save" at bounding box center [647, 279] width 427 height 28
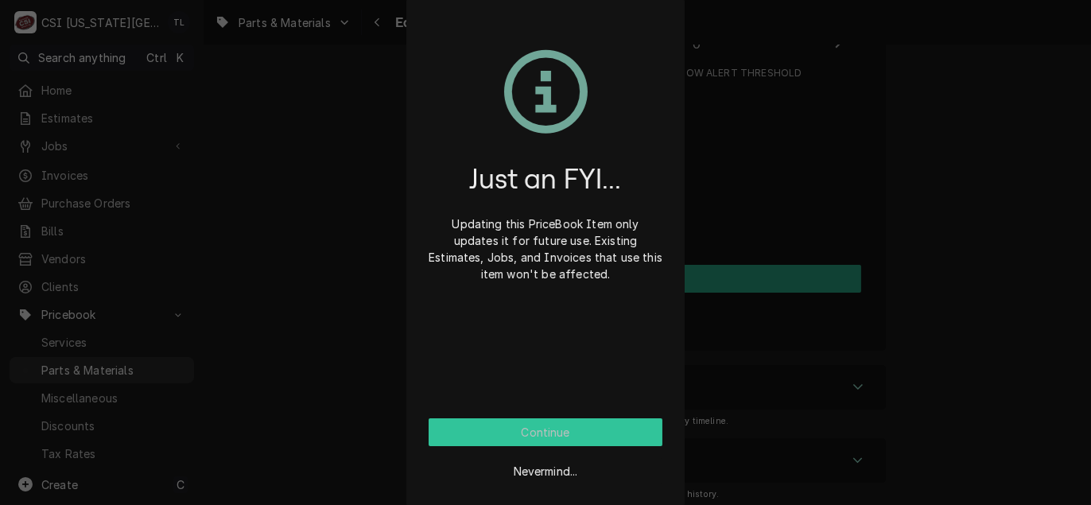
click at [584, 439] on button "Continue" at bounding box center [546, 432] width 234 height 28
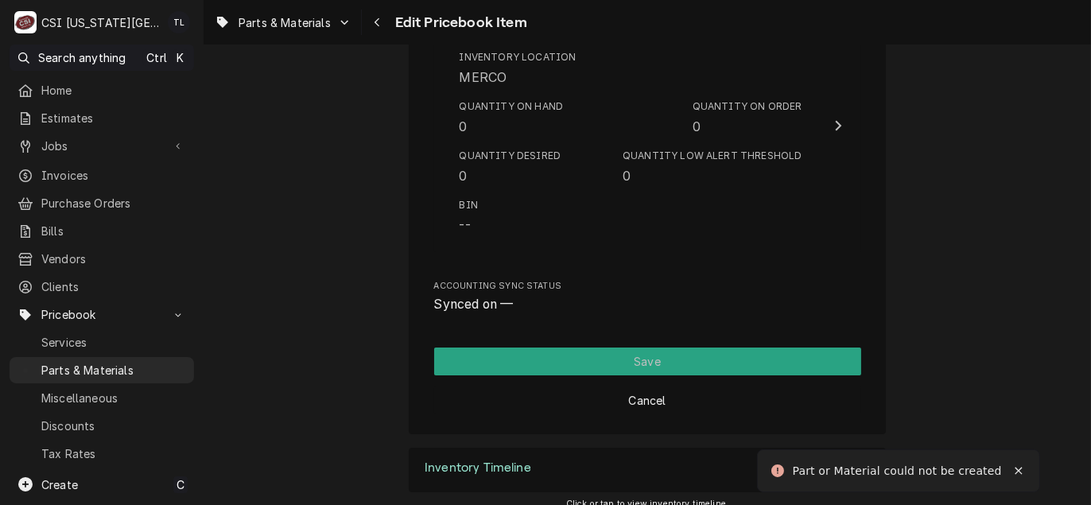
scroll to position [1181, 0]
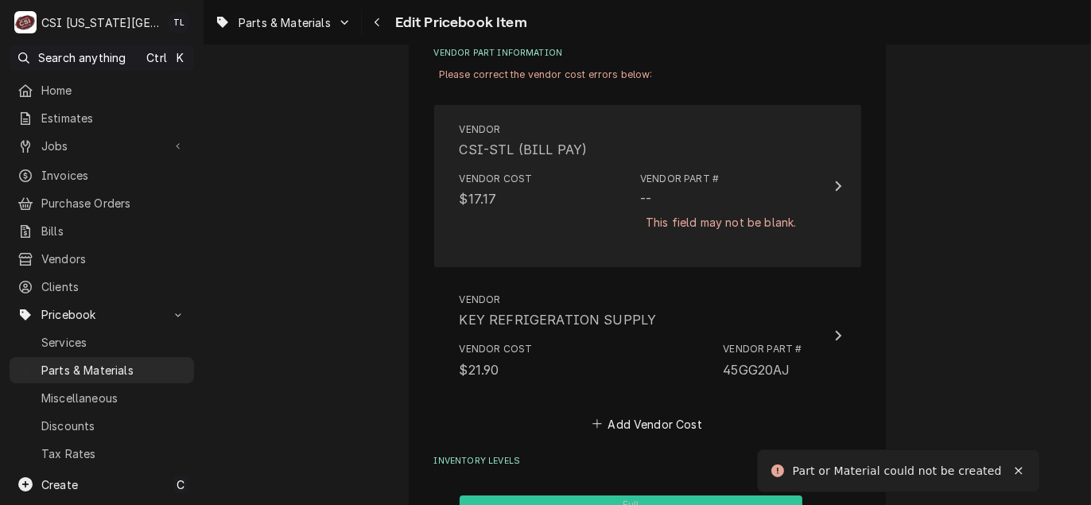
click at [678, 172] on div "Vendor Part #" at bounding box center [679, 179] width 79 height 14
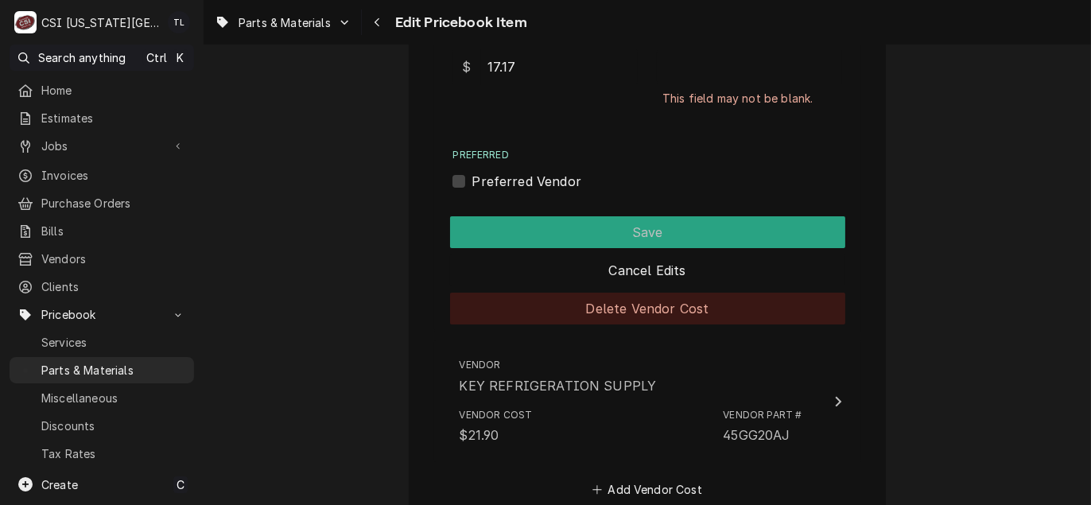
click at [664, 311] on button "Delete Vendor Cost" at bounding box center [647, 309] width 395 height 32
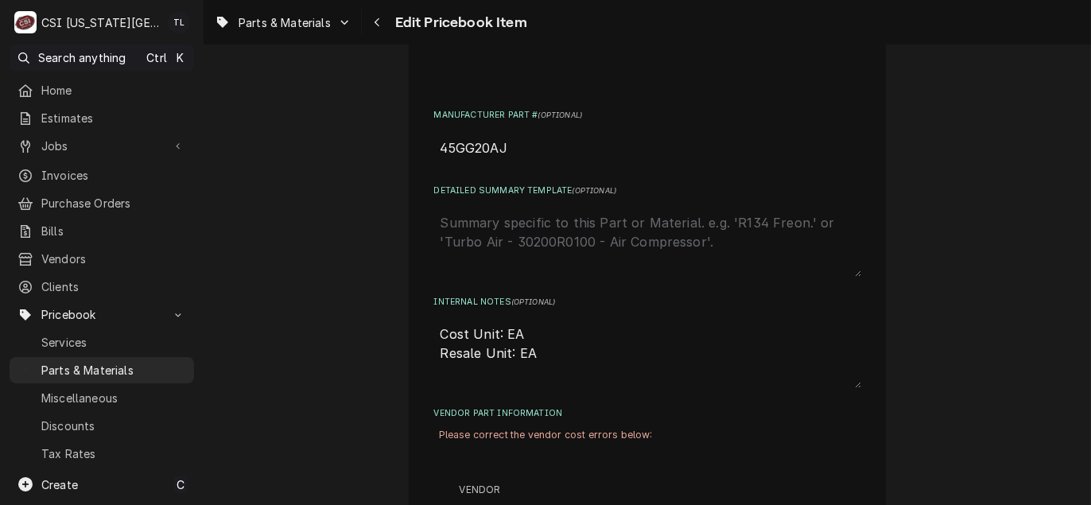
scroll to position [795, 0]
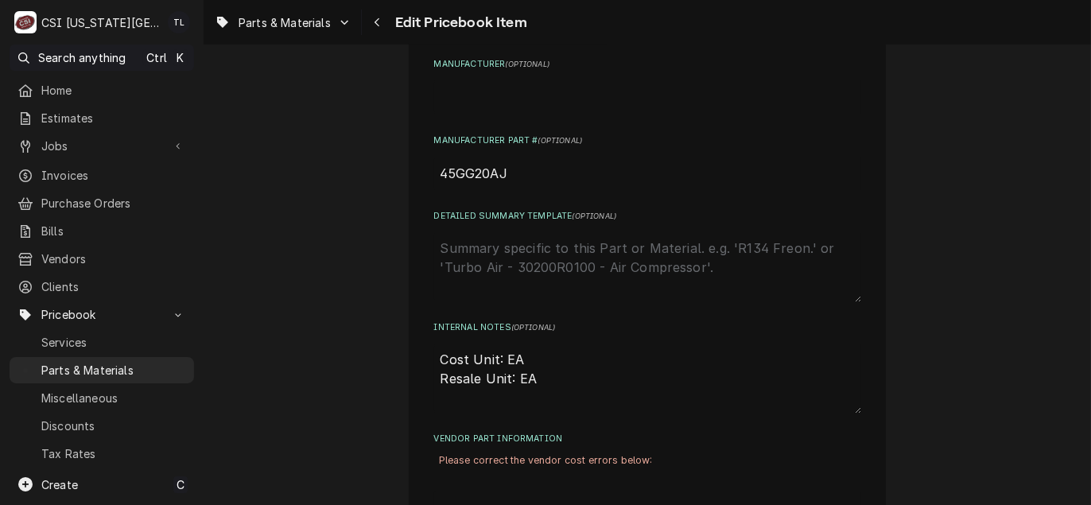
drag, startPoint x: 514, startPoint y: 175, endPoint x: 436, endPoint y: 174, distance: 77.9
click at [436, 174] on input "45GG20AJ" at bounding box center [647, 173] width 427 height 35
type textarea "x"
click at [76, 364] on span "Parts & Materials" at bounding box center [113, 370] width 145 height 17
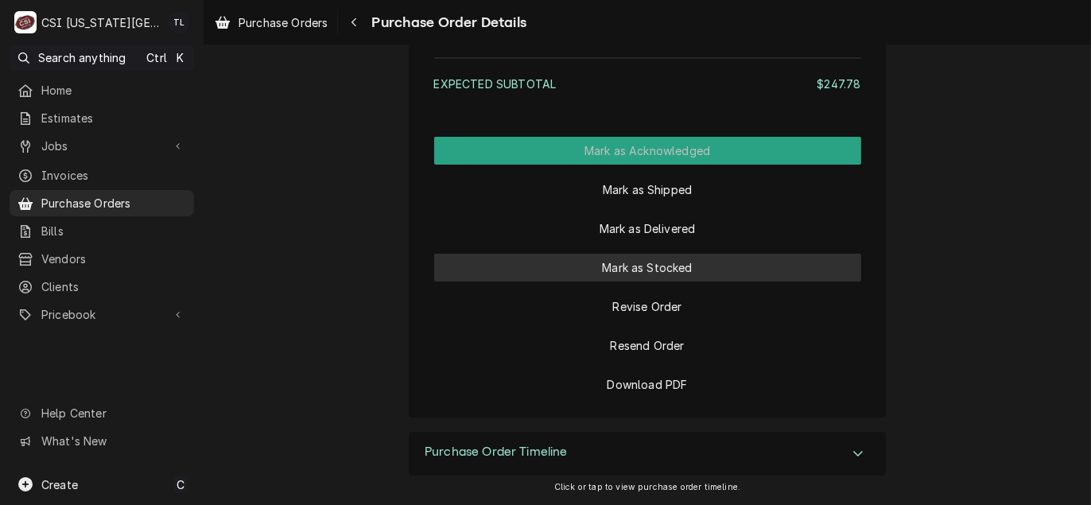
scroll to position [2217, 0]
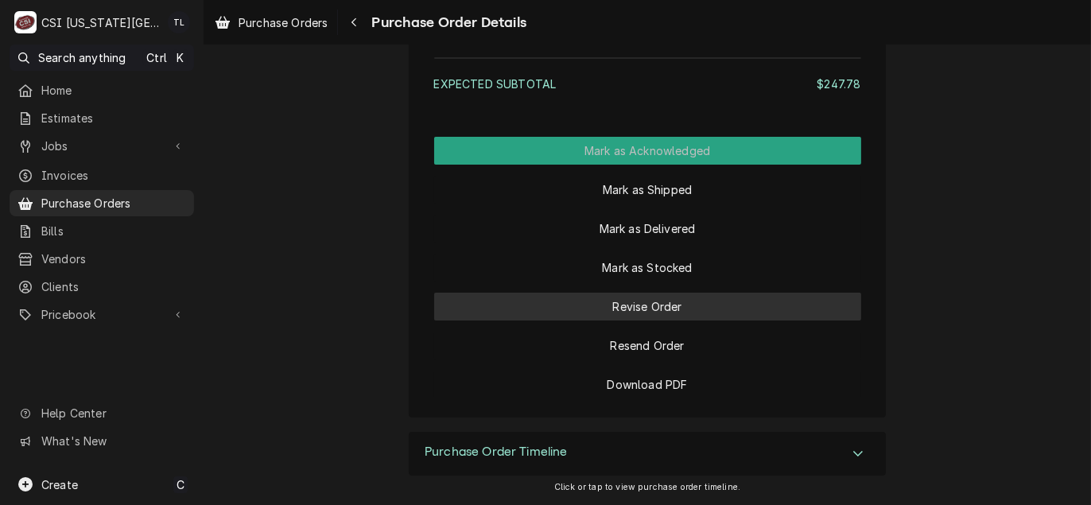
click at [646, 312] on button "Revise Order" at bounding box center [647, 307] width 427 height 28
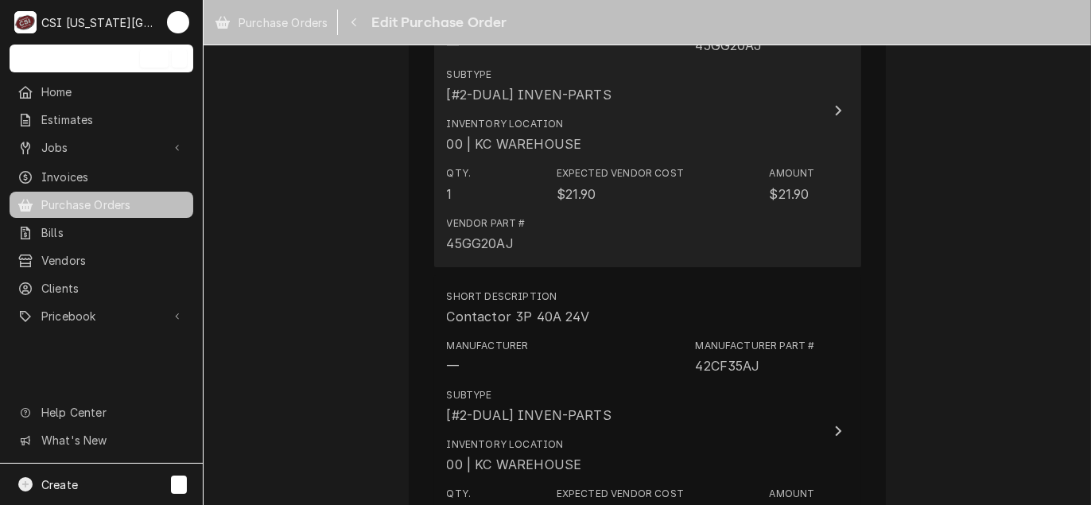
click at [536, 212] on div "Vendor Part # 45GG20AJ" at bounding box center [631, 234] width 368 height 49
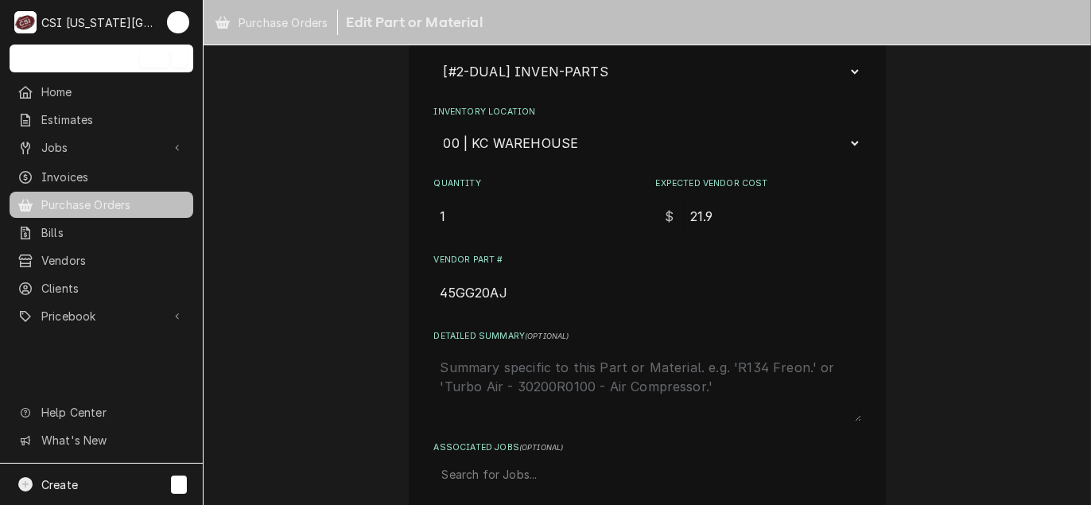
scroll to position [367, 0]
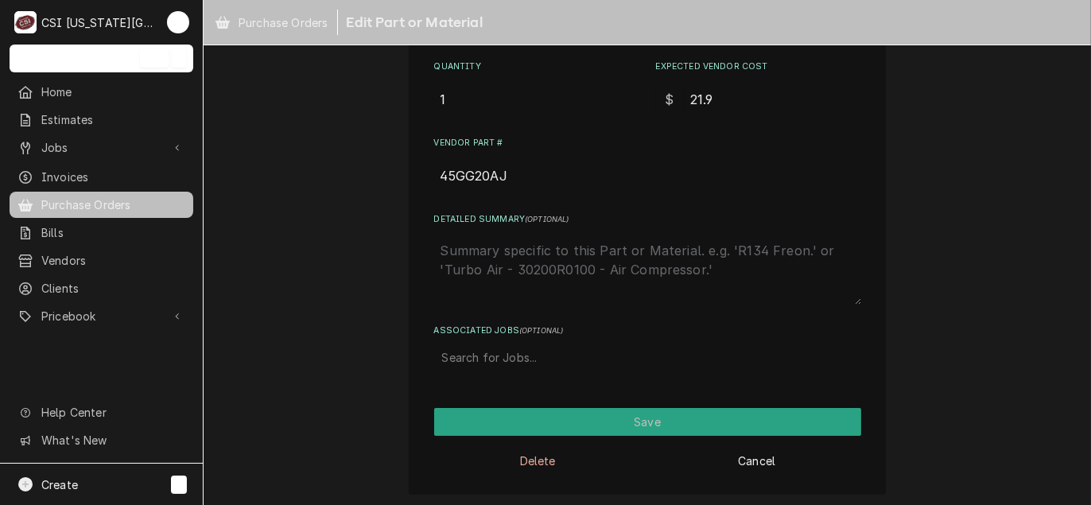
click at [518, 266] on textarea "Detailed Summary ( optional )" at bounding box center [647, 270] width 427 height 70
type textarea "x"
type textarea "v"
type textarea "x"
type textarea "va"
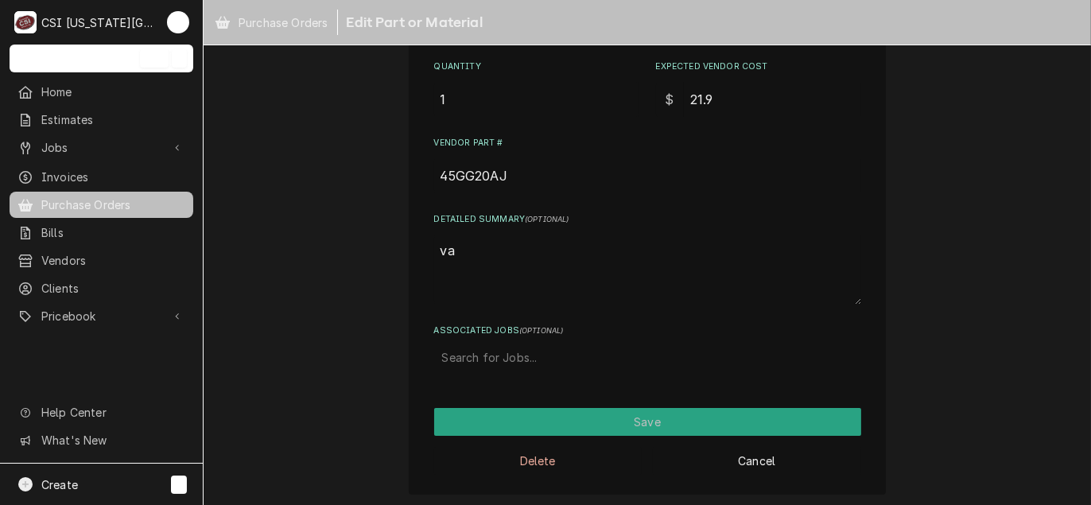
type textarea "x"
type textarea "van"
type textarea "x"
type textarea "van"
type textarea "x"
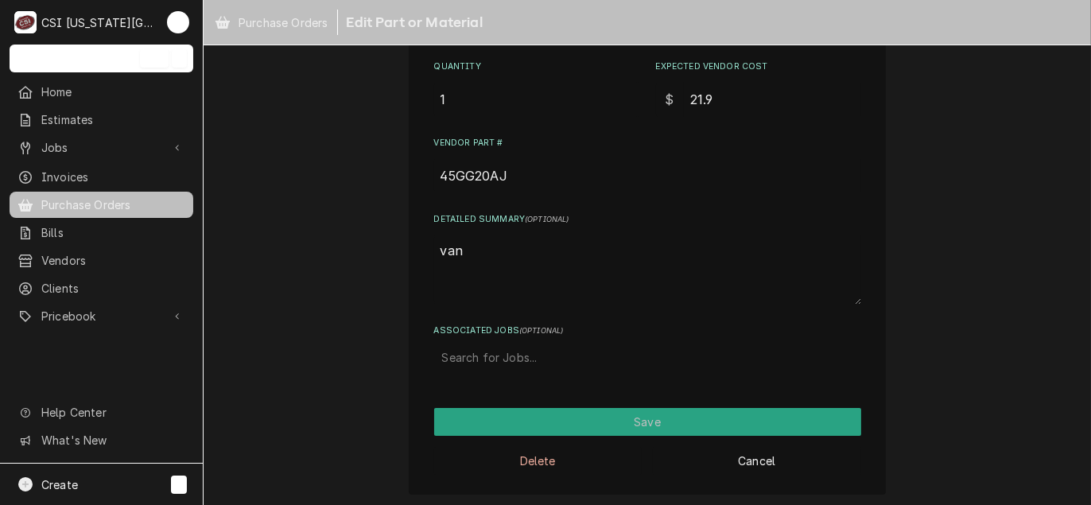
type textarea "van 1"
type textarea "x"
type textarea "van 16"
type textarea "x"
type textarea "van 169"
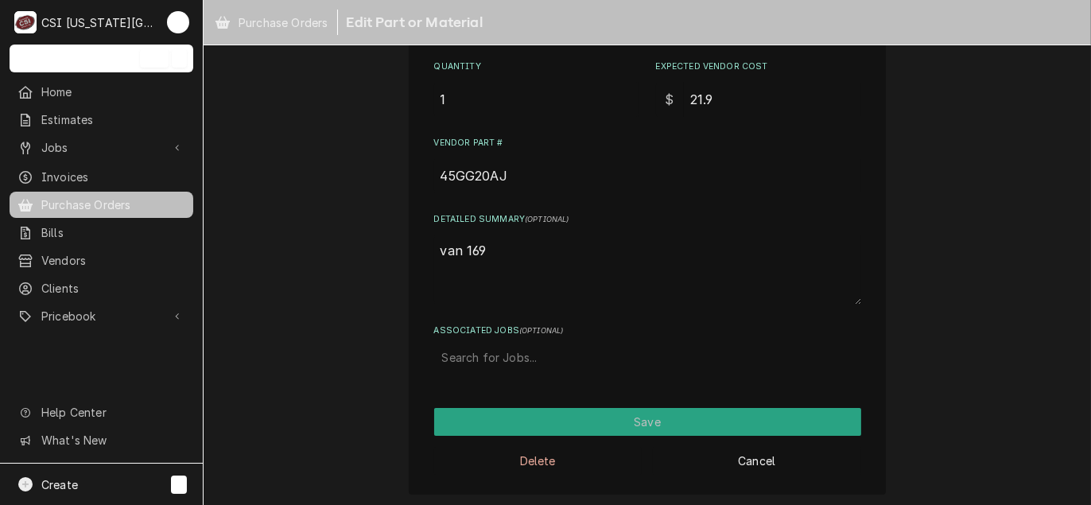
type textarea "x"
type textarea "van 1698"
type textarea "x"
type textarea "van 169"
type textarea "x"
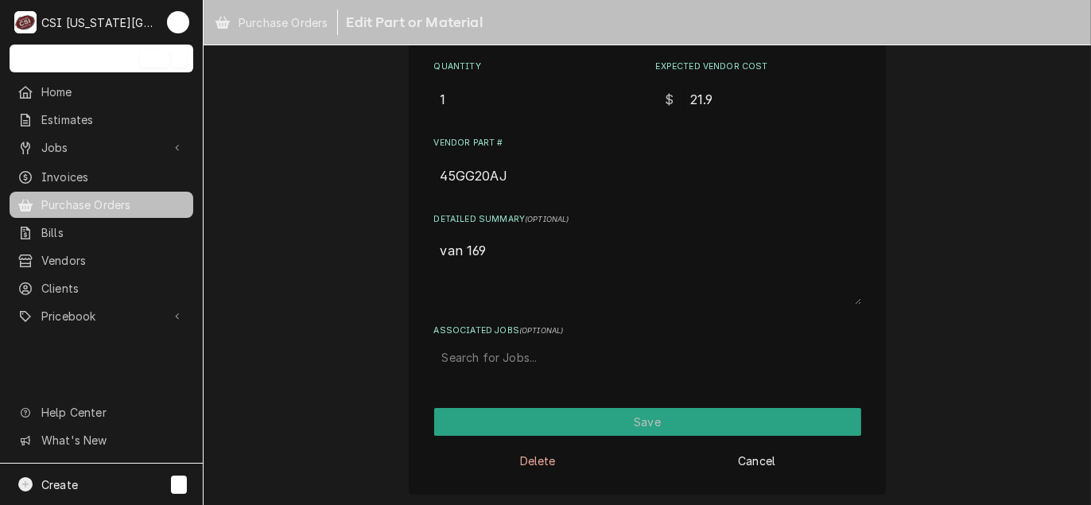
type textarea "van 169"
type textarea "x"
type textarea "van 169 s"
type textarea "x"
type textarea "van 169 st"
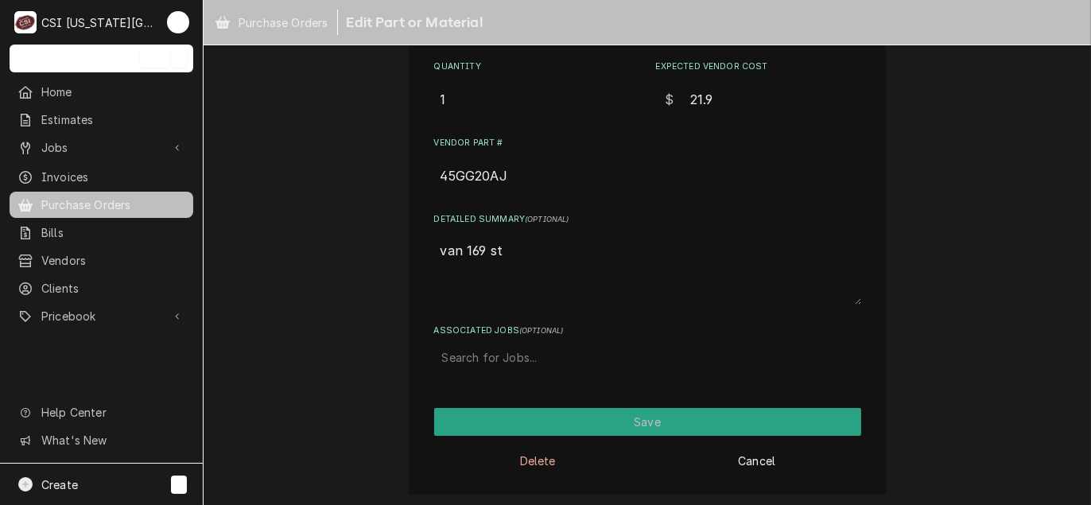
type textarea "x"
type textarea "van 169 sto"
type textarea "x"
type textarea "van 169 stoc"
type textarea "x"
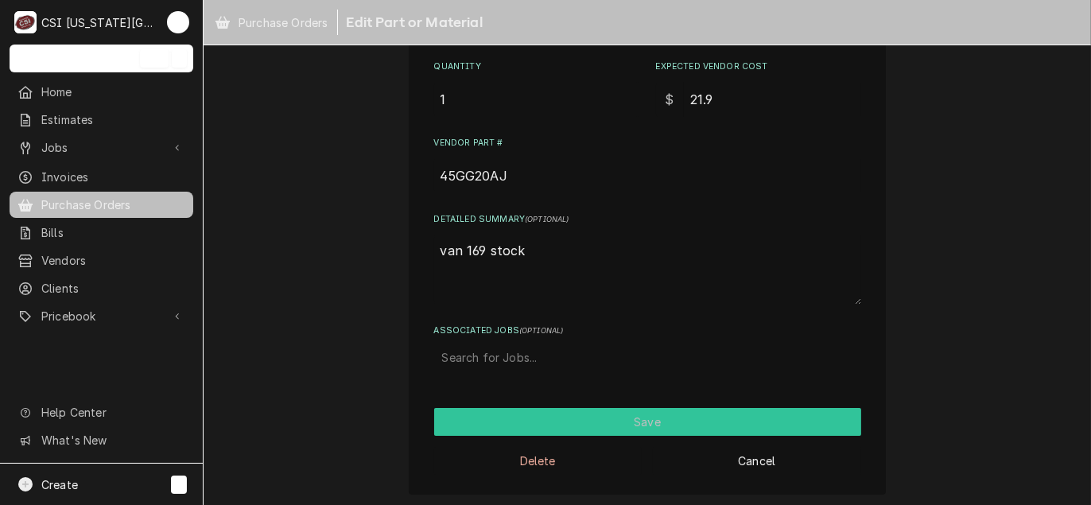
type textarea "van 169 stock"
click at [621, 408] on button "Save" at bounding box center [647, 422] width 427 height 28
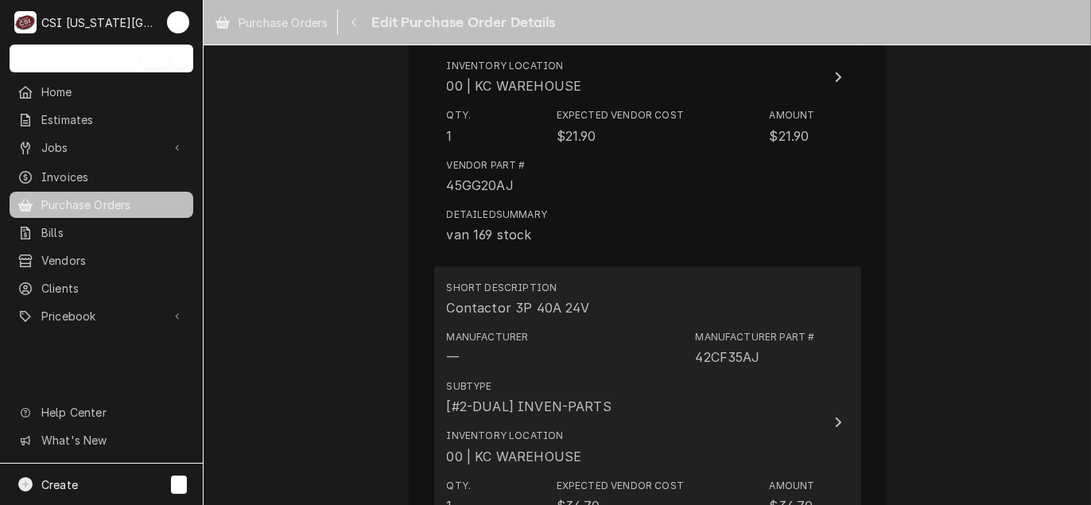
click at [583, 328] on div "Manufacturer — Manufacturer Part # 42CF35AJ" at bounding box center [631, 348] width 368 height 49
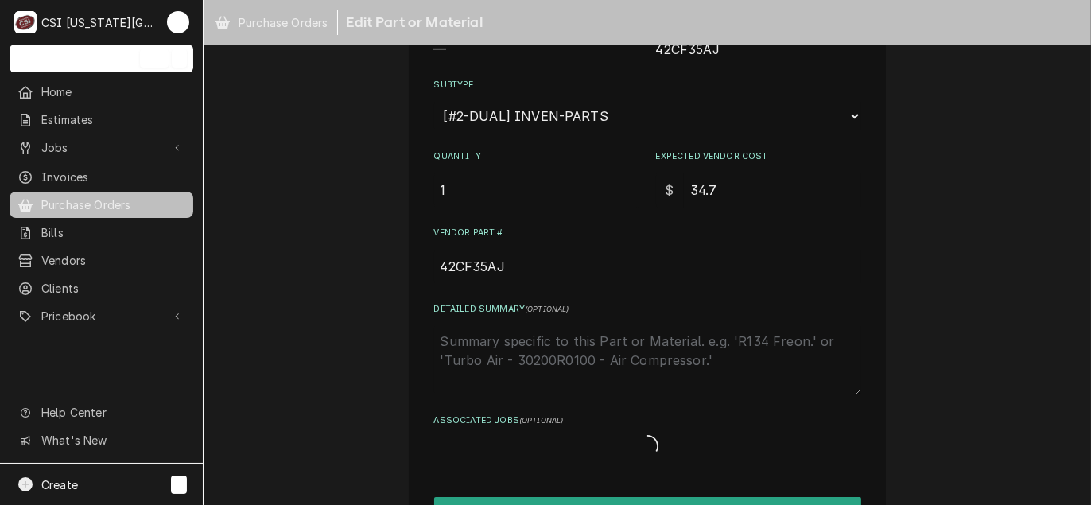
click at [459, 373] on textarea "Detailed Summary ( optional )" at bounding box center [647, 360] width 427 height 70
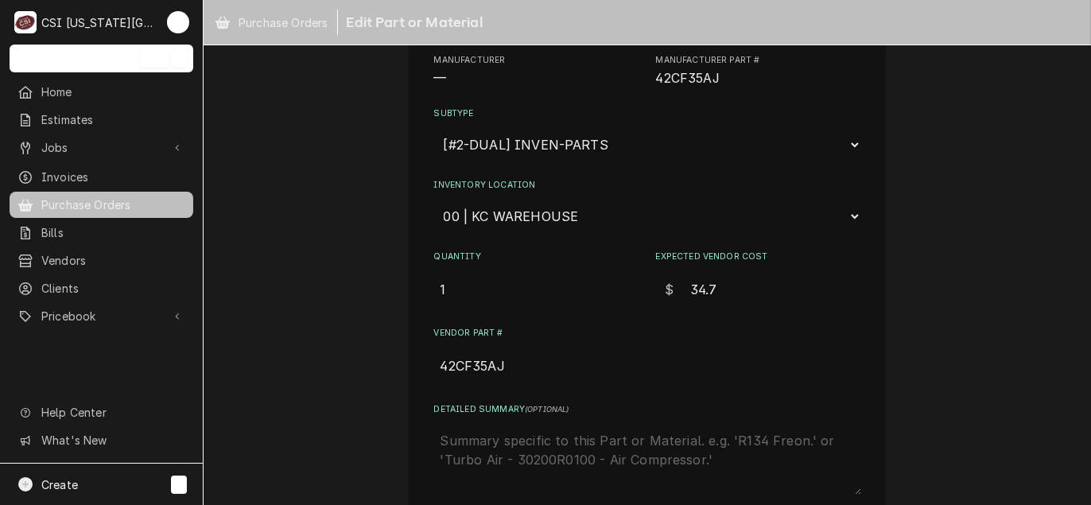
scroll to position [0, 0]
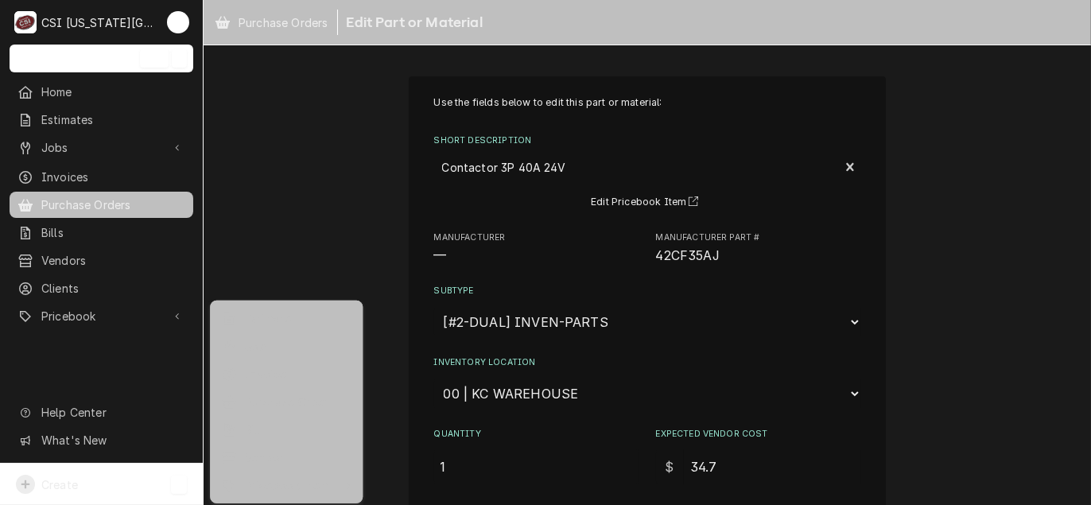
click at [586, 369] on html "C CSI Kansas City TL Search anything Ctrl K Home Estimates Jobs Jobs Job Series…" at bounding box center [545, 252] width 1091 height 505
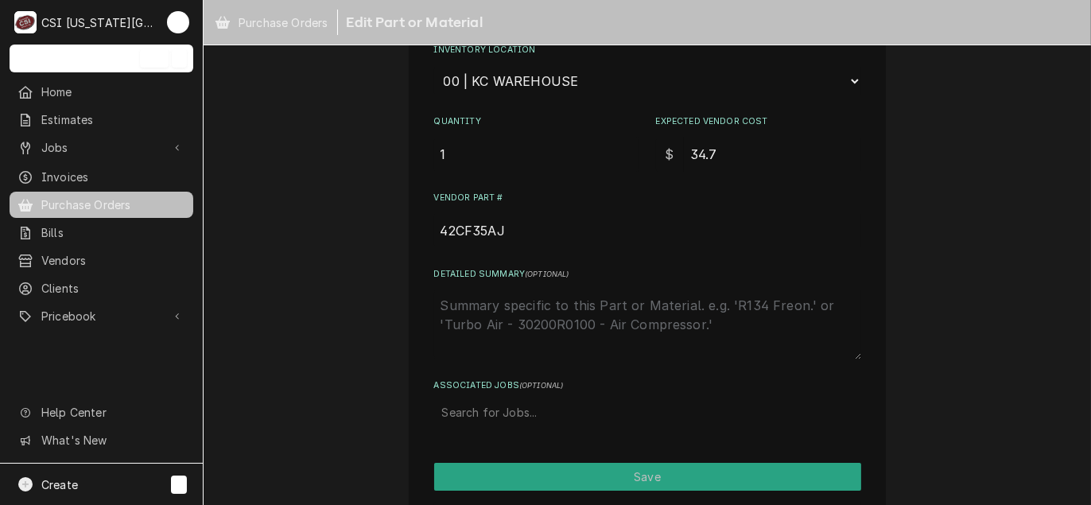
scroll to position [367, 0]
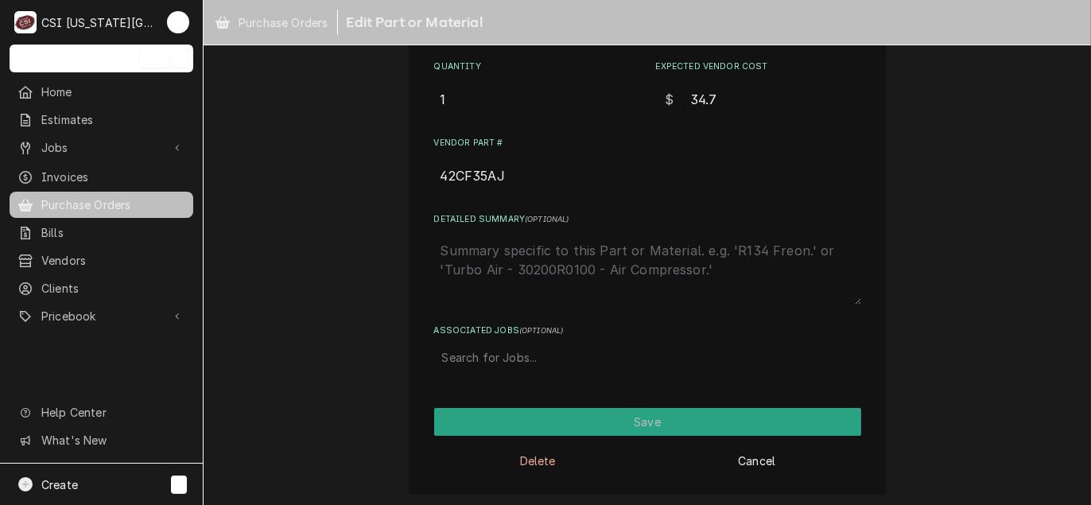
click at [481, 256] on textarea "Detailed Summary ( optional )" at bounding box center [647, 270] width 427 height 70
type textarea "x"
type textarea "v"
type textarea "x"
type textarea "va"
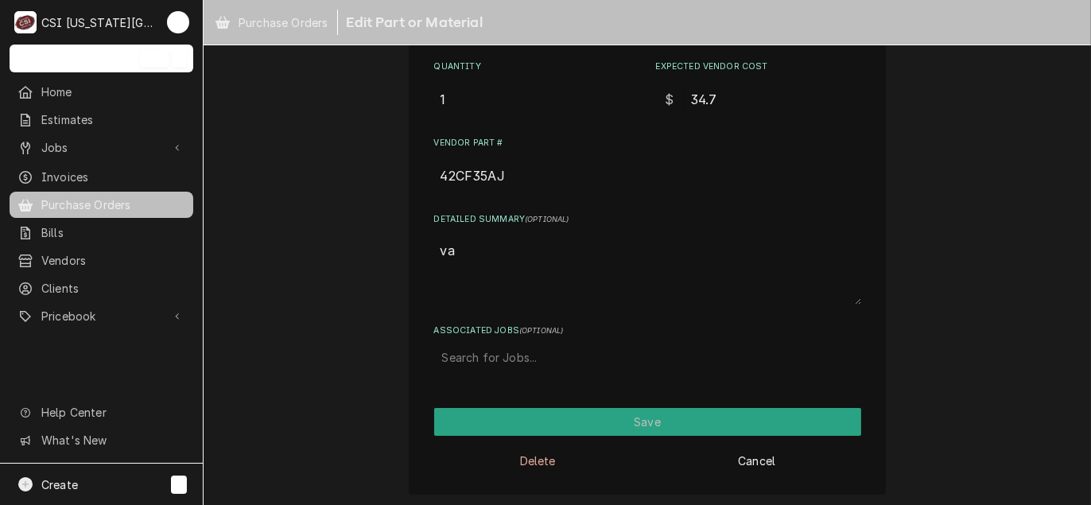
type textarea "x"
type textarea "van"
type textarea "x"
type textarea "van"
type textarea "x"
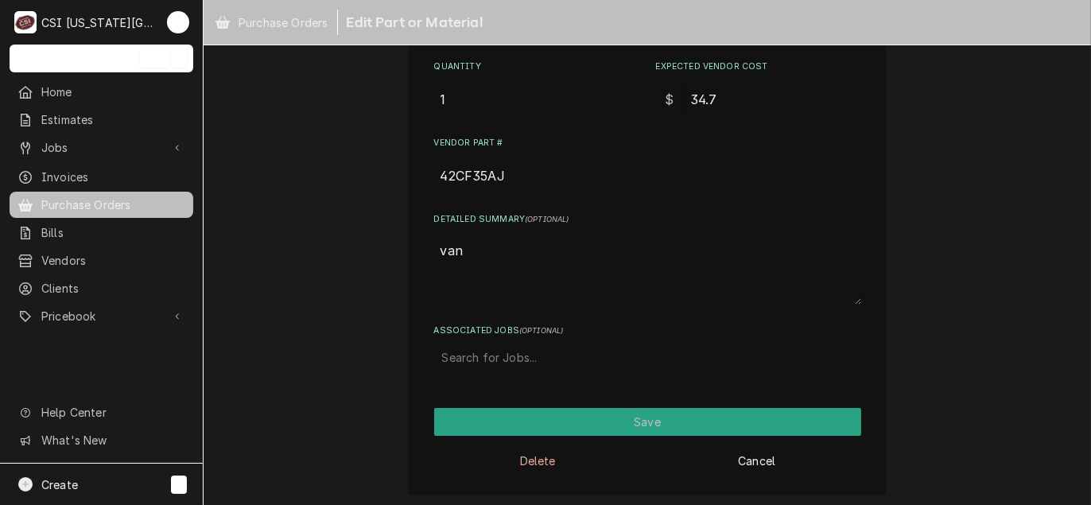
type textarea "van 1"
type textarea "x"
type textarea "van 16"
type textarea "x"
type textarea "van 169"
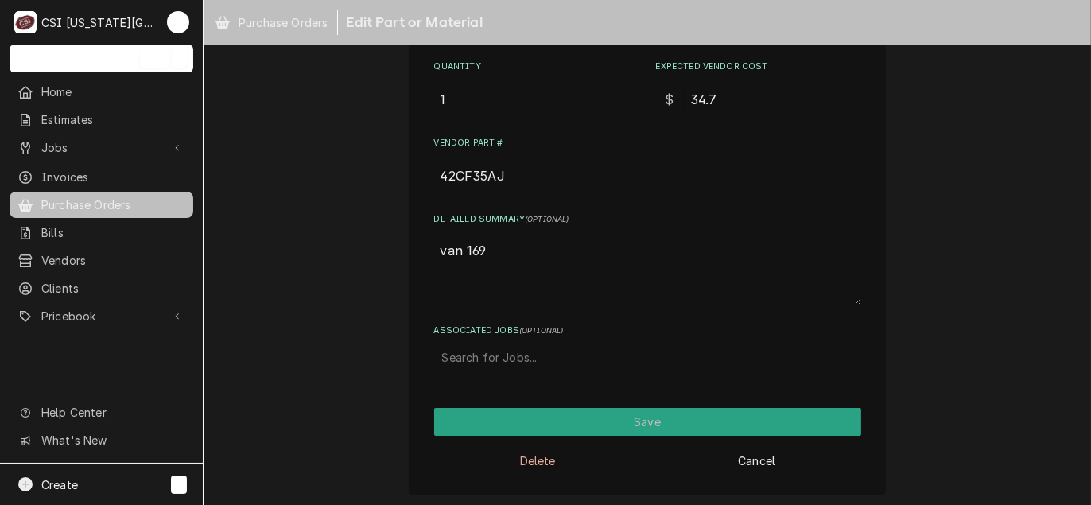
type textarea "x"
type textarea "van 169"
type textarea "x"
type textarea "van 169 s"
type textarea "x"
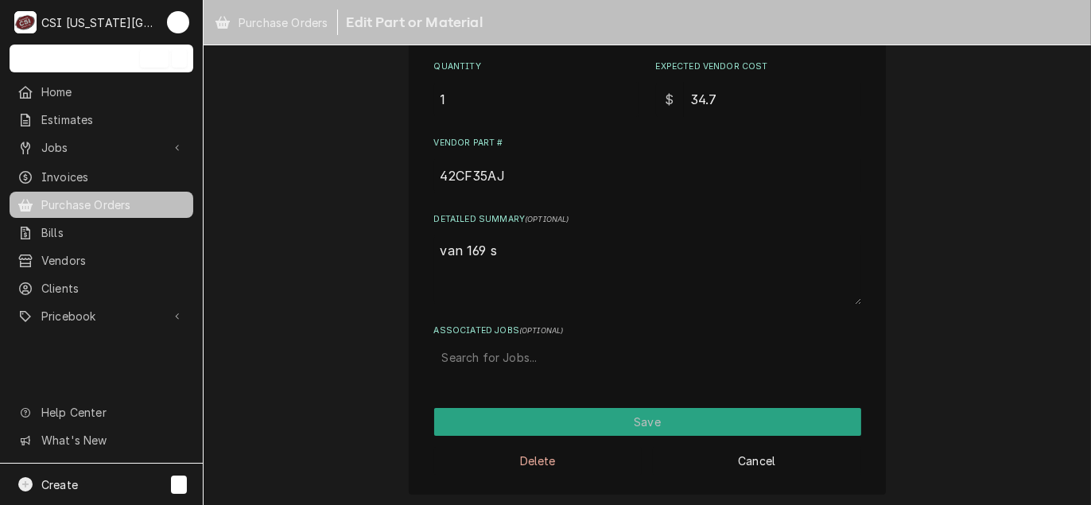
type textarea "van 169 st"
type textarea "x"
type textarea "van 169 sto"
type textarea "x"
type textarea "van 169 stoc"
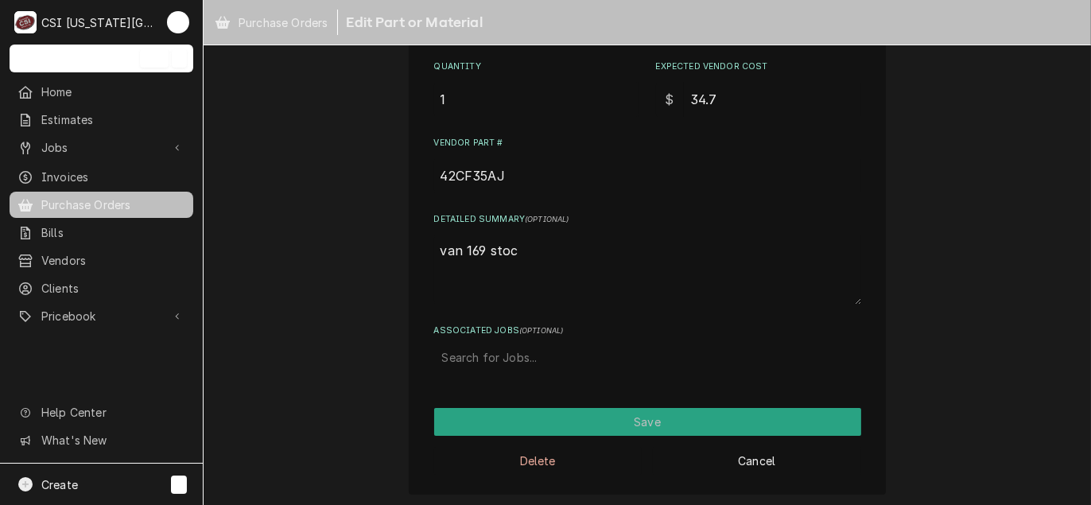
type textarea "x"
type textarea "van 169 stock"
type textarea "x"
type textarea "van 169 stockl"
type textarea "x"
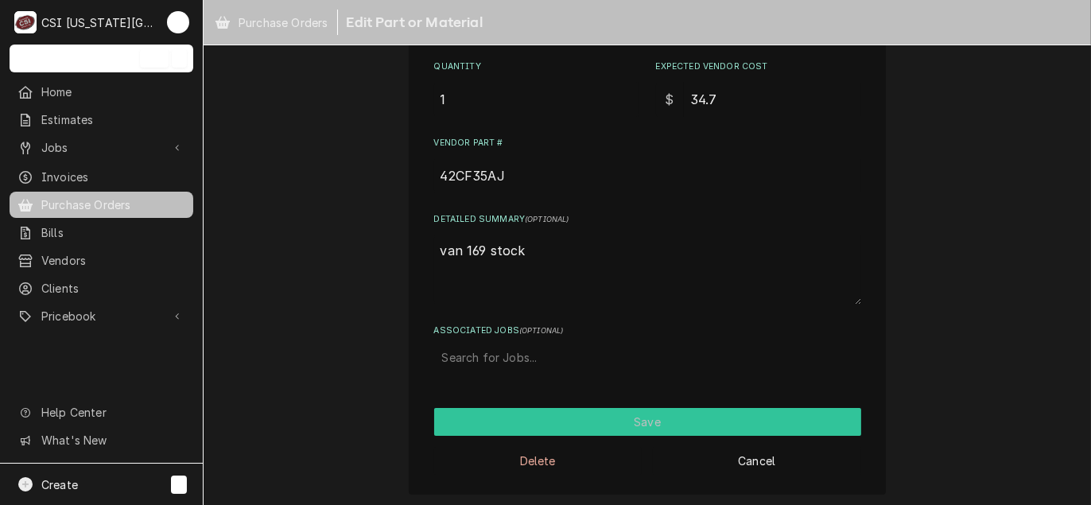
type textarea "van 169 stock"
click at [636, 417] on button "Save" at bounding box center [647, 422] width 427 height 28
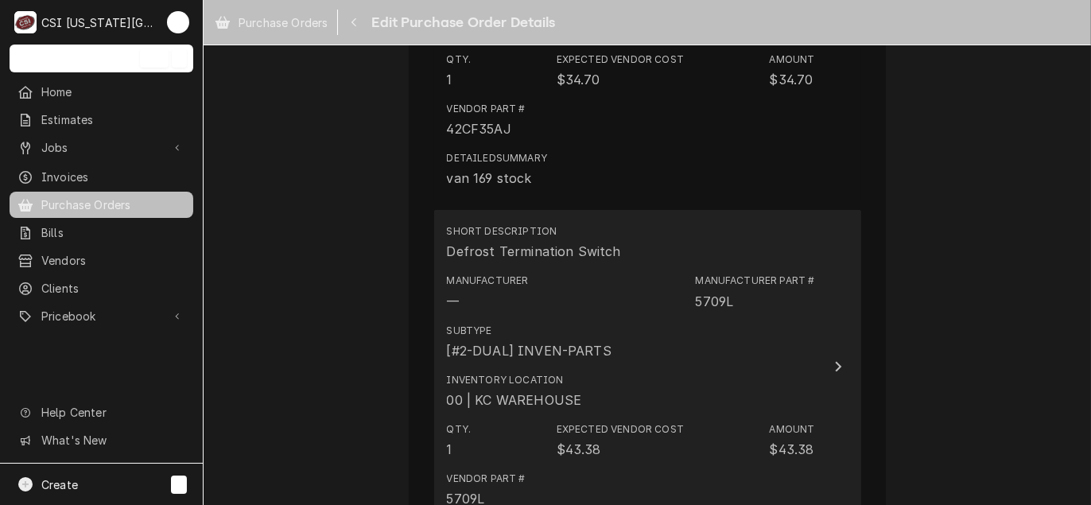
click at [595, 342] on div "[#2-DUAL] INVEN-PARTS" at bounding box center [529, 350] width 165 height 19
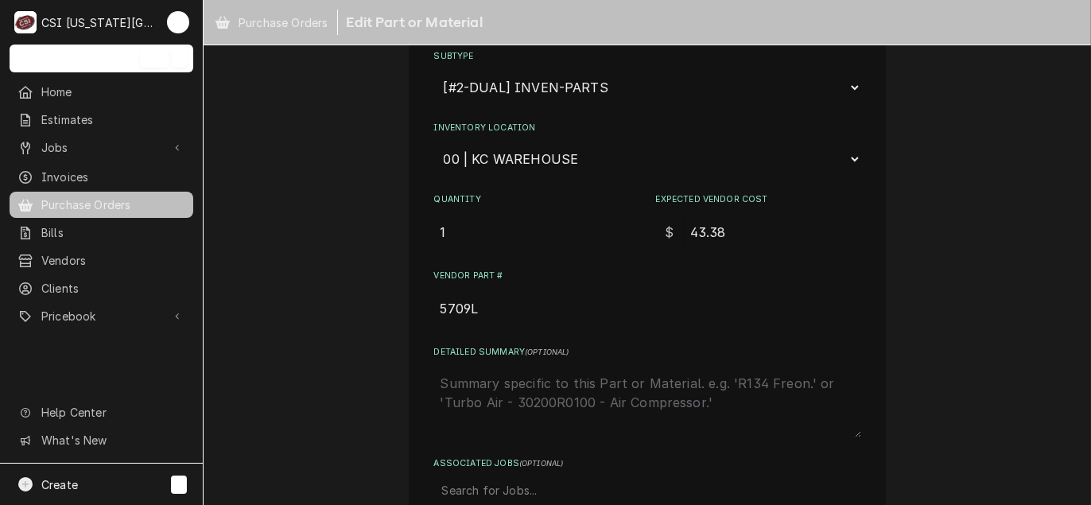
scroll to position [239, 0]
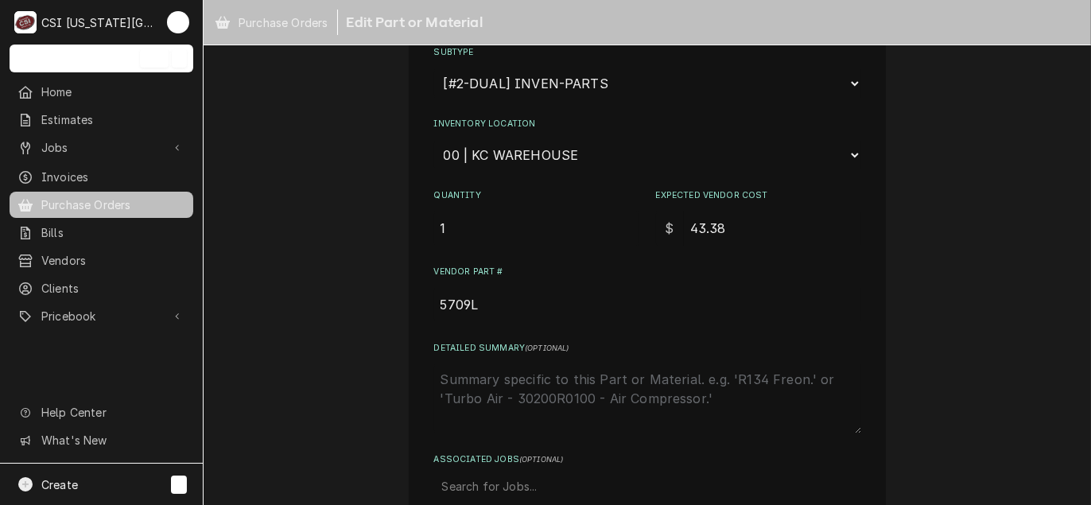
click at [536, 384] on textarea "Detailed Summary ( optional )" at bounding box center [647, 398] width 427 height 70
type textarea "x"
type textarea "v"
type textarea "x"
type textarea "va"
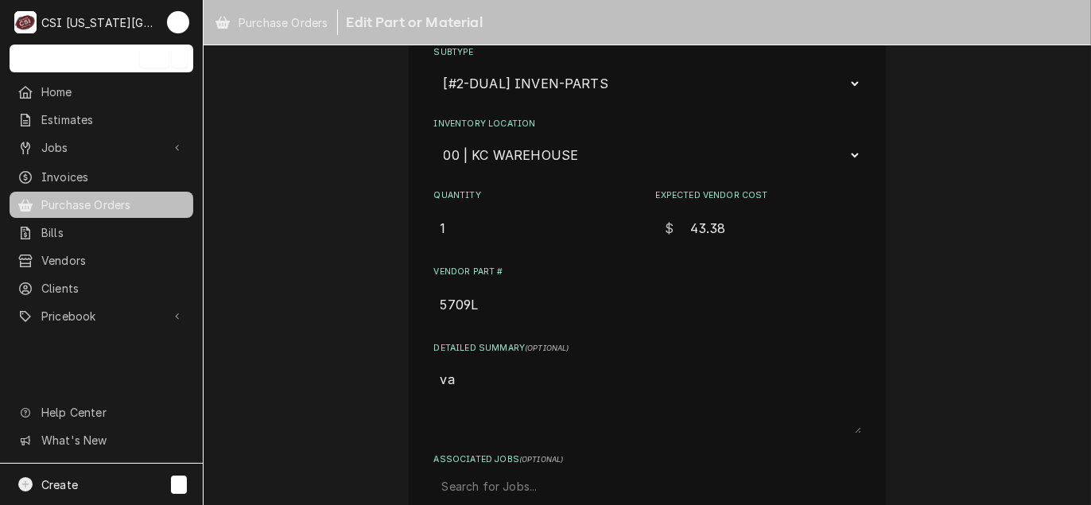
type textarea "x"
type textarea "van"
type textarea "x"
type textarea "van"
type textarea "x"
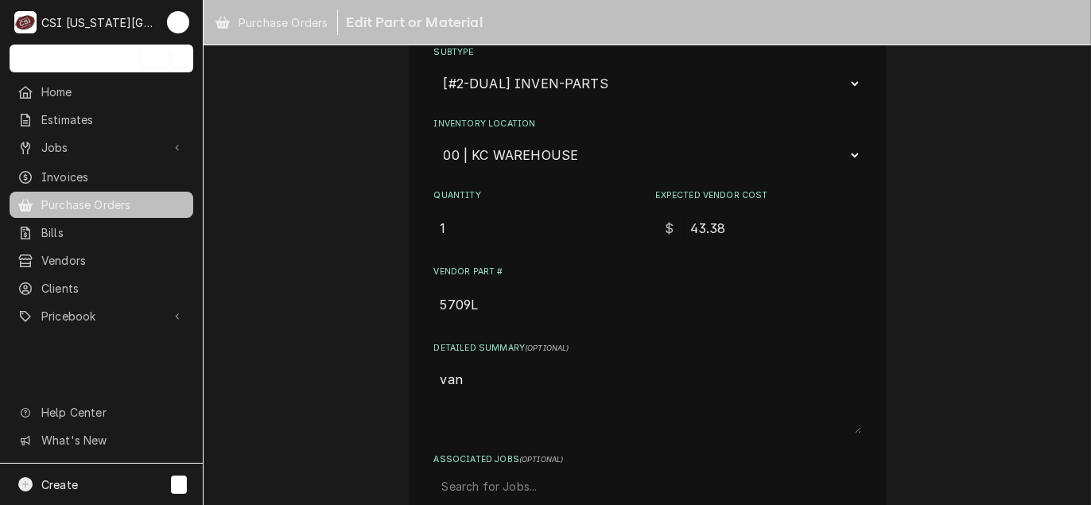
type textarea "van 1"
type textarea "x"
type textarea "van 16"
type textarea "x"
type textarea "van 169"
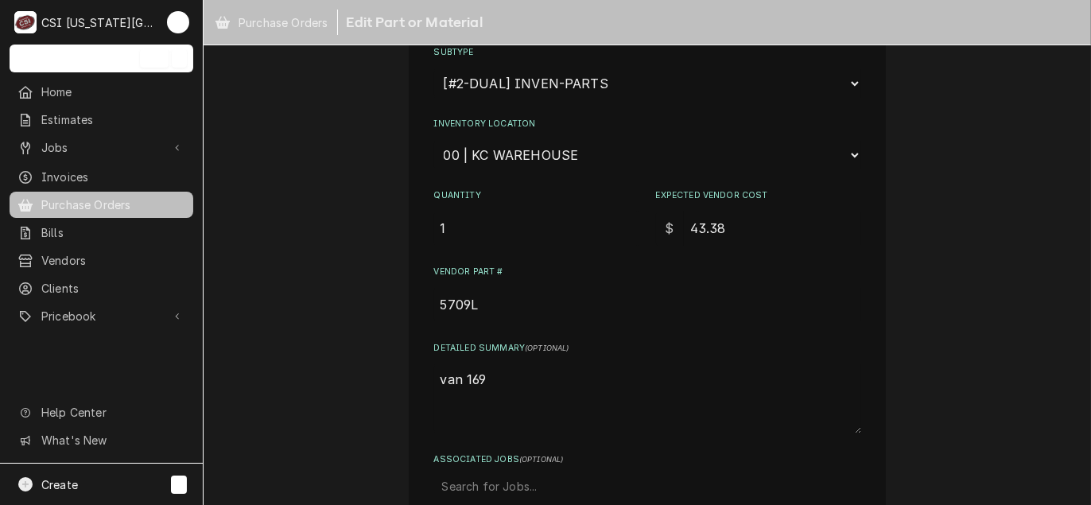
type textarea "x"
type textarea "van 169"
type textarea "x"
type textarea "van 169 s"
type textarea "x"
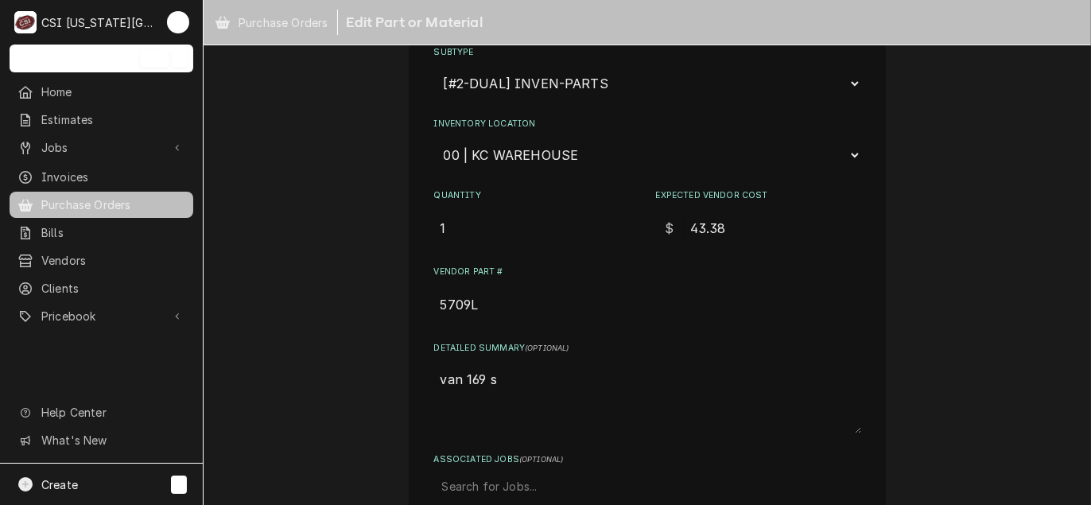
type textarea "van 169 st"
type textarea "x"
type textarea "van 169 sto"
type textarea "x"
type textarea "van 169 stoc"
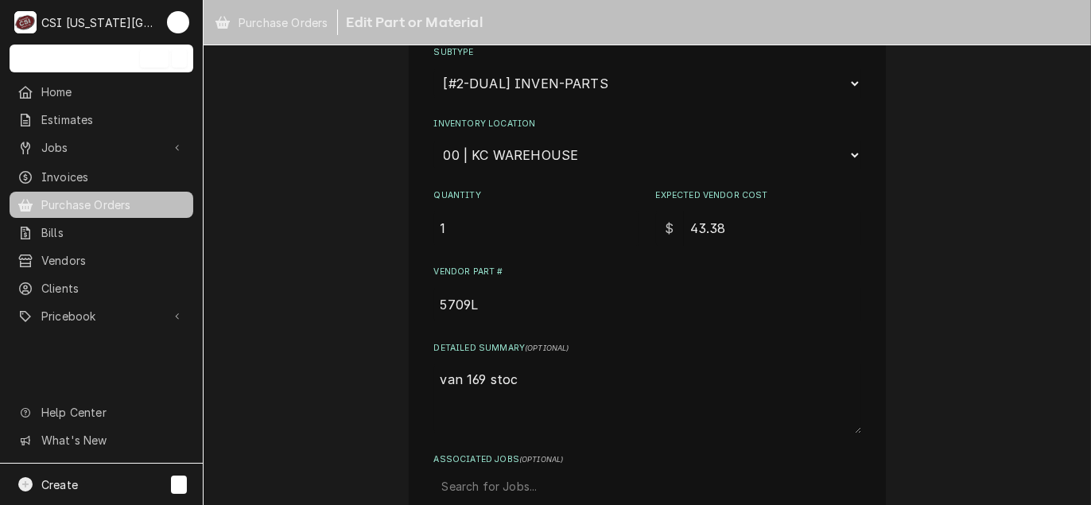
type textarea "x"
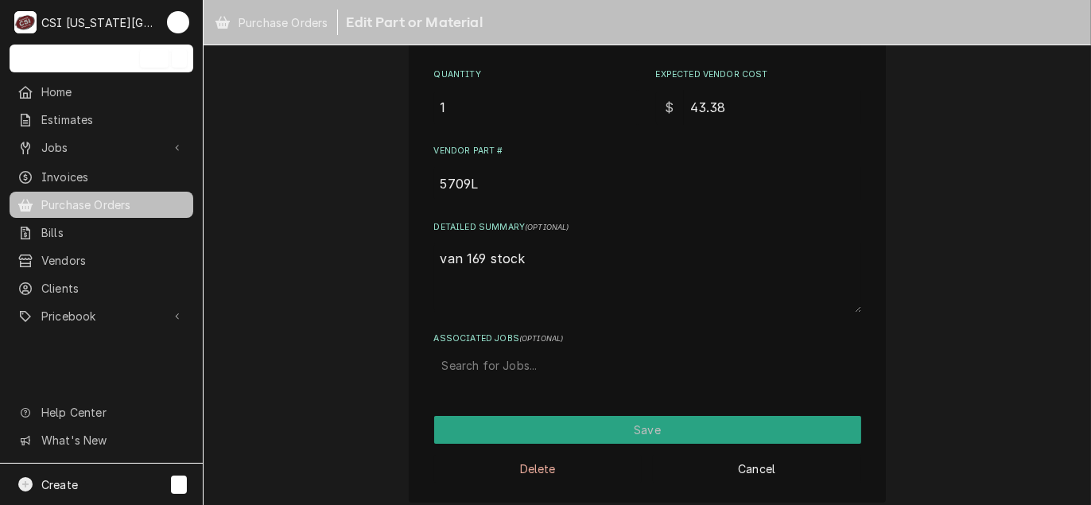
scroll to position [367, 0]
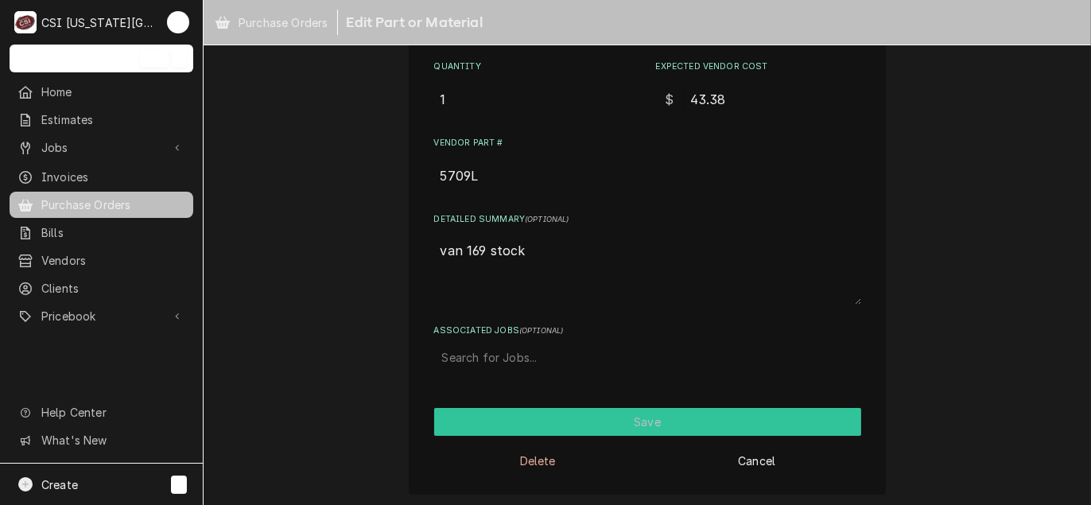
type textarea "van 169 stock"
click at [564, 413] on button "Save" at bounding box center [647, 422] width 427 height 28
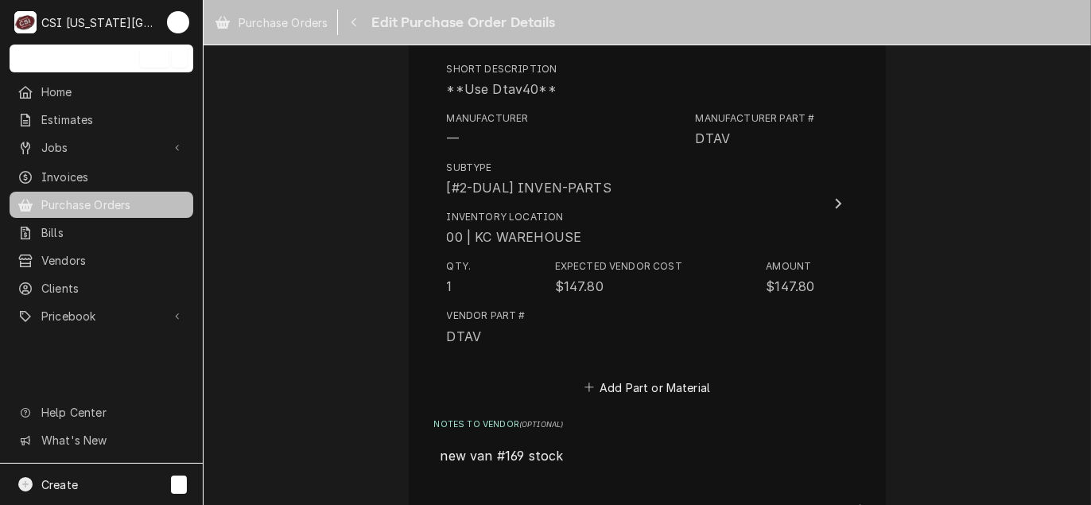
scroll to position [1834, 0]
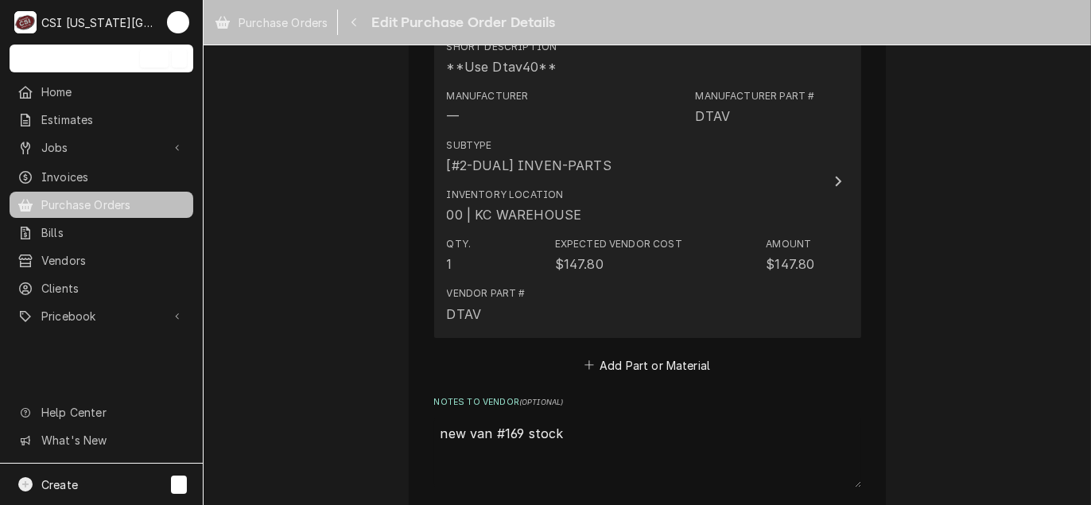
click at [619, 294] on div "Vendor Part # DTAV" at bounding box center [631, 304] width 368 height 49
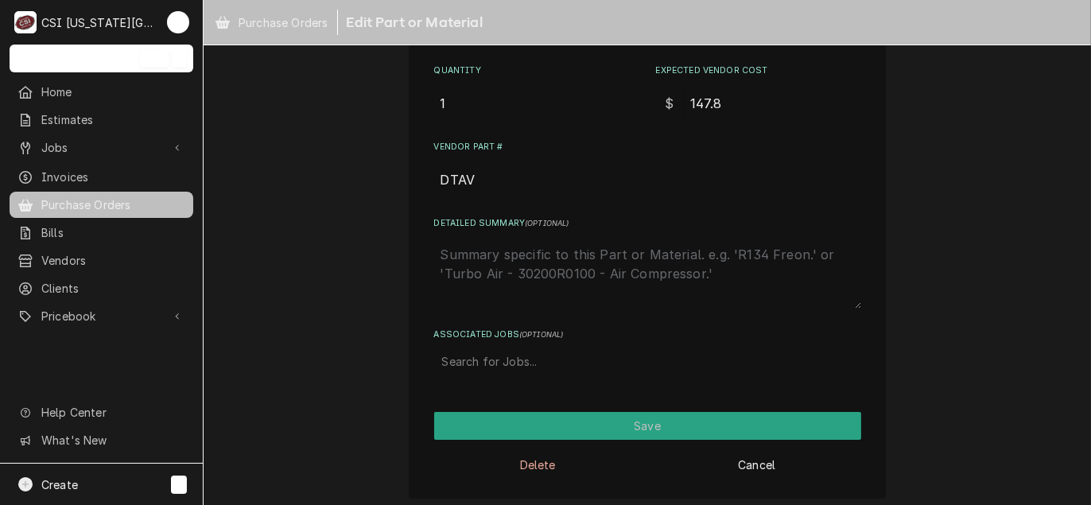
scroll to position [367, 0]
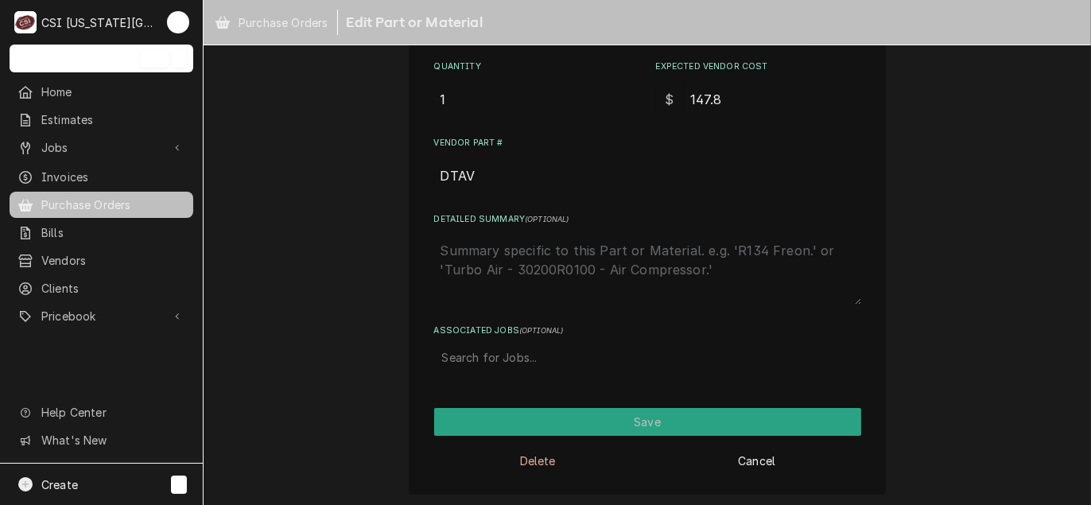
click at [542, 266] on textarea "Detailed Summary ( optional )" at bounding box center [647, 270] width 427 height 70
type textarea "x"
type textarea "v"
type textarea "x"
type textarea "va"
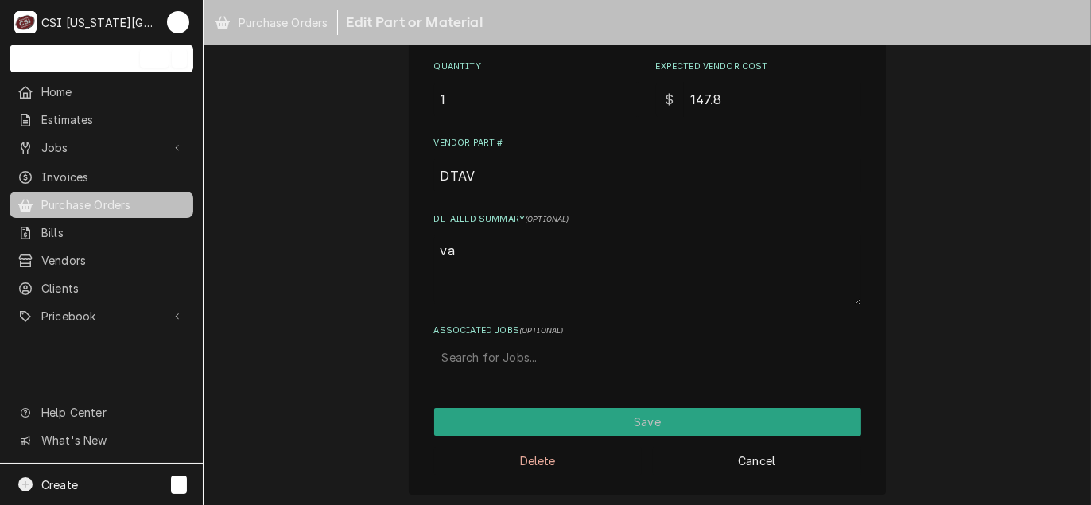
type textarea "x"
type textarea "van"
type textarea "x"
type textarea "van"
type textarea "x"
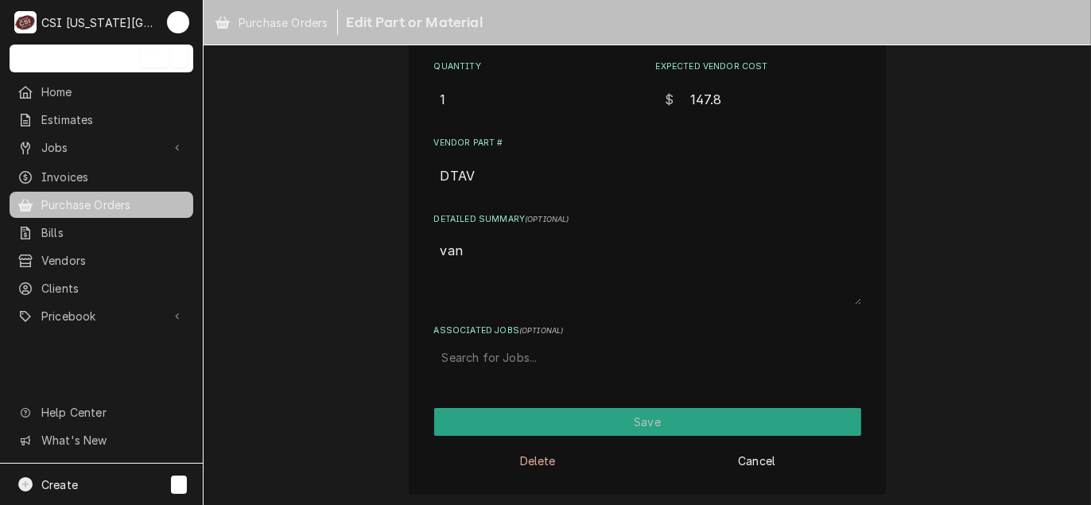
type textarea "van 1"
type textarea "x"
type textarea "van 16"
type textarea "x"
type textarea "van 169"
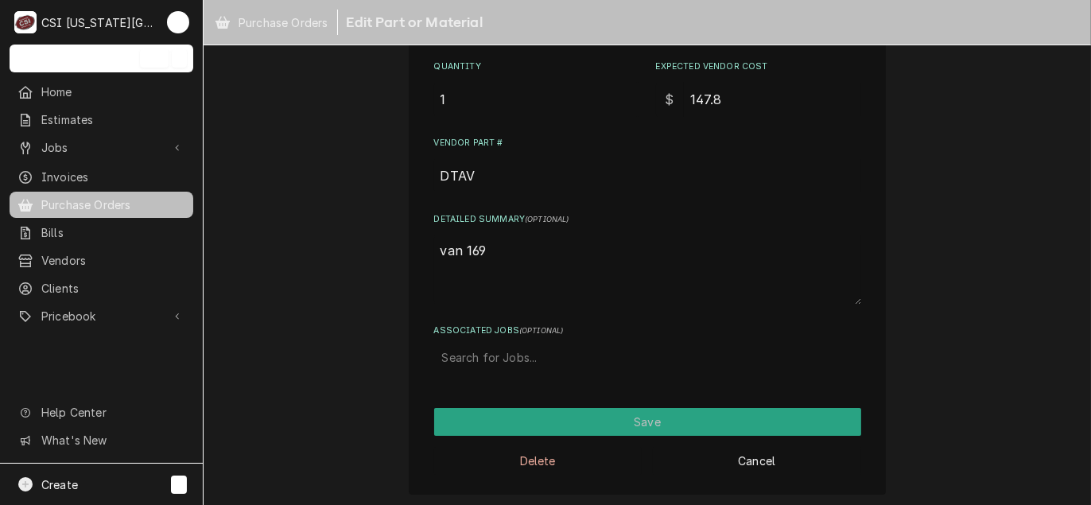
type textarea "x"
type textarea "van 169"
type textarea "x"
type textarea "van 169 s"
type textarea "x"
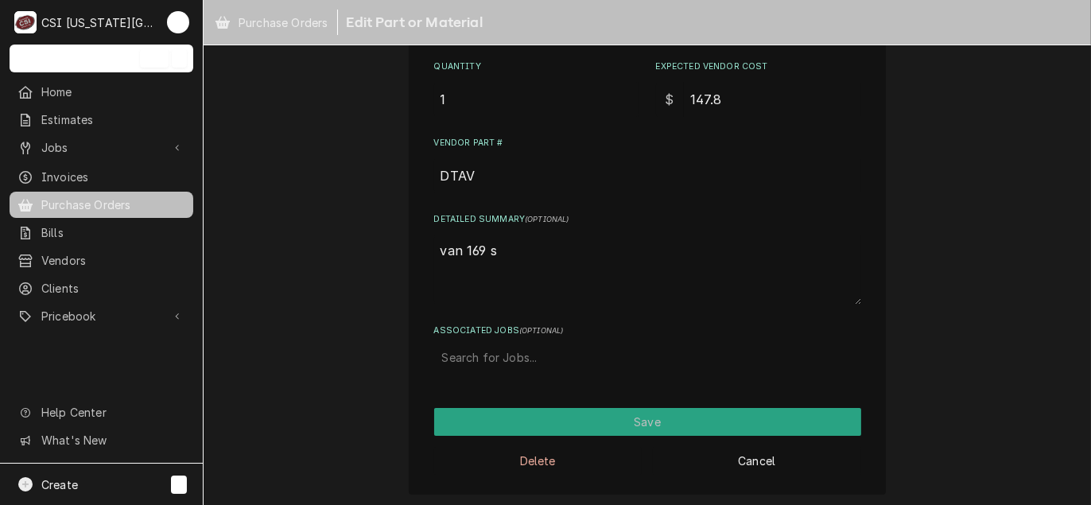
type textarea "van 169 st"
type textarea "x"
type textarea "van 169 sto"
type textarea "x"
type textarea "van 169 stoc"
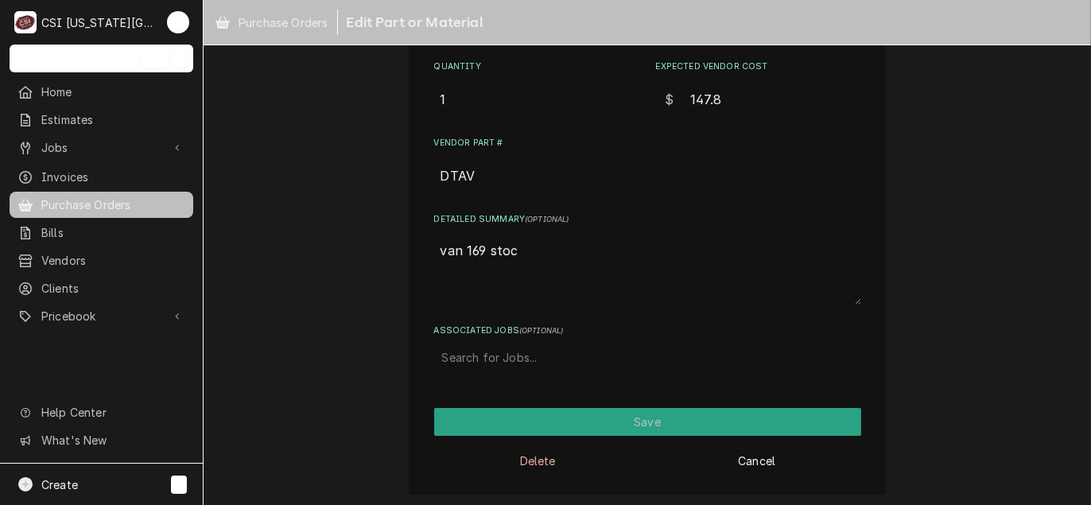
type textarea "x"
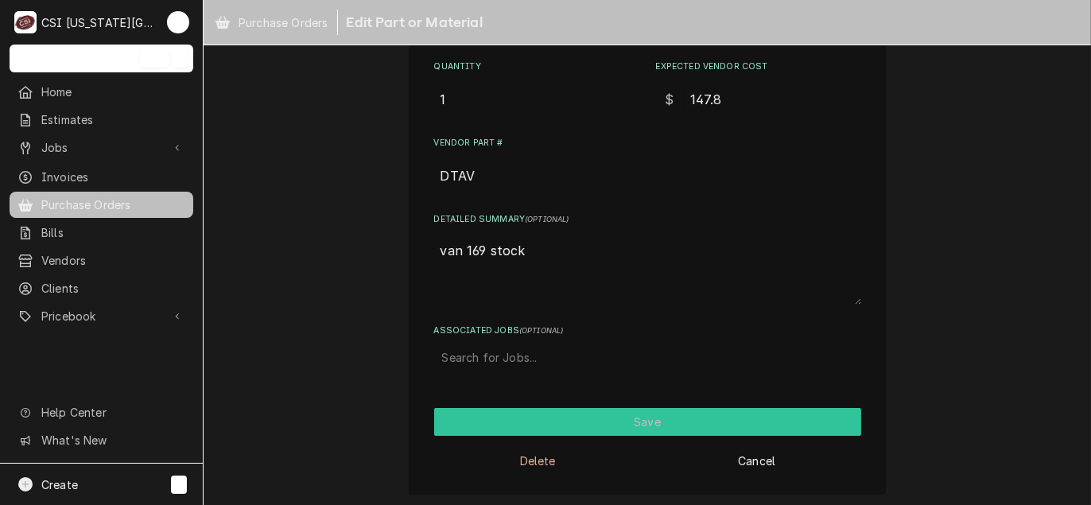
type textarea "van 169 stock"
click at [587, 427] on button "Save" at bounding box center [647, 422] width 427 height 28
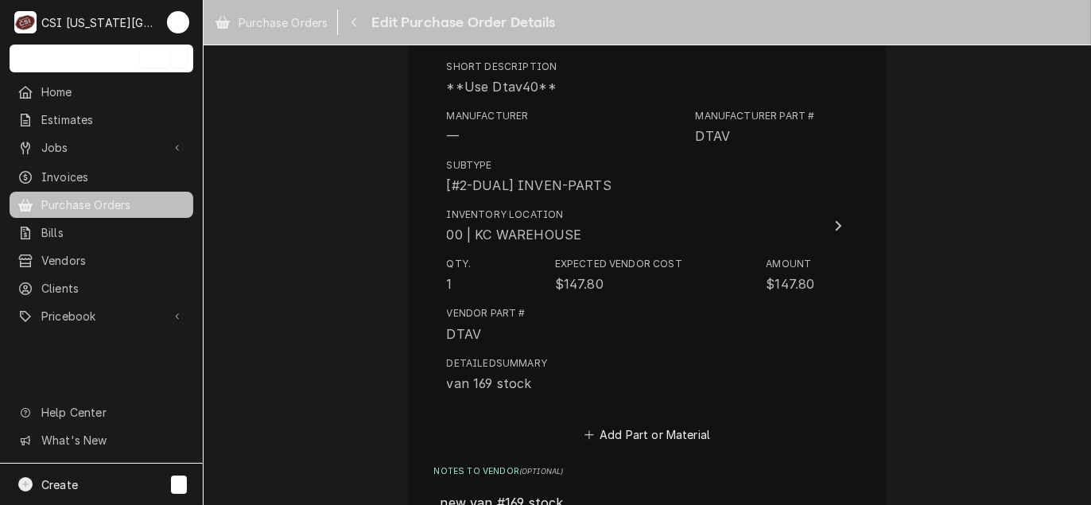
scroll to position [2011, 0]
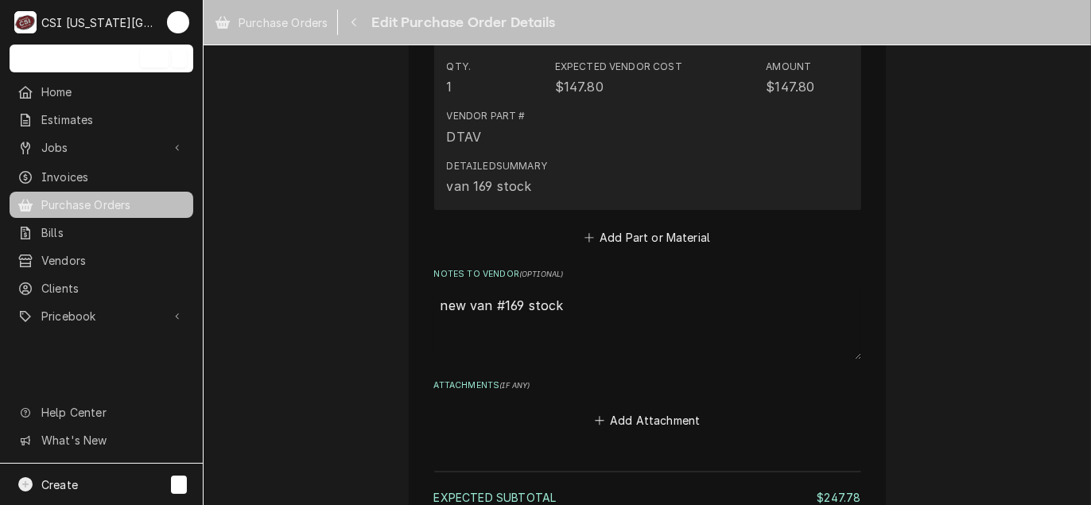
click at [568, 166] on div "Detailed Summary van 169 stock" at bounding box center [631, 177] width 368 height 49
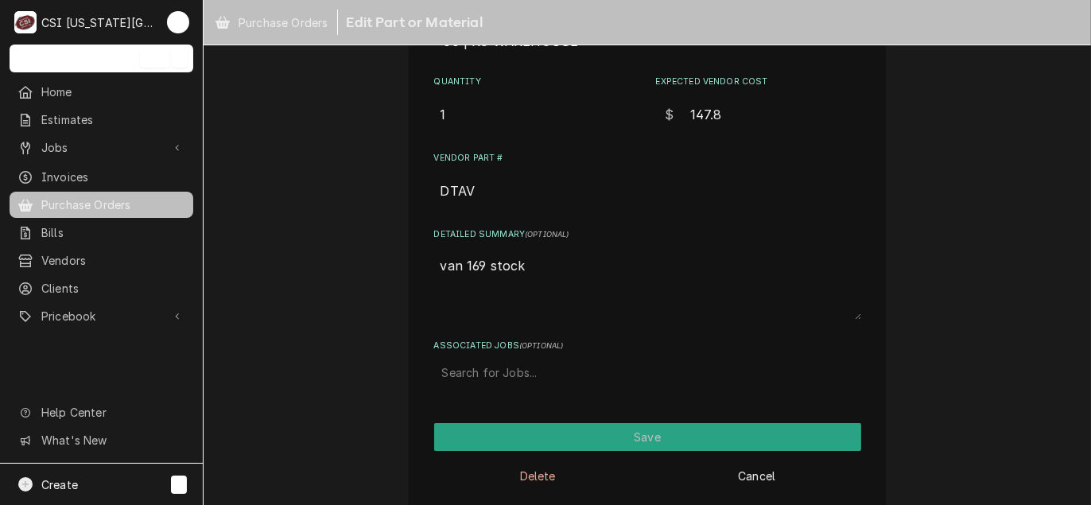
scroll to position [367, 0]
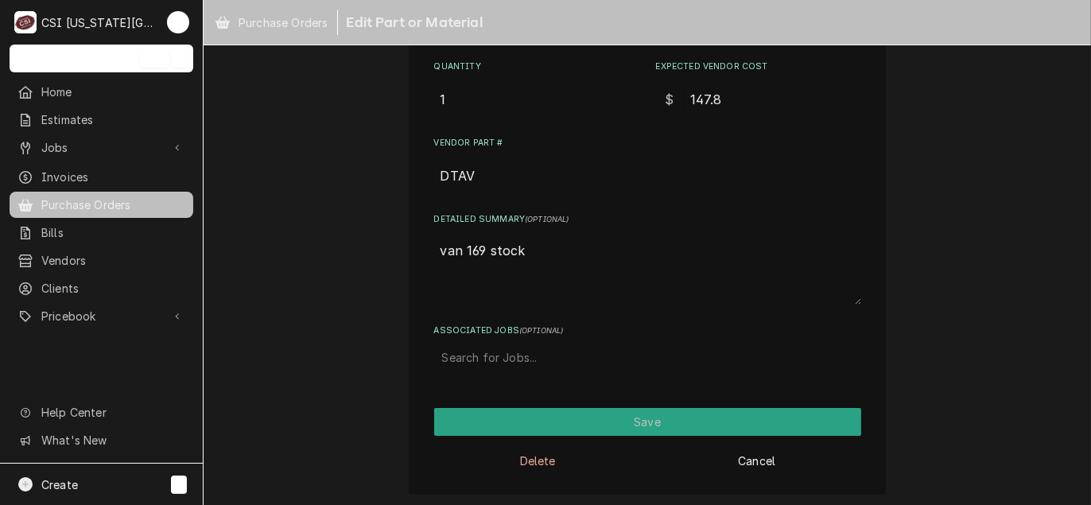
drag, startPoint x: 542, startPoint y: 256, endPoint x: 301, endPoint y: 232, distance: 242.1
click at [323, 236] on div "Use the fields below to edit this part or material: Short Description **Use Dta…" at bounding box center [647, 101] width 887 height 813
type textarea "x"
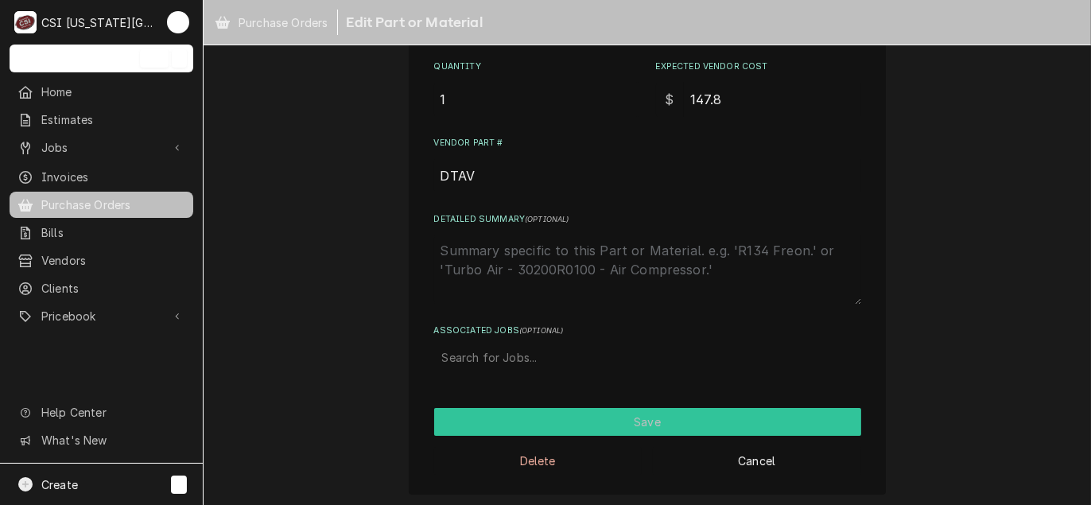
click at [654, 428] on button "Save" at bounding box center [647, 422] width 427 height 28
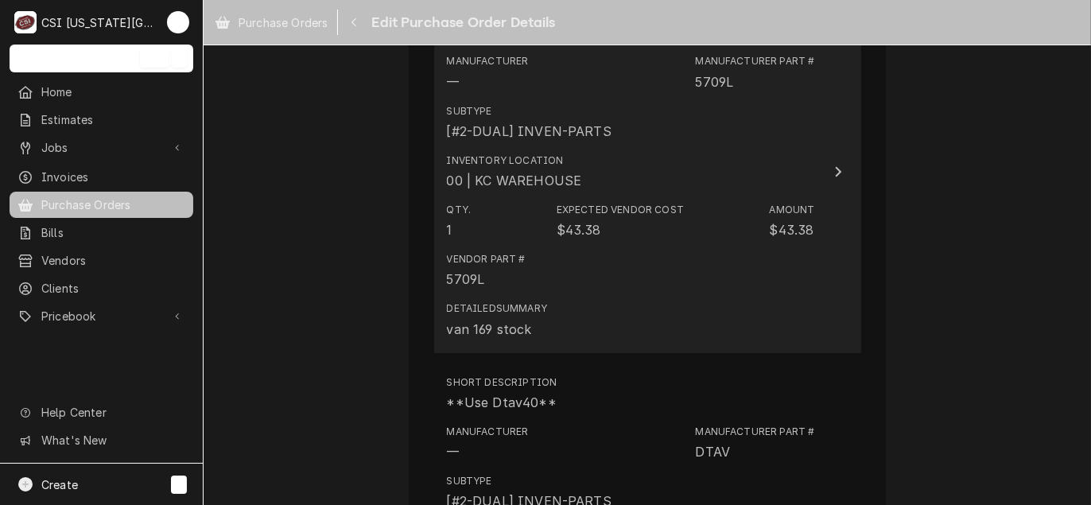
click at [556, 288] on div "Vendor Part # 5709L" at bounding box center [631, 270] width 368 height 49
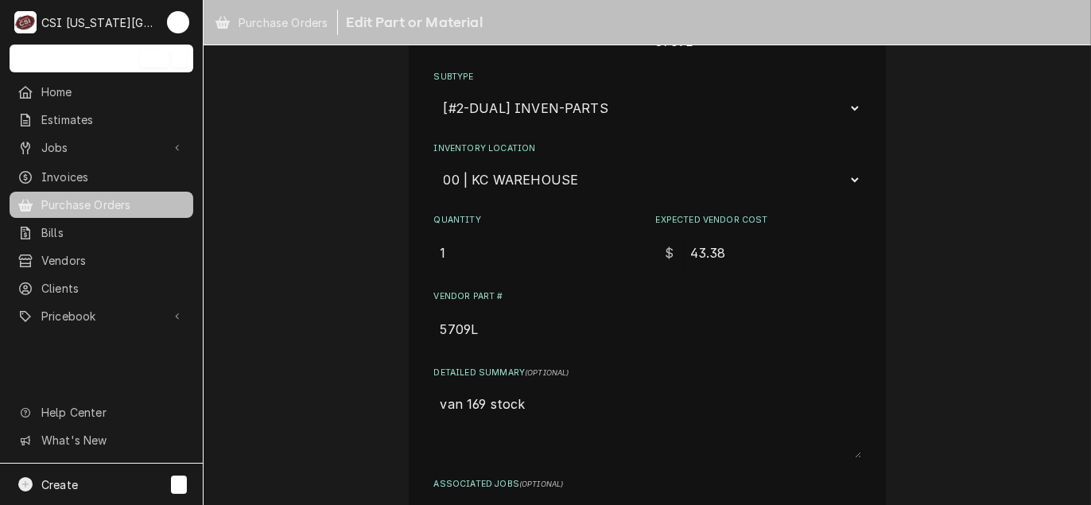
scroll to position [239, 0]
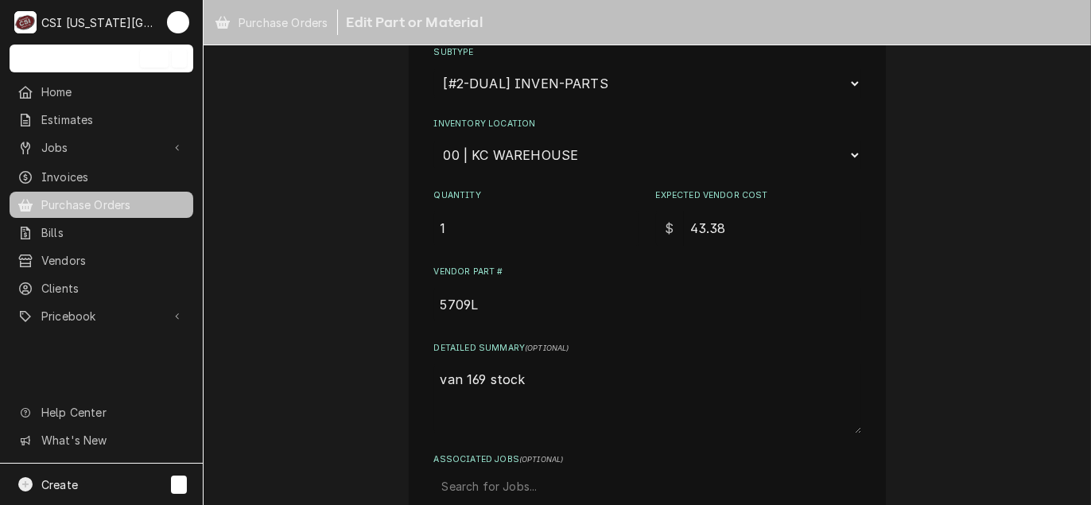
drag, startPoint x: 543, startPoint y: 373, endPoint x: 398, endPoint y: 364, distance: 145.0
click at [398, 364] on div "Use the fields below to edit this part or material: Short Description Defrost T…" at bounding box center [647, 230] width 887 height 813
type textarea "x"
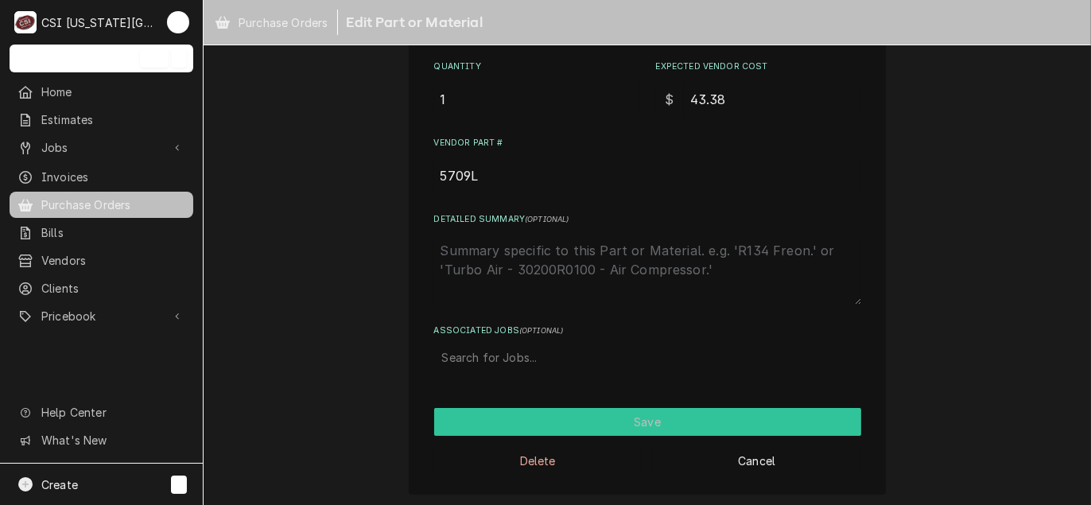
click at [594, 415] on button "Save" at bounding box center [647, 422] width 427 height 28
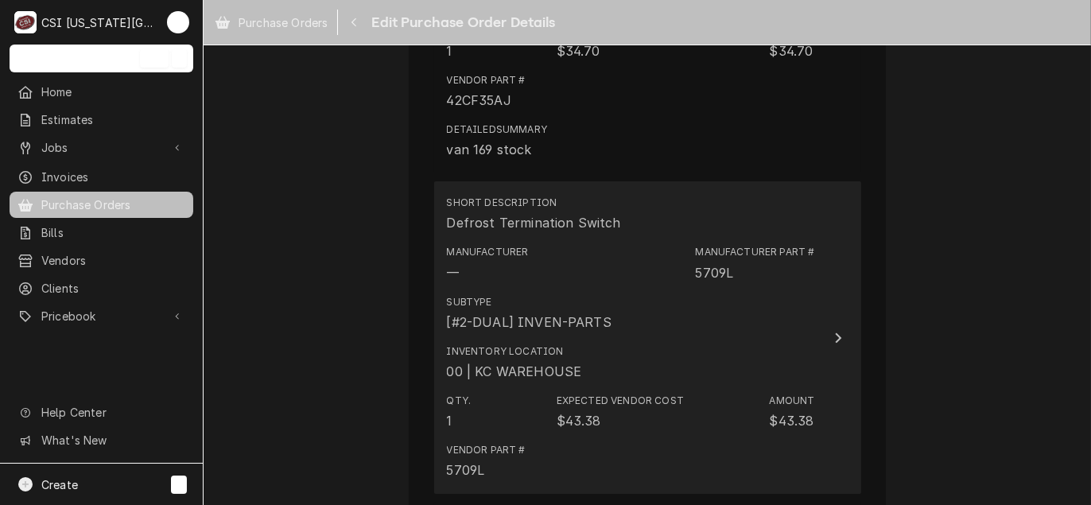
click at [592, 325] on div "[#2-DUAL] INVEN-PARTS" at bounding box center [529, 321] width 165 height 19
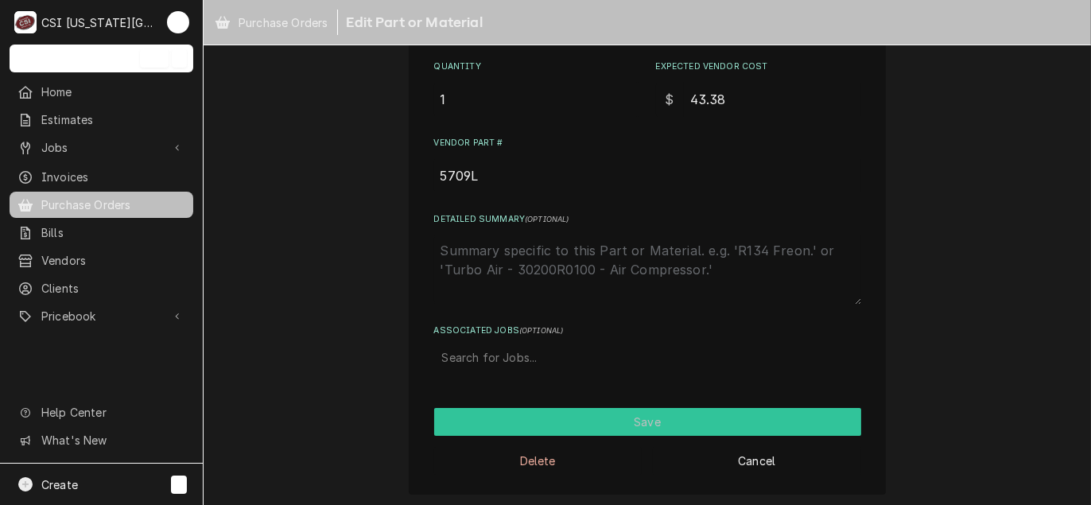
click at [602, 420] on button "Save" at bounding box center [647, 422] width 427 height 28
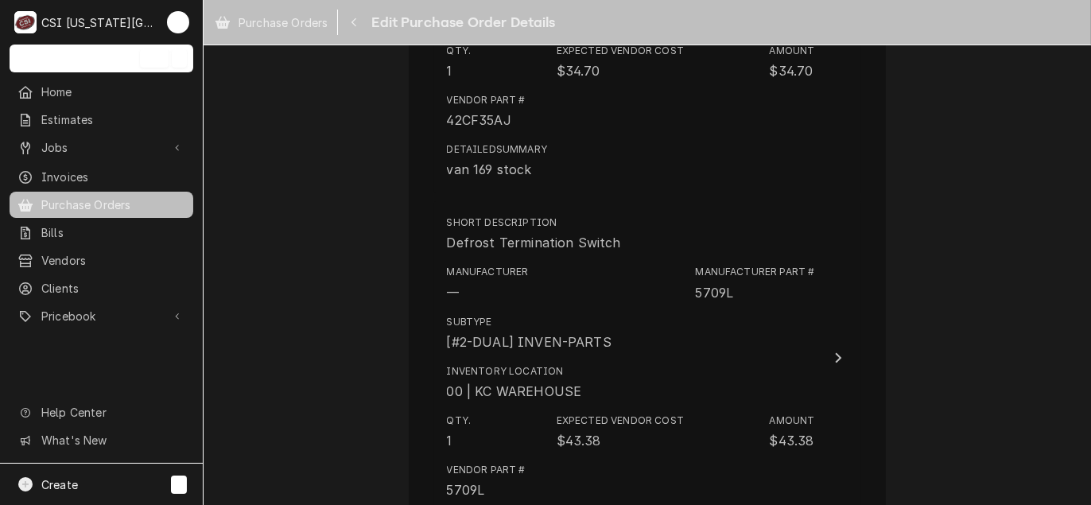
scroll to position [1387, 0]
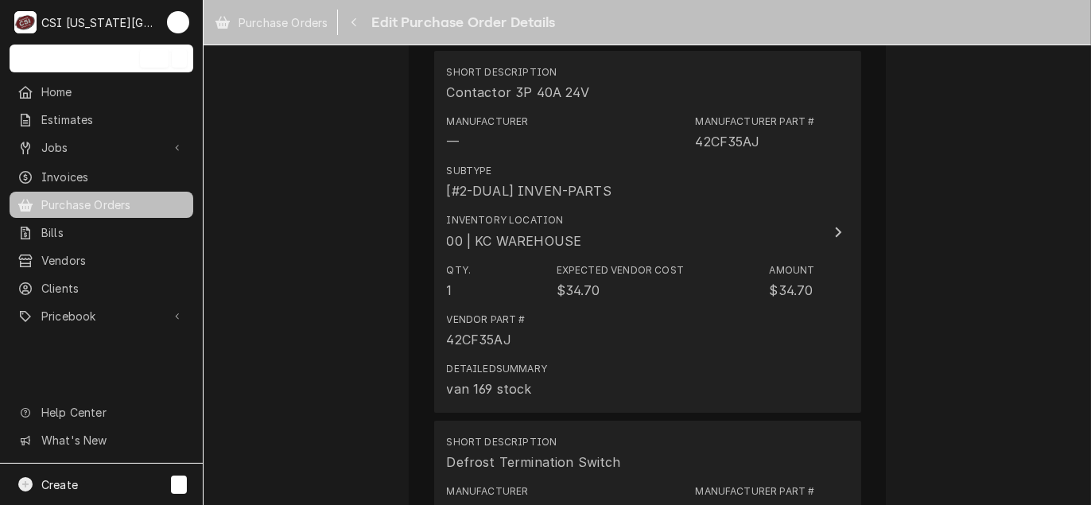
click at [598, 328] on div "Vendor Part # 42CF35AJ" at bounding box center [631, 330] width 368 height 49
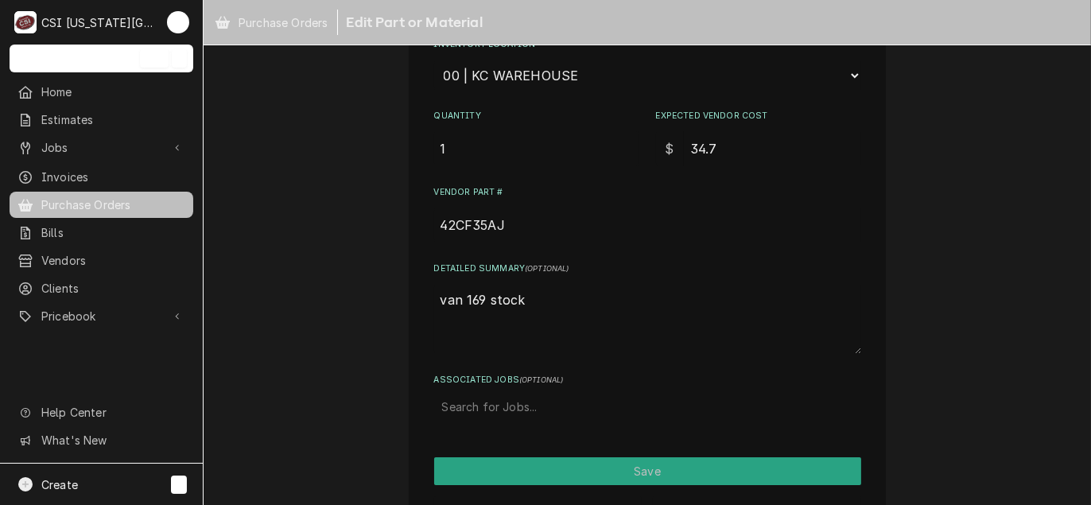
scroll to position [367, 0]
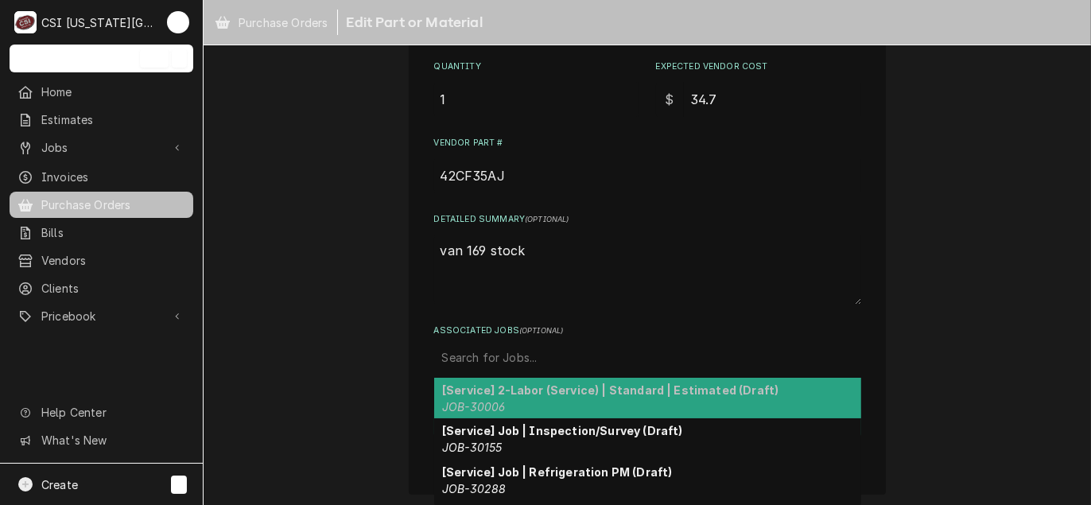
drag, startPoint x: 578, startPoint y: 345, endPoint x: 564, endPoint y: 349, distance: 14.1
click at [564, 349] on div "Associated Jobs" at bounding box center [647, 357] width 411 height 29
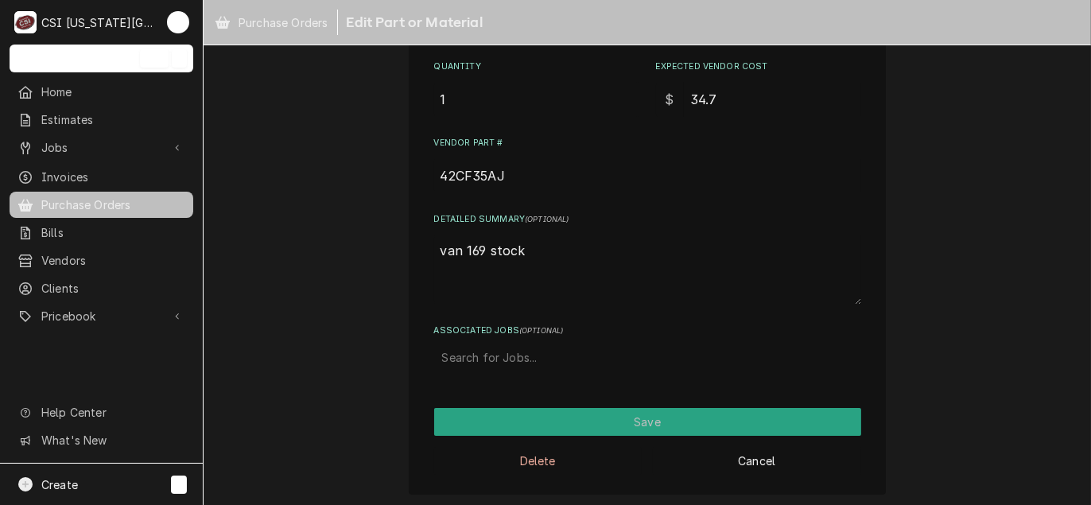
click at [608, 266] on textarea "van 169 stock" at bounding box center [647, 270] width 427 height 70
drag, startPoint x: 608, startPoint y: 266, endPoint x: 403, endPoint y: 242, distance: 206.5
click at [409, 242] on div "Use the fields below to edit this part or material: Short Description Contactor…" at bounding box center [647, 101] width 477 height 785
type textarea "x"
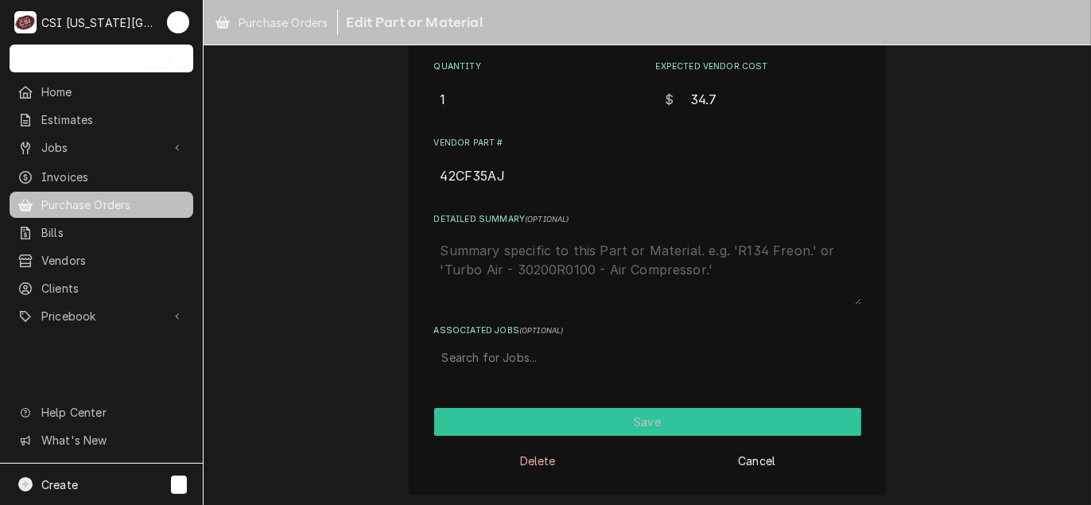
click at [584, 421] on button "Save" at bounding box center [647, 422] width 427 height 28
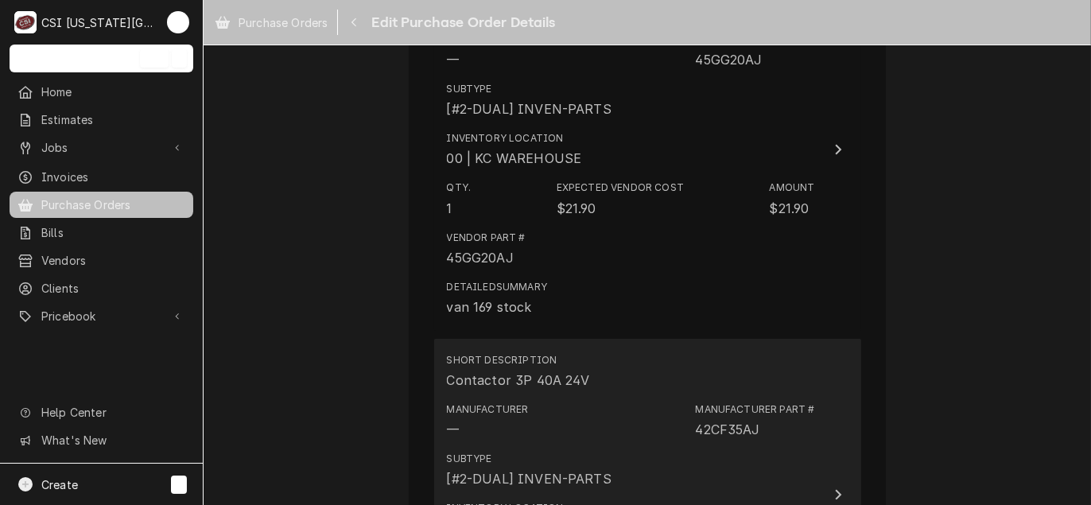
scroll to position [779, 0]
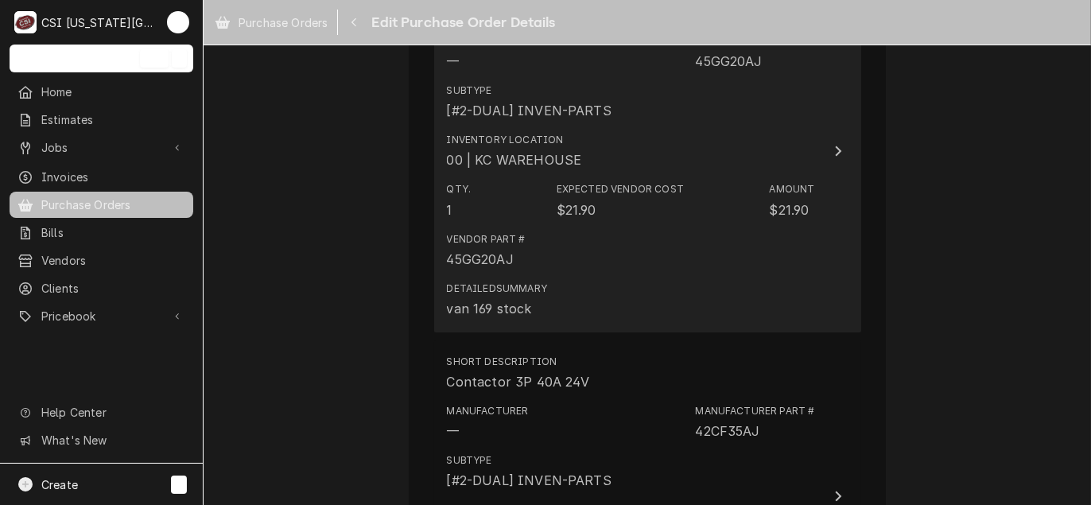
click at [592, 281] on div "Detailed Summary van 169 stock" at bounding box center [631, 299] width 368 height 49
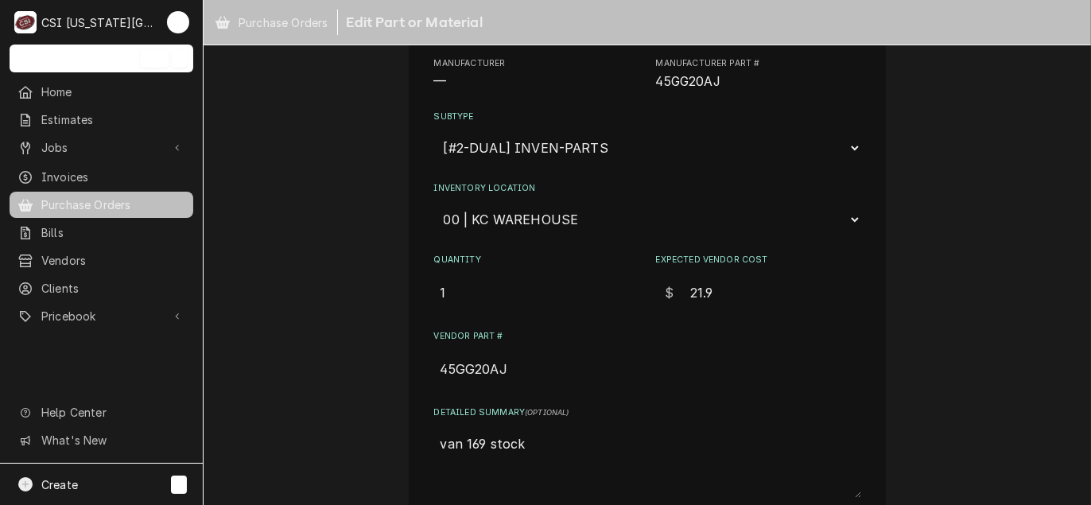
scroll to position [239, 0]
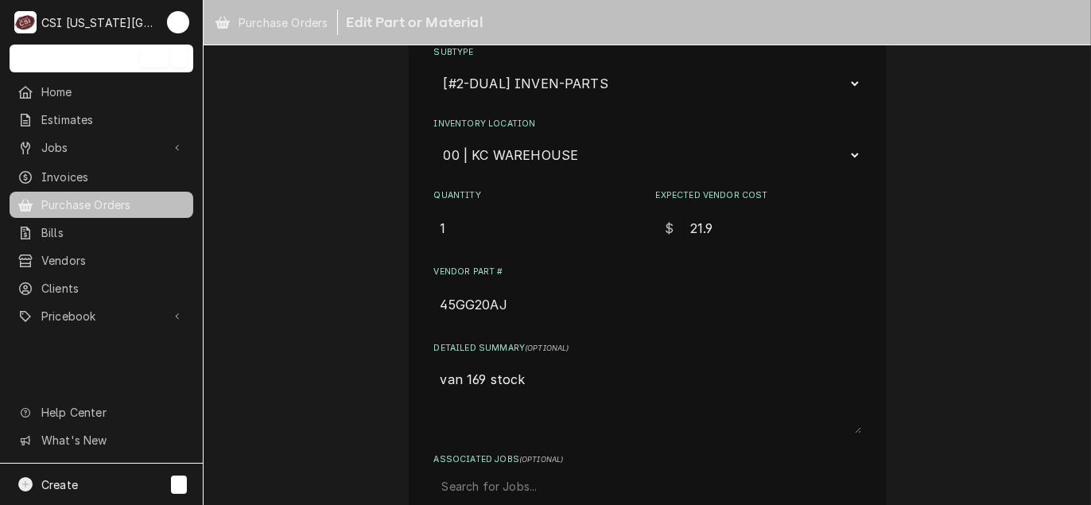
drag, startPoint x: 518, startPoint y: 372, endPoint x: 316, endPoint y: 349, distance: 203.3
click at [316, 349] on div "Use the fields below to edit this part or material: Short Description Contactor…" at bounding box center [647, 230] width 887 height 813
type textarea "x"
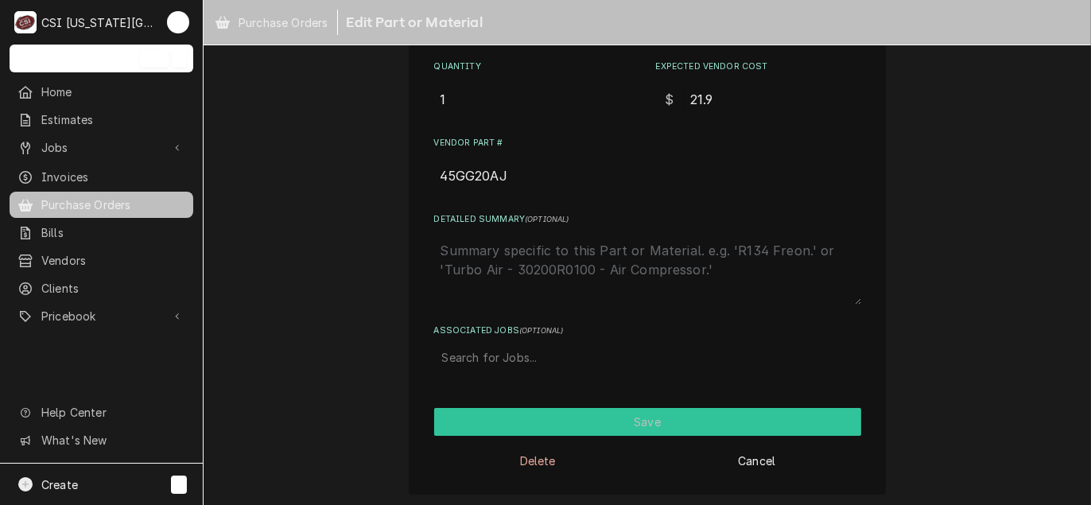
click at [588, 432] on button "Save" at bounding box center [647, 422] width 427 height 28
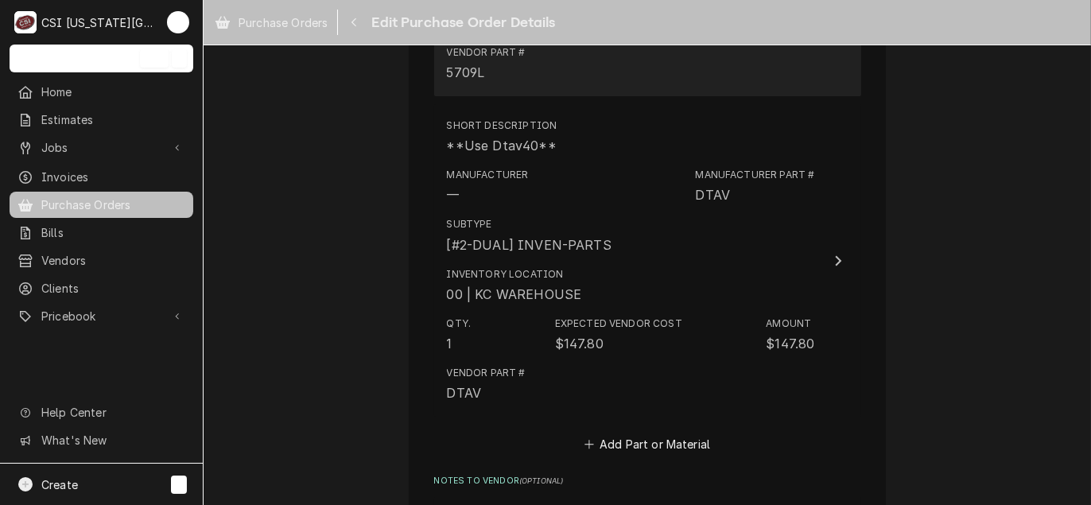
scroll to position [1671, 0]
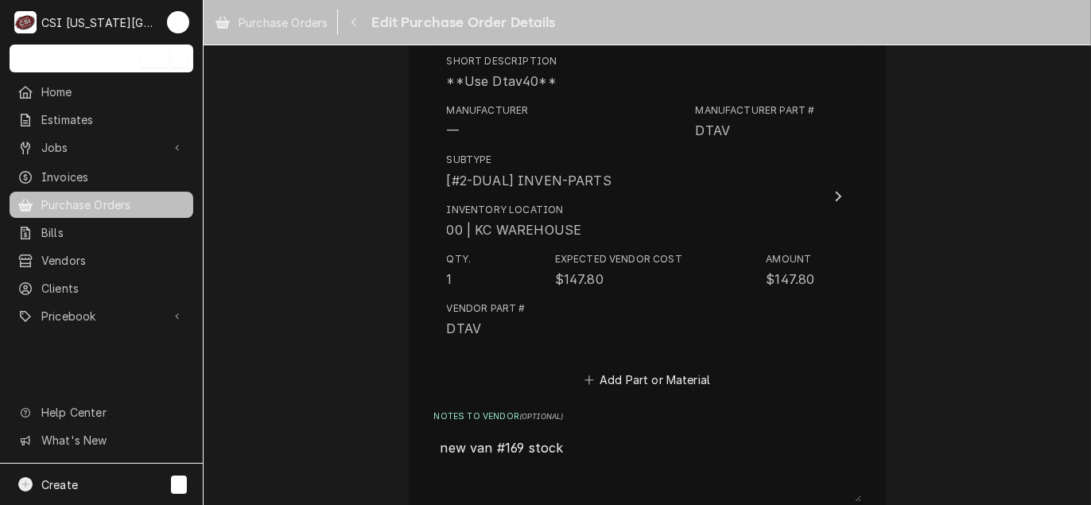
type textarea "x"
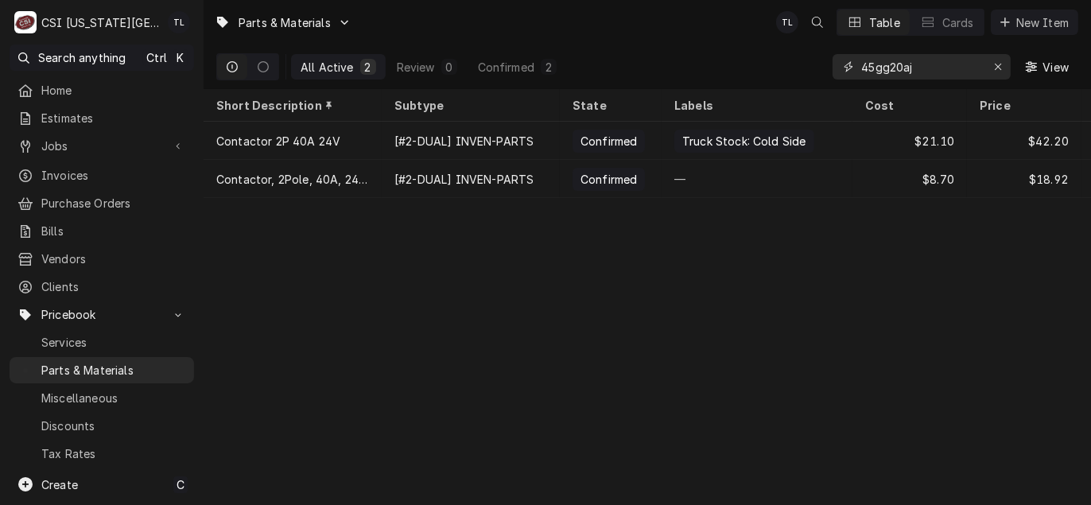
drag, startPoint x: 940, startPoint y: 63, endPoint x: 663, endPoint y: 45, distance: 277.2
click at [664, 46] on div "All Active 2 Review 0 Confirmed 2 45gg20aj View" at bounding box center [647, 67] width 862 height 45
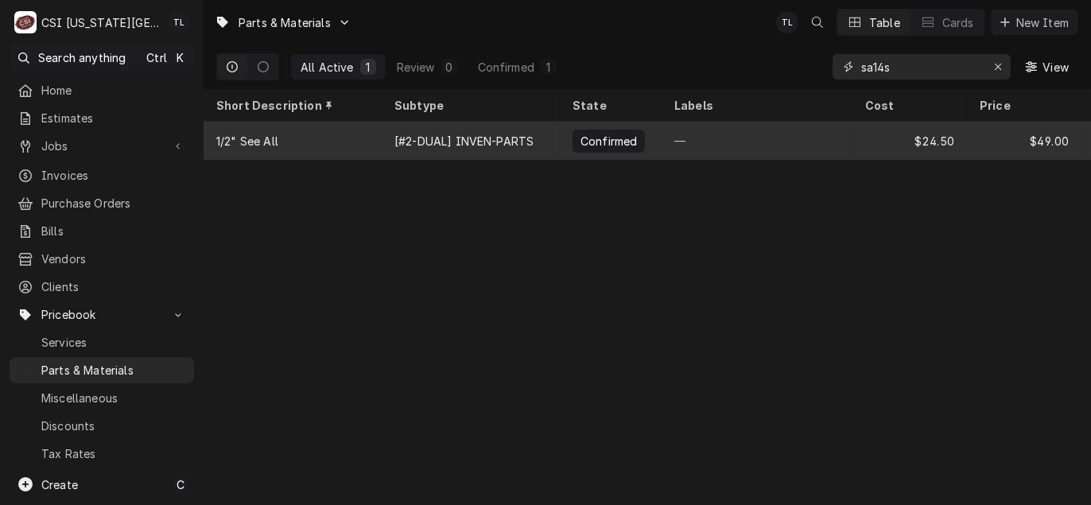
type input "sa14s"
click at [274, 133] on div "1/2" See All" at bounding box center [247, 141] width 62 height 17
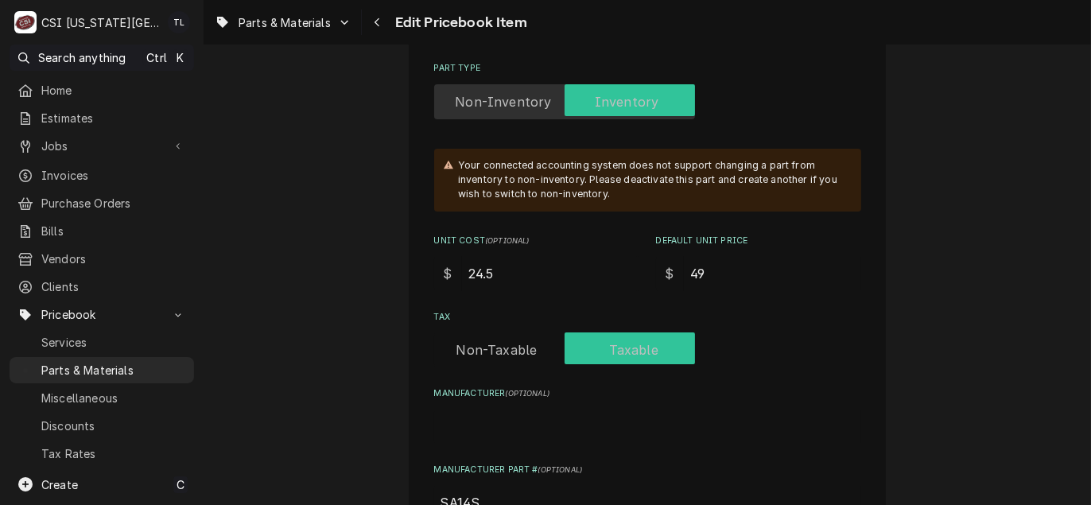
scroll to position [477, 0]
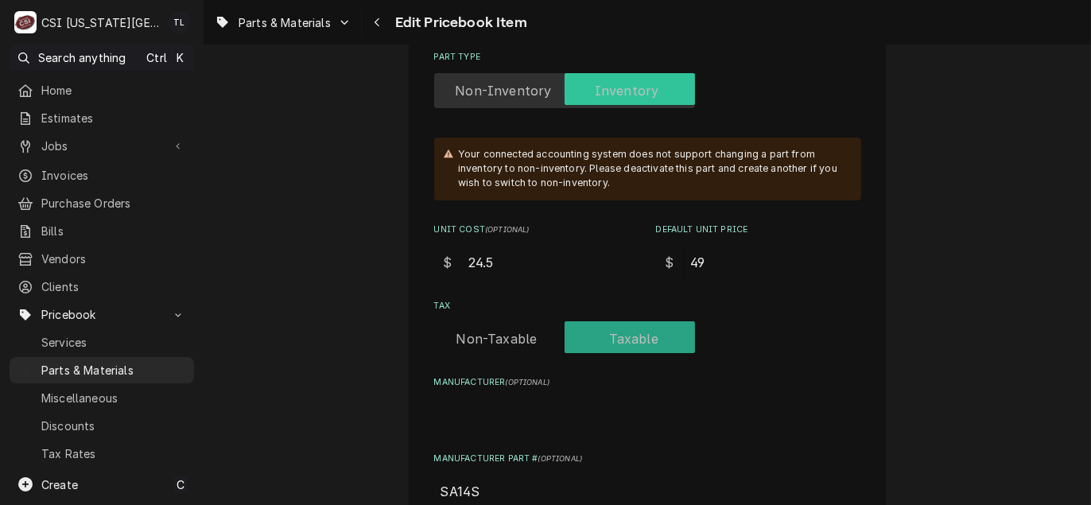
drag, startPoint x: 491, startPoint y: 256, endPoint x: 301, endPoint y: 246, distance: 190.3
type textarea "x"
type input "2"
type textarea "x"
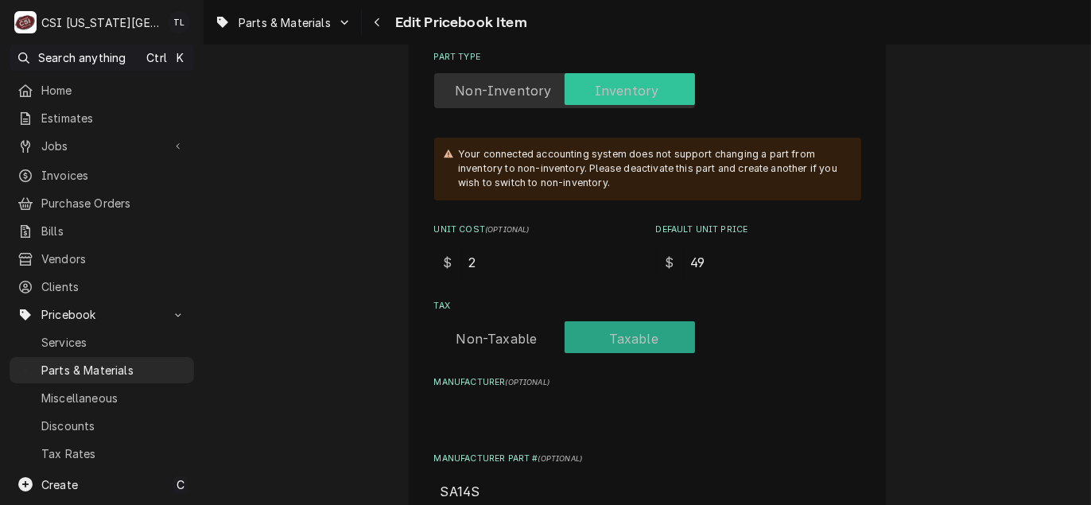
type input "25"
type textarea "x"
type input "25.7"
type textarea "x"
type input "25.70"
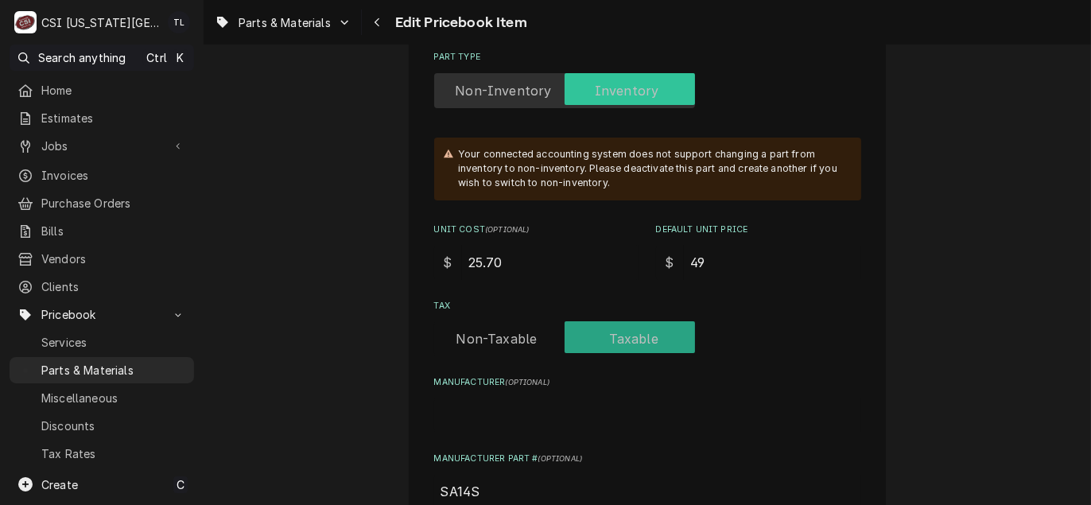
drag, startPoint x: 726, startPoint y: 257, endPoint x: 583, endPoint y: 242, distance: 143.9
click at [583, 242] on div "Unit Cost ( optional ) $ 25.70 Default Unit Price $ 49" at bounding box center [647, 251] width 427 height 56
type textarea "x"
type input "5"
type textarea "x"
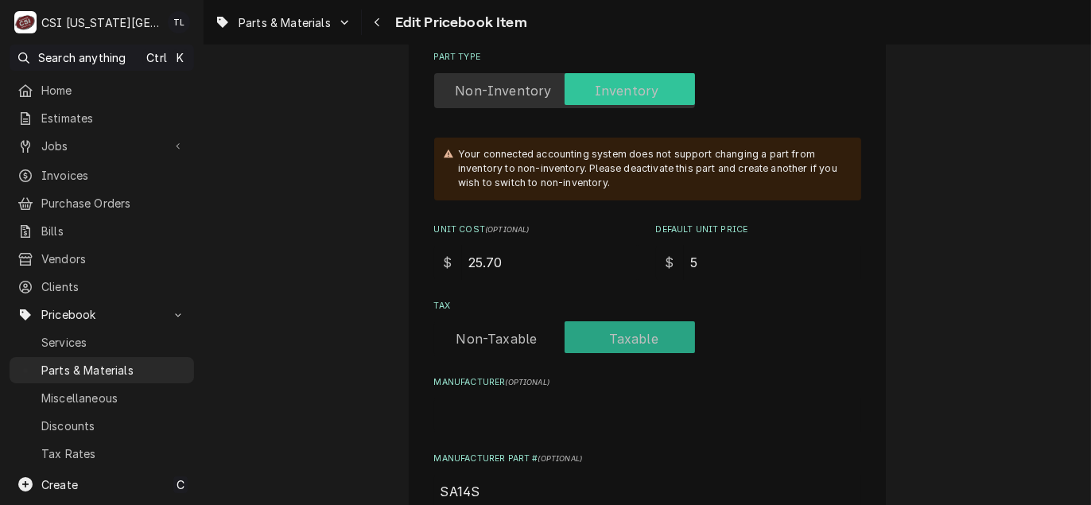
type input "50"
type textarea "x"
type input "5"
type textarea "x"
type input "51"
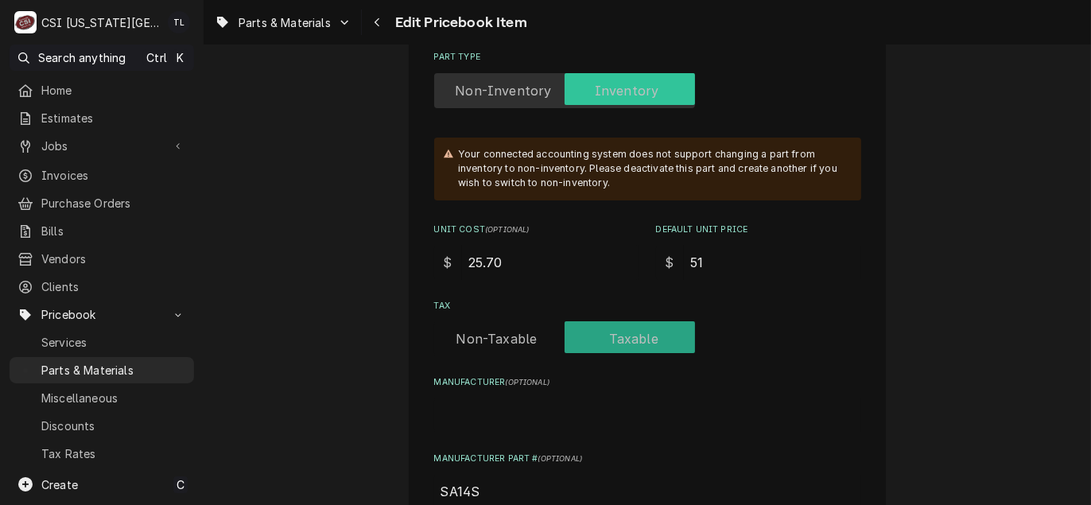
type textarea "x"
type input "51.4"
type textarea "x"
type input "51.40"
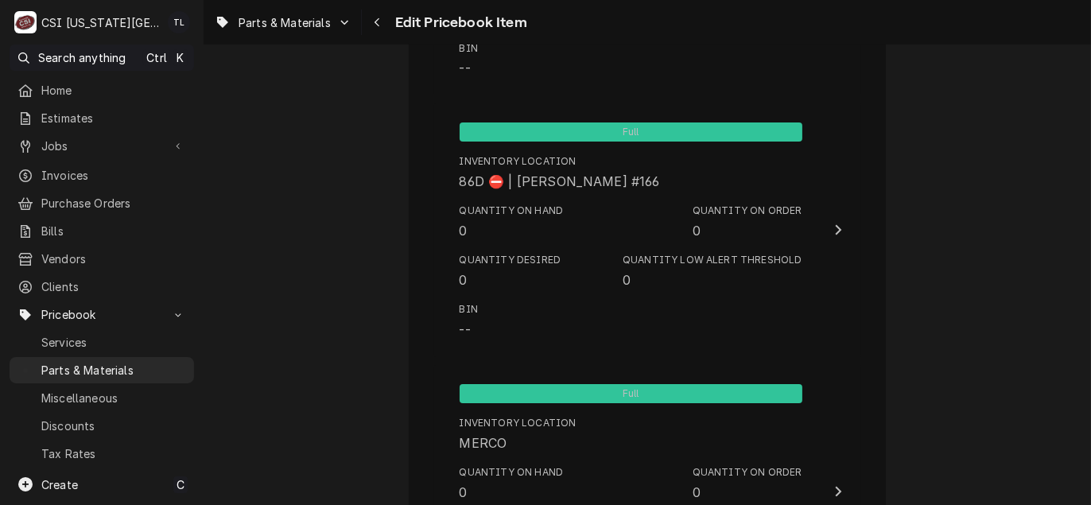
scroll to position [15516, 0]
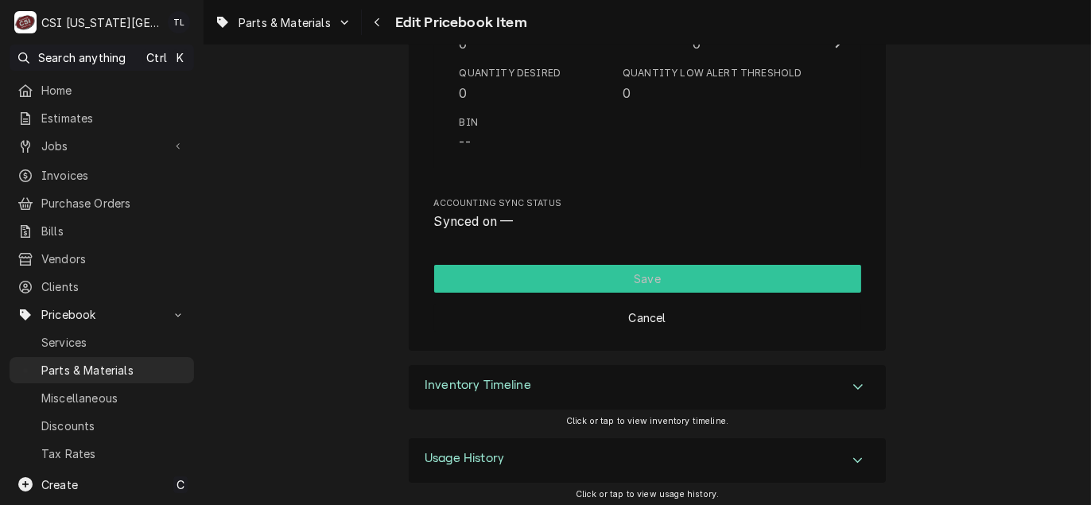
click at [686, 270] on button "Save" at bounding box center [647, 279] width 427 height 28
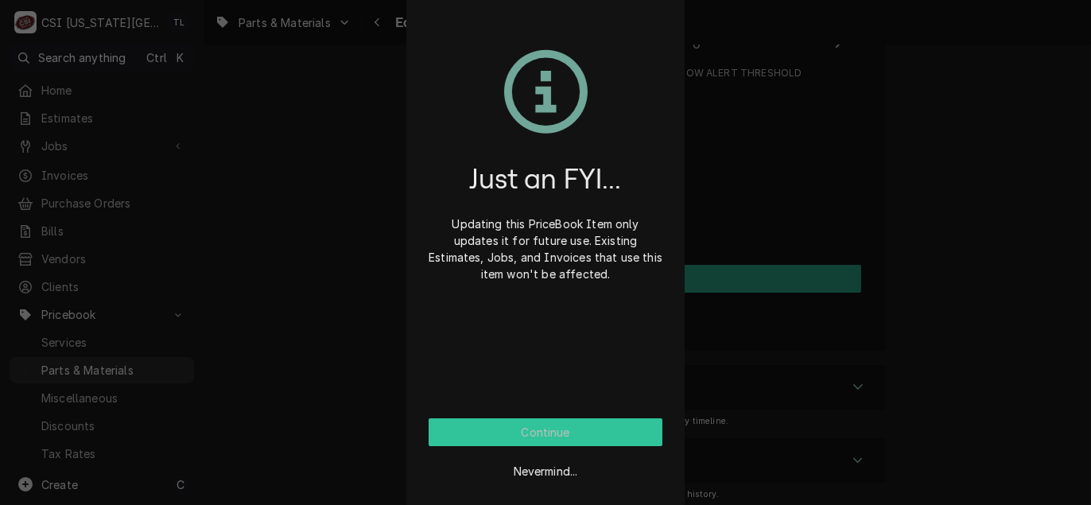
click at [511, 440] on button "Continue" at bounding box center [546, 432] width 234 height 28
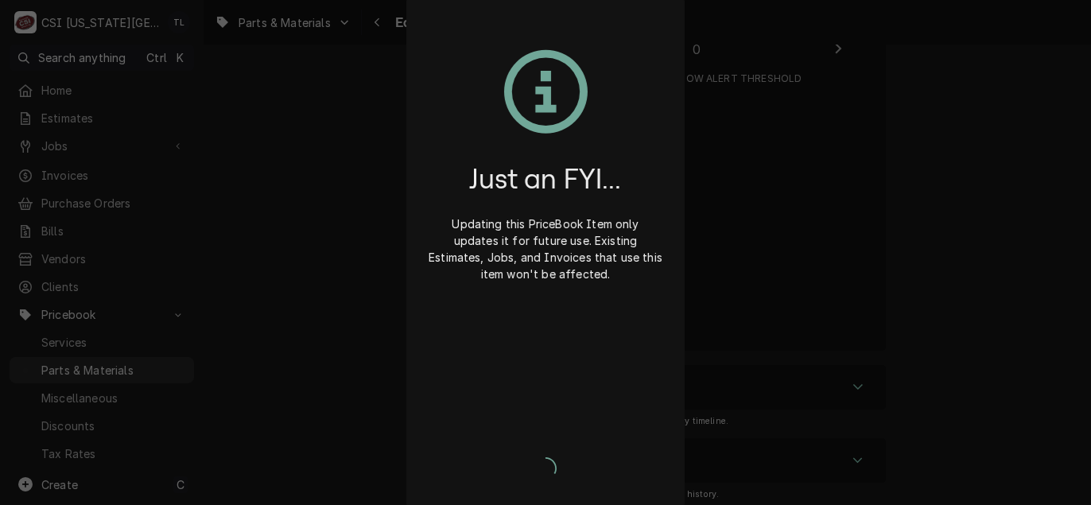
scroll to position [1181, 0]
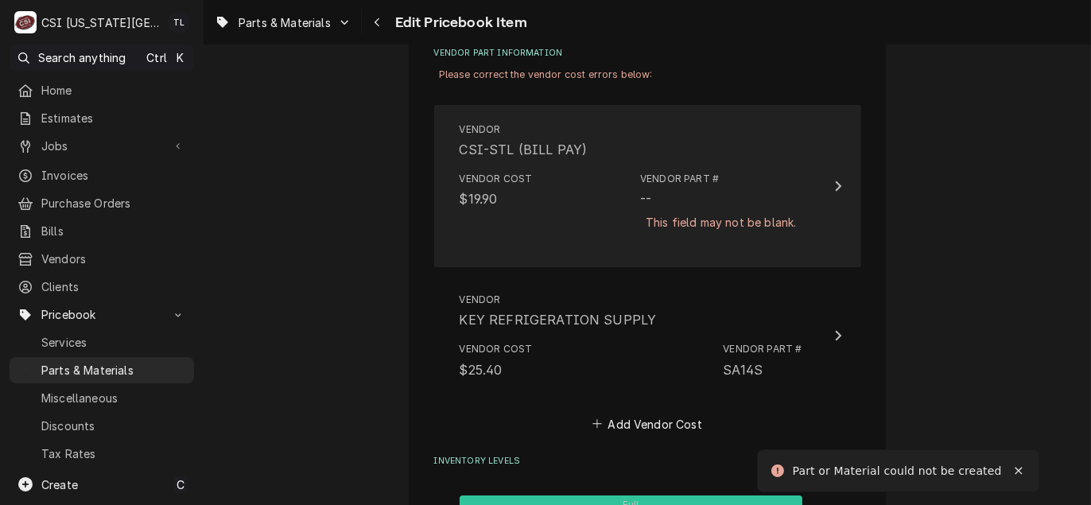
click at [706, 231] on div "This field may not be blank." at bounding box center [720, 222] width 161 height 28
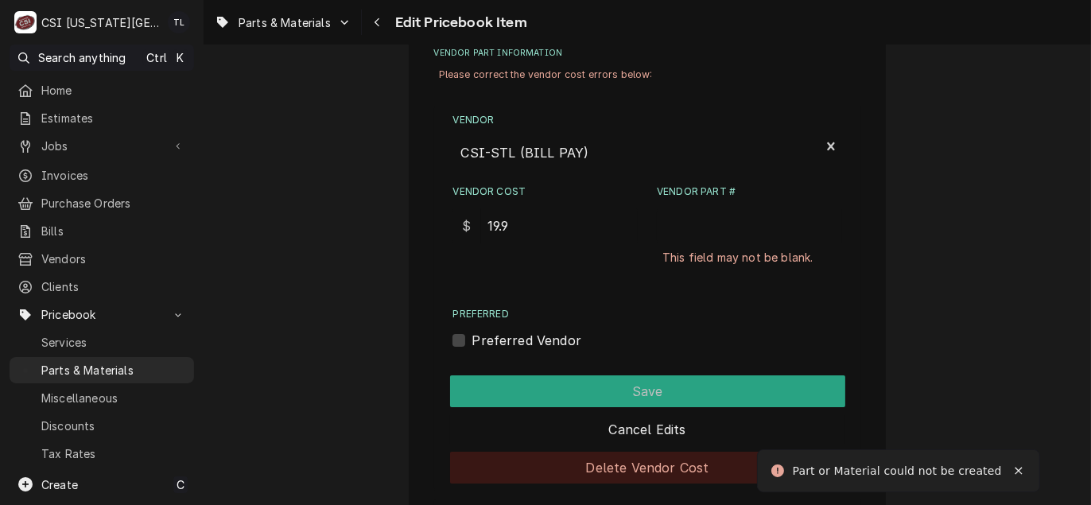
click at [648, 467] on button "Delete Vendor Cost" at bounding box center [647, 468] width 395 height 32
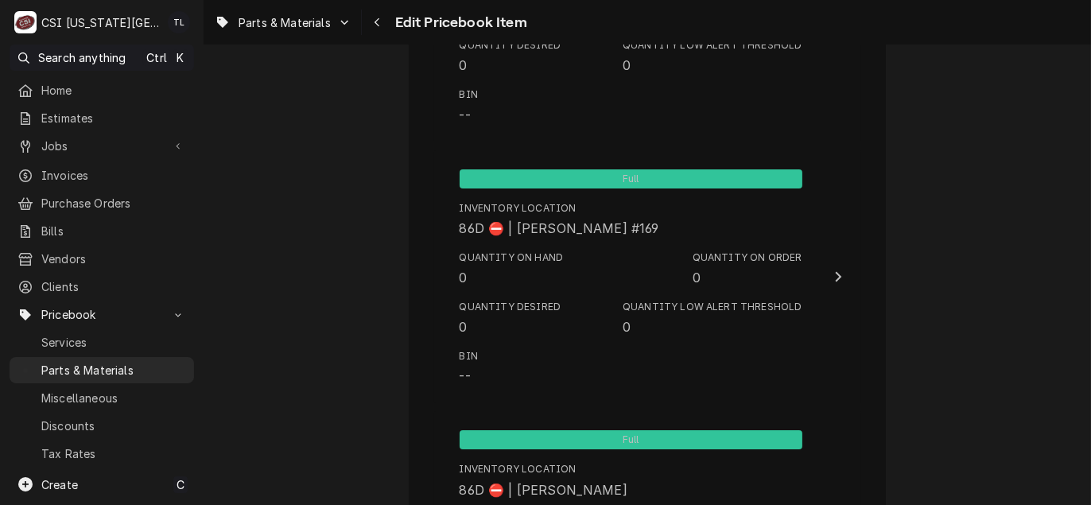
scroll to position [15423, 0]
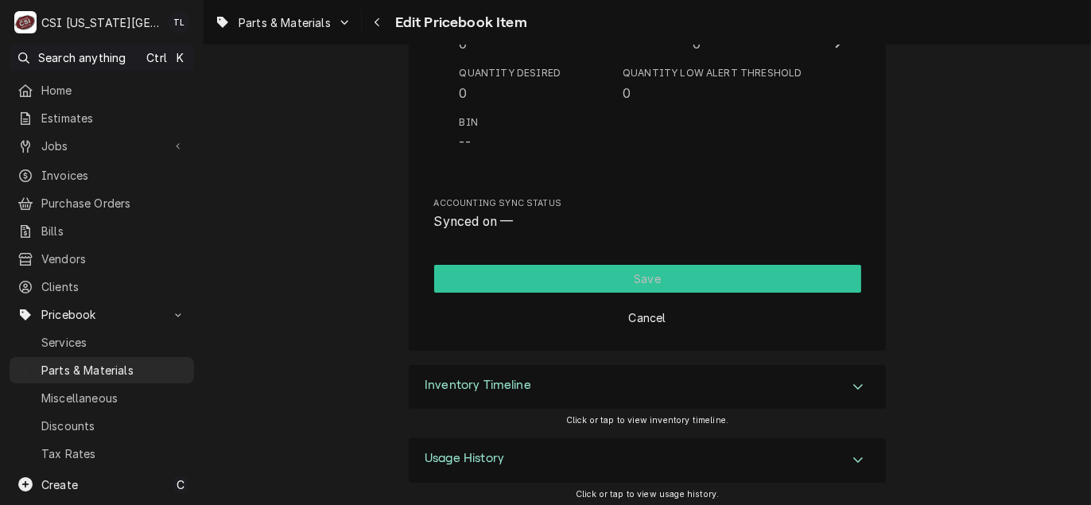
click at [656, 272] on button "Save" at bounding box center [647, 279] width 427 height 28
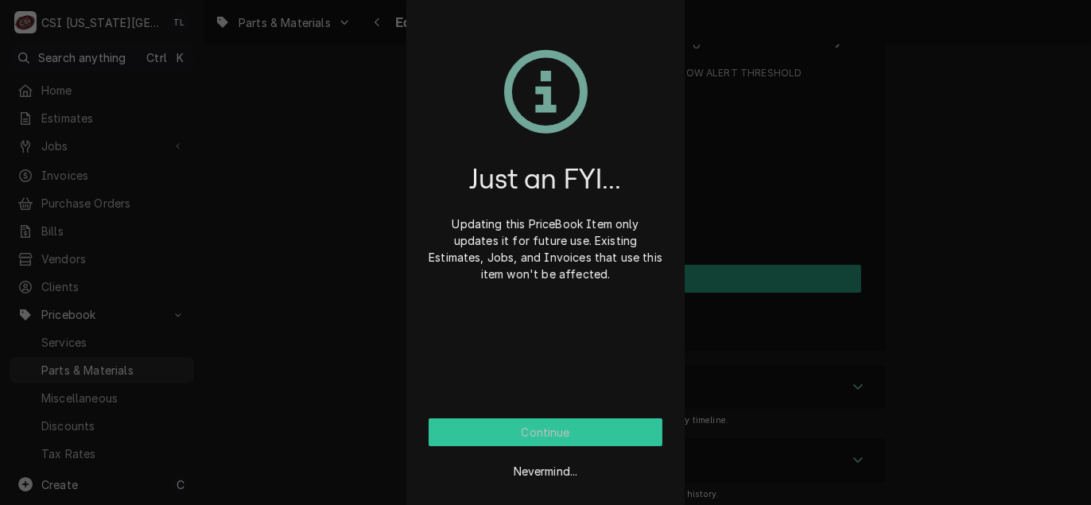
click at [536, 440] on button "Continue" at bounding box center [546, 432] width 234 height 28
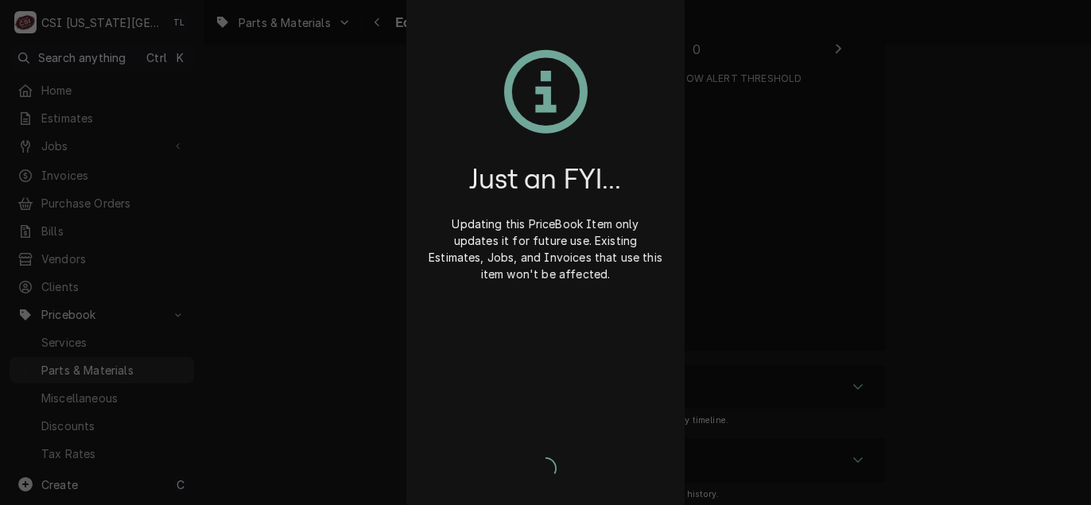
type textarea "x"
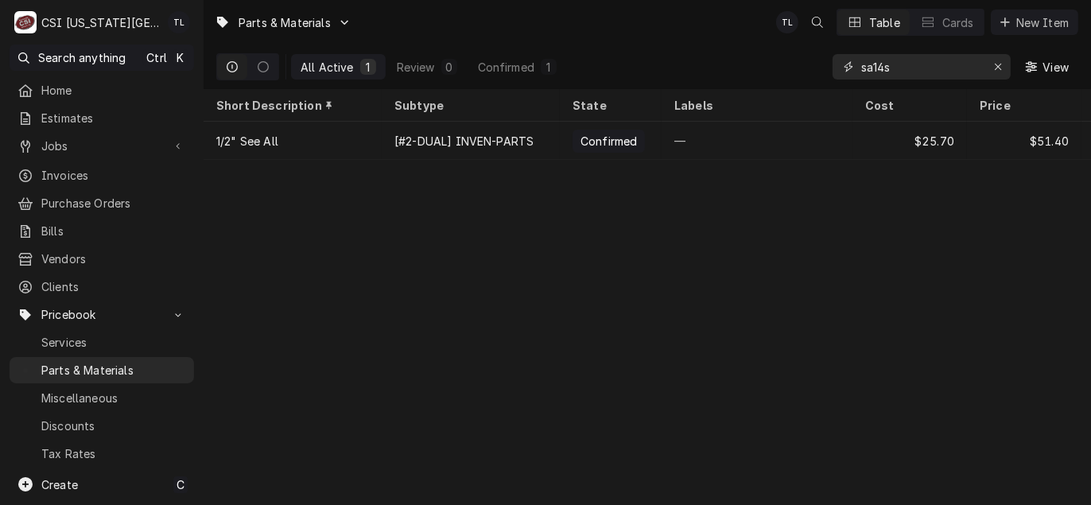
drag, startPoint x: 921, startPoint y: 67, endPoint x: 700, endPoint y: 33, distance: 224.4
click at [700, 33] on div "Parts & Materials TL Table Cards New Item All Active 1 Review 0 Confirmed 1 sa1…" at bounding box center [647, 44] width 887 height 89
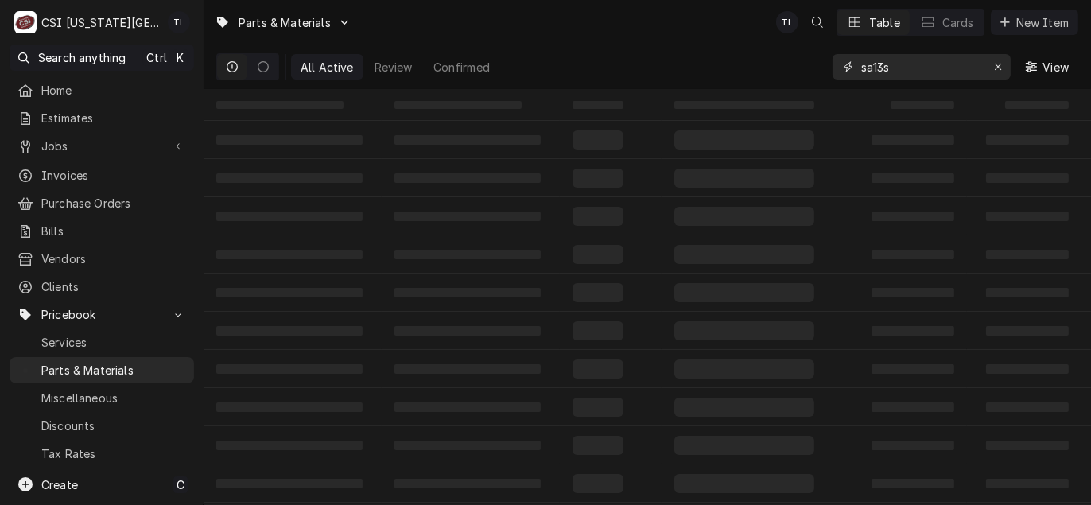
type input "sa13s"
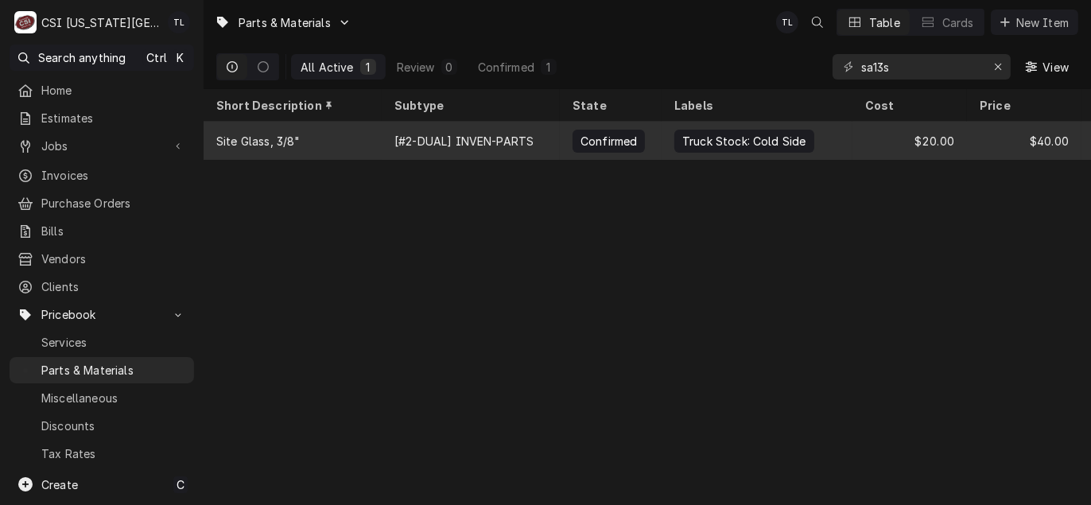
click at [242, 142] on div "Site Glass, 3/8"" at bounding box center [258, 141] width 84 height 17
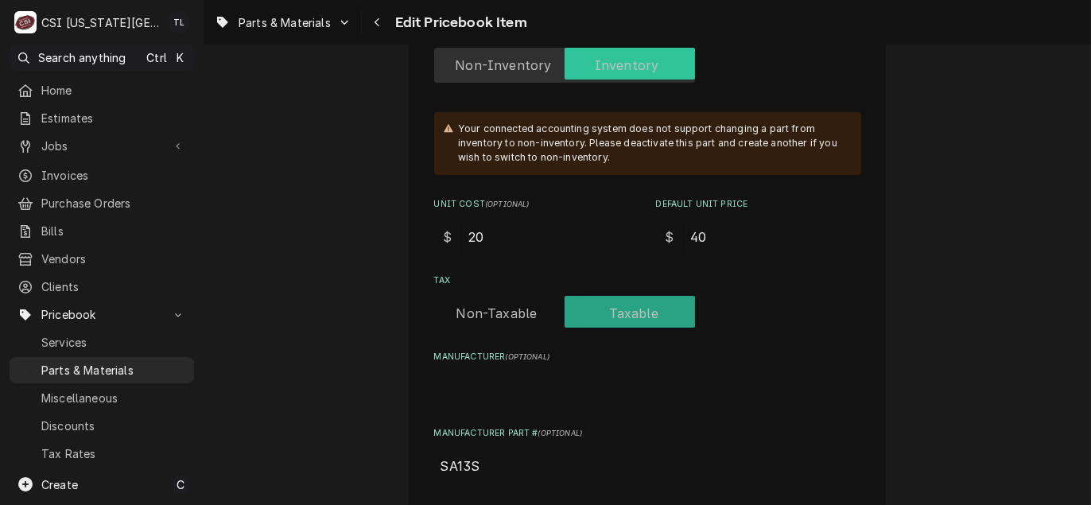
scroll to position [477, 0]
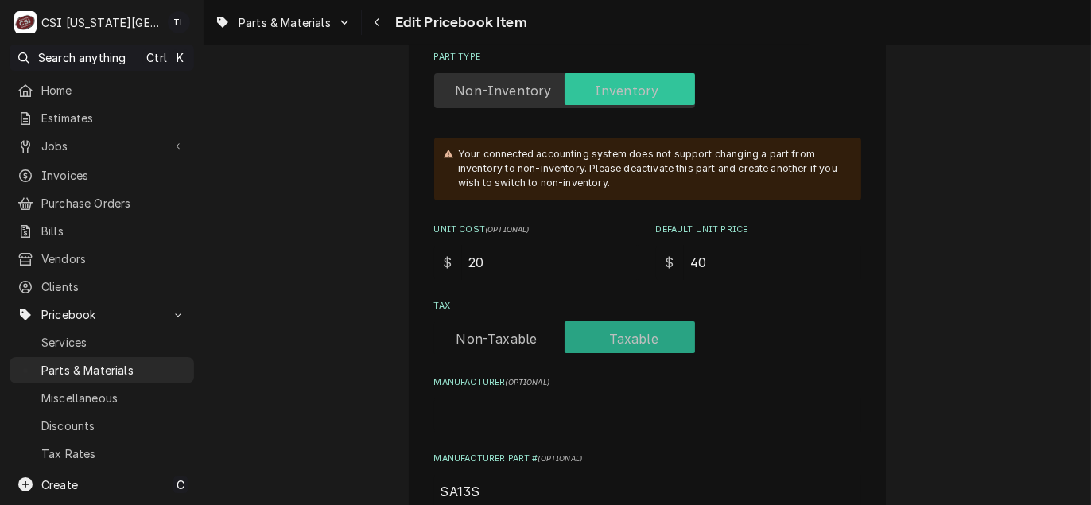
drag, startPoint x: 490, startPoint y: 258, endPoint x: 258, endPoint y: 234, distance: 233.4
type textarea "x"
type input "2"
type textarea "x"
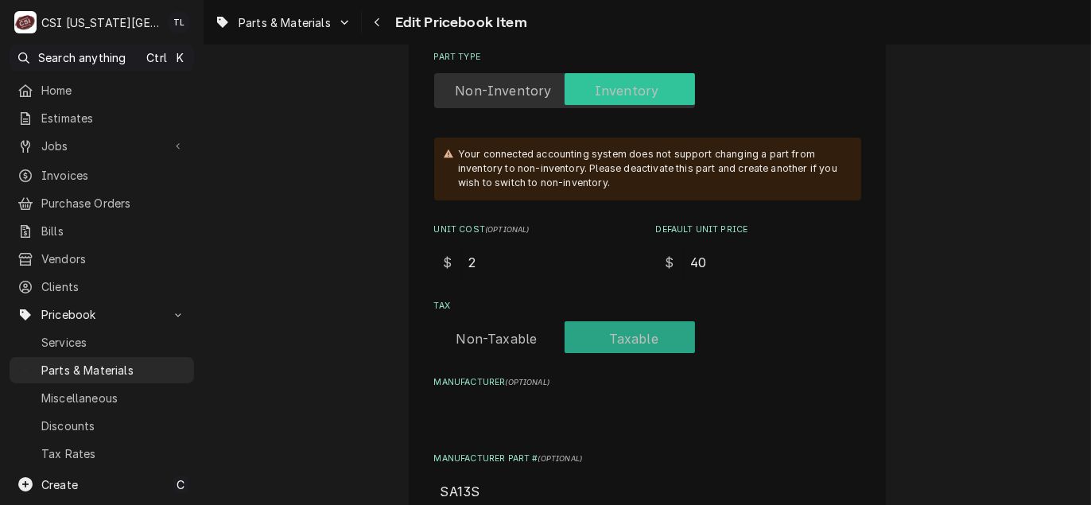
type input "21"
type textarea "x"
type input "21.0"
type textarea "x"
type input "21.00"
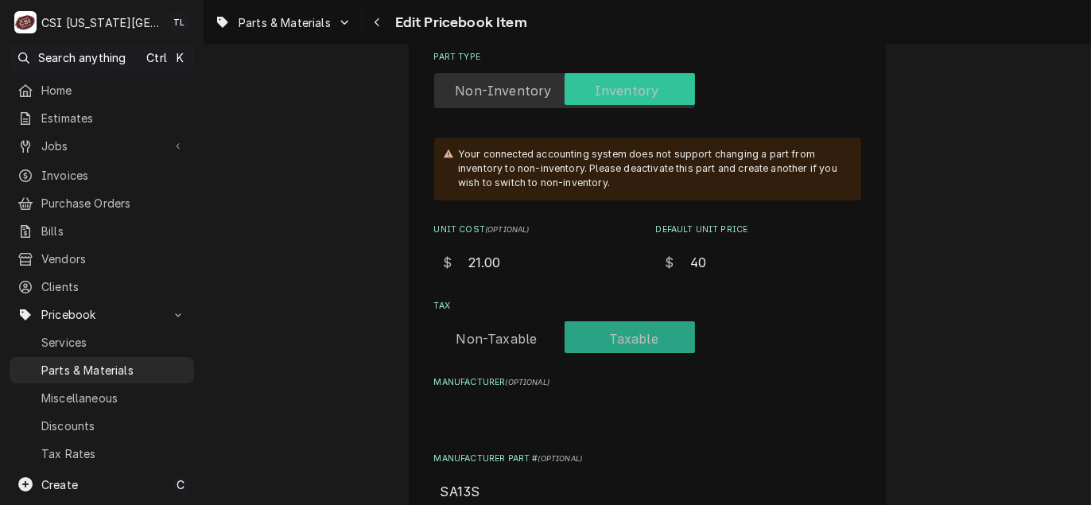
drag, startPoint x: 718, startPoint y: 261, endPoint x: 591, endPoint y: 254, distance: 127.4
click at [591, 254] on div "Unit Cost ( optional ) $ 21.00 Default Unit Price $ 40" at bounding box center [647, 251] width 427 height 56
type textarea "x"
type input "4"
type textarea "x"
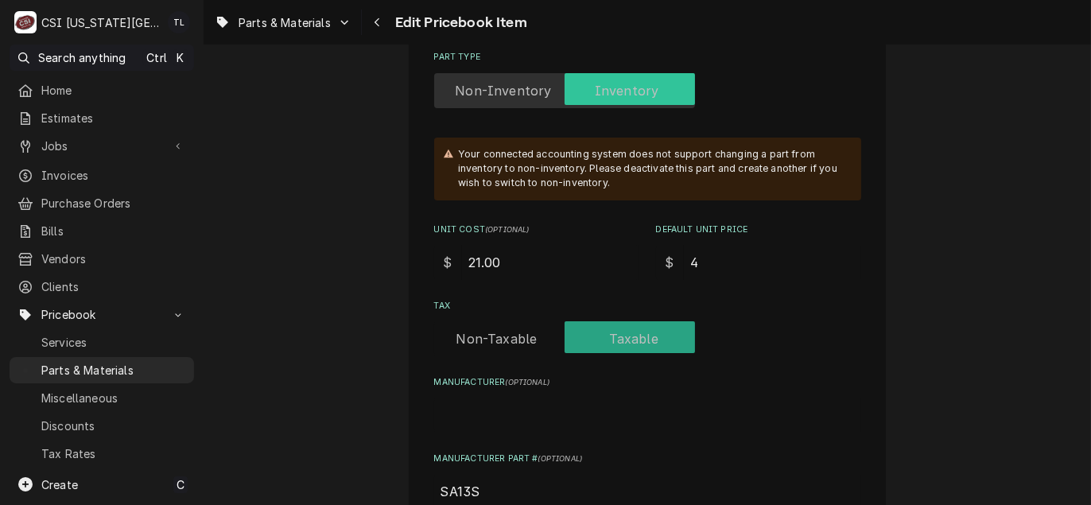
type input "42"
type textarea "x"
type input "42.0"
type textarea "x"
type input "42.00"
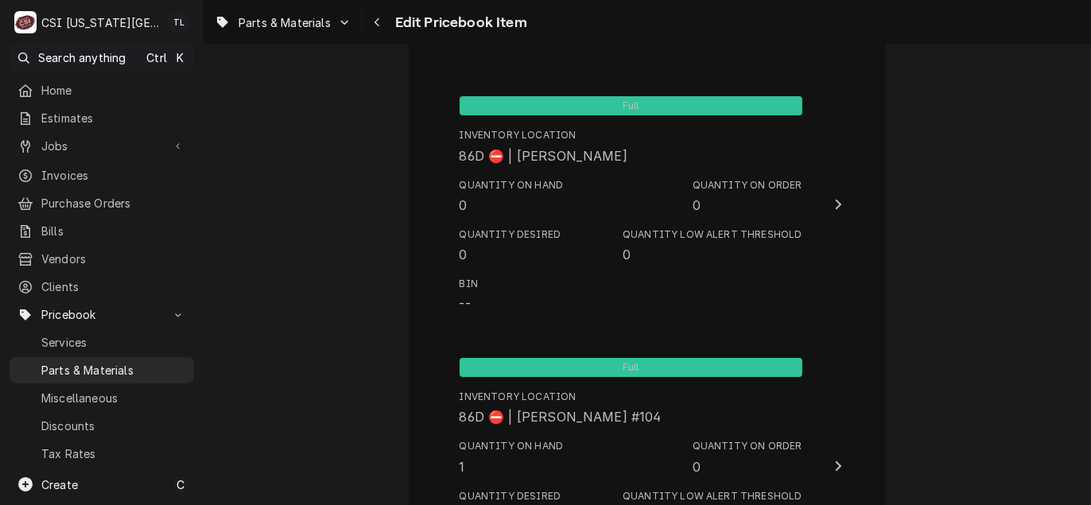
scroll to position [15516, 0]
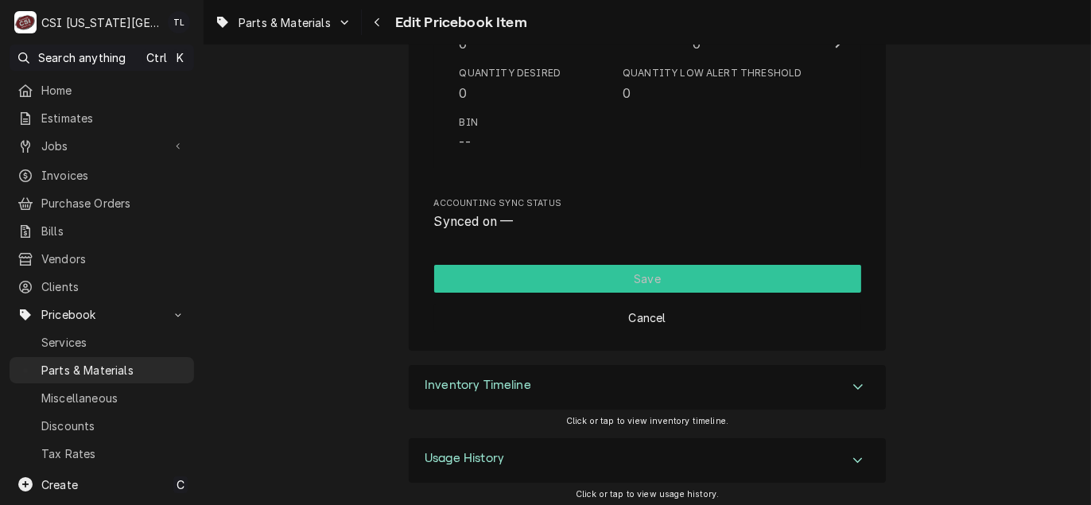
click at [626, 271] on button "Save" at bounding box center [647, 279] width 427 height 28
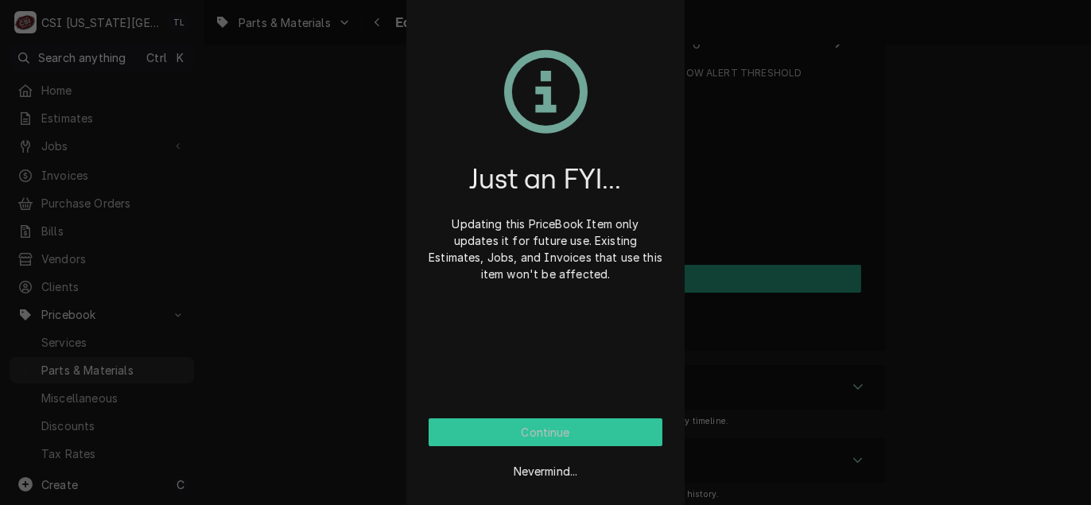
click at [542, 443] on button "Continue" at bounding box center [546, 432] width 234 height 28
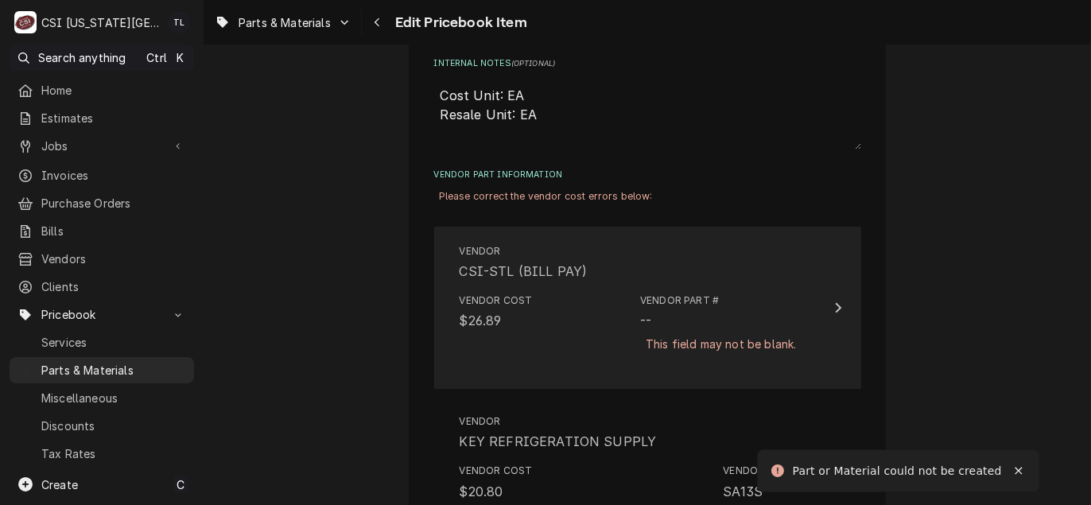
scroll to position [1022, 0]
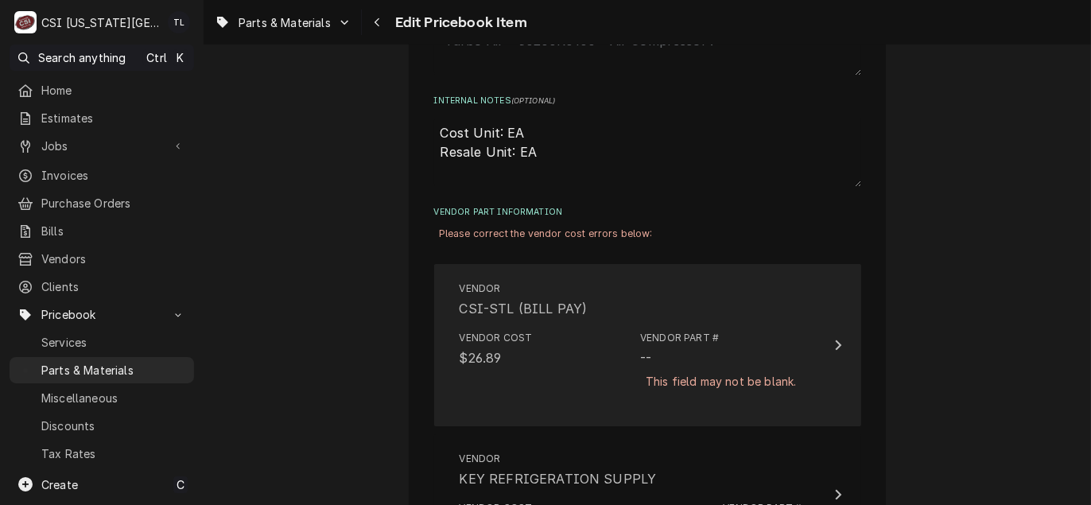
click at [741, 314] on div "Vendor CSI-STL (BILL PAY)" at bounding box center [631, 299] width 343 height 49
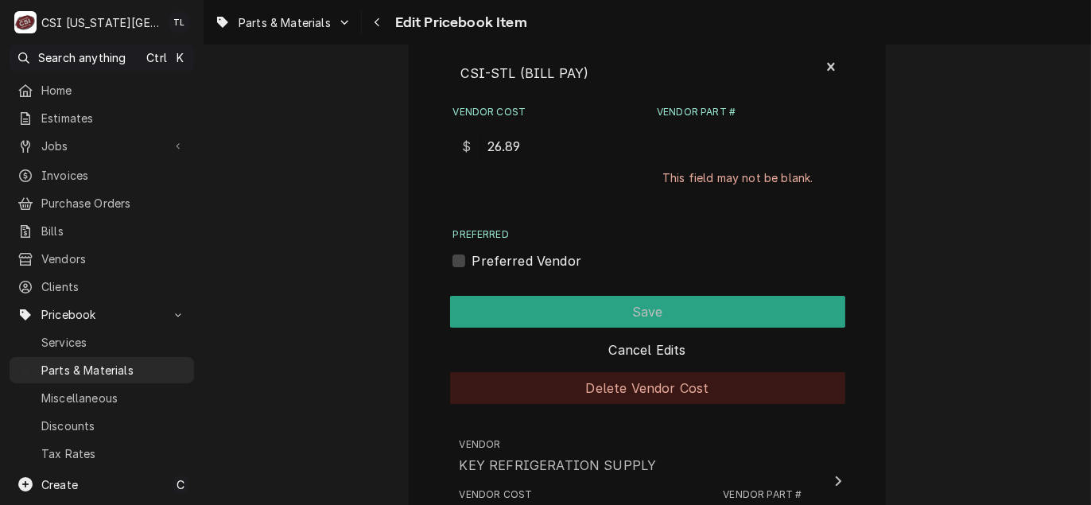
click at [657, 394] on button "Delete Vendor Cost" at bounding box center [647, 388] width 395 height 32
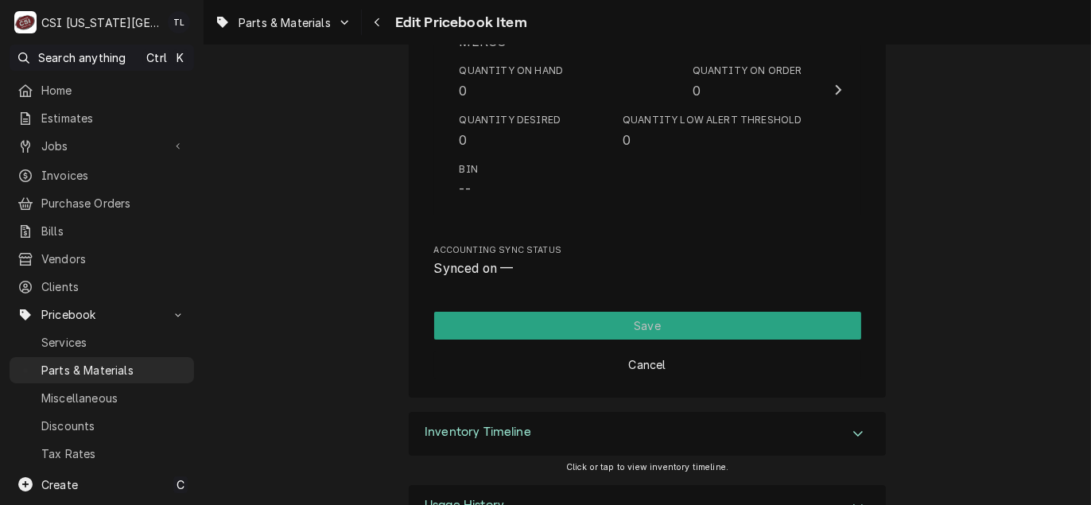
scroll to position [15423, 0]
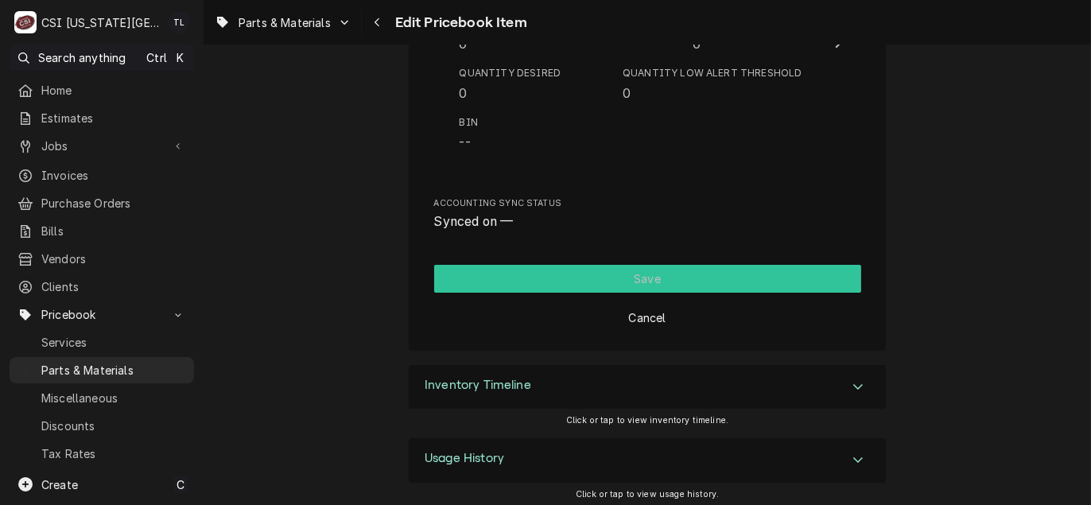
click at [660, 281] on button "Save" at bounding box center [647, 279] width 427 height 28
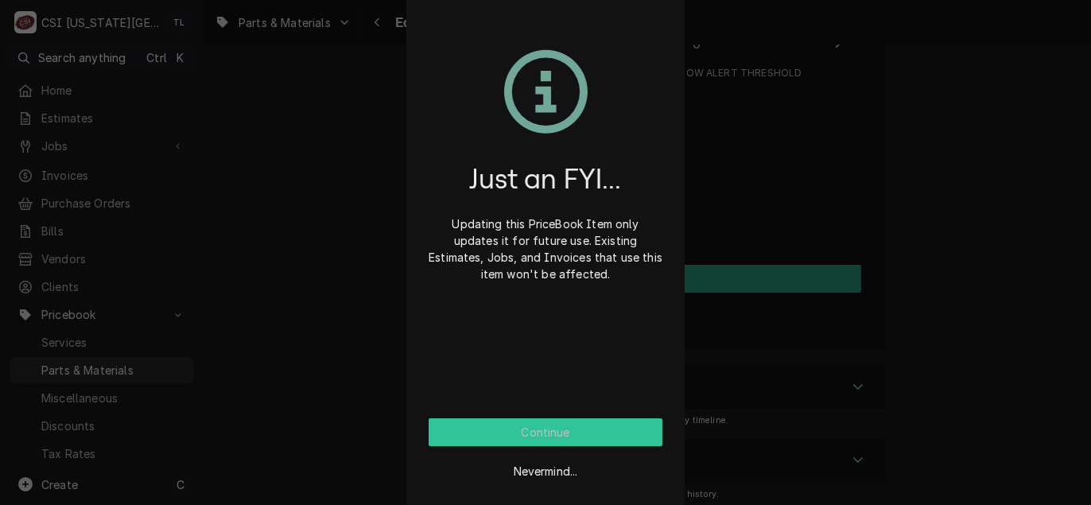
click at [581, 434] on button "Continue" at bounding box center [546, 432] width 234 height 28
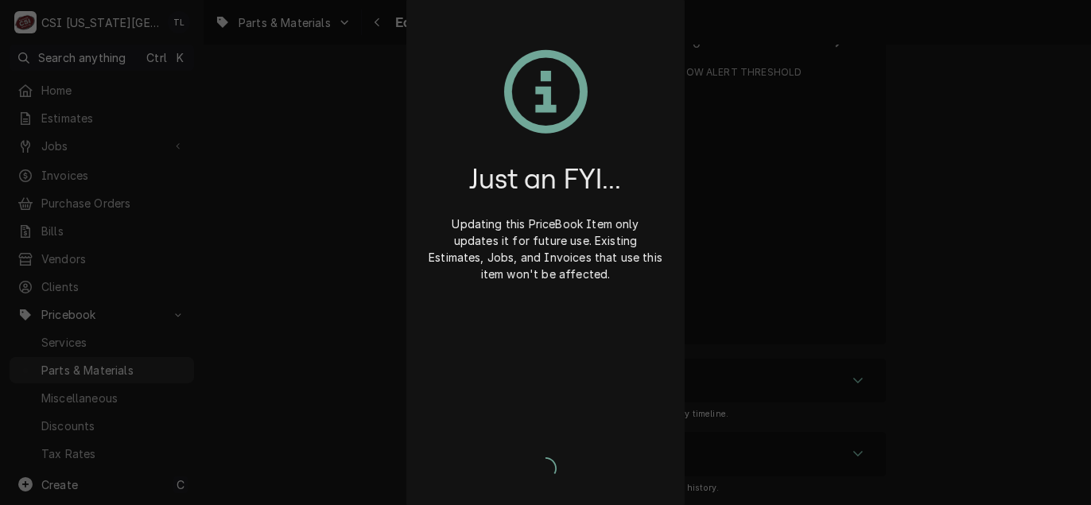
scroll to position [15382, 0]
type textarea "x"
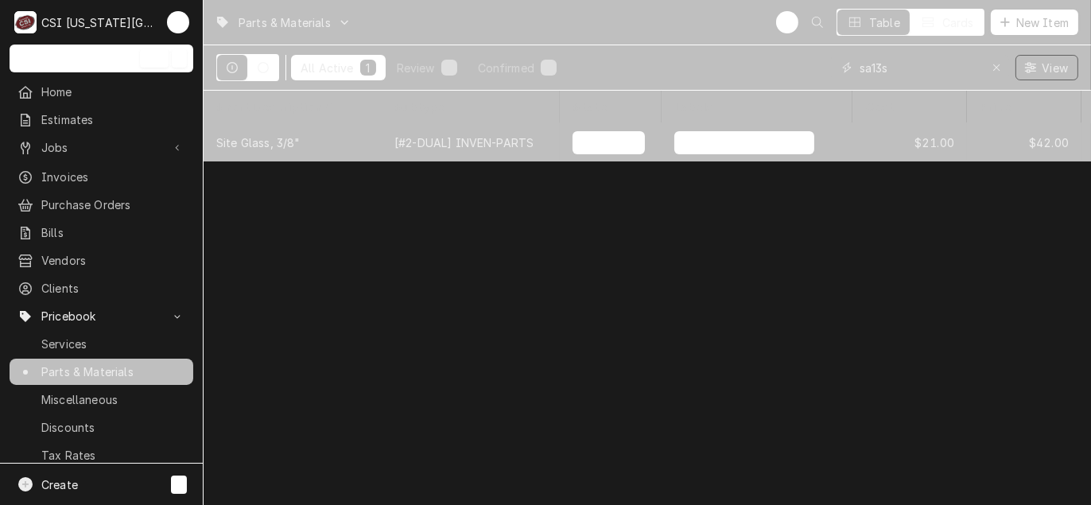
drag, startPoint x: 909, startPoint y: 63, endPoint x: 797, endPoint y: 47, distance: 113.2
click at [797, 47] on div "All Active 1 Review 0 Confirmed 1 sa13s View" at bounding box center [647, 67] width 862 height 45
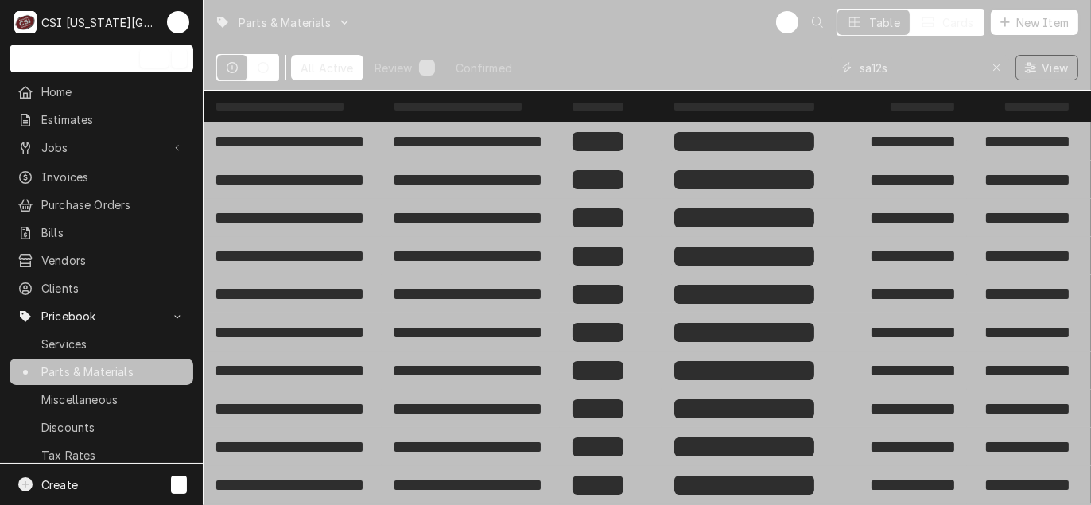
type input "sa12s"
